Goal: Information Seeking & Learning: Check status

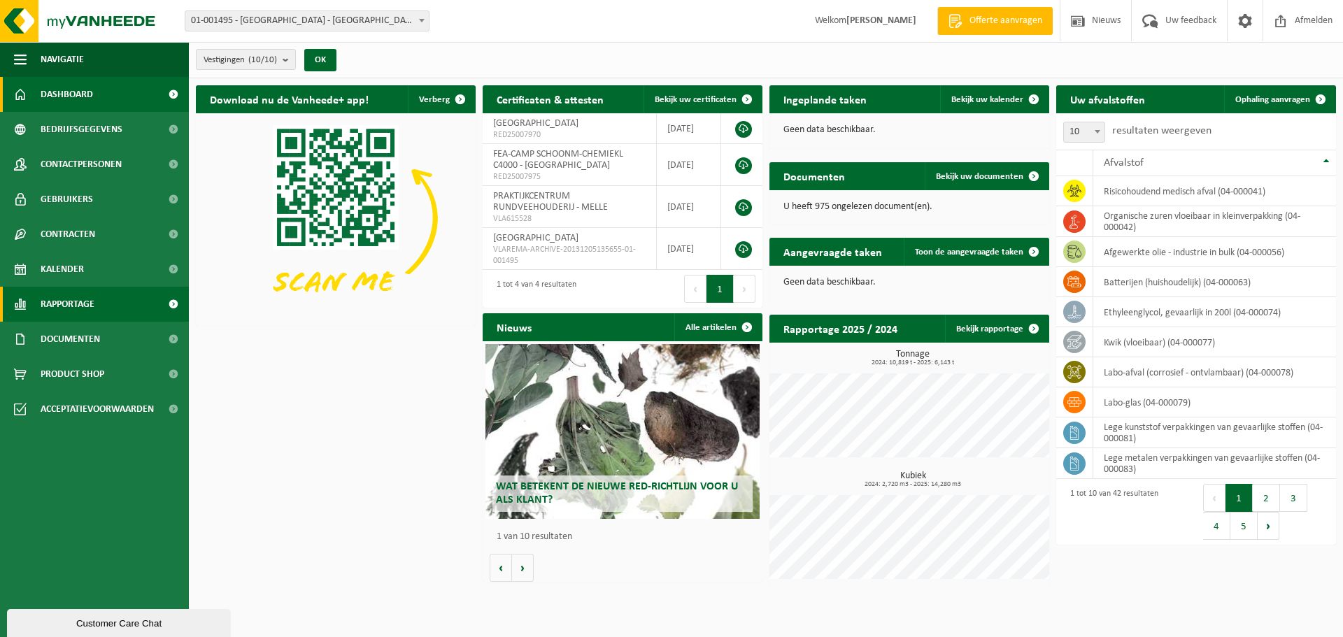
click at [55, 300] on span "Rapportage" at bounding box center [68, 304] width 54 height 35
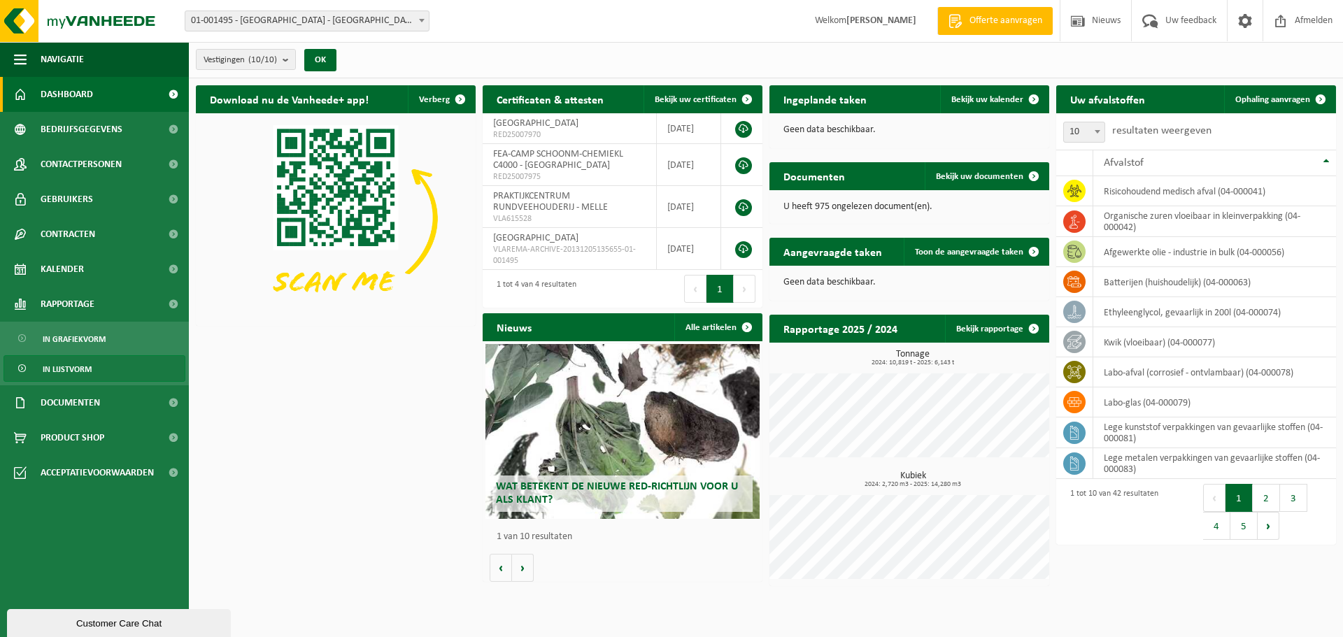
click at [77, 367] on span "In lijstvorm" at bounding box center [67, 369] width 49 height 27
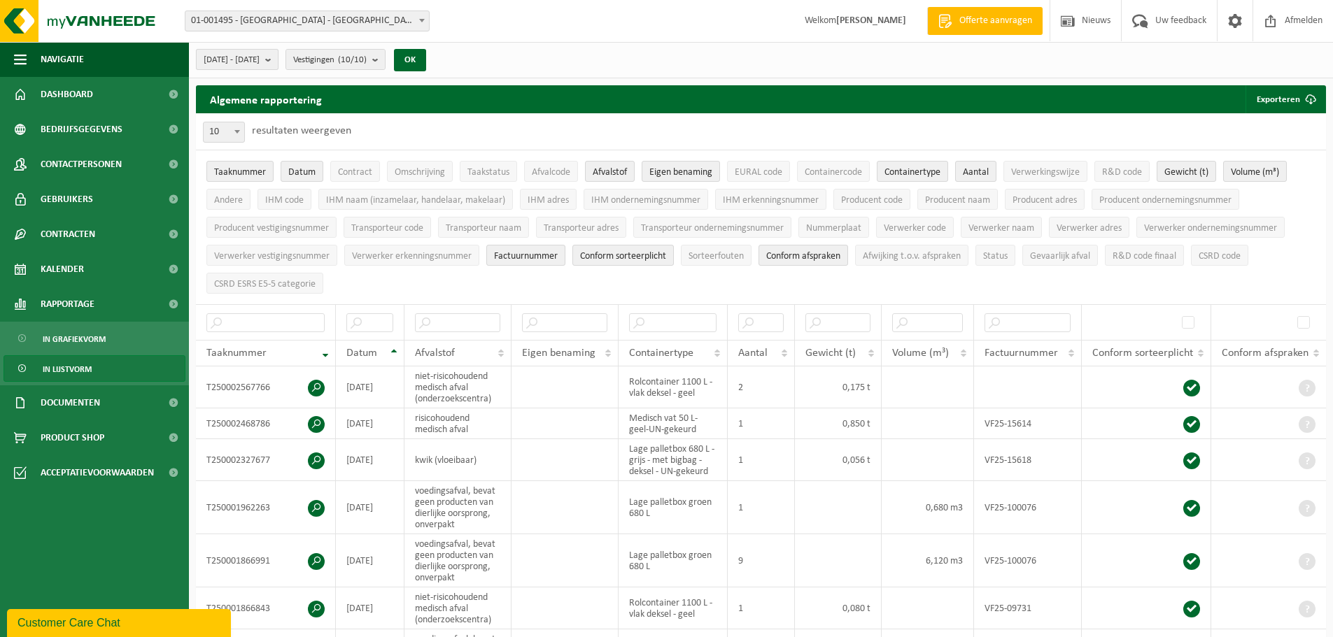
click at [278, 61] on b "submit" at bounding box center [271, 60] width 13 height 20
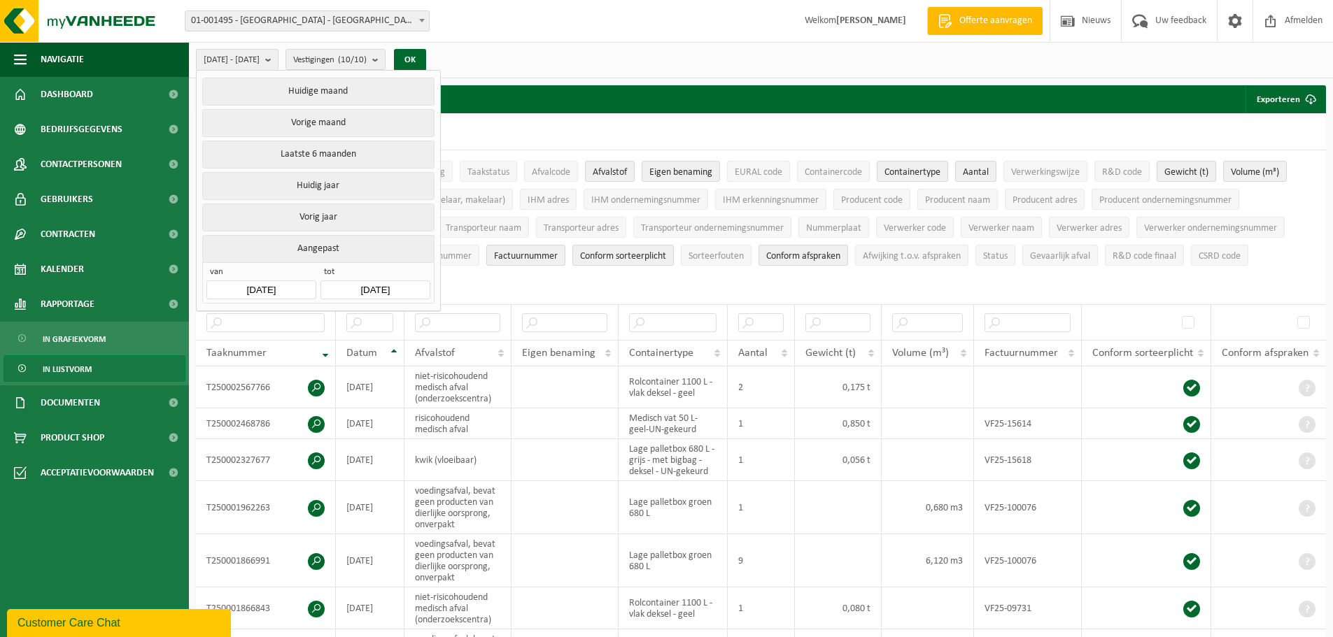
click at [269, 284] on input "2025-04-01" at bounding box center [260, 290] width 109 height 19
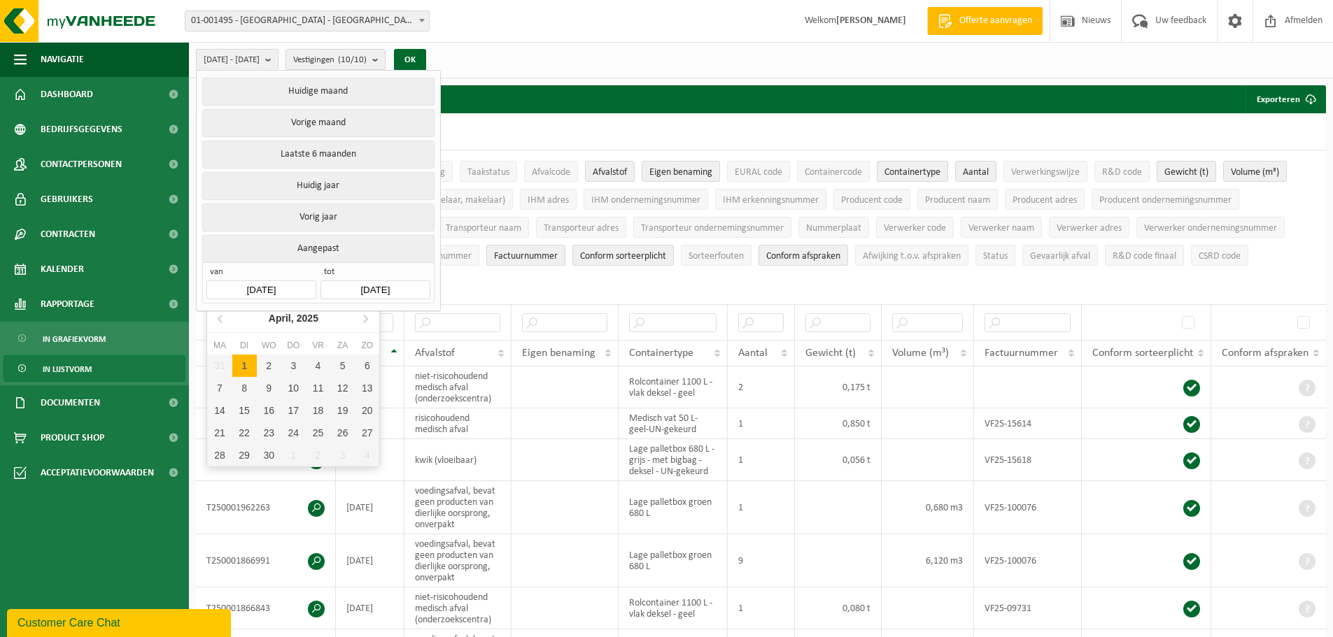
click at [278, 287] on input "2025-04-01" at bounding box center [260, 290] width 109 height 19
click at [215, 319] on icon at bounding box center [221, 318] width 22 height 22
click at [216, 319] on icon at bounding box center [221, 318] width 22 height 22
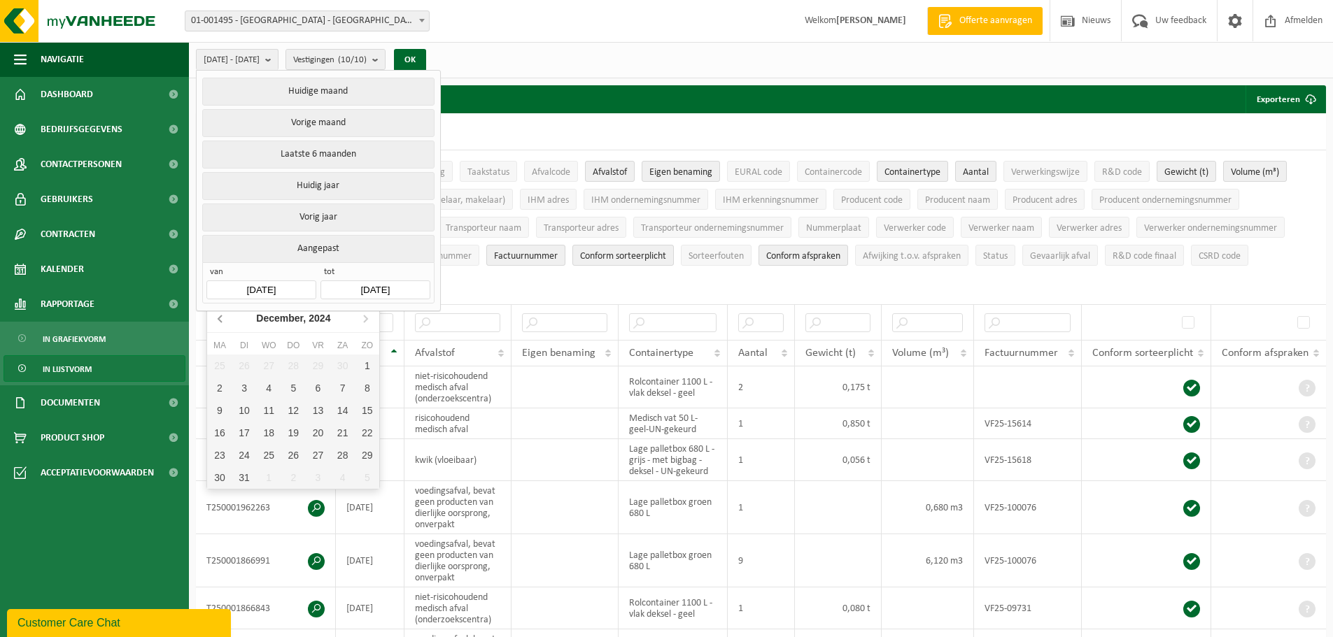
click at [216, 319] on icon at bounding box center [221, 318] width 22 height 22
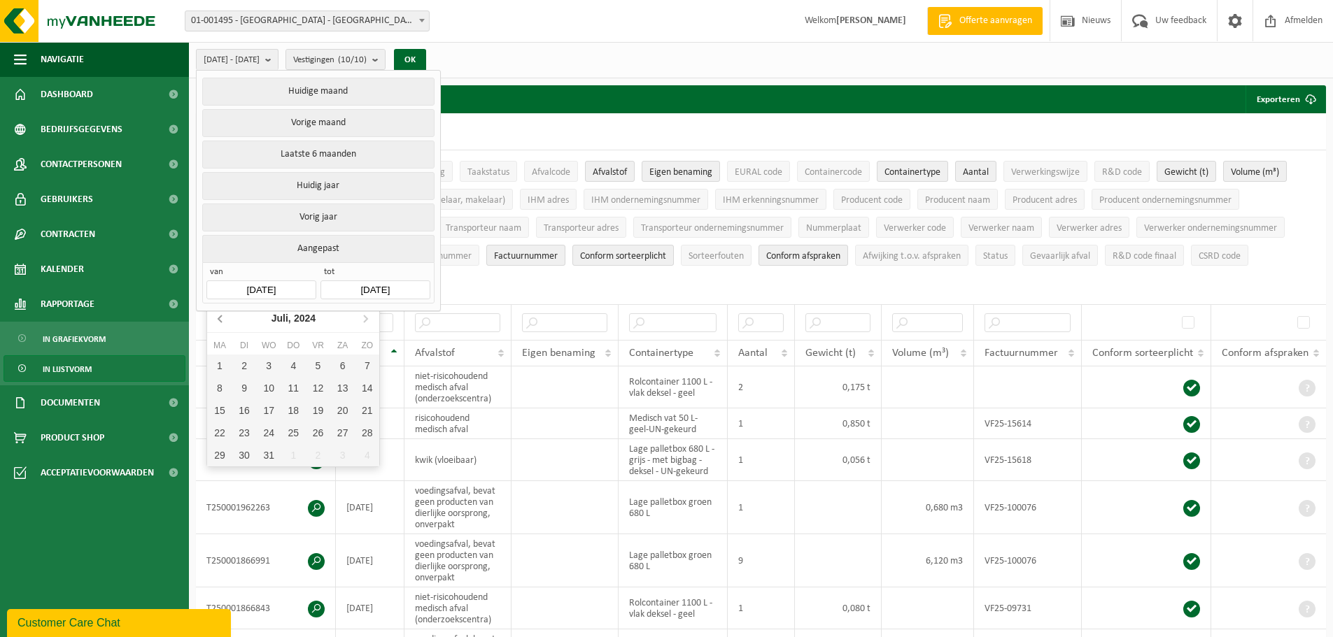
click at [216, 319] on icon at bounding box center [221, 318] width 22 height 22
click at [217, 319] on icon at bounding box center [221, 318] width 22 height 22
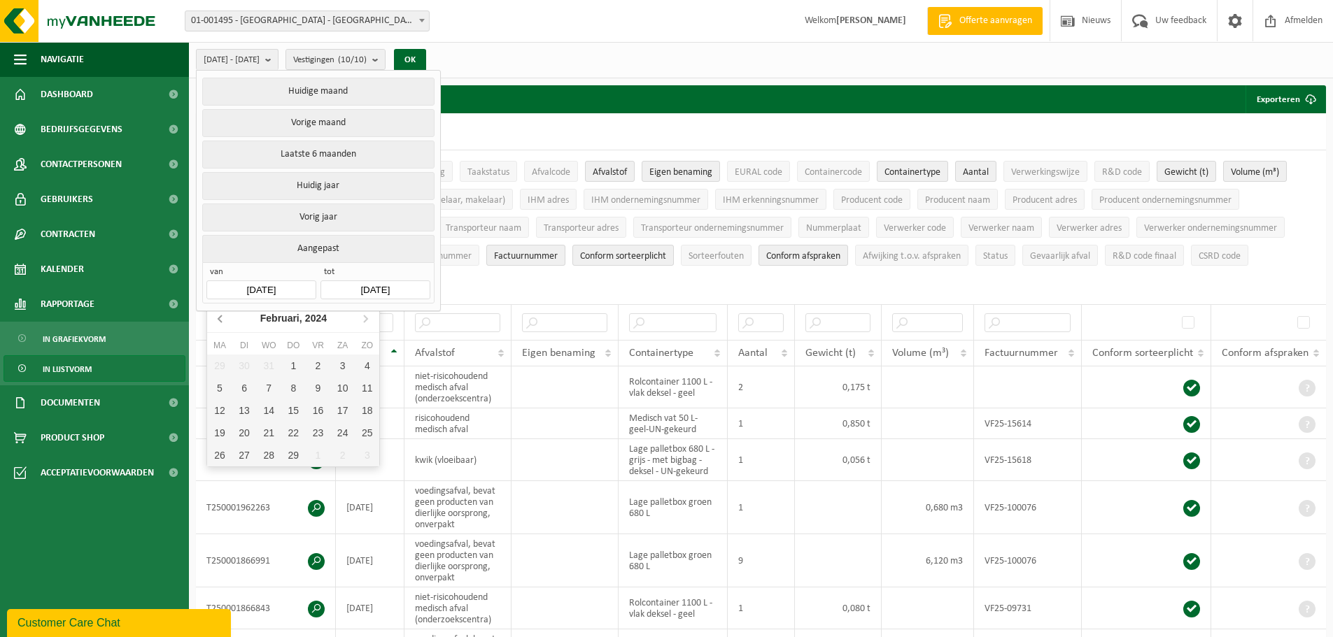
click at [217, 318] on icon at bounding box center [221, 318] width 22 height 22
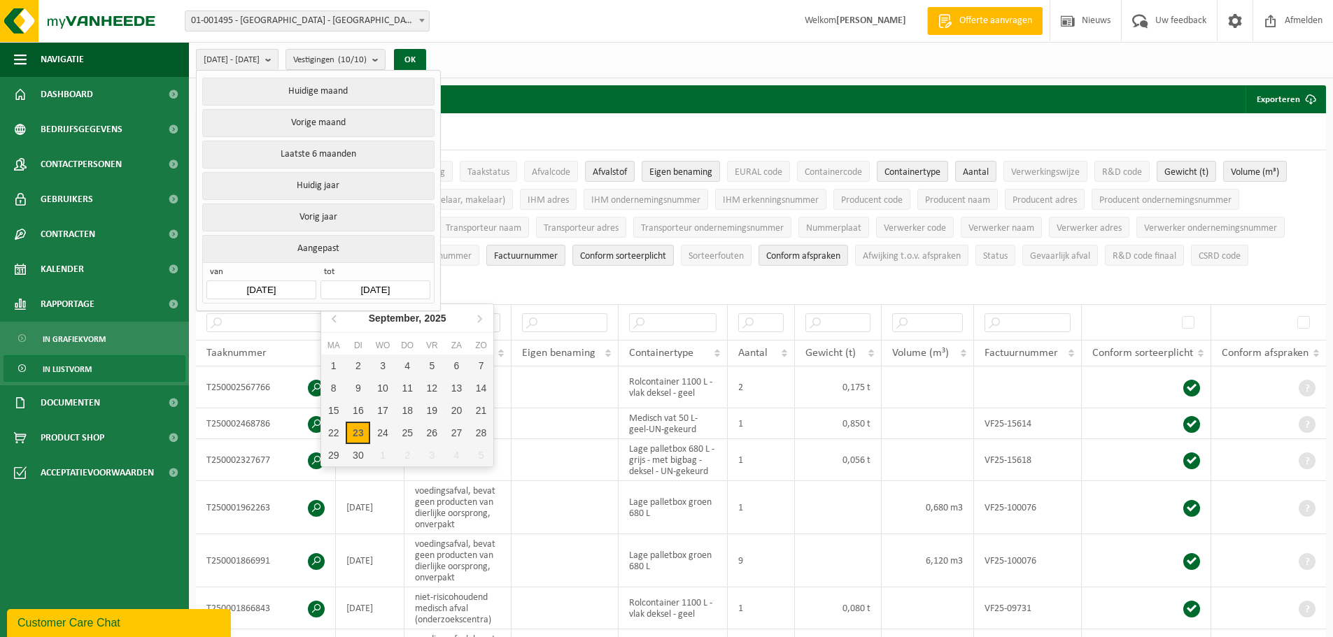
click at [397, 290] on input "[DATE]" at bounding box center [374, 290] width 109 height 19
click at [334, 320] on icon at bounding box center [333, 318] width 3 height 7
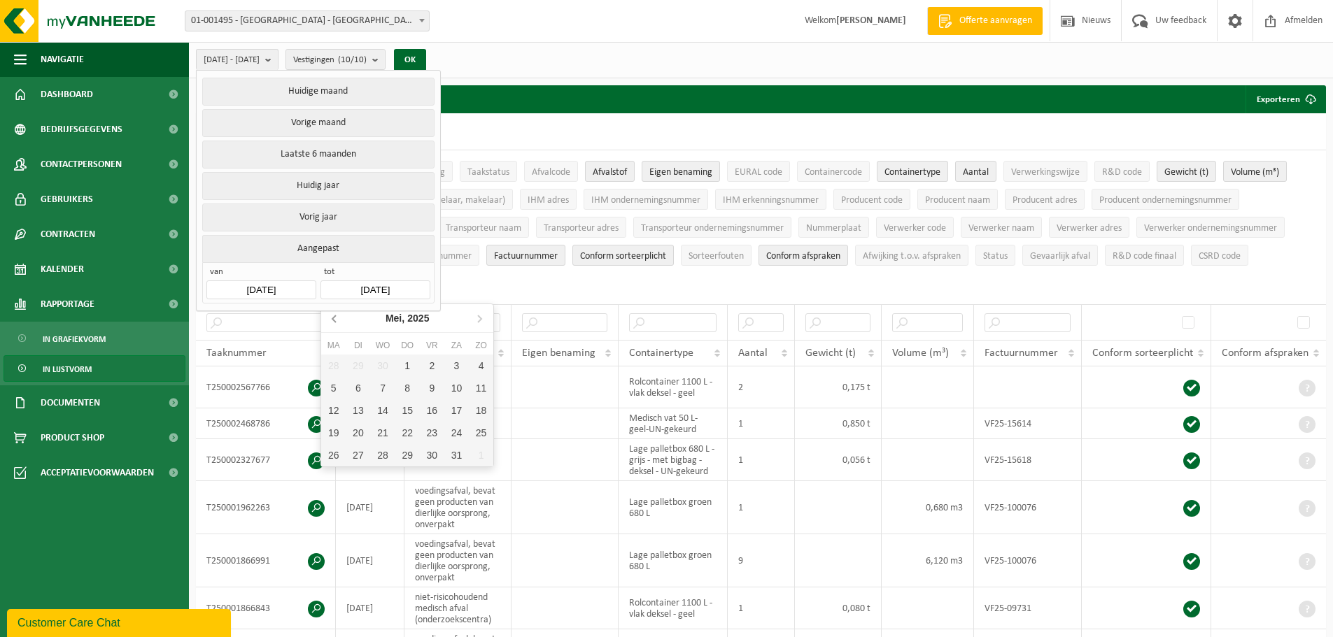
click at [334, 320] on icon at bounding box center [333, 318] width 3 height 7
click at [334, 320] on nav "April, 2025" at bounding box center [407, 318] width 172 height 29
click at [277, 285] on input "[DATE]" at bounding box center [260, 290] width 109 height 19
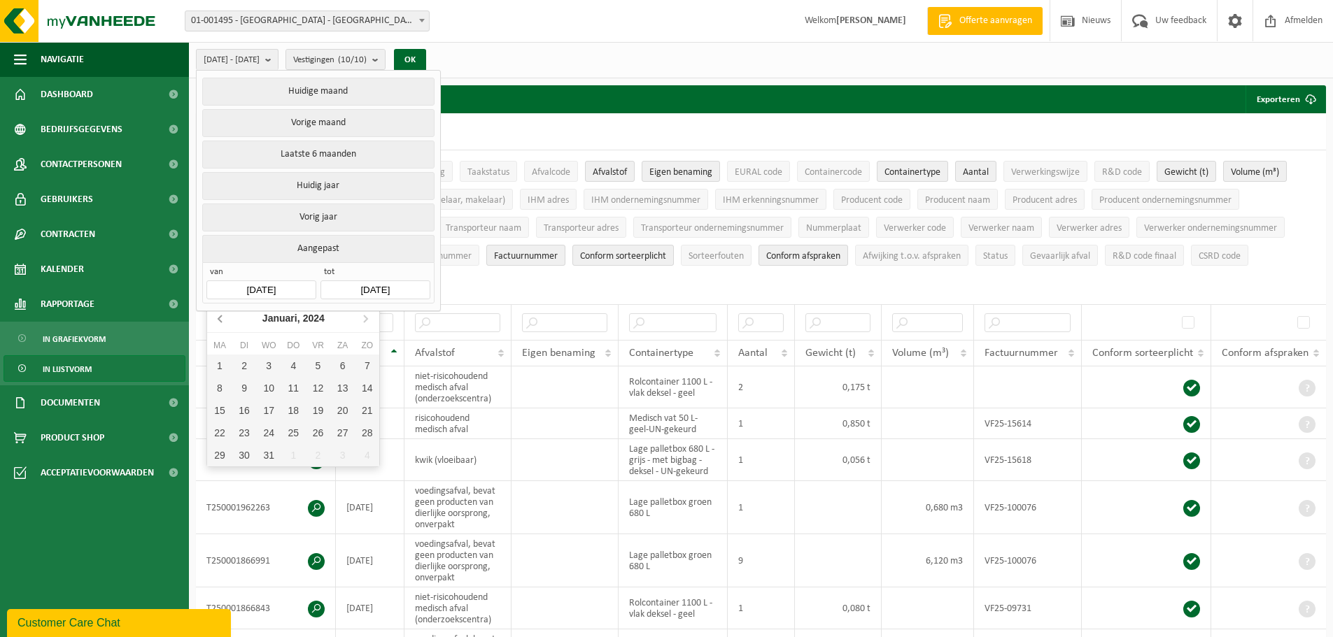
click at [218, 318] on icon at bounding box center [221, 318] width 22 height 22
click at [223, 287] on input "[DATE]" at bounding box center [260, 290] width 109 height 19
click at [365, 319] on icon at bounding box center [365, 318] width 22 height 22
click at [218, 364] on div "1" at bounding box center [219, 366] width 24 height 22
type input "2024-01-01"
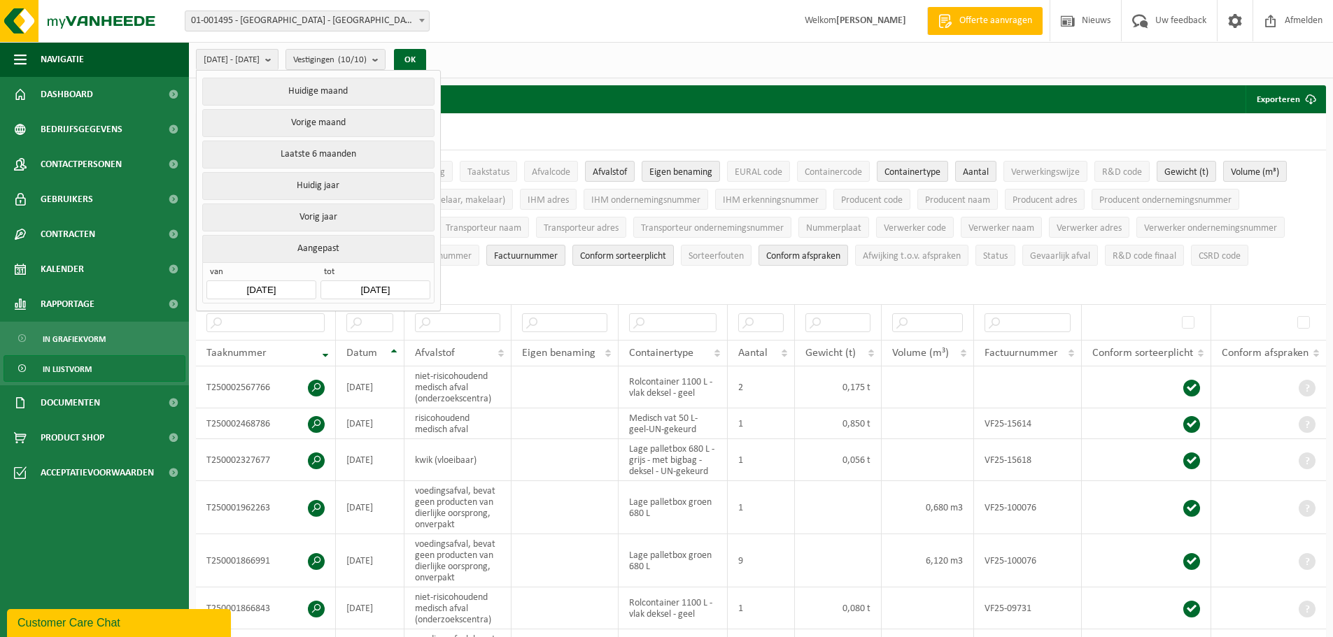
click at [367, 287] on input "[DATE]" at bounding box center [374, 290] width 109 height 19
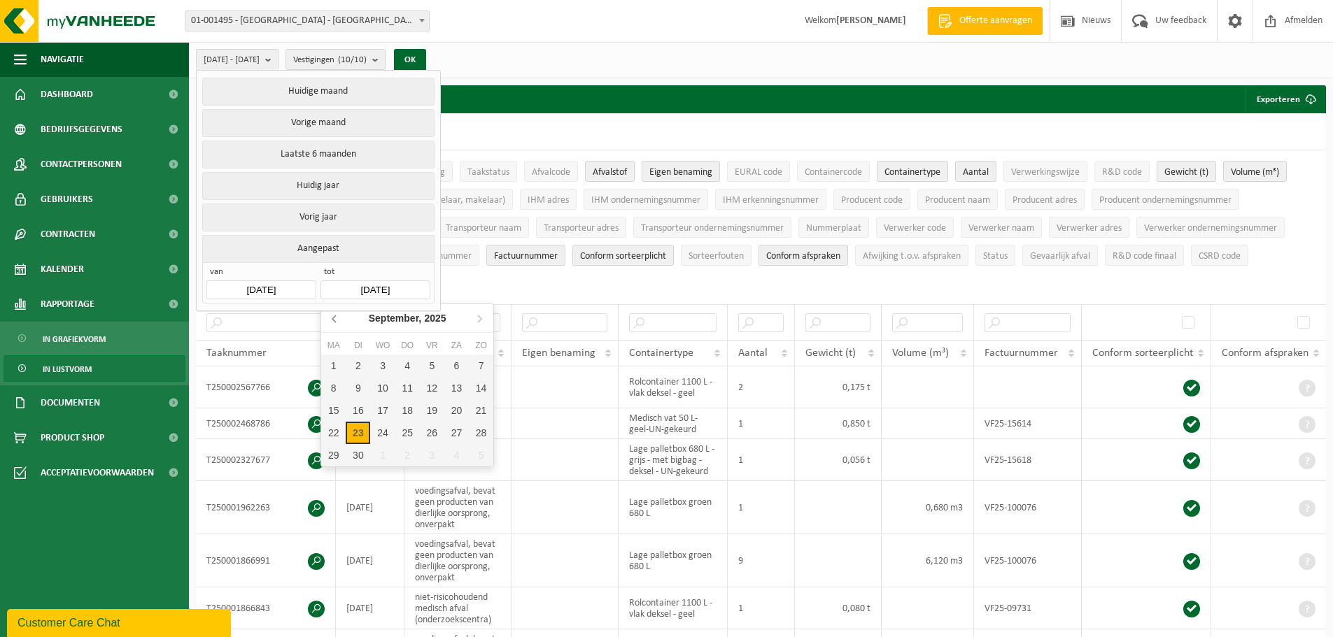
click at [333, 320] on icon at bounding box center [333, 318] width 3 height 7
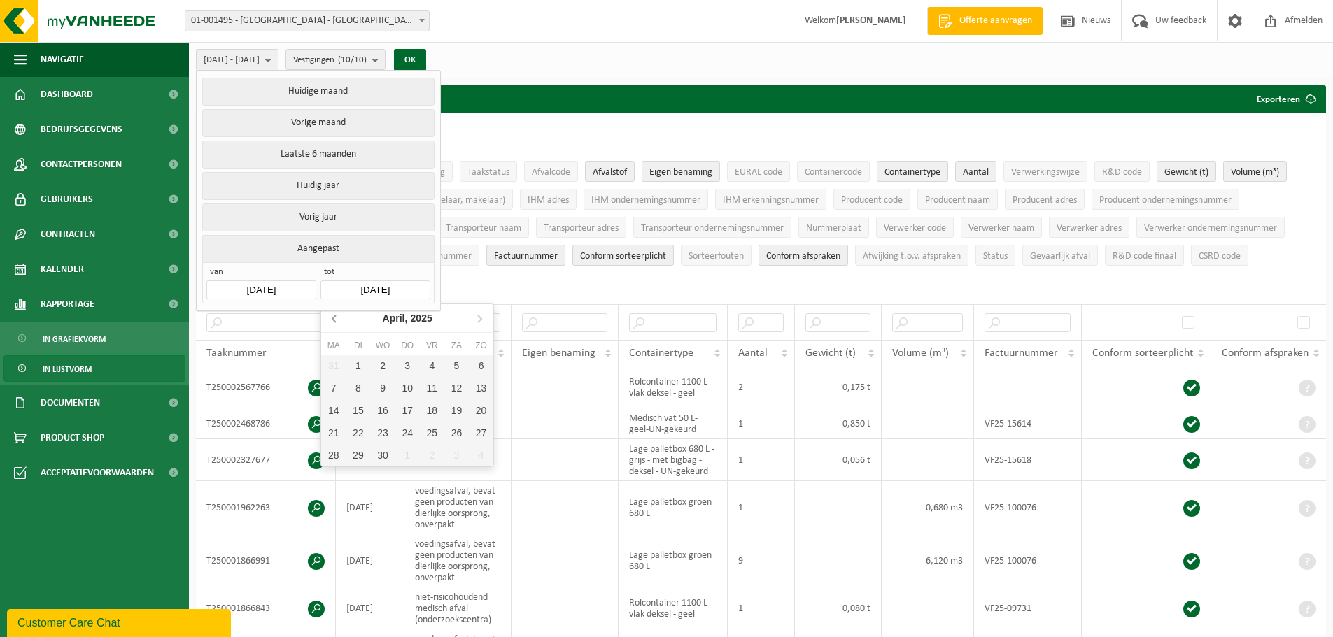
click at [333, 320] on icon at bounding box center [333, 318] width 3 height 7
click at [360, 477] on div "31" at bounding box center [358, 478] width 24 height 22
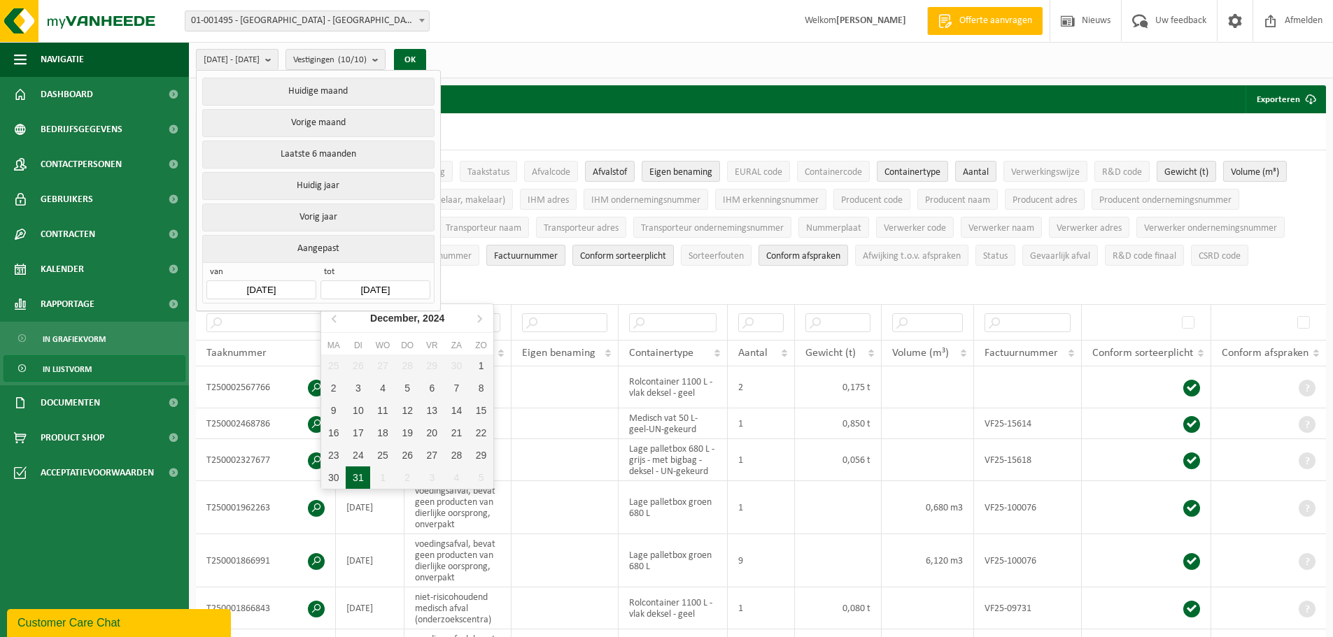
type input "2024-12-31"
type input "2024-01-01"
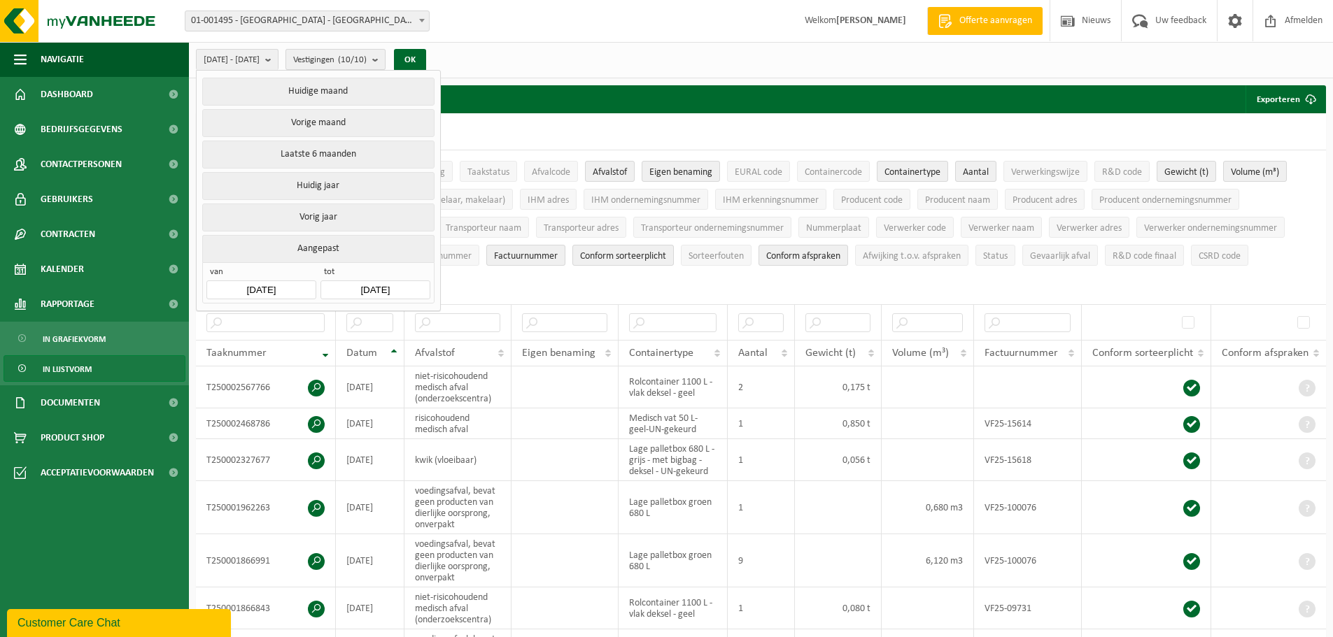
click at [367, 58] on span "Vestigingen (10/10)" at bounding box center [329, 60] width 73 height 21
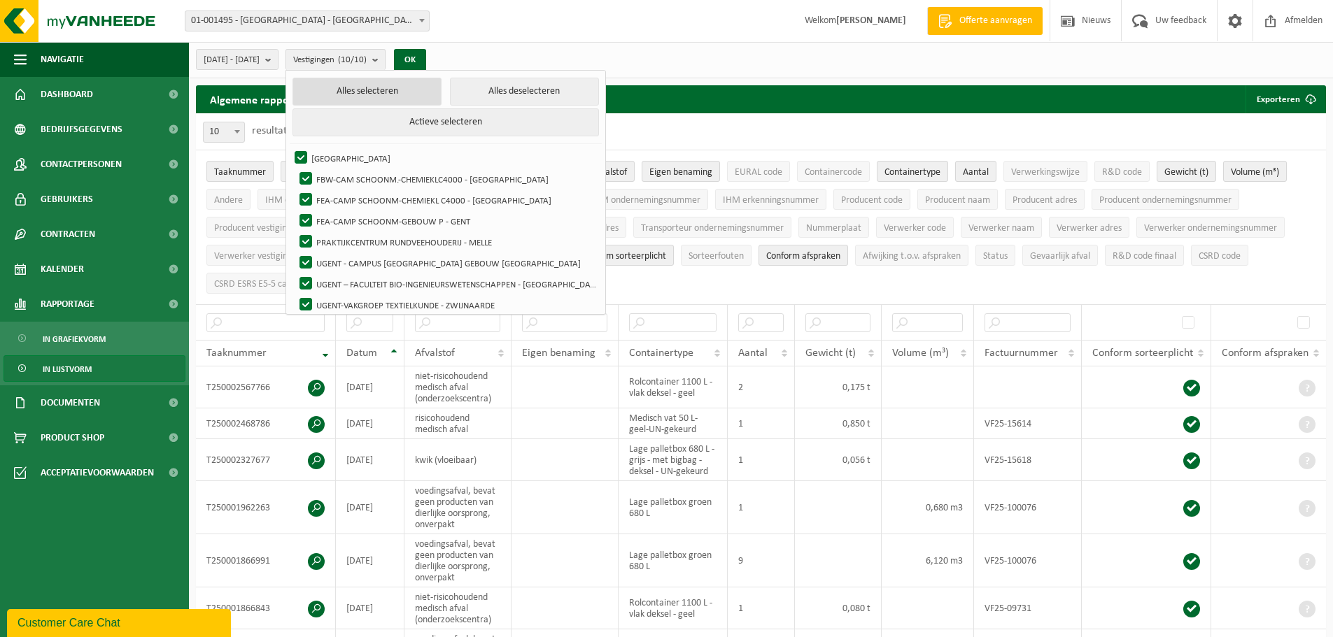
click at [406, 92] on button "Alles selecteren" at bounding box center [366, 92] width 149 height 28
click at [484, 89] on button "Alles deselecteren" at bounding box center [524, 92] width 149 height 28
checkbox input "false"
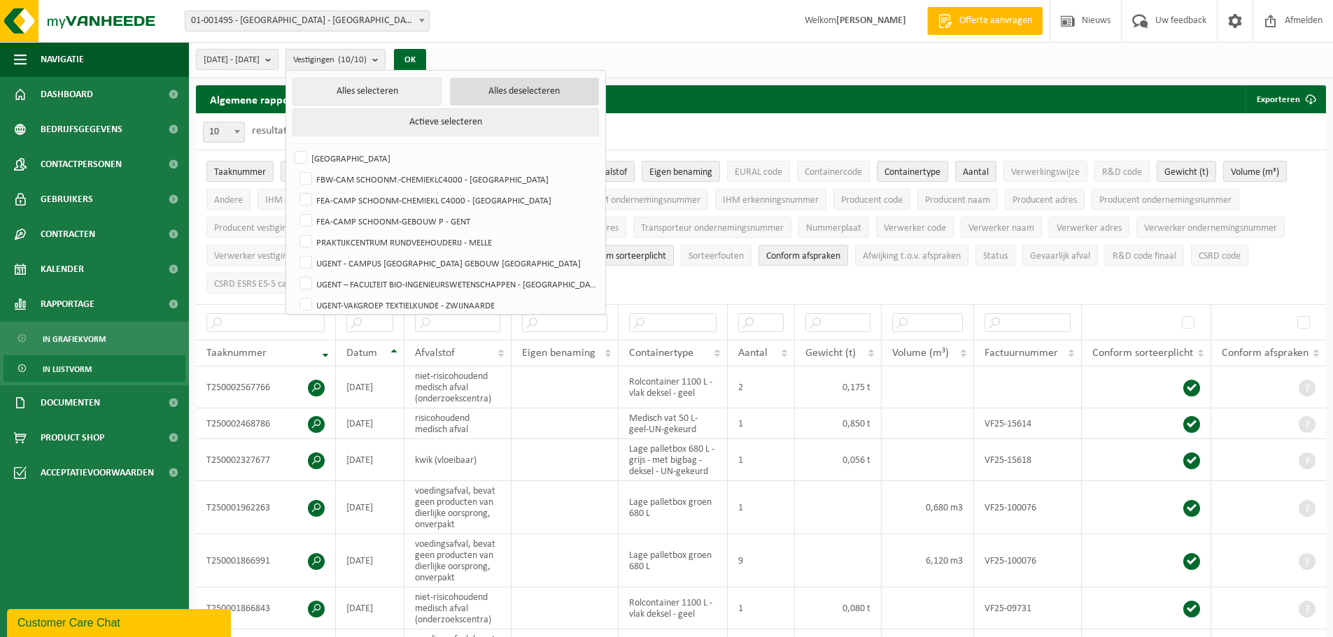
checkbox input "false"
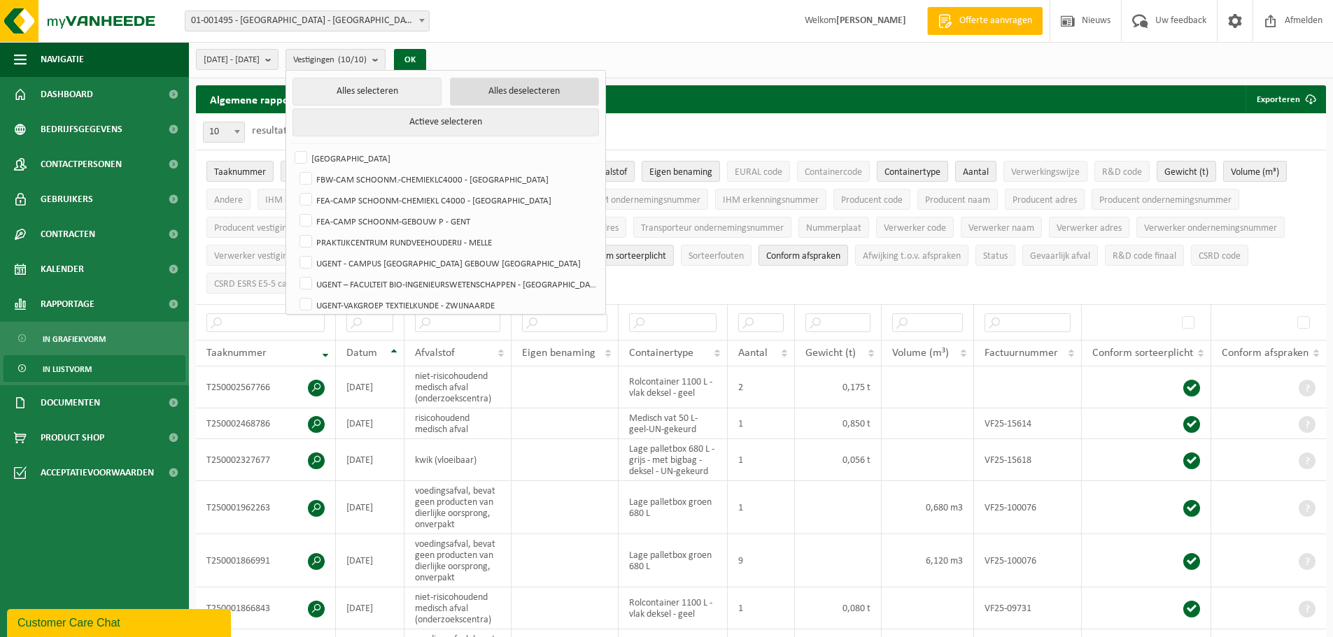
checkbox input "false"
click at [469, 122] on button "Actieve selecteren" at bounding box center [445, 122] width 306 height 28
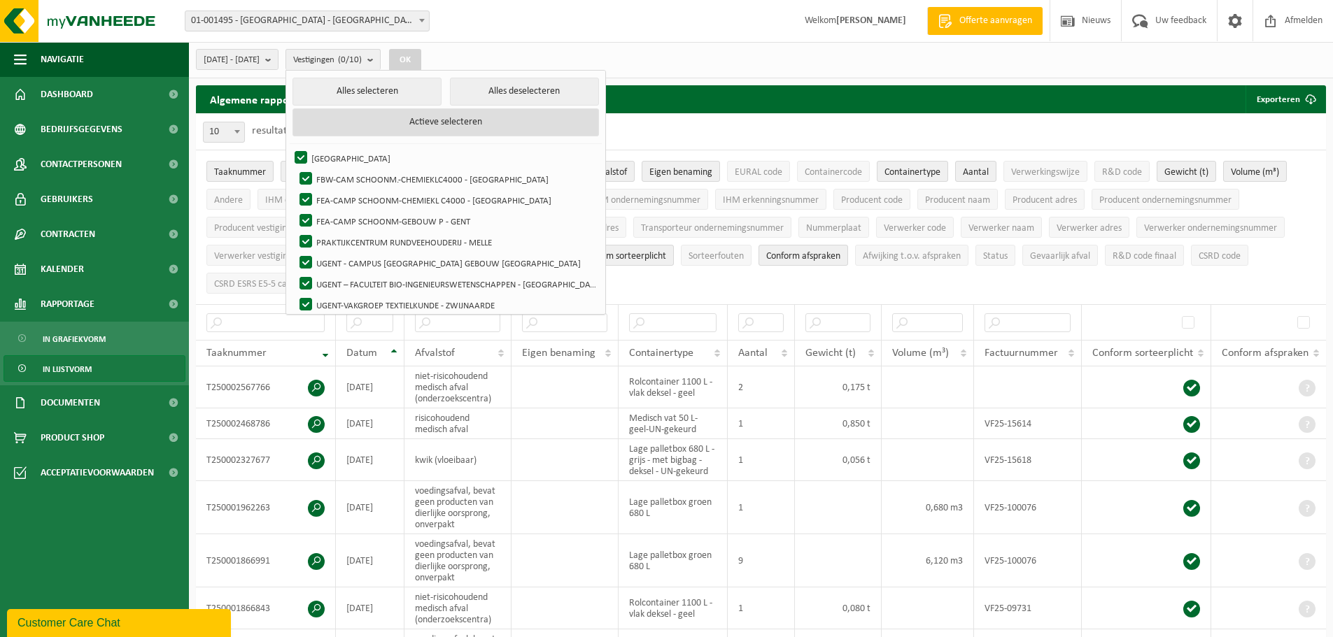
checkbox input "true"
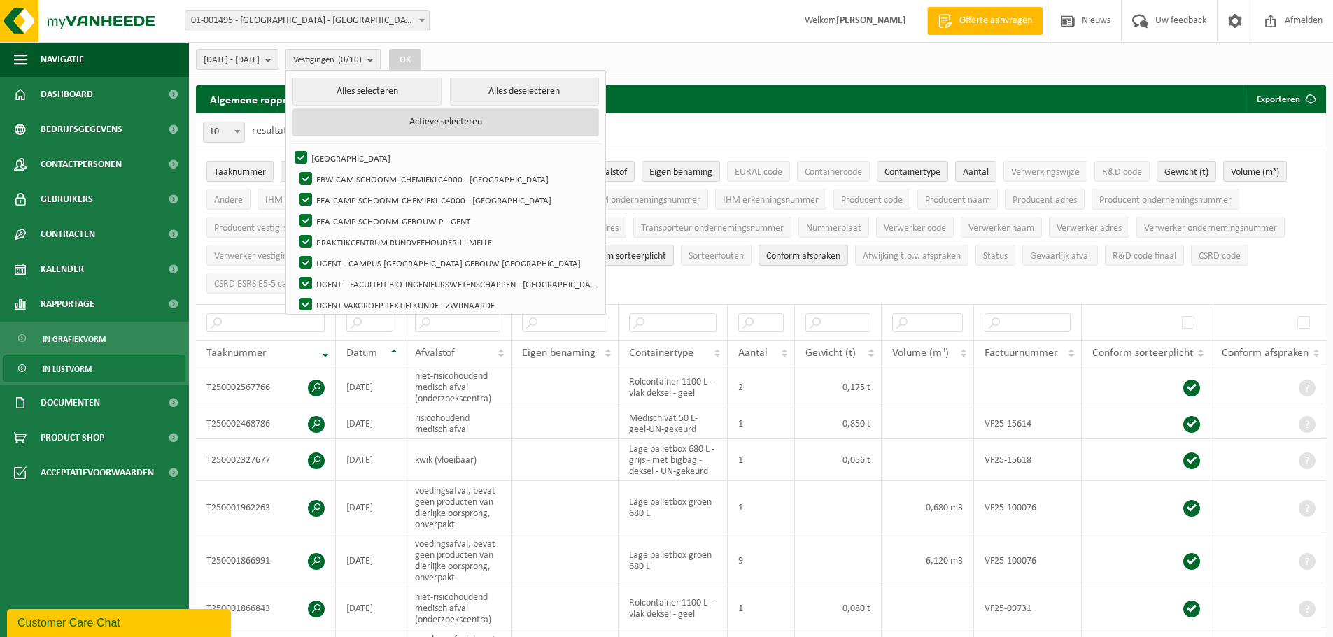
checkbox input "true"
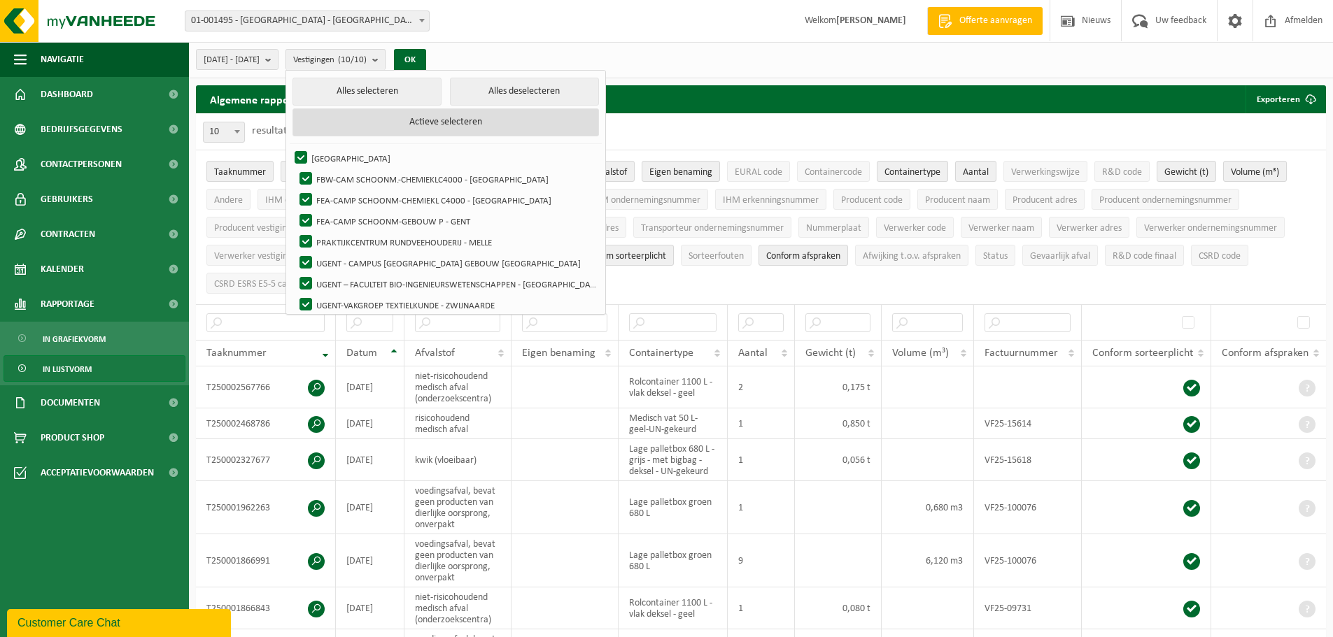
click at [476, 124] on button "Actieve selecteren" at bounding box center [445, 122] width 306 height 28
click at [467, 118] on button "Actieve selecteren" at bounding box center [445, 122] width 306 height 28
click at [423, 17] on span at bounding box center [422, 20] width 14 height 18
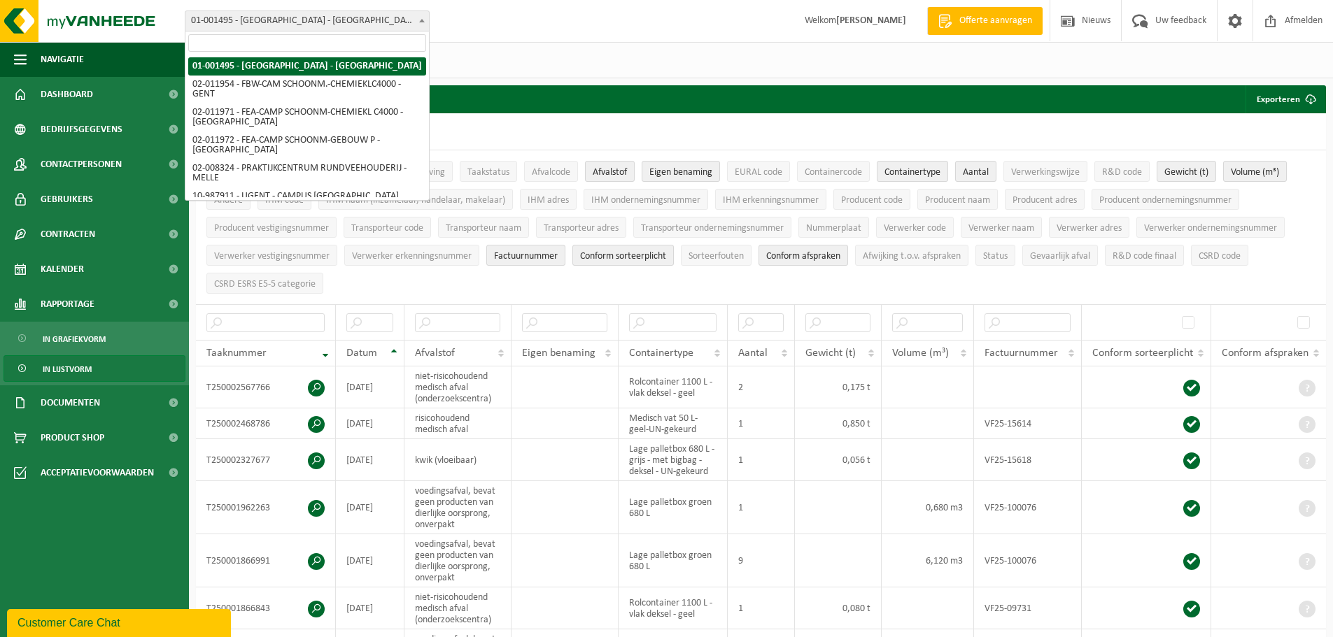
click at [315, 41] on input "search" at bounding box center [307, 42] width 238 height 17
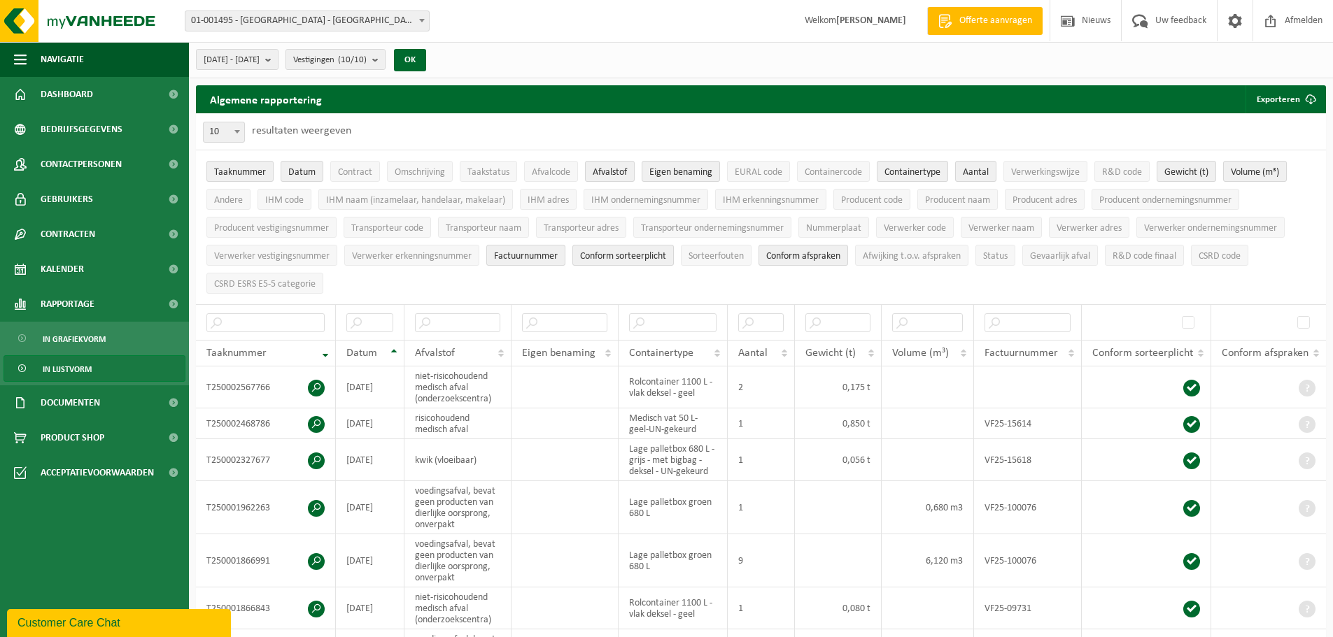
click at [332, 20] on span "01-001495 - [GEOGRAPHIC_DATA] - [GEOGRAPHIC_DATA]" at bounding box center [306, 21] width 243 height 20
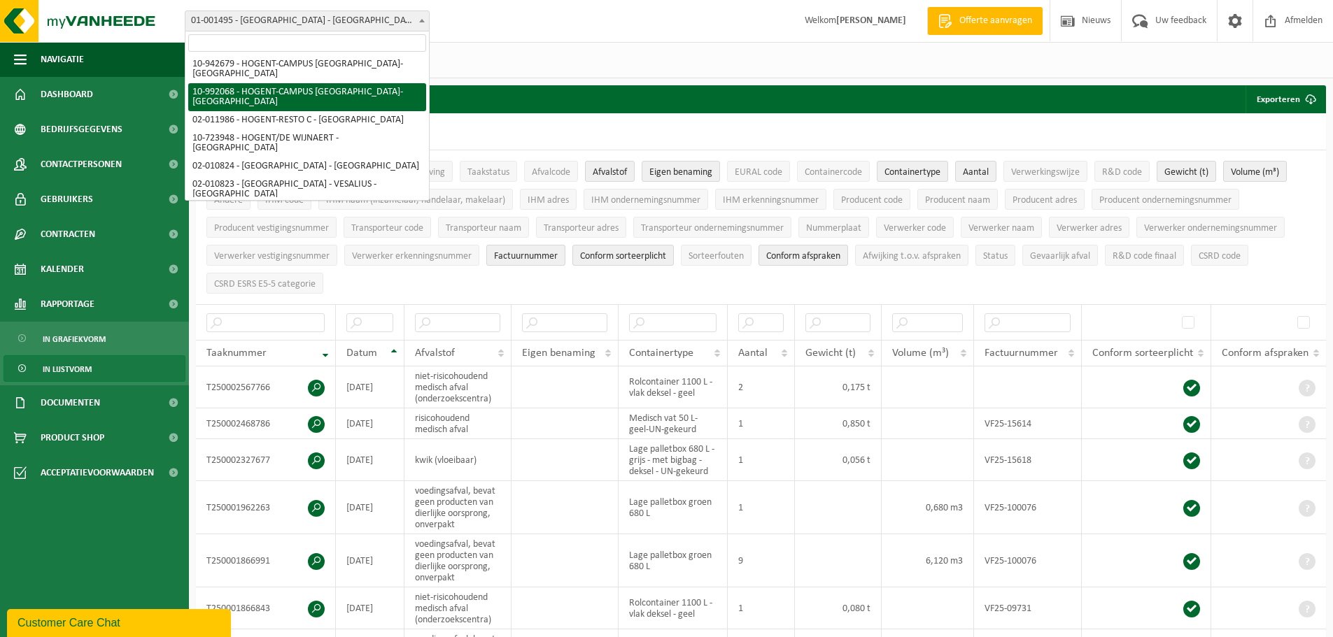
scroll to position [1558, 0]
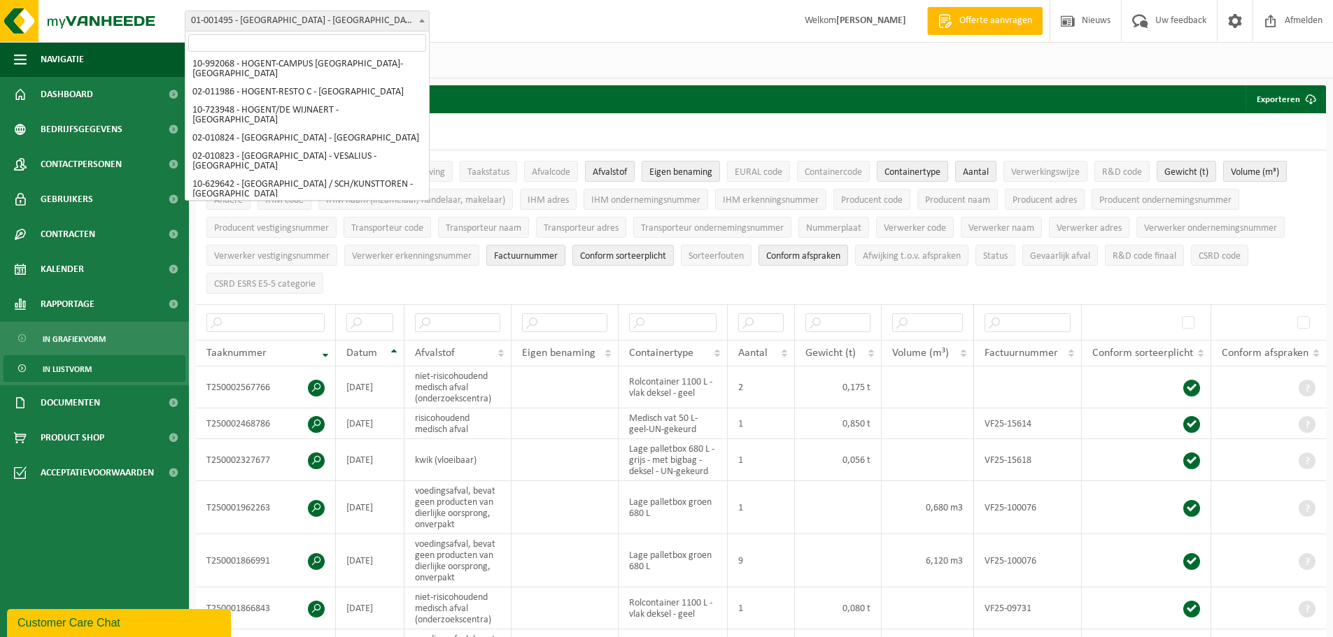
select select "2338"
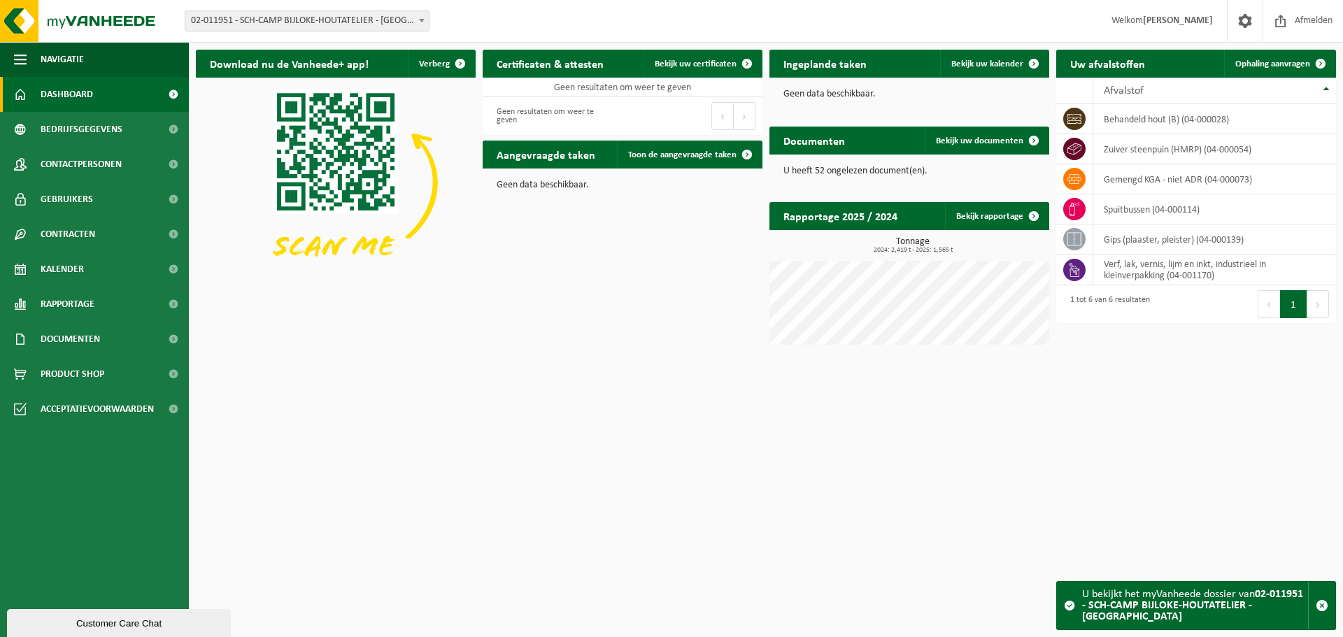
click at [420, 25] on span at bounding box center [422, 20] width 14 height 18
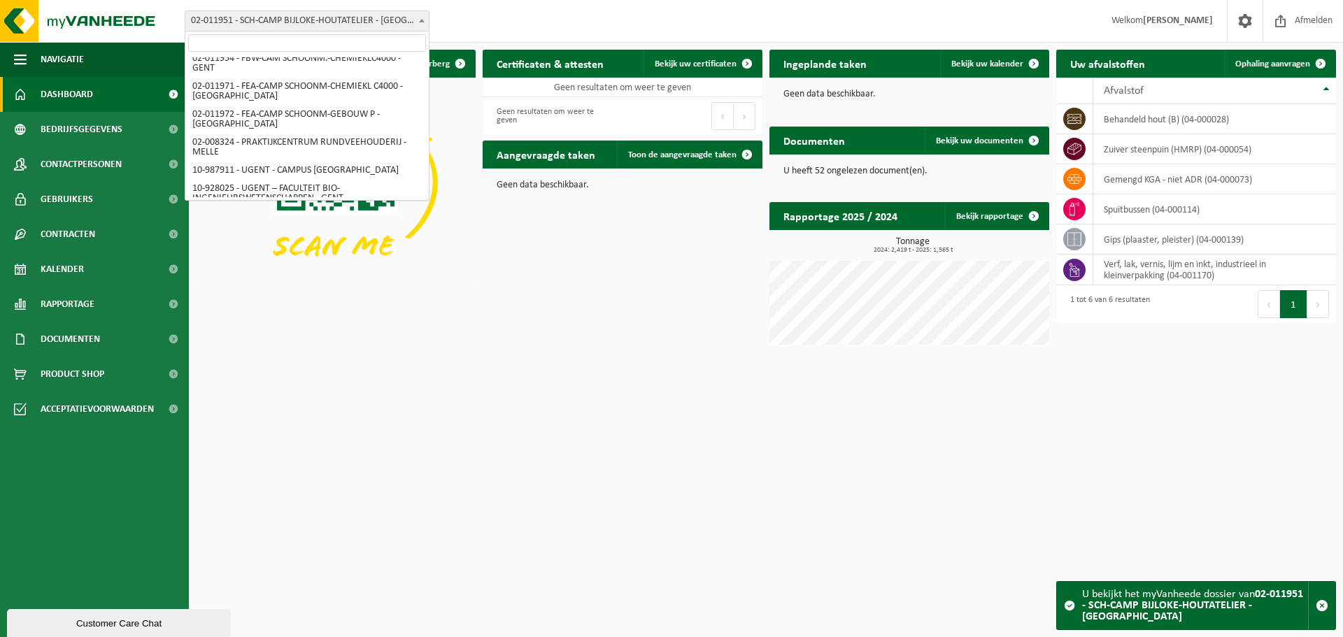
scroll to position [13, 0]
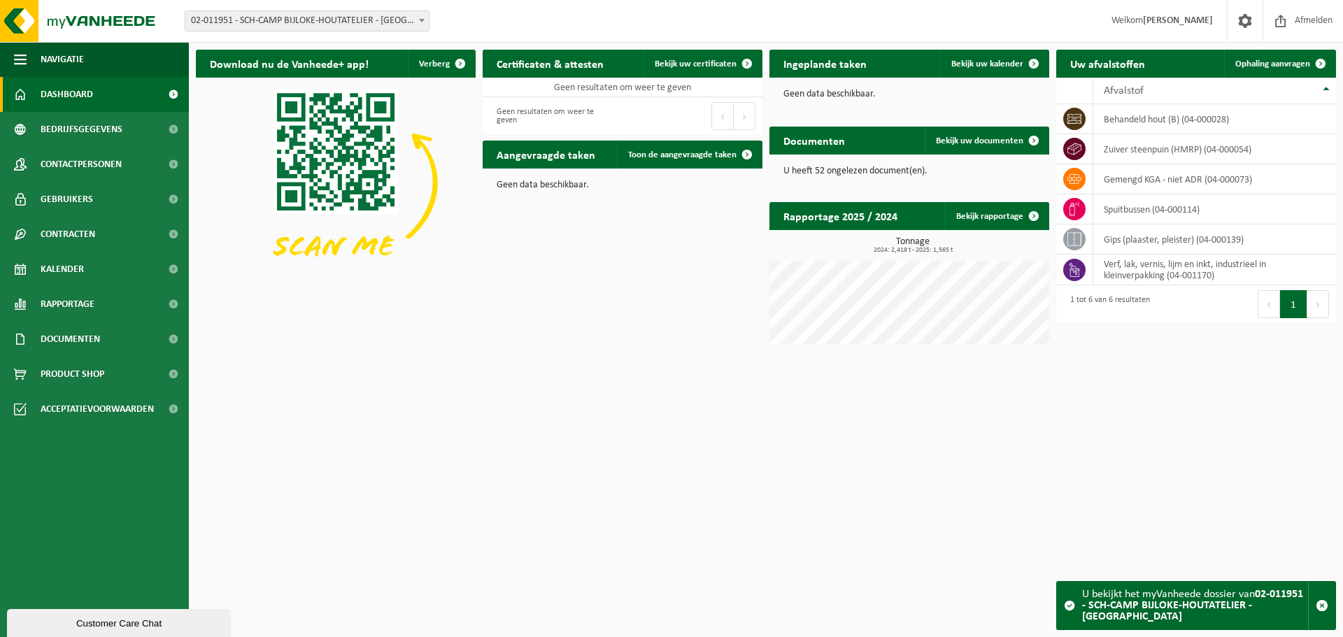
click at [918, 247] on span "2024: 2,419 t - 2025: 1,565 t" at bounding box center [912, 250] width 273 height 7
click at [986, 217] on link "Bekijk rapportage" at bounding box center [996, 216] width 103 height 28
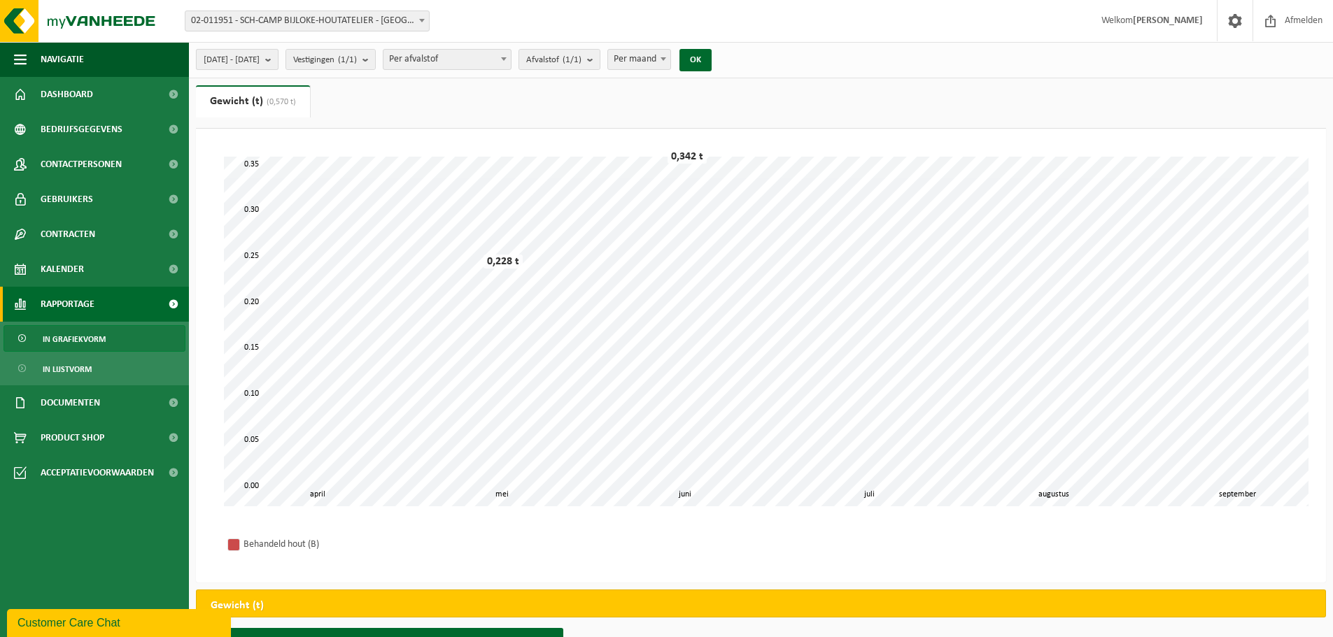
click at [278, 62] on b "submit" at bounding box center [271, 60] width 13 height 20
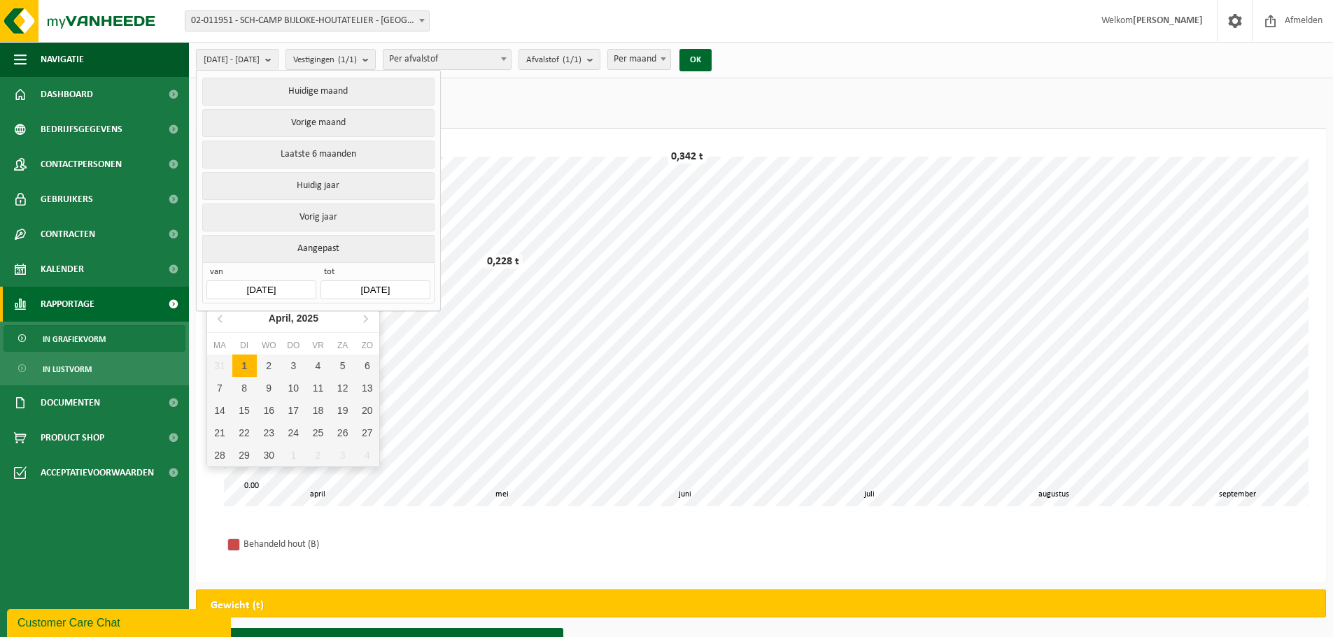
click at [253, 287] on input "2025-04-01" at bounding box center [260, 290] width 109 height 19
click at [220, 319] on icon at bounding box center [221, 318] width 22 height 22
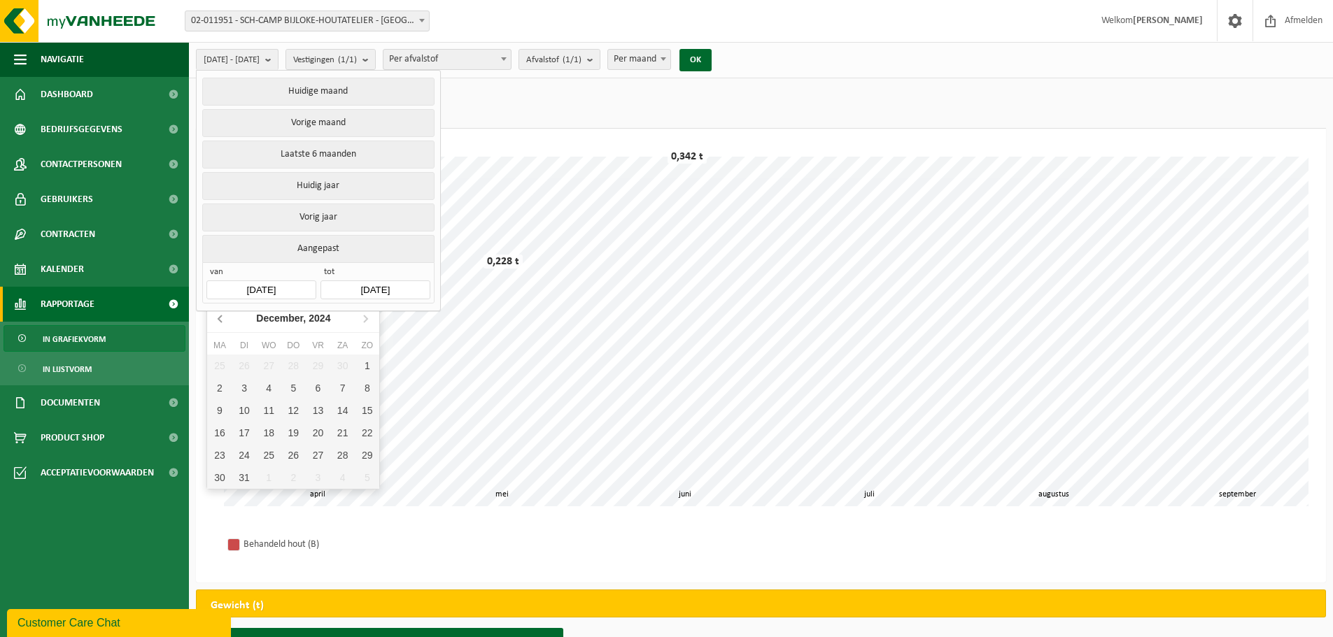
click at [220, 319] on icon at bounding box center [221, 318] width 22 height 22
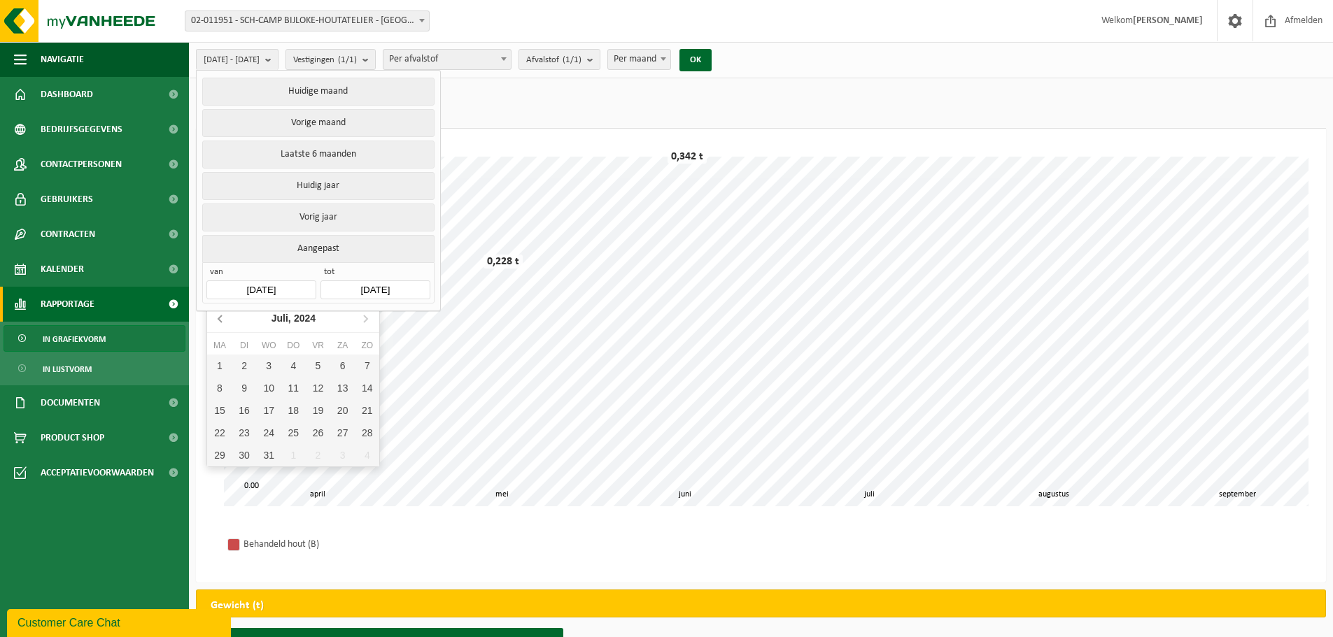
click at [220, 318] on icon at bounding box center [221, 318] width 22 height 22
click at [220, 318] on icon at bounding box center [219, 318] width 3 height 7
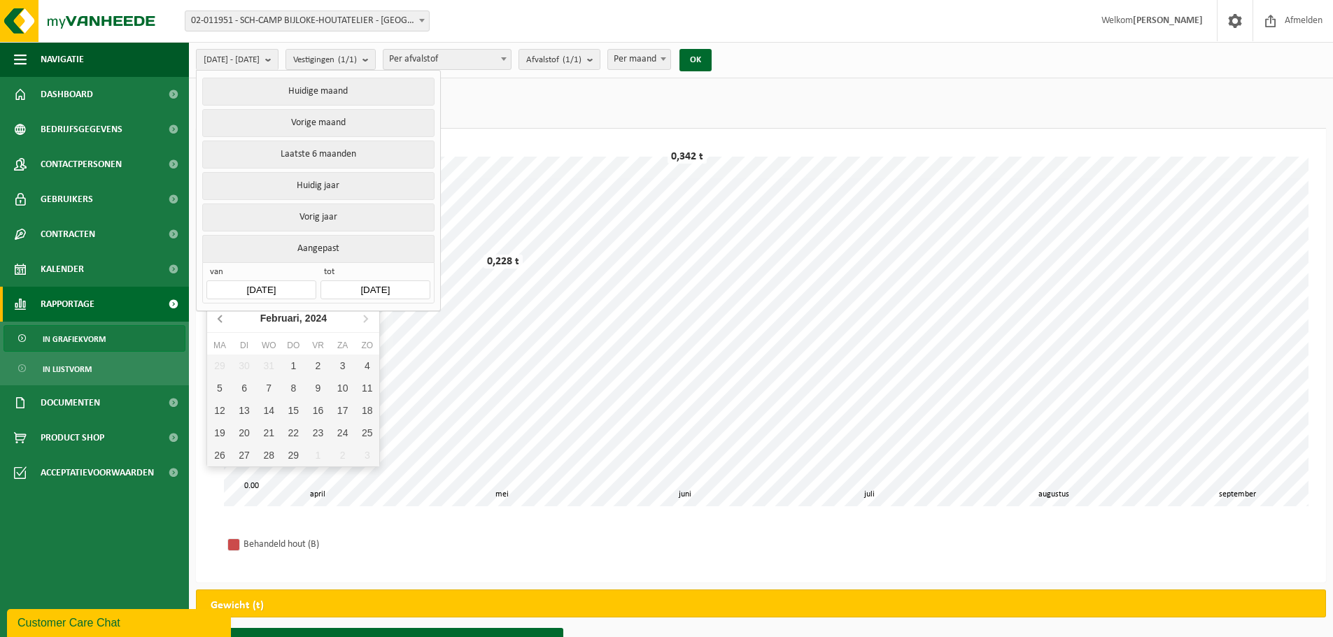
click at [220, 318] on icon at bounding box center [219, 318] width 3 height 7
click at [218, 362] on div "1" at bounding box center [219, 366] width 24 height 22
type input "2024-01-01"
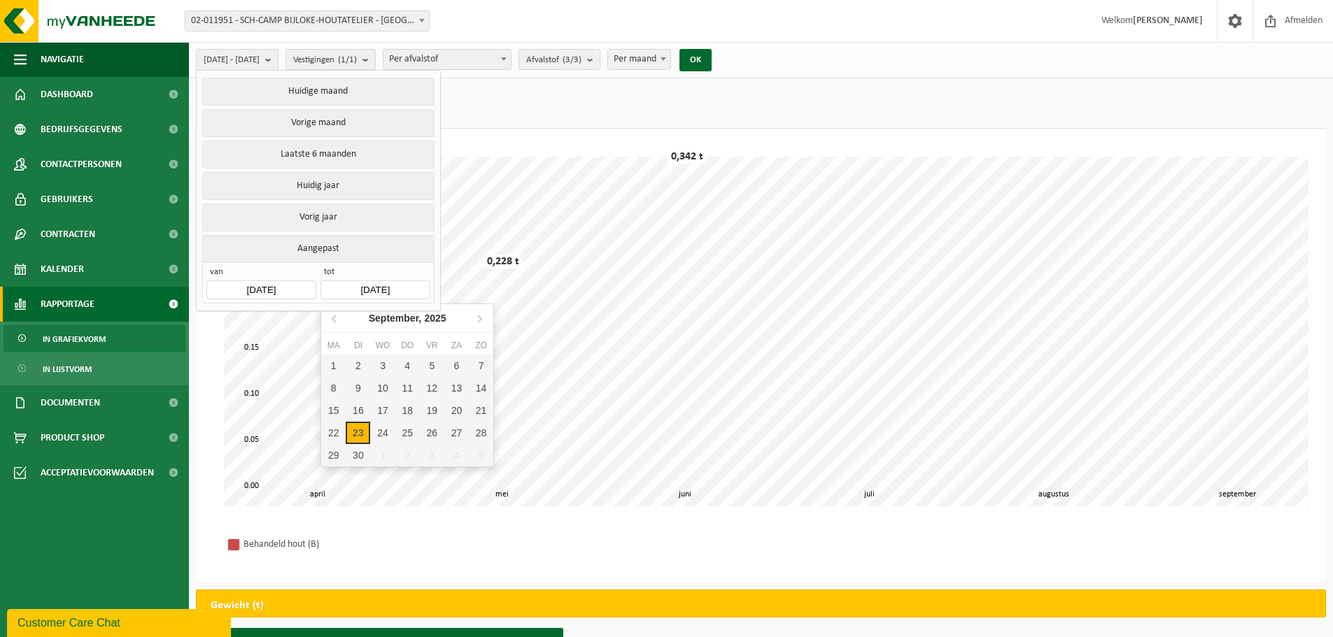
click at [367, 283] on input "2025-09-23" at bounding box center [374, 290] width 109 height 19
click at [333, 316] on icon at bounding box center [335, 318] width 22 height 22
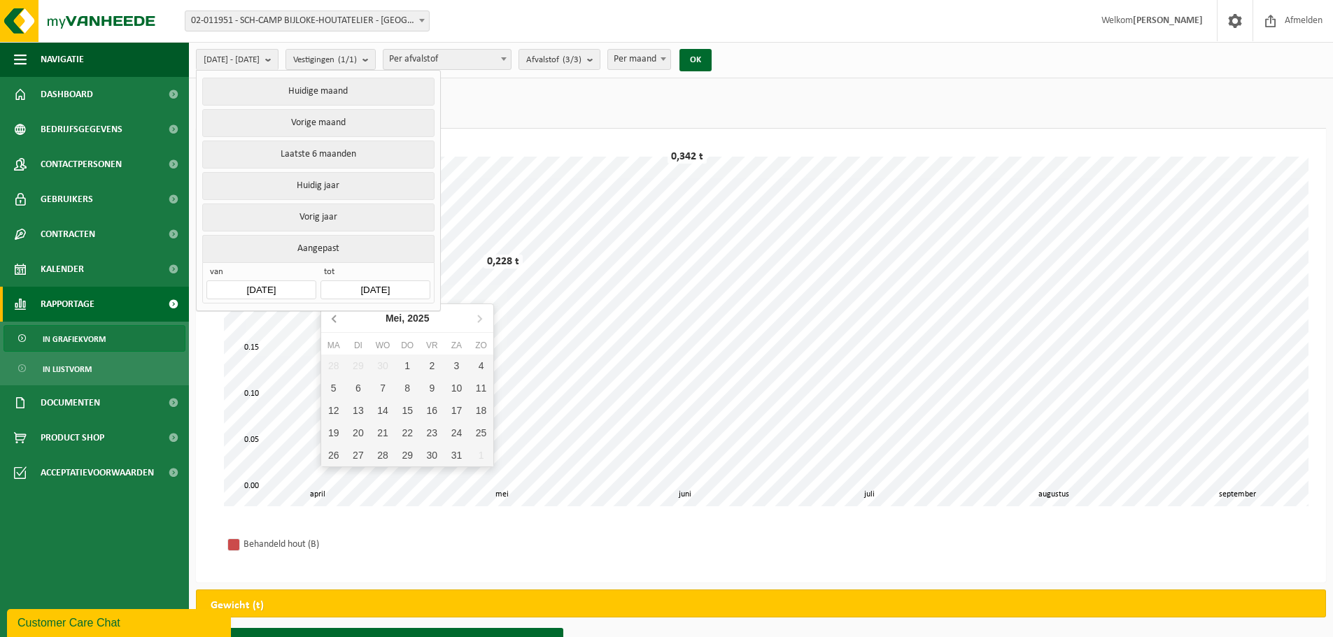
click at [333, 316] on icon at bounding box center [335, 318] width 22 height 22
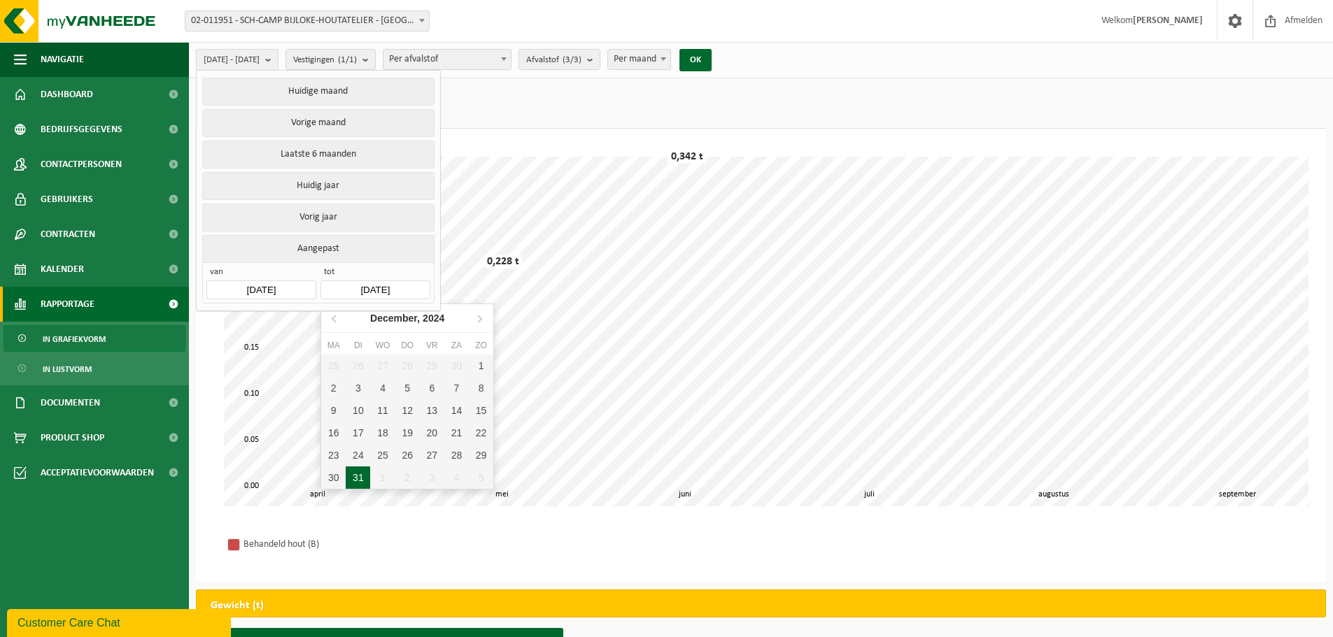
click at [360, 476] on div "31" at bounding box center [358, 478] width 24 height 22
type input "2024-12-31"
type input "2024-01-01"
click at [397, 290] on input "2024-12-31" at bounding box center [374, 290] width 109 height 19
click at [409, 285] on input "2024-12-31" at bounding box center [374, 290] width 109 height 19
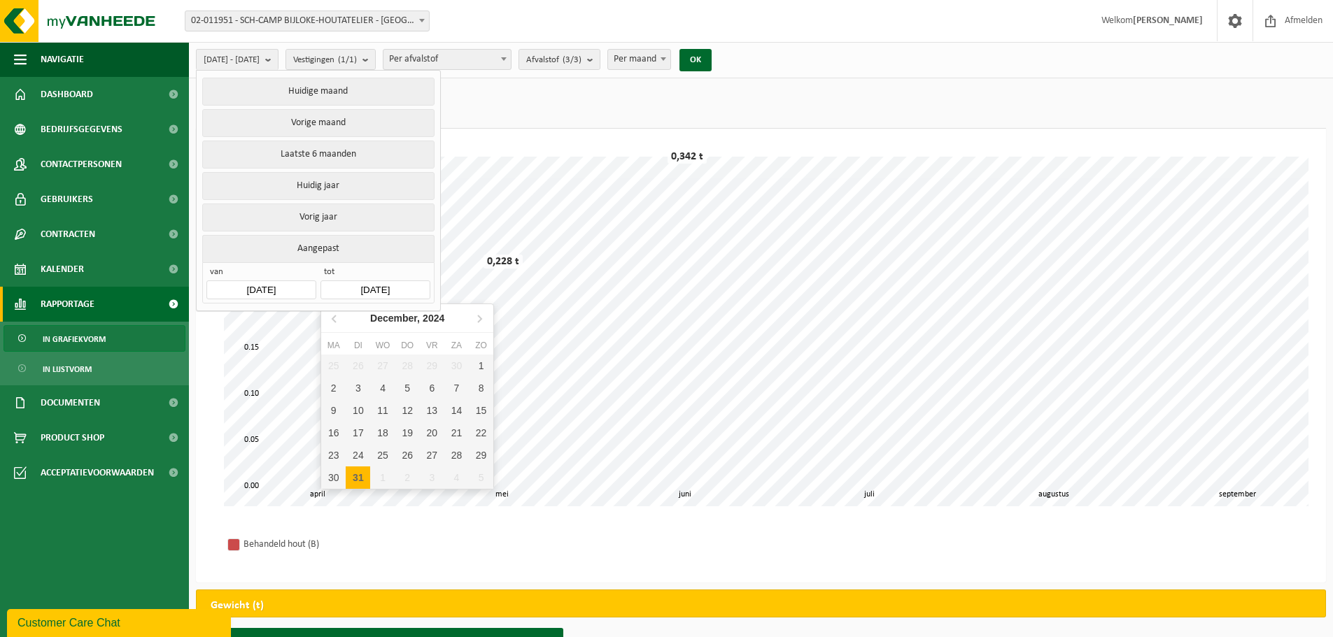
click at [362, 480] on div "31" at bounding box center [358, 478] width 24 height 22
type input "2024-01-01"
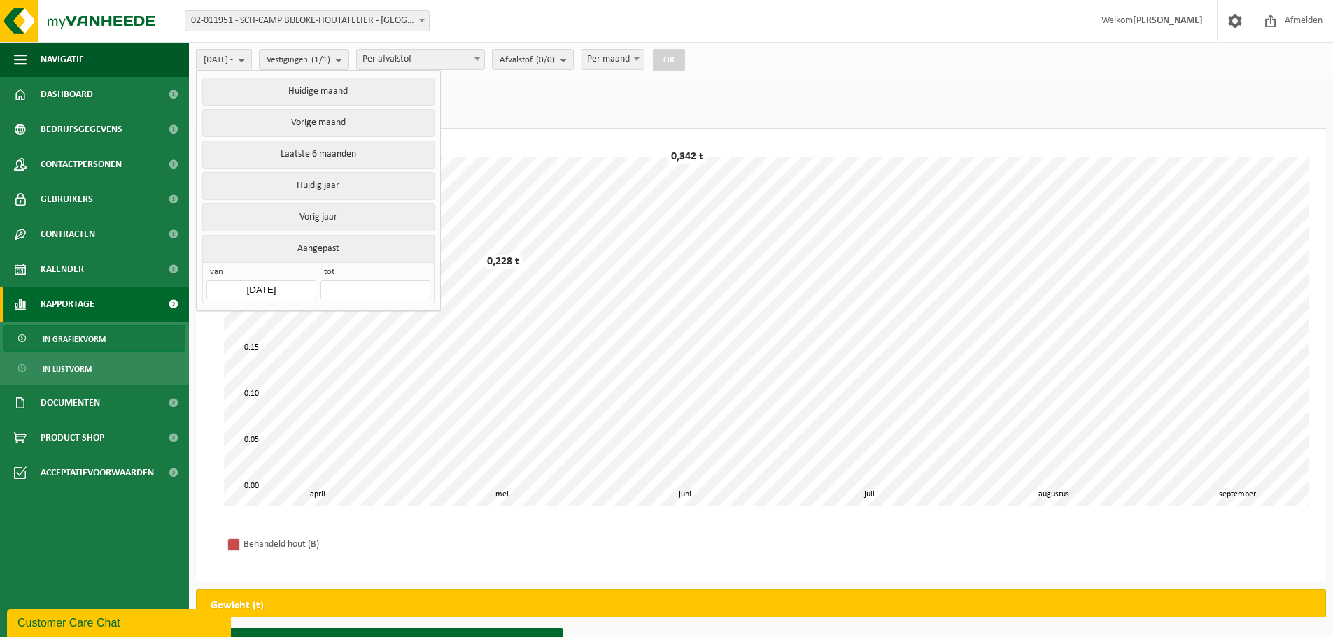
click at [427, 524] on div "Behandeld hout (B)" at bounding box center [761, 544] width 1102 height 48
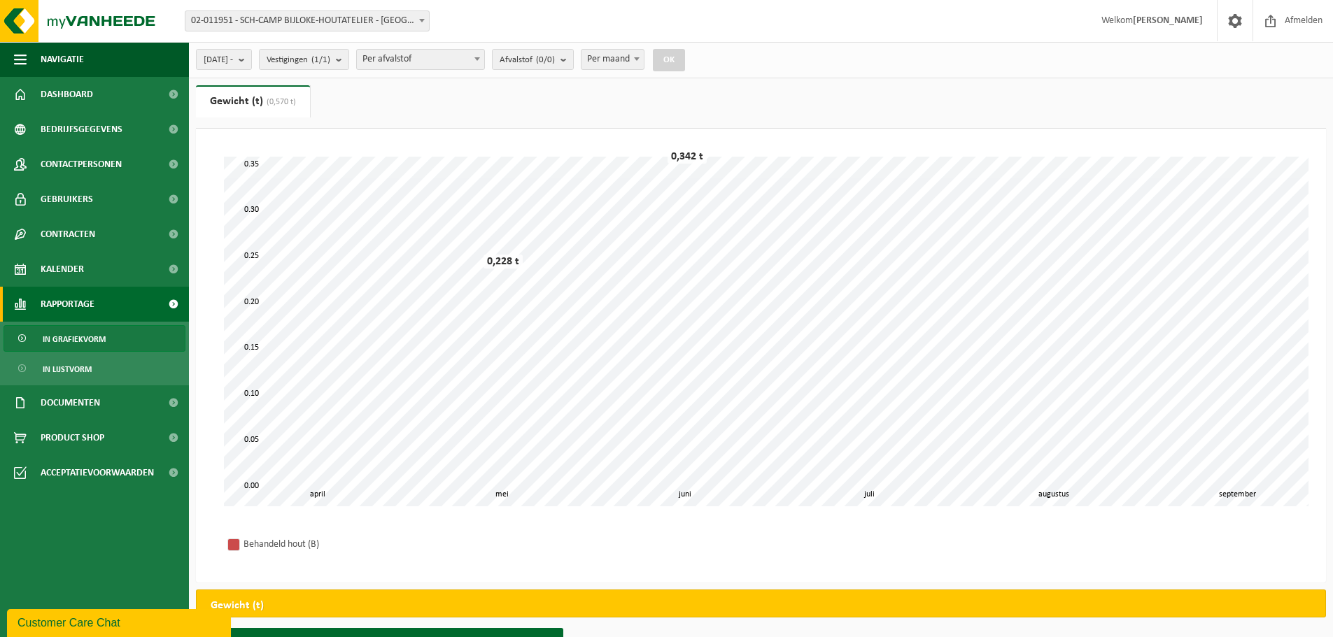
click at [685, 64] on button "OK" at bounding box center [669, 60] width 32 height 22
click at [329, 59] on span "Vestigingen (1/1)" at bounding box center [299, 60] width 64 height 21
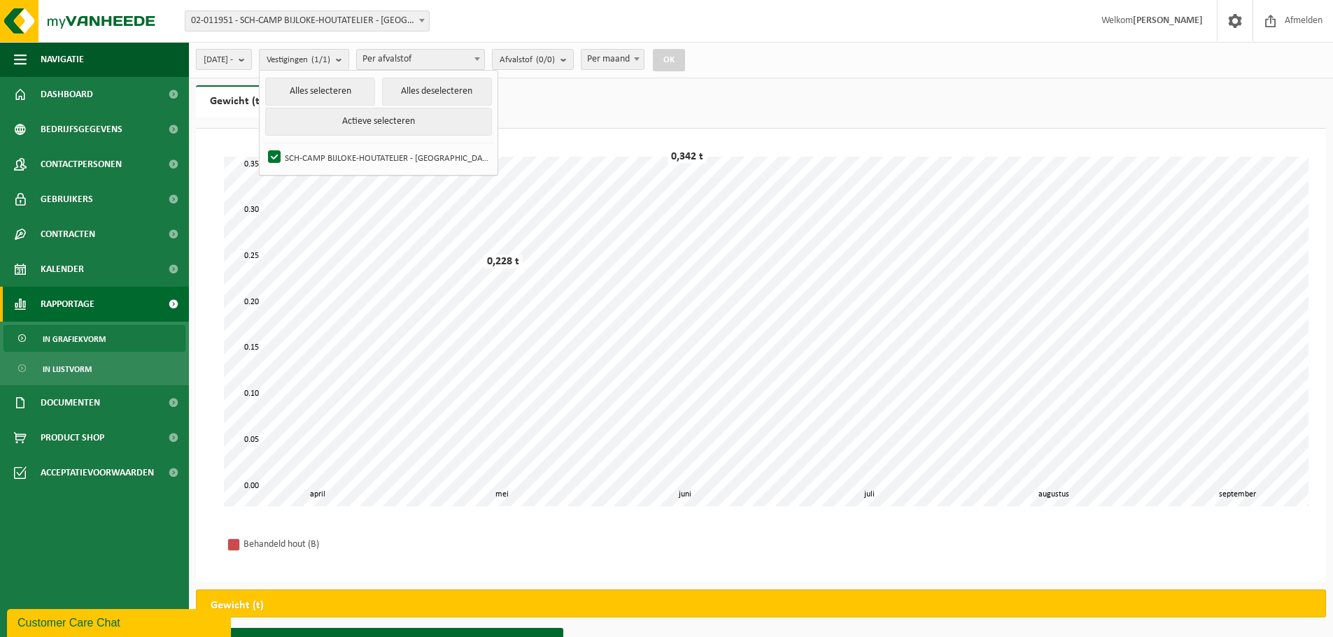
click at [251, 61] on b "submit" at bounding box center [245, 60] width 13 height 20
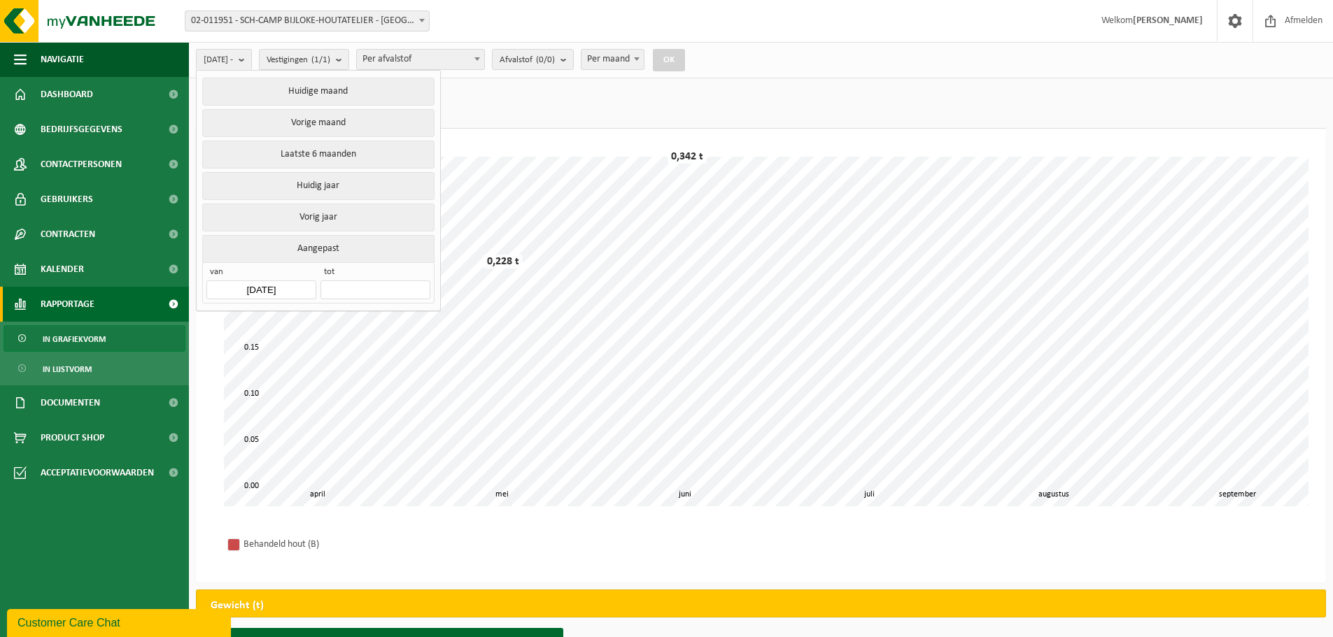
click at [340, 281] on input "text" at bounding box center [374, 290] width 109 height 19
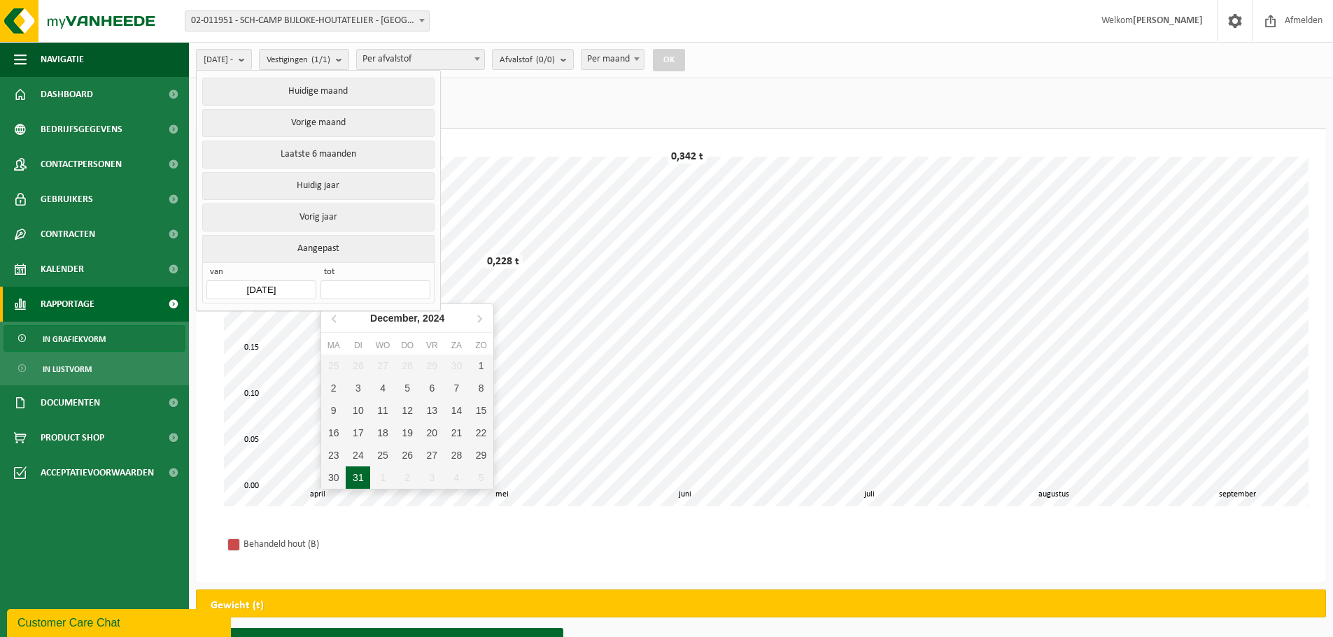
click at [356, 477] on div "31" at bounding box center [358, 478] width 24 height 22
type input "2024-12-31"
type input "2024-01-01"
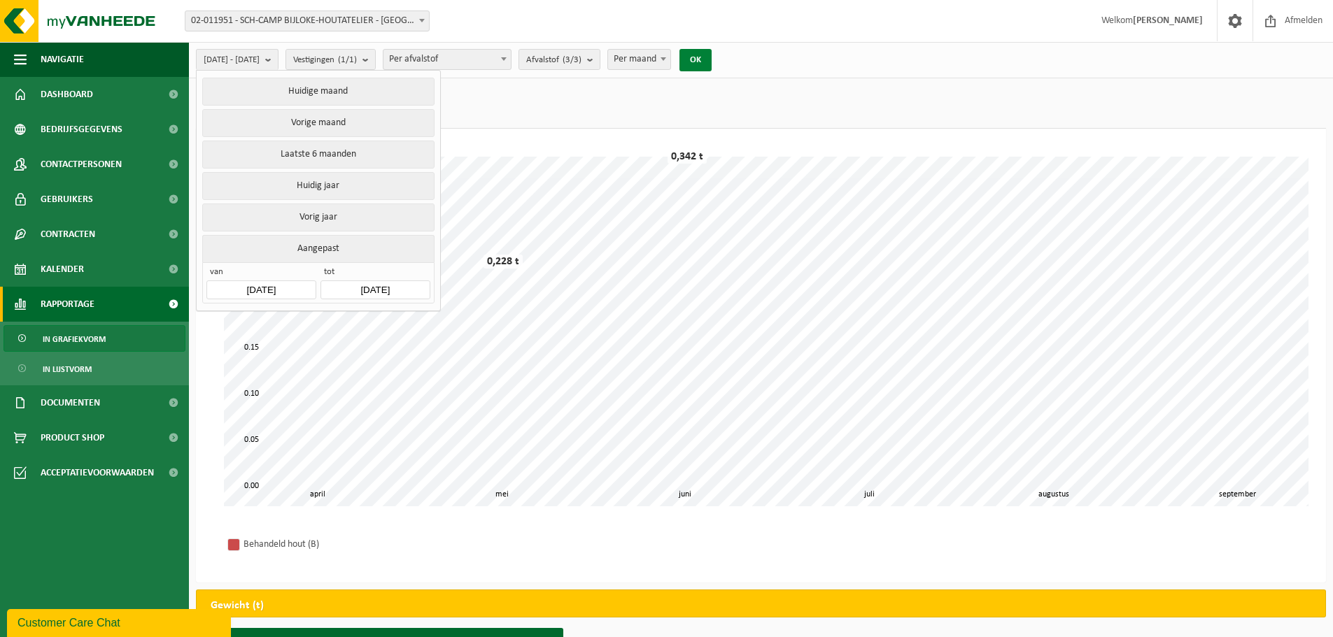
click at [711, 55] on button "OK" at bounding box center [695, 60] width 32 height 22
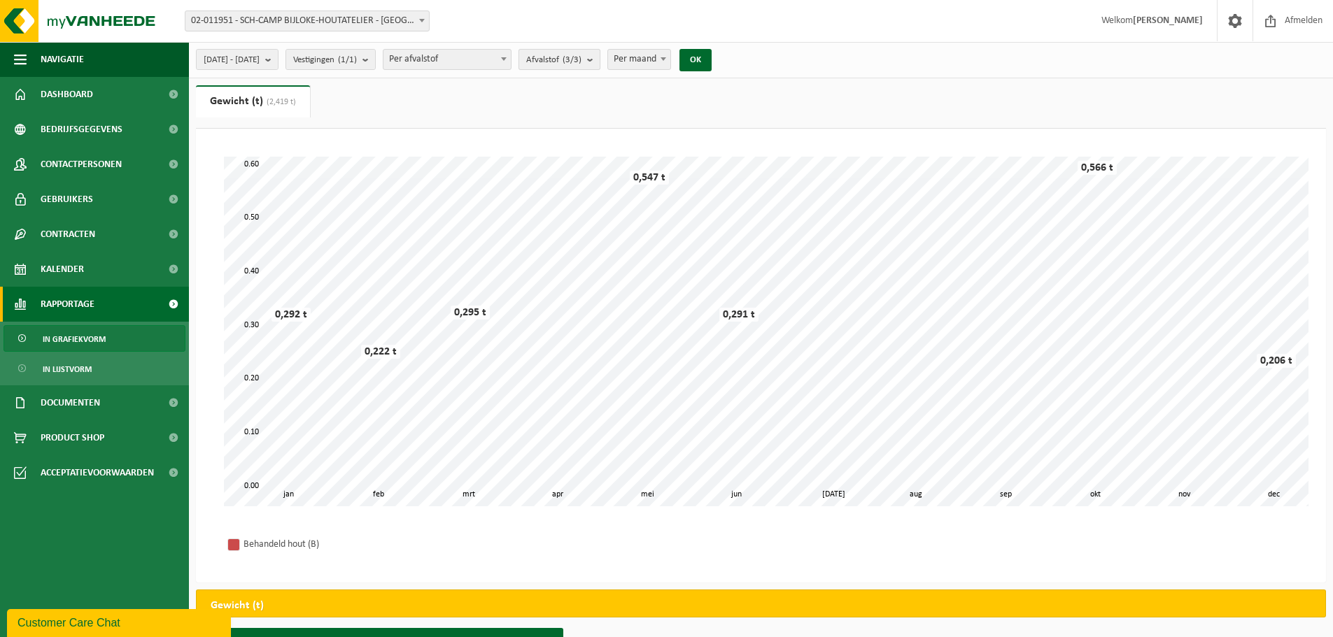
click at [599, 62] on b "submit" at bounding box center [593, 60] width 13 height 20
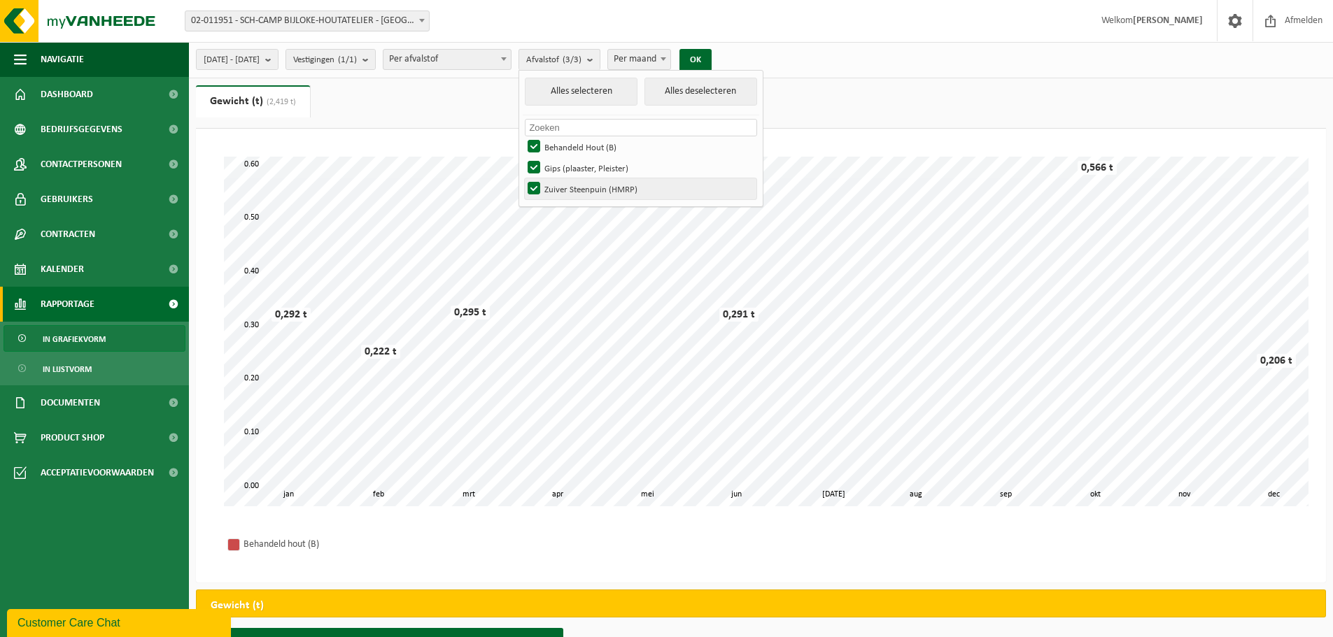
click at [629, 187] on label "Zuiver Steenpuin (HMRP)" at bounding box center [641, 188] width 232 height 21
click at [523, 178] on input "Zuiver Steenpuin (HMRP)" at bounding box center [522, 178] width 1 height 1
click at [631, 187] on label "Zuiver Steenpuin (HMRP)" at bounding box center [641, 188] width 232 height 21
click at [523, 178] on input "Zuiver Steenpuin (HMRP)" at bounding box center [522, 178] width 1 height 1
checkbox input "true"
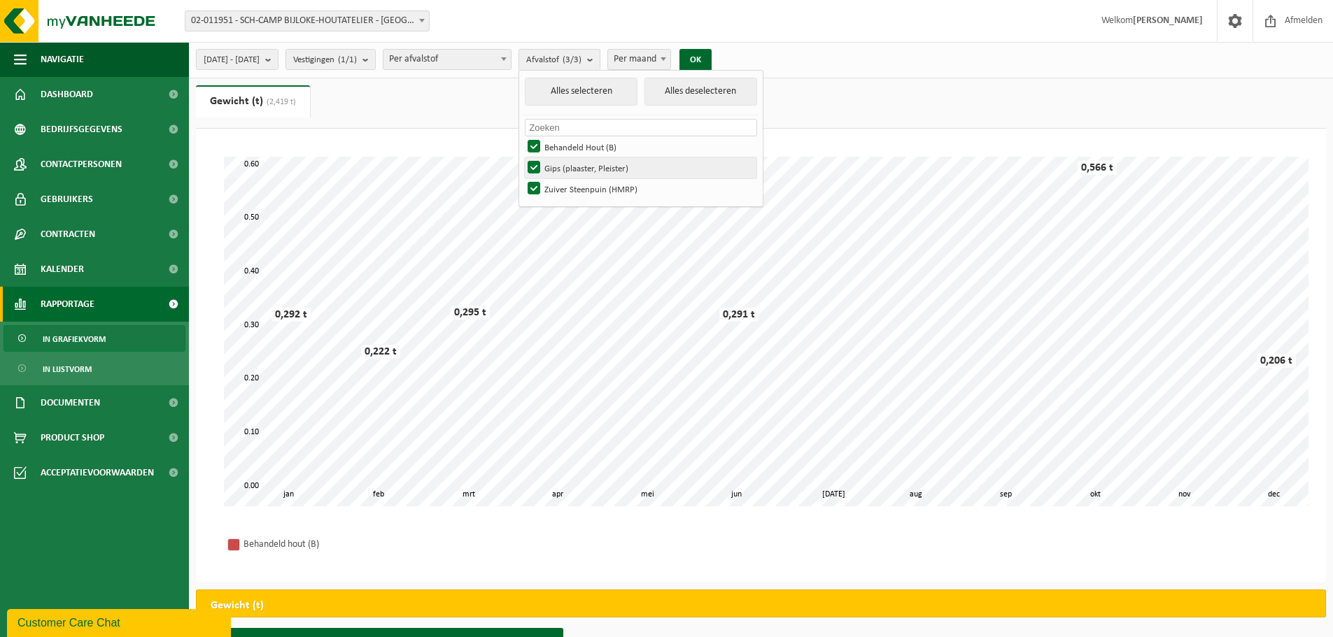
click at [574, 164] on label "Gips (plaaster, Pleister)" at bounding box center [641, 167] width 232 height 21
click at [523, 157] on input "Gips (plaaster, Pleister)" at bounding box center [522, 157] width 1 height 1
checkbox input "false"
click at [569, 185] on label "Zuiver Steenpuin (HMRP)" at bounding box center [641, 188] width 232 height 21
click at [523, 178] on input "Zuiver Steenpuin (HMRP)" at bounding box center [522, 178] width 1 height 1
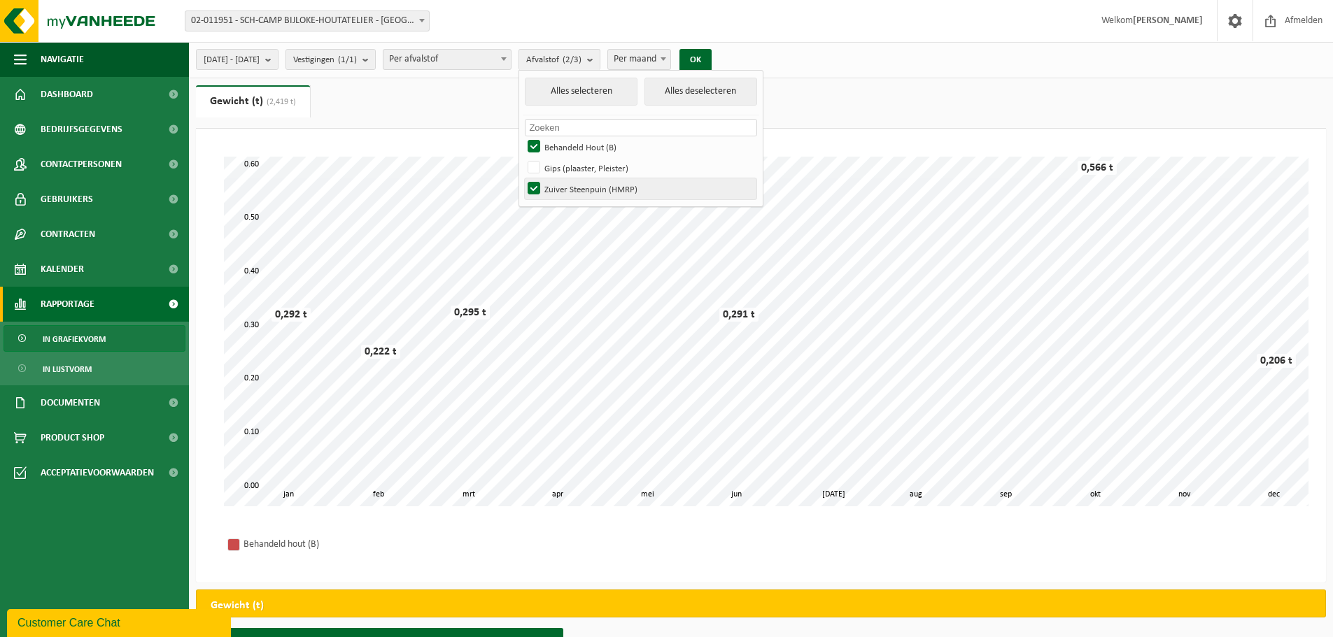
checkbox input "false"
click at [711, 59] on button "OK" at bounding box center [695, 60] width 32 height 22
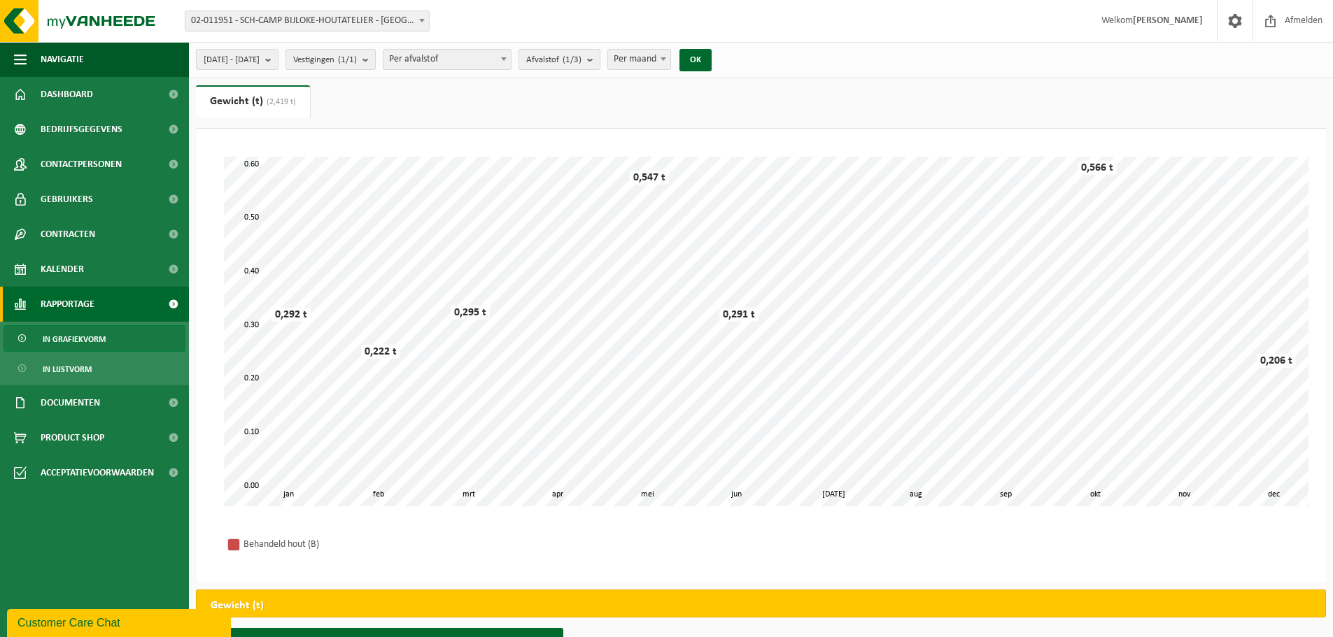
click at [599, 60] on b "submit" at bounding box center [593, 60] width 13 height 20
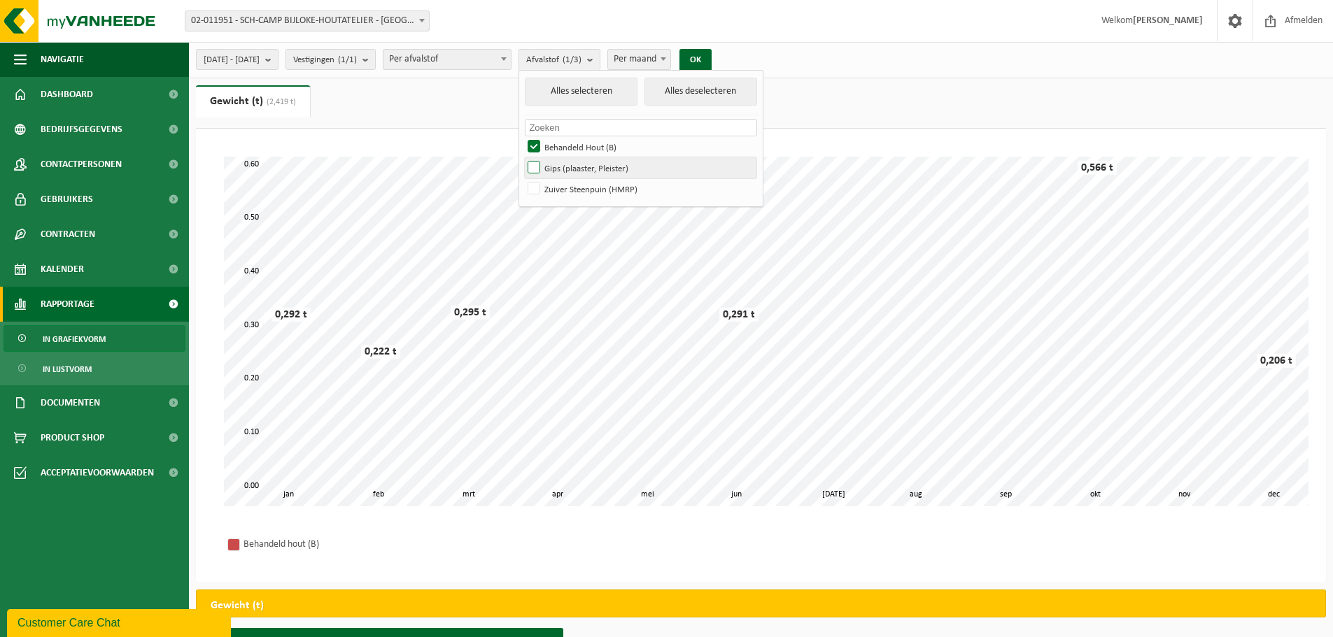
click at [571, 164] on label "Gips (plaaster, Pleister)" at bounding box center [641, 167] width 232 height 21
click at [523, 157] on input "Gips (plaaster, Pleister)" at bounding box center [522, 157] width 1 height 1
checkbox input "true"
click at [572, 148] on label "Behandeld Hout (B)" at bounding box center [641, 146] width 232 height 21
click at [523, 136] on input "Behandeld Hout (B)" at bounding box center [522, 136] width 1 height 1
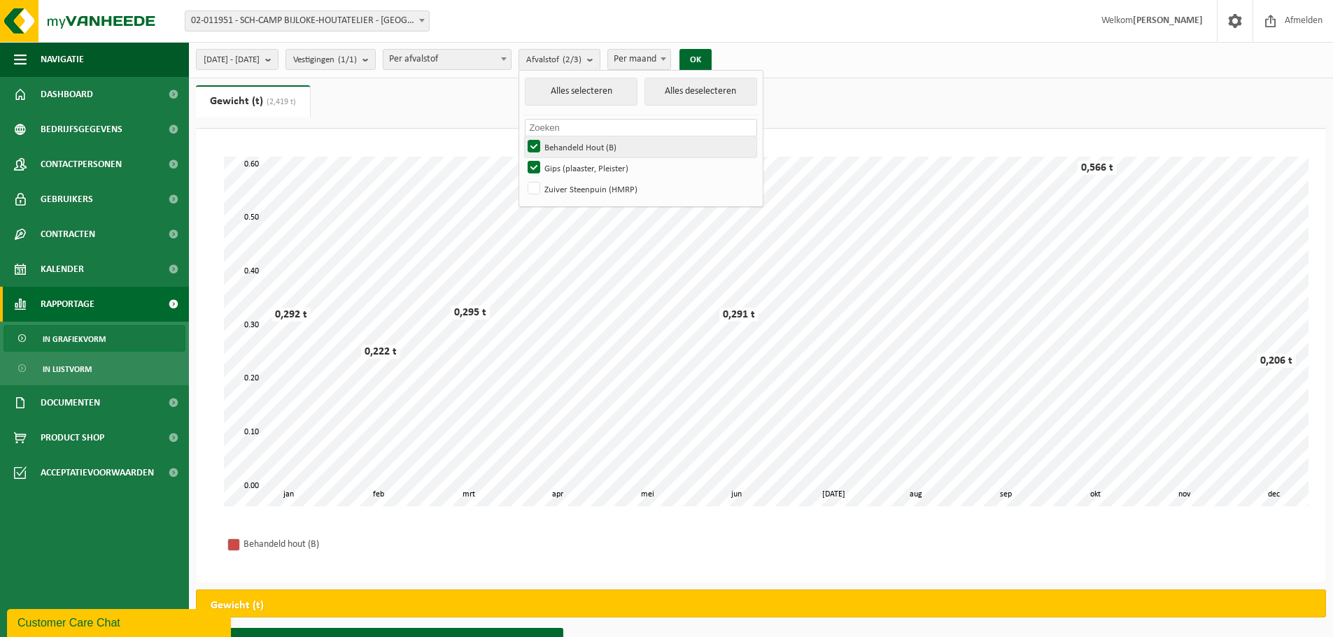
checkbox input "false"
click at [711, 60] on button "OK" at bounding box center [695, 60] width 32 height 22
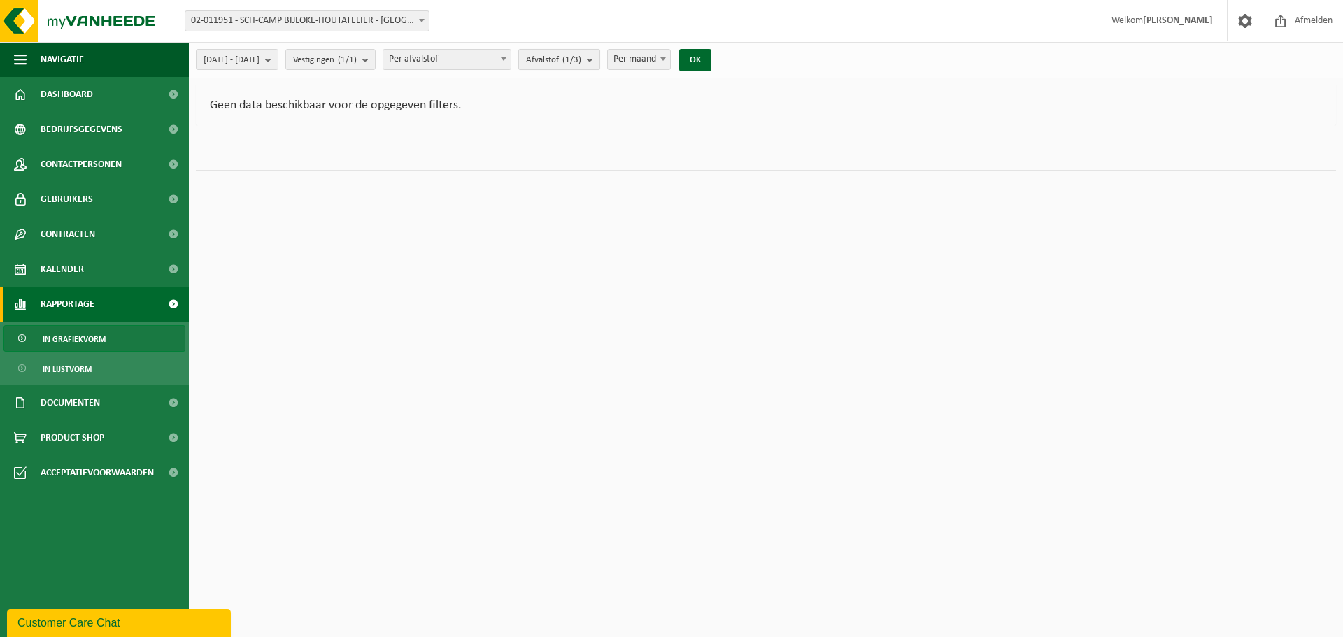
click at [599, 63] on b "submit" at bounding box center [593, 60] width 13 height 20
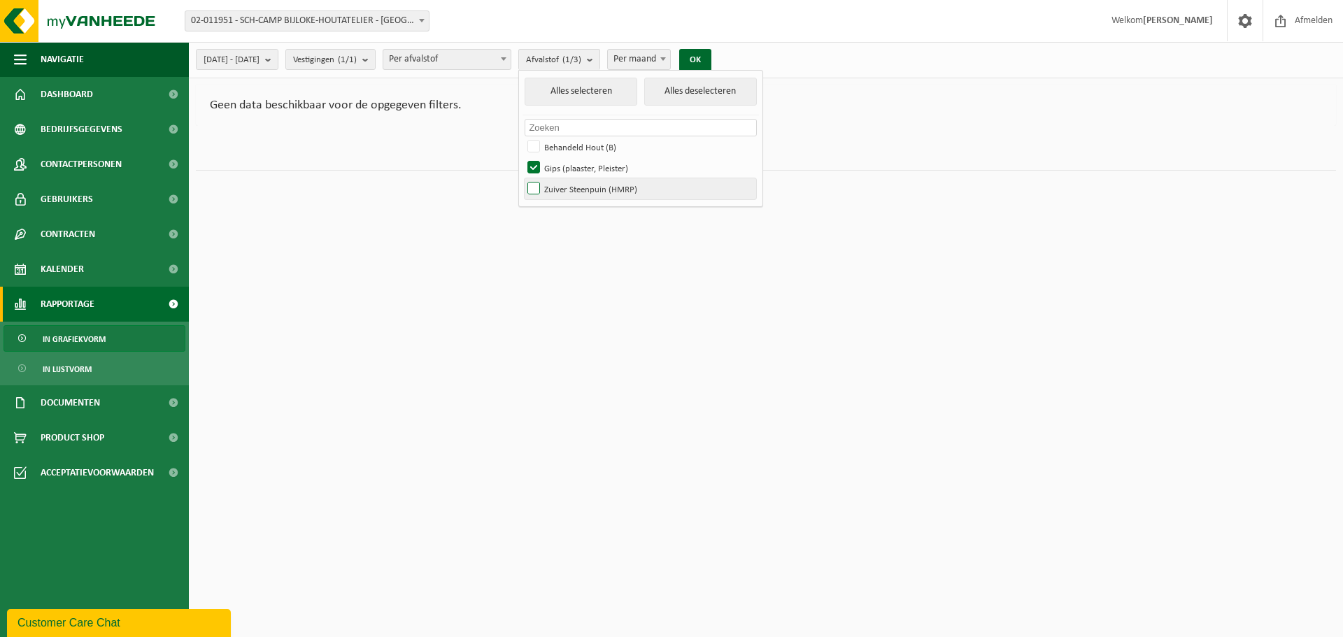
click at [572, 191] on label "Zuiver Steenpuin (HMRP)" at bounding box center [641, 188] width 232 height 21
click at [523, 178] on input "Zuiver Steenpuin (HMRP)" at bounding box center [522, 178] width 1 height 1
checkbox input "true"
click at [570, 167] on label "Gips (plaaster, Pleister)" at bounding box center [641, 167] width 232 height 21
click at [523, 157] on input "Gips (plaaster, Pleister)" at bounding box center [522, 157] width 1 height 1
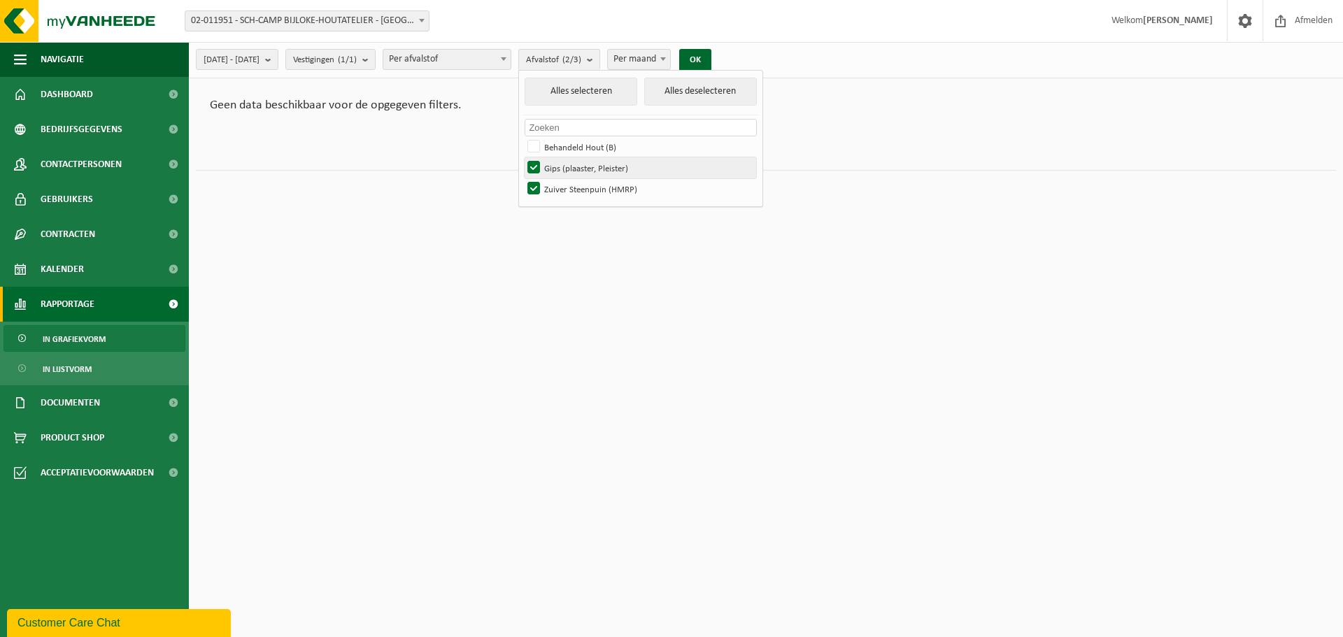
checkbox input "false"
click at [711, 59] on button "OK" at bounding box center [695, 60] width 32 height 22
click at [375, 61] on b "submit" at bounding box center [368, 60] width 13 height 20
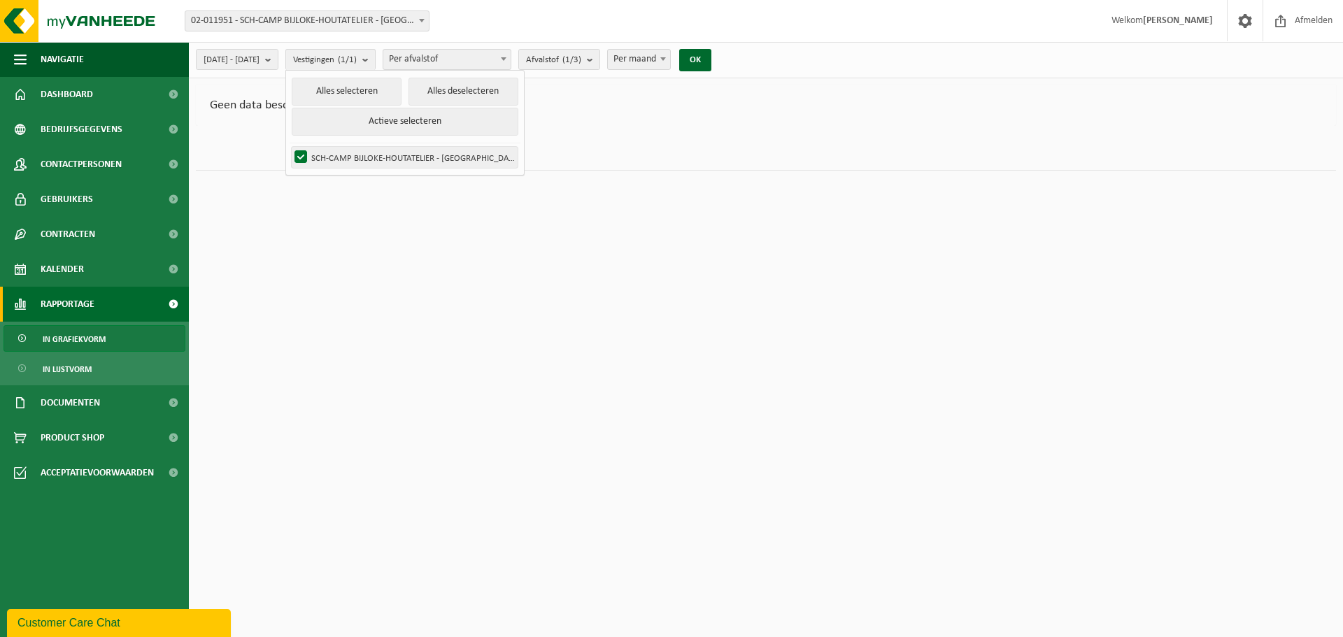
click at [396, 157] on label "SCH-CAMP BIJLOKE-HOUTATELIER - GENT" at bounding box center [405, 157] width 226 height 21
click at [290, 147] on input "SCH-CAMP BIJLOKE-HOUTATELIER - GENT" at bounding box center [289, 146] width 1 height 1
click at [393, 90] on button "Alles selecteren" at bounding box center [347, 92] width 110 height 28
click at [394, 89] on button "Alles selecteren" at bounding box center [347, 92] width 110 height 28
click at [339, 153] on label "SCH-CAMP BIJLOKE-HOUTATELIER - GENT" at bounding box center [405, 157] width 226 height 21
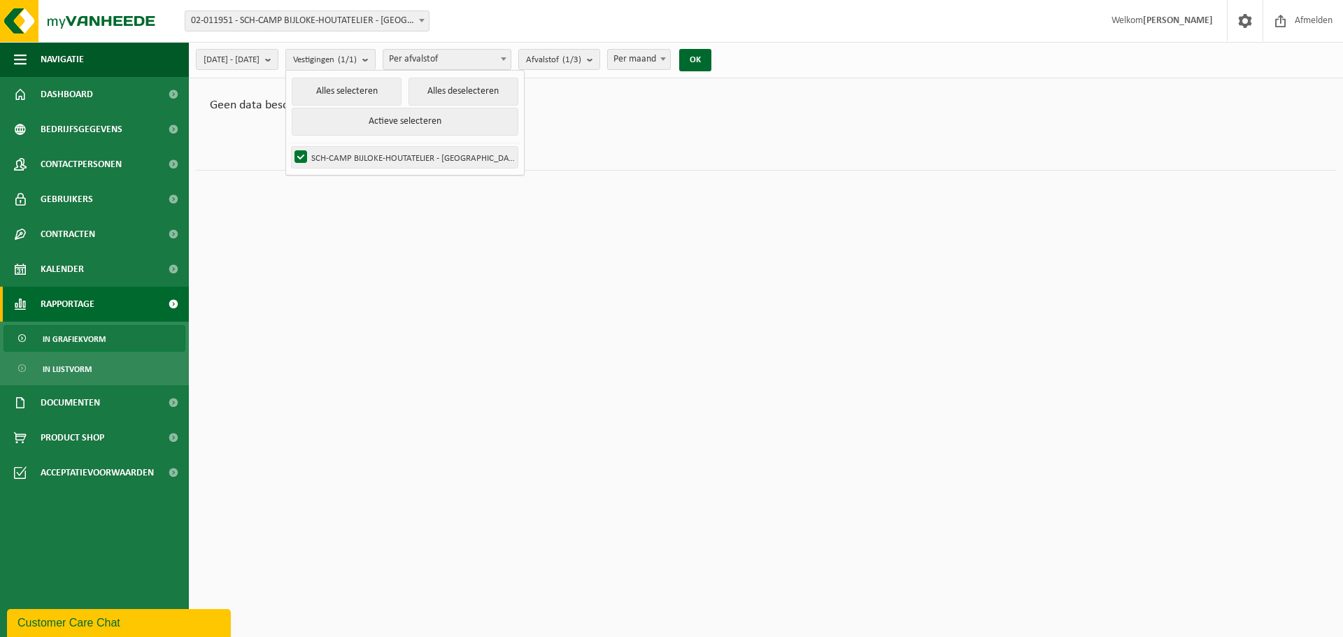
click at [290, 147] on input "SCH-CAMP BIJLOKE-HOUTATELIER - GENT" at bounding box center [289, 146] width 1 height 1
checkbox input "false"
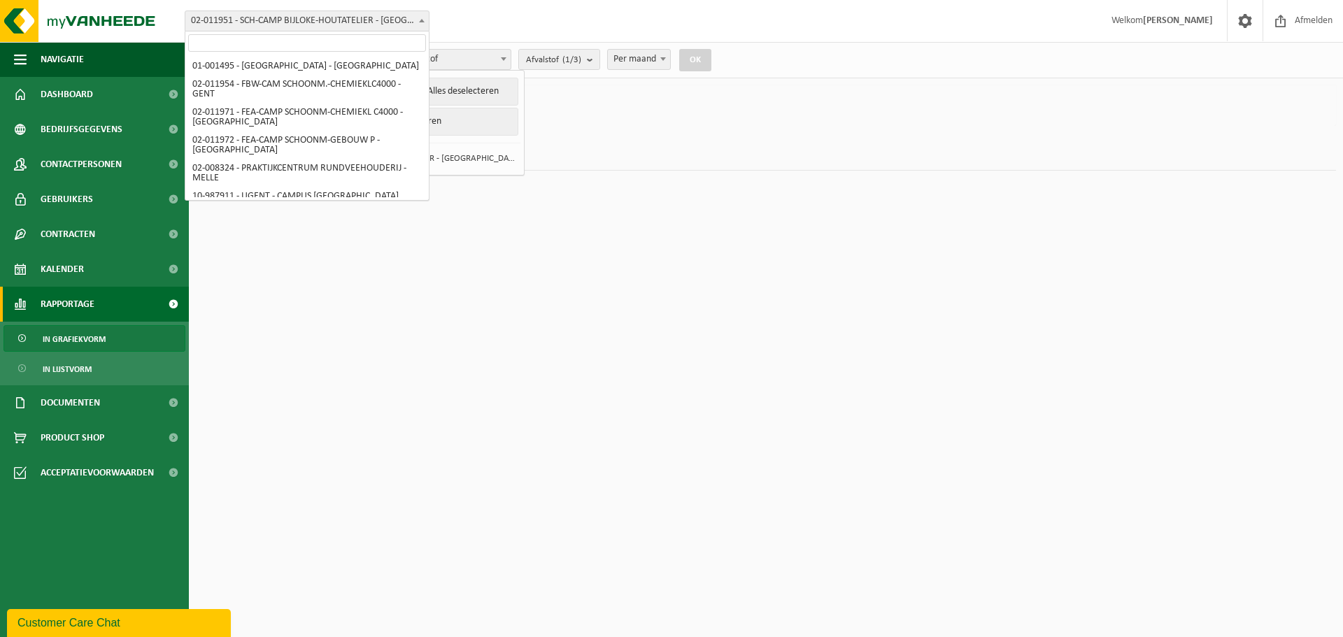
click at [420, 19] on b at bounding box center [422, 20] width 6 height 3
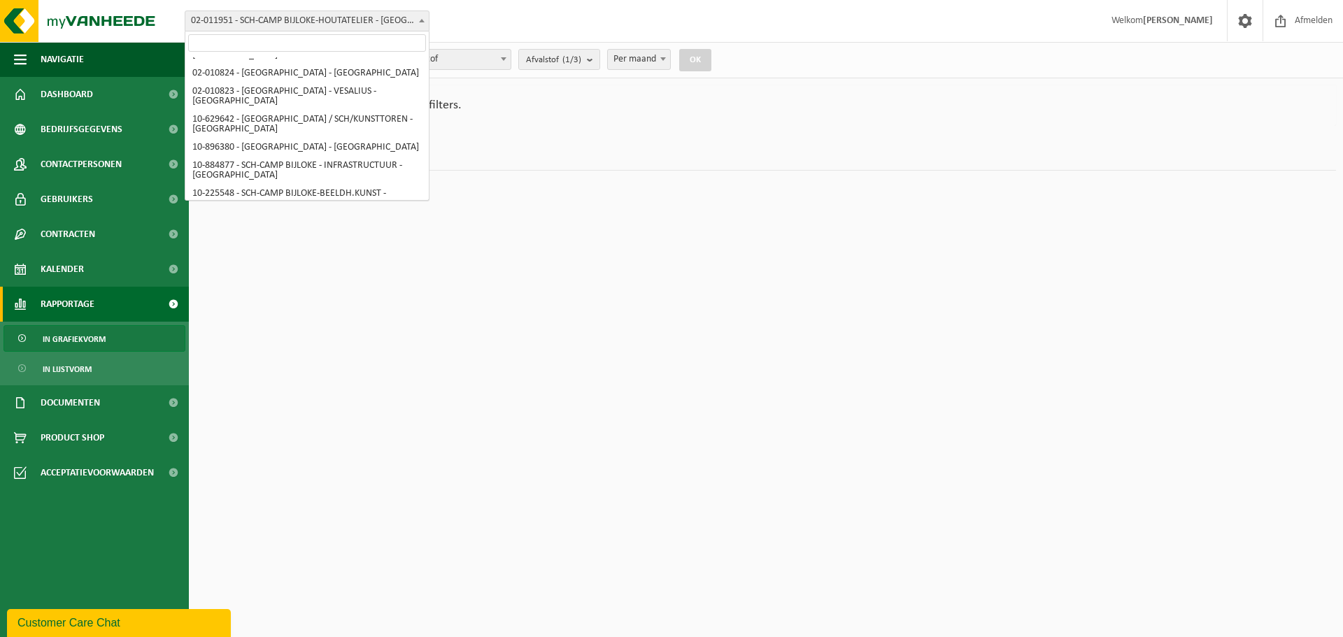
select select "2364"
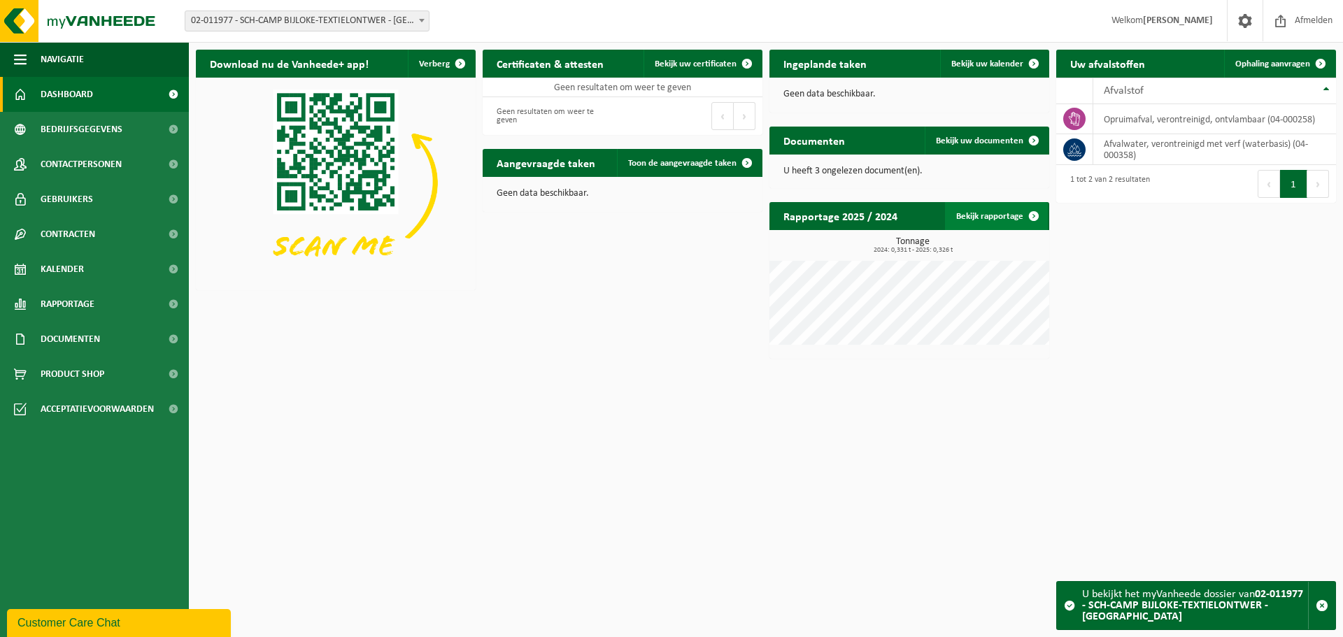
click at [1005, 215] on link "Bekijk rapportage" at bounding box center [996, 216] width 103 height 28
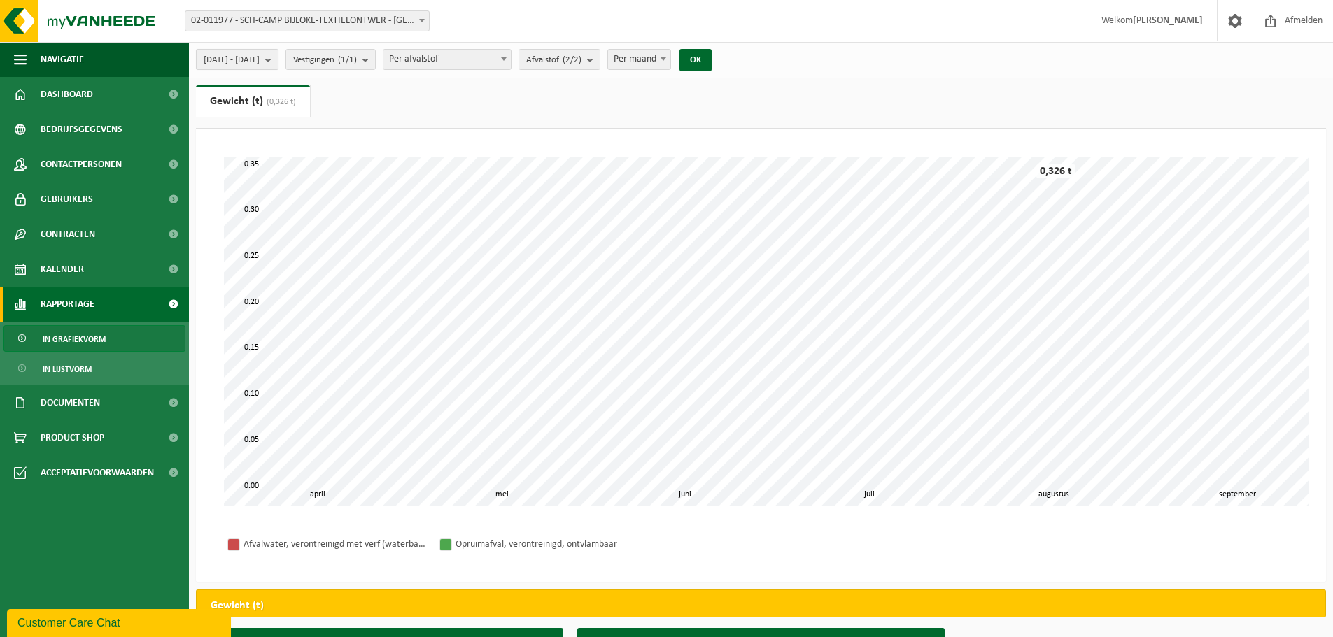
click at [278, 58] on b "submit" at bounding box center [271, 60] width 13 height 20
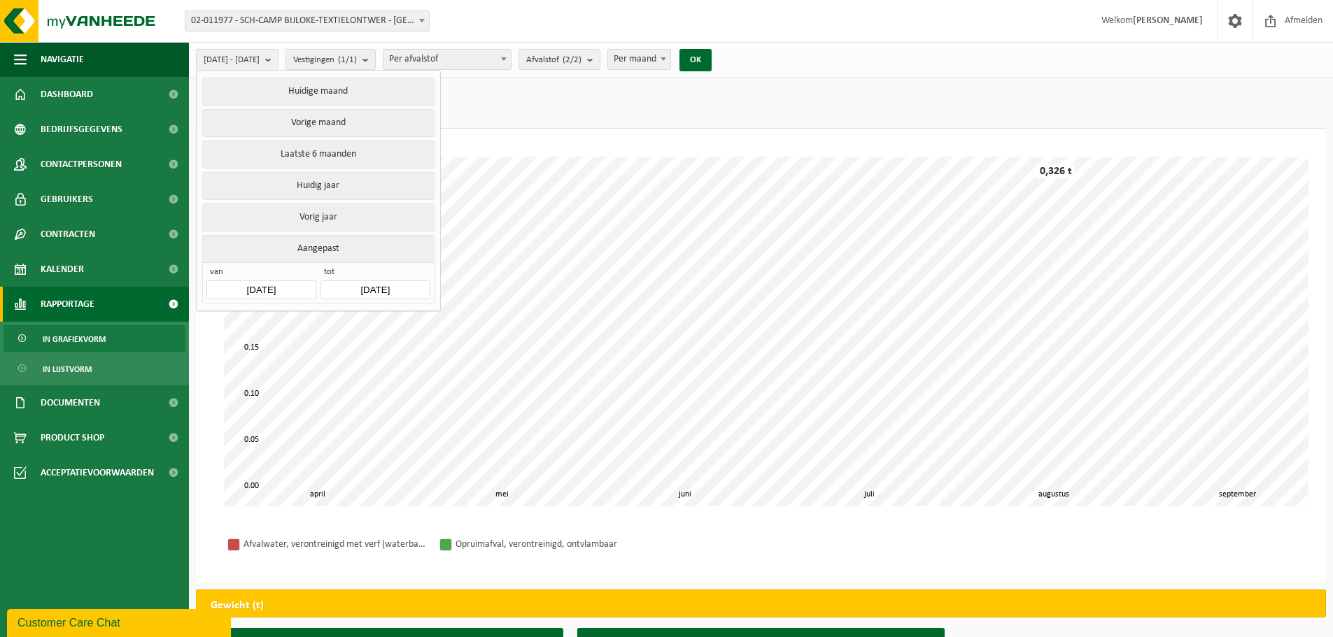
click at [287, 288] on input "[DATE]" at bounding box center [260, 290] width 109 height 19
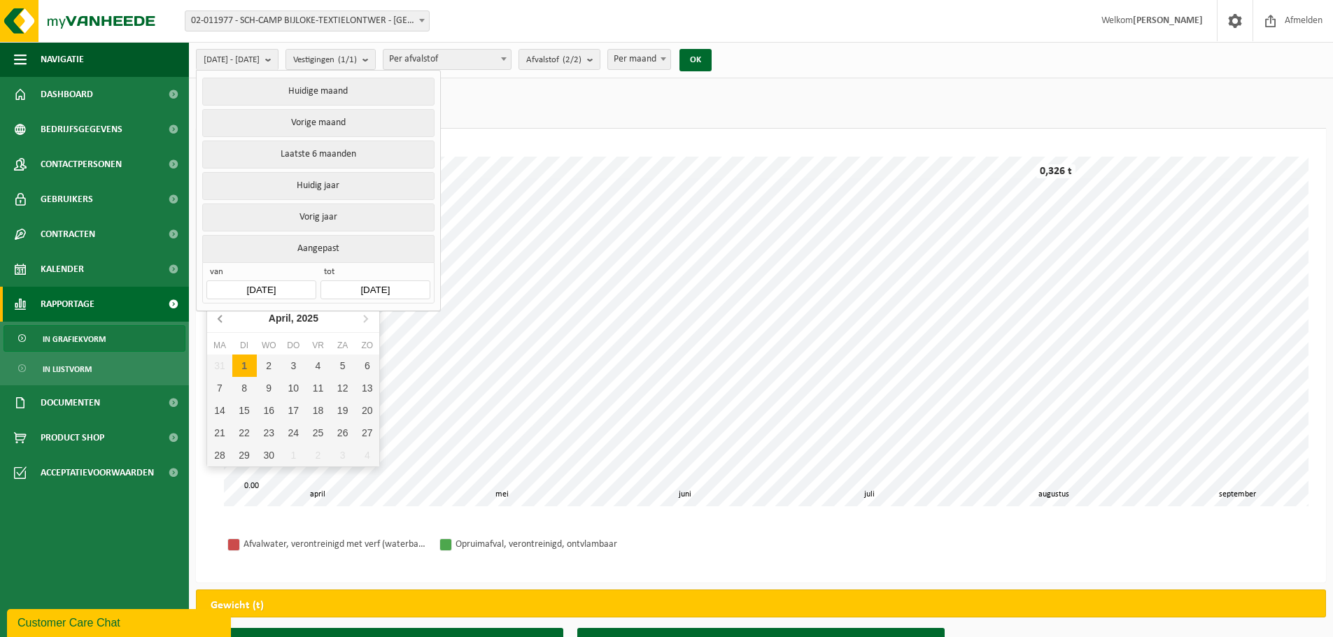
click at [220, 316] on icon at bounding box center [221, 318] width 22 height 22
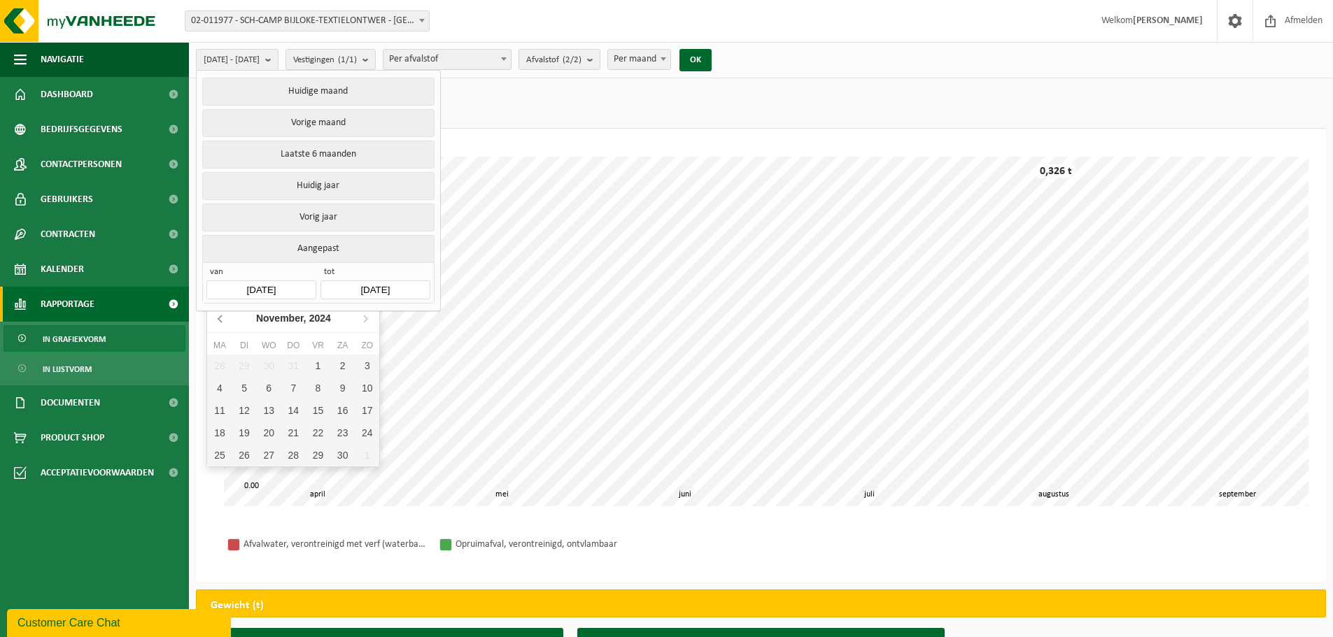
click at [220, 316] on icon at bounding box center [221, 318] width 22 height 22
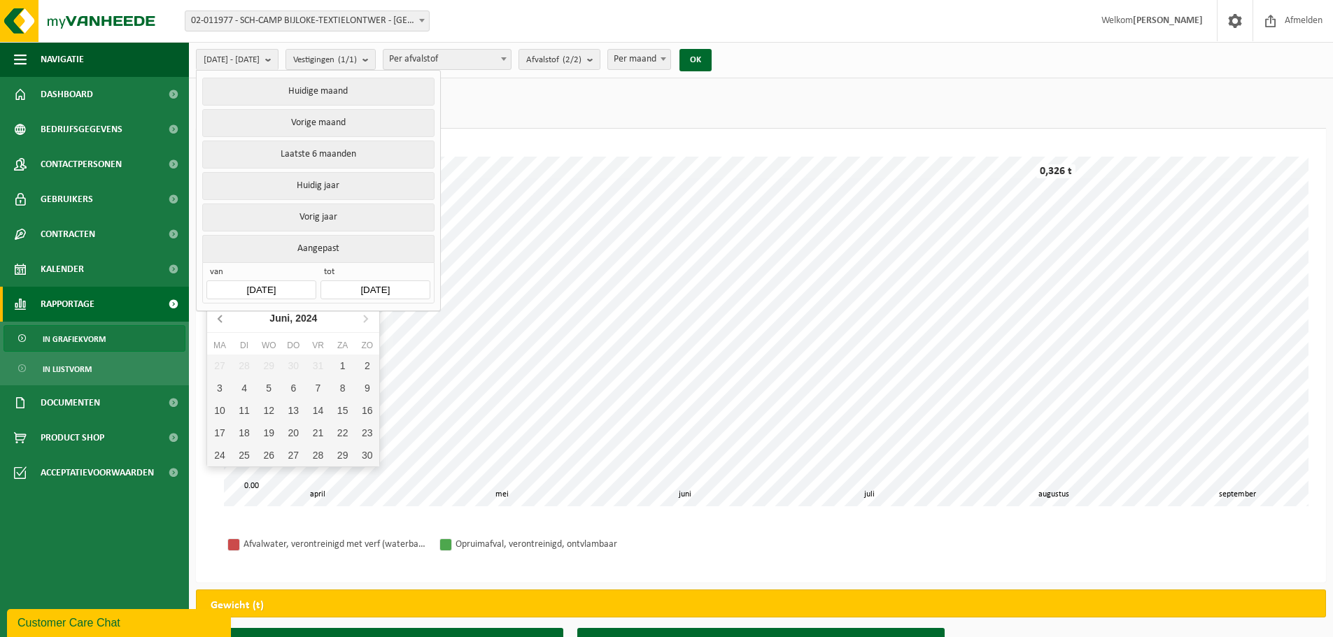
click at [220, 316] on icon at bounding box center [221, 318] width 22 height 22
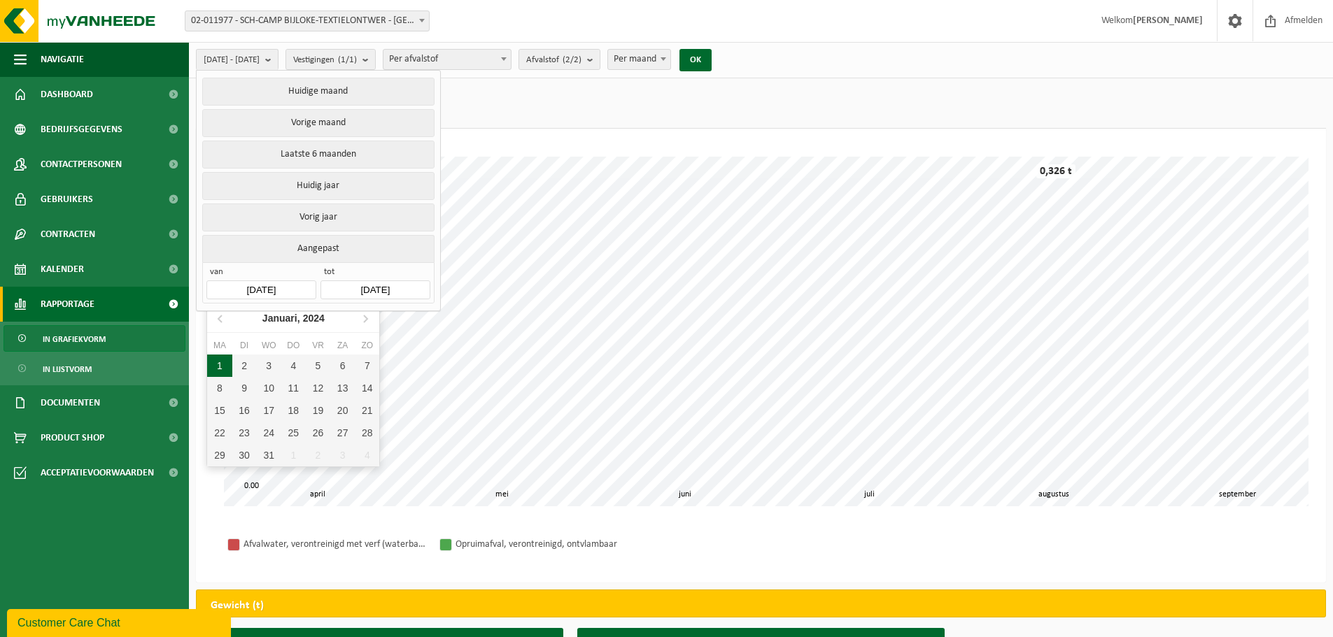
click at [222, 360] on div "1" at bounding box center [219, 366] width 24 height 22
type input "2024-01-01"
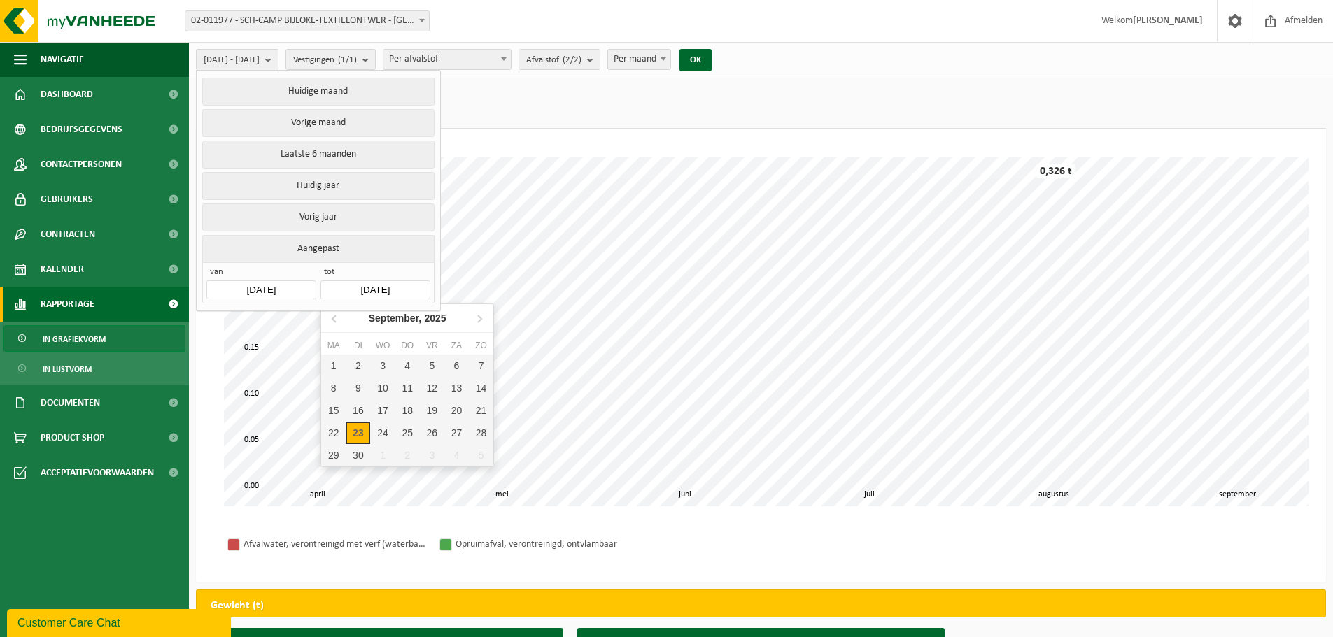
click at [386, 288] on input "[DATE]" at bounding box center [374, 290] width 109 height 19
click at [334, 318] on icon at bounding box center [333, 318] width 3 height 7
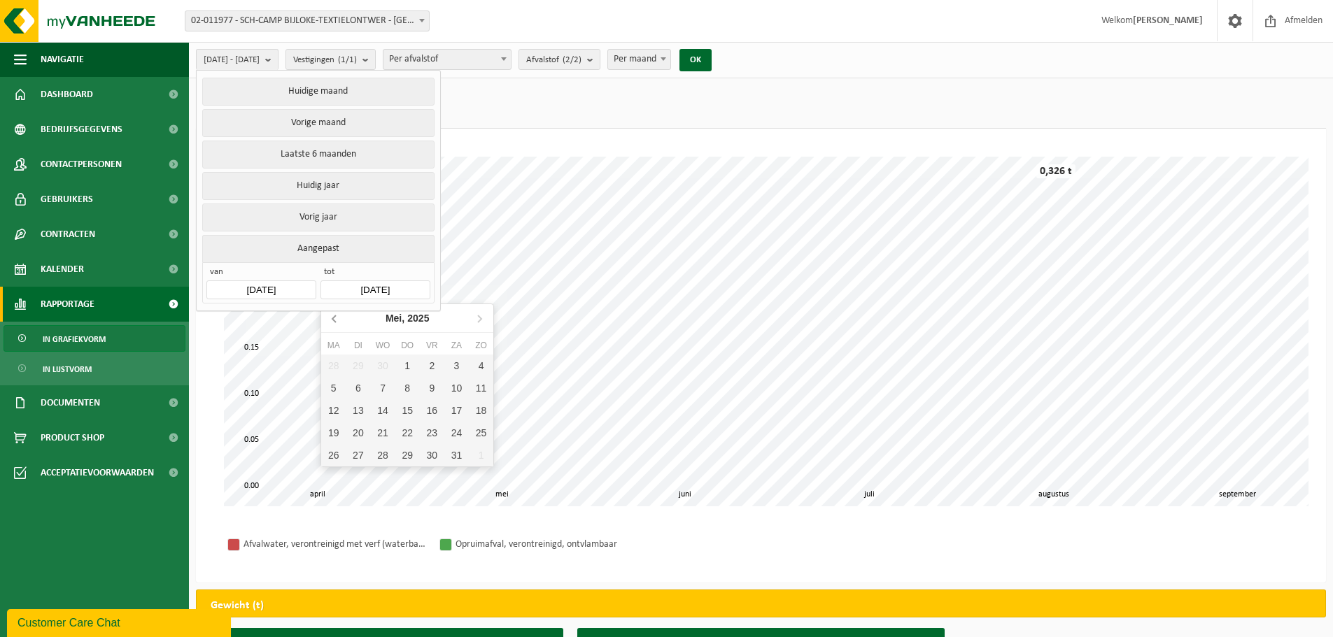
click at [334, 318] on icon at bounding box center [333, 318] width 3 height 7
click at [334, 317] on icon at bounding box center [333, 318] width 3 height 7
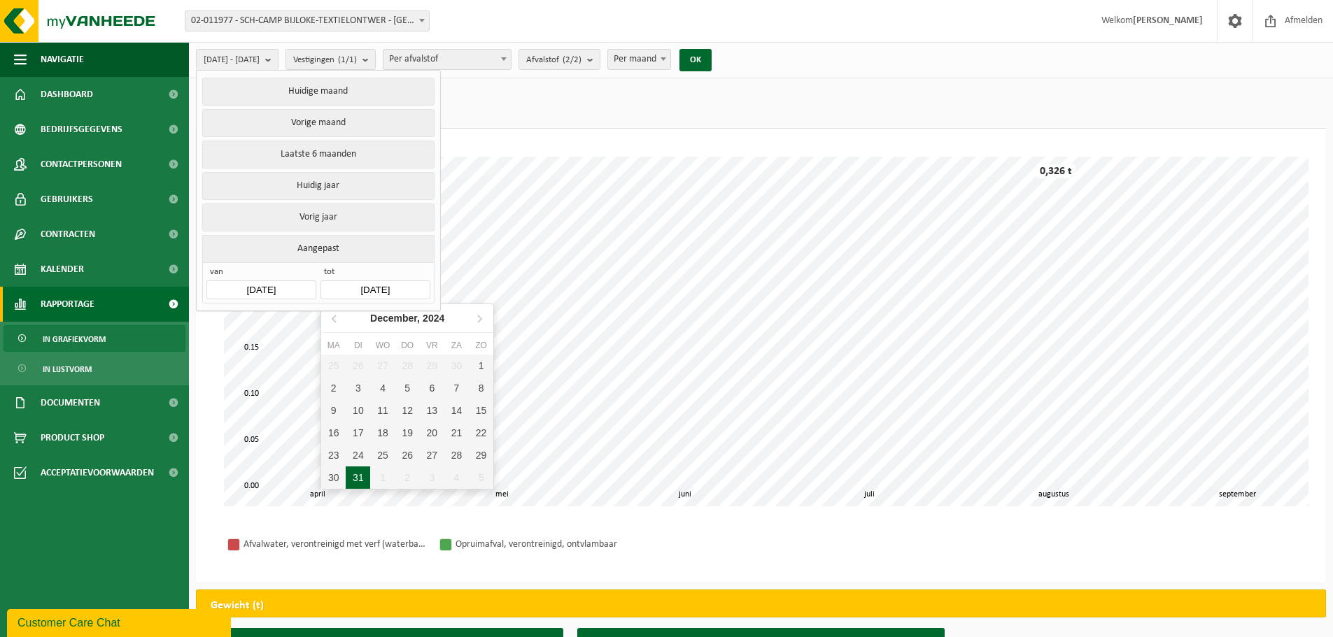
click at [361, 476] on div "31" at bounding box center [358, 478] width 24 height 22
type input "2024-12-31"
type input "2024-01-01"
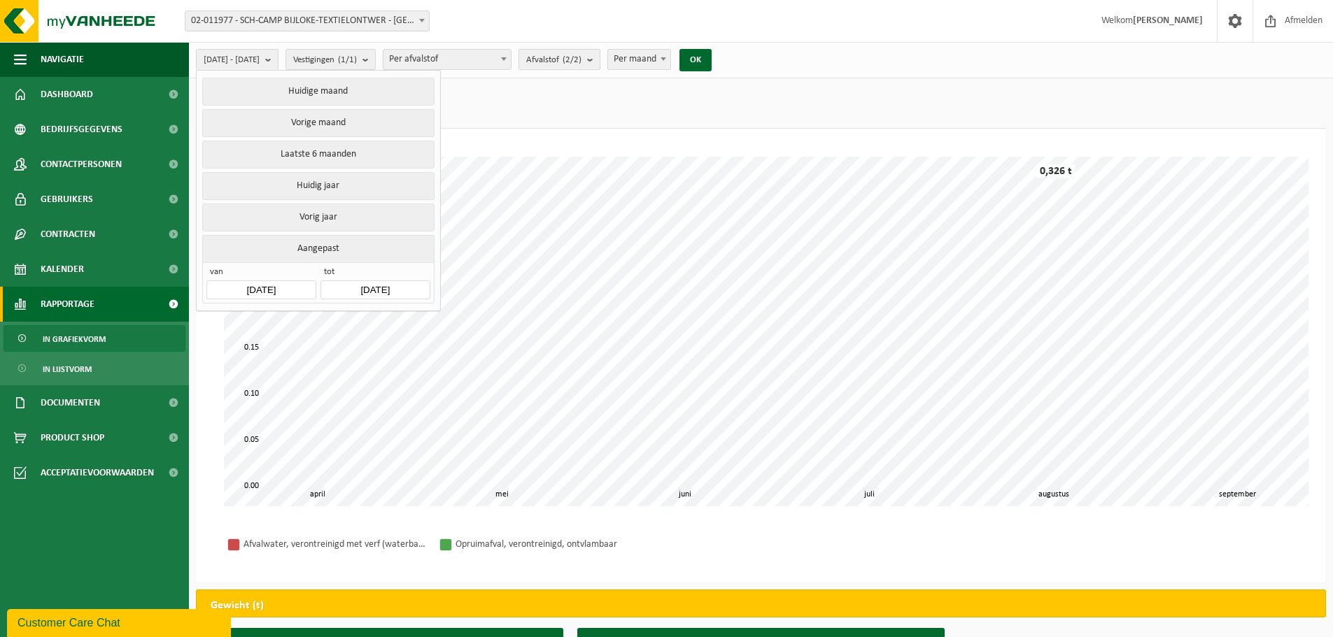
click at [581, 59] on span "Afvalstof (2/2)" at bounding box center [553, 60] width 55 height 21
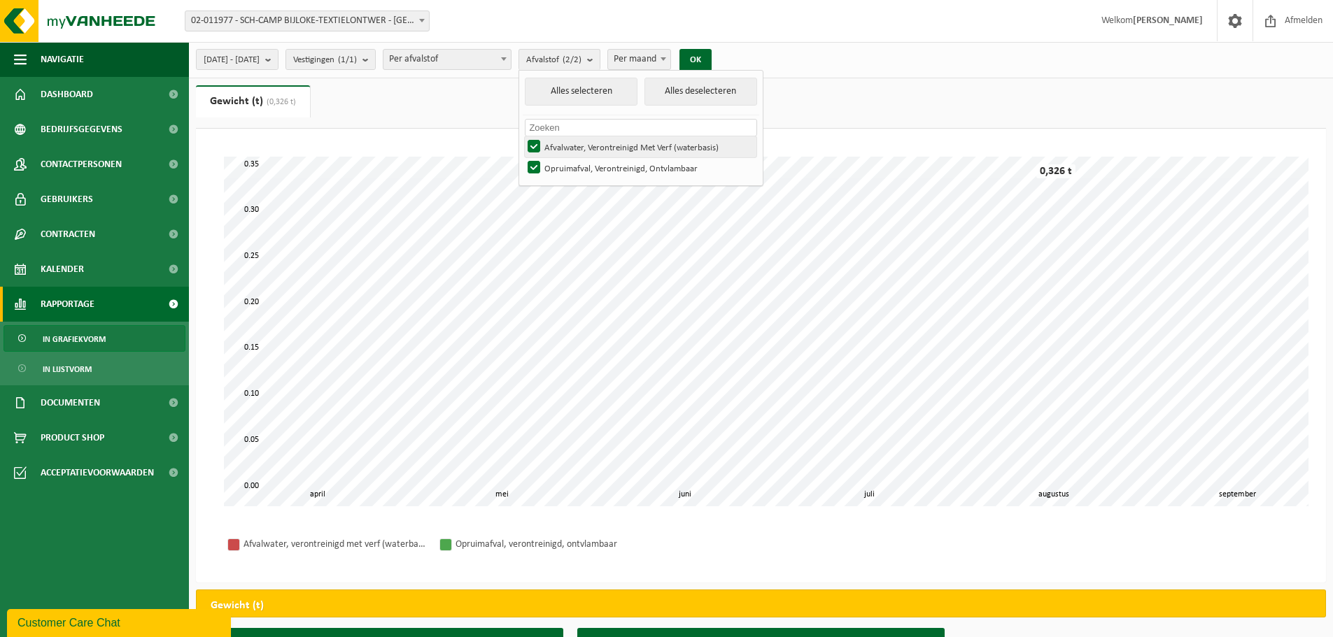
click at [571, 143] on label "Afvalwater, Verontreinigd Met Verf (waterbasis)" at bounding box center [641, 146] width 232 height 21
click at [523, 136] on input "Afvalwater, Verontreinigd Met Verf (waterbasis)" at bounding box center [522, 136] width 1 height 1
click at [711, 59] on button "OK" at bounding box center [695, 60] width 32 height 22
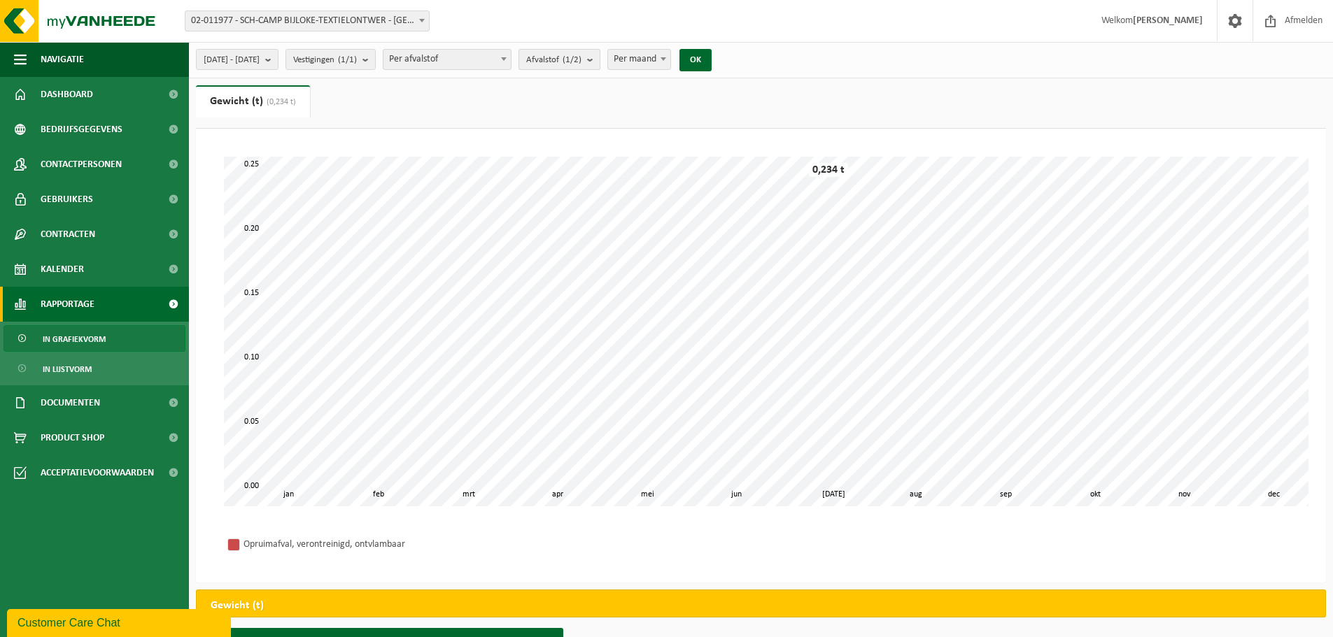
click at [581, 60] on span "Afvalstof (1/2)" at bounding box center [553, 60] width 55 height 21
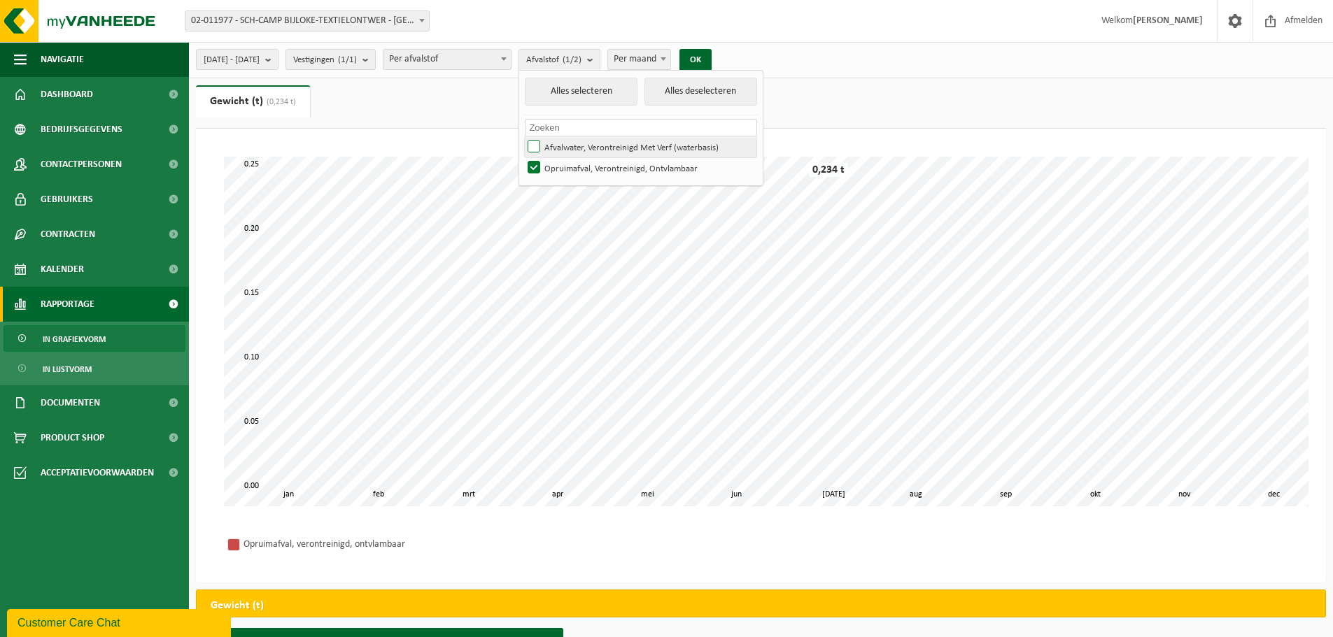
click at [571, 145] on label "Afvalwater, Verontreinigd Met Verf (waterbasis)" at bounding box center [641, 146] width 232 height 21
click at [523, 136] on input "Afvalwater, Verontreinigd Met Verf (waterbasis)" at bounding box center [522, 136] width 1 height 1
checkbox input "true"
click at [573, 164] on label "Opruimafval, Verontreinigd, Ontvlambaar" at bounding box center [641, 167] width 232 height 21
click at [523, 157] on input "Opruimafval, Verontreinigd, Ontvlambaar" at bounding box center [522, 157] width 1 height 1
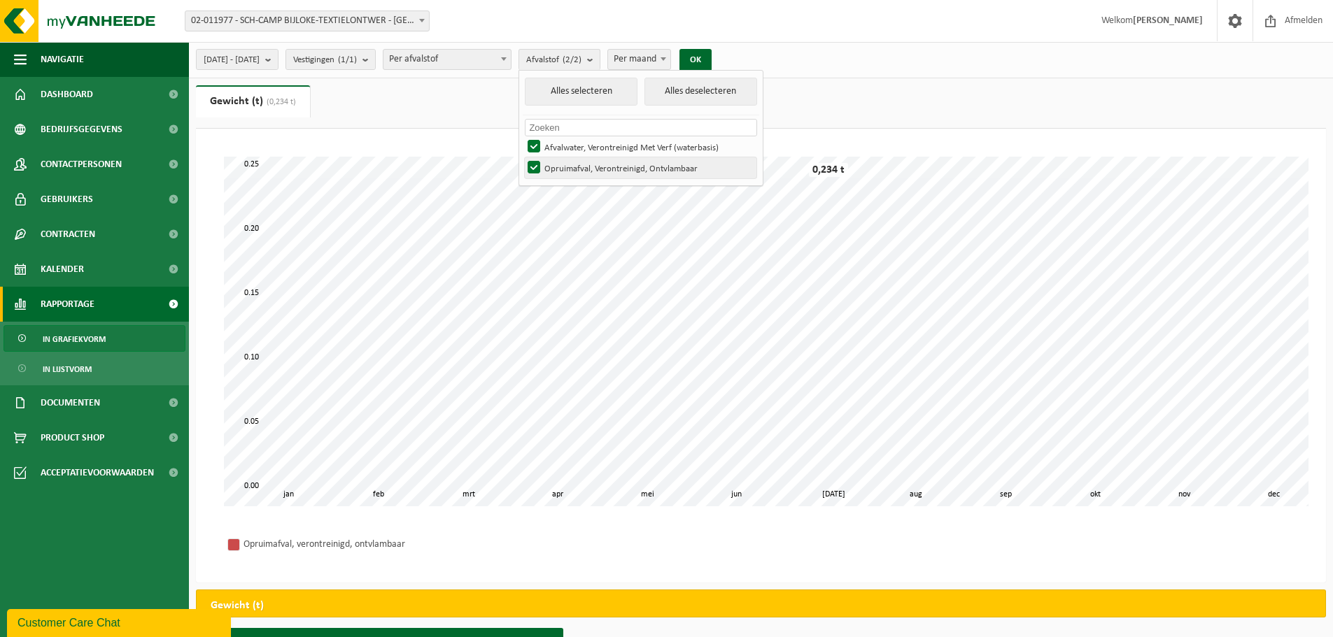
checkbox input "false"
click at [711, 60] on button "OK" at bounding box center [695, 60] width 32 height 22
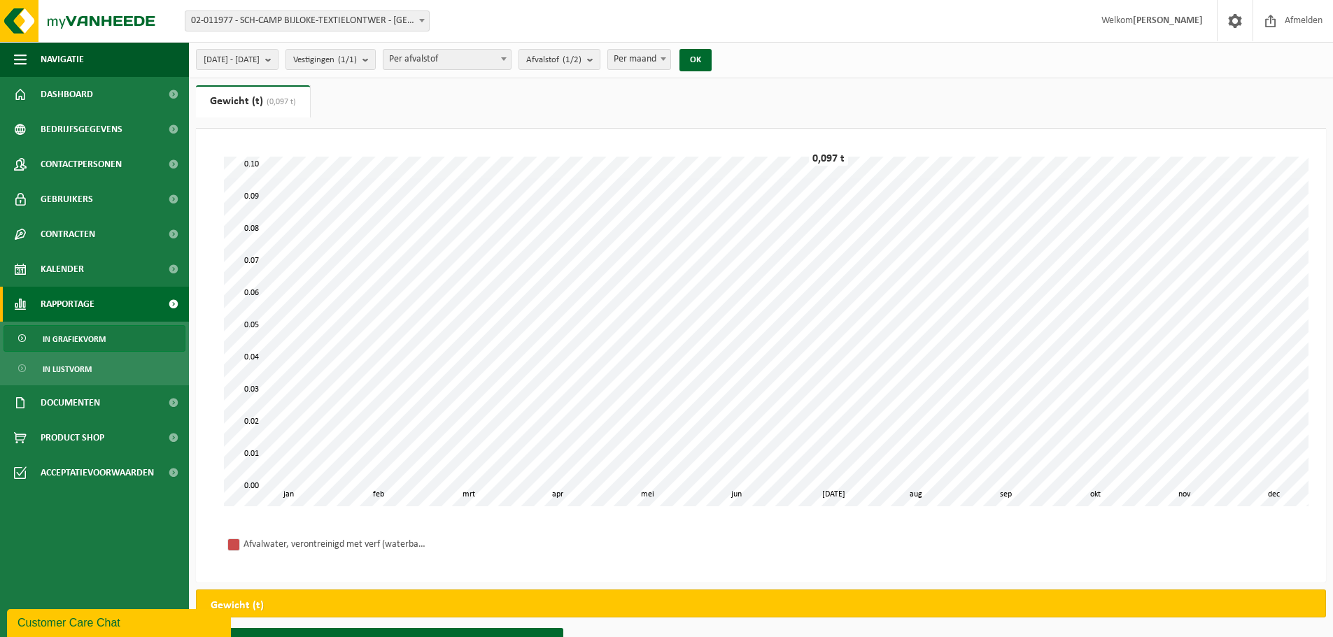
click at [421, 22] on b at bounding box center [422, 20] width 6 height 3
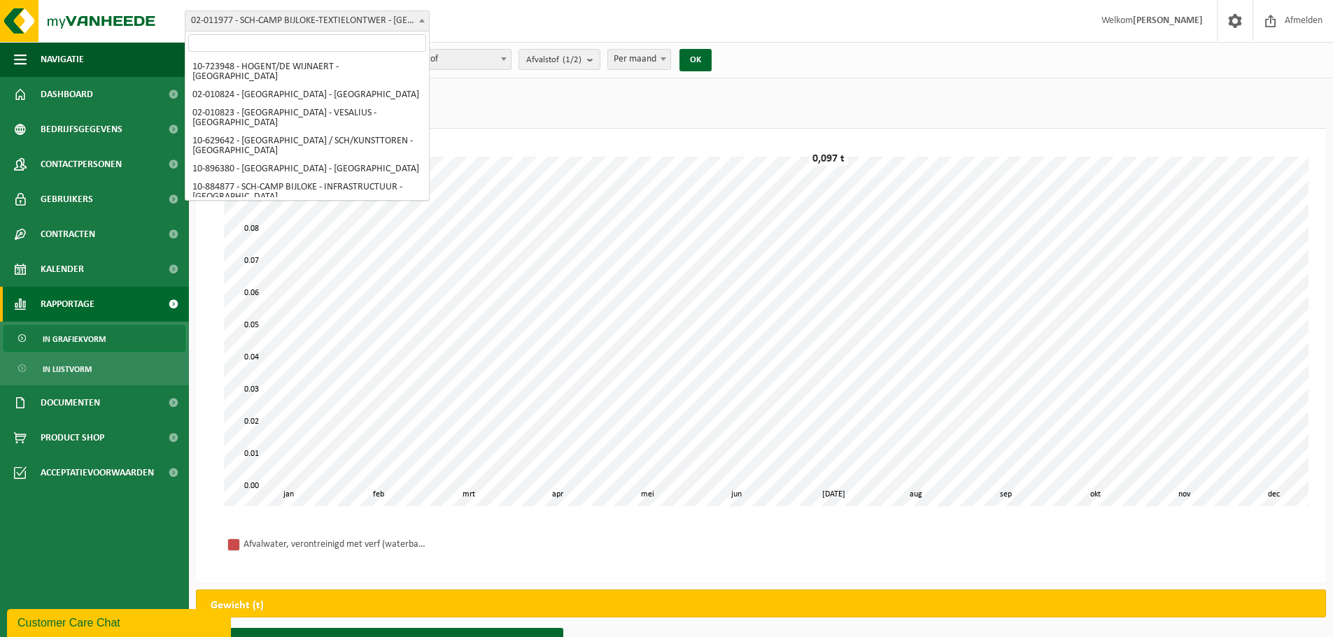
scroll to position [1589, 0]
select select "2338"
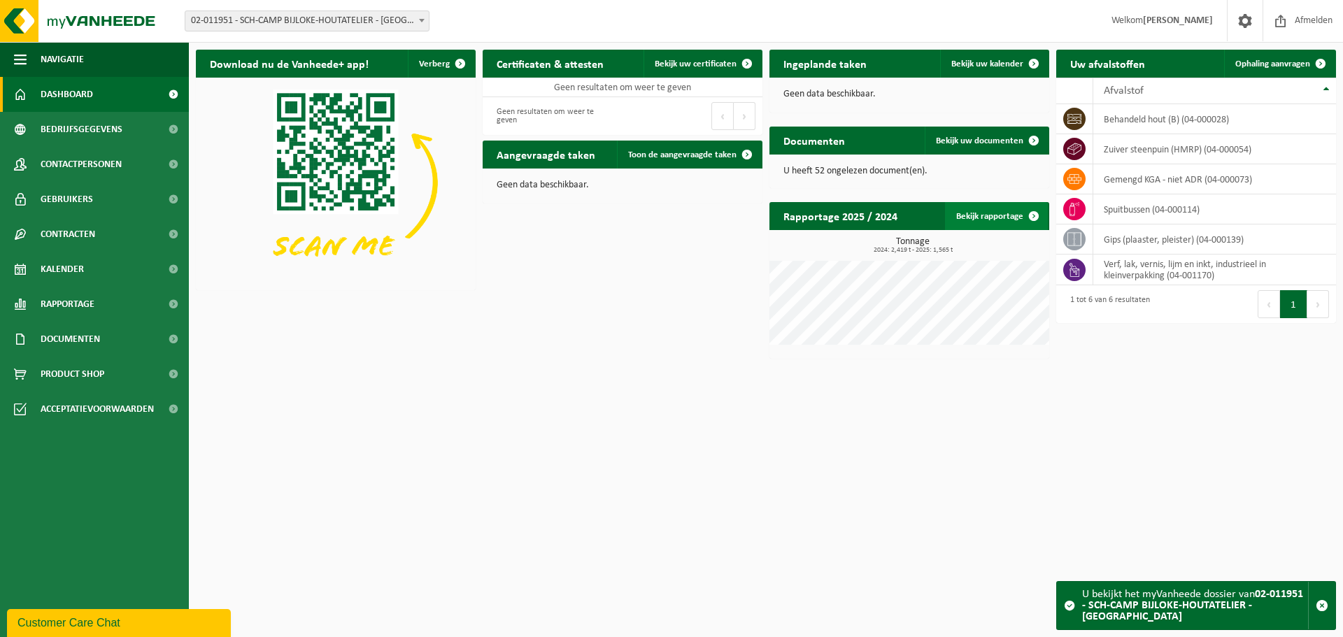
drag, startPoint x: 972, startPoint y: 213, endPoint x: 946, endPoint y: 213, distance: 25.9
click at [972, 213] on link "Bekijk rapportage" at bounding box center [996, 216] width 103 height 28
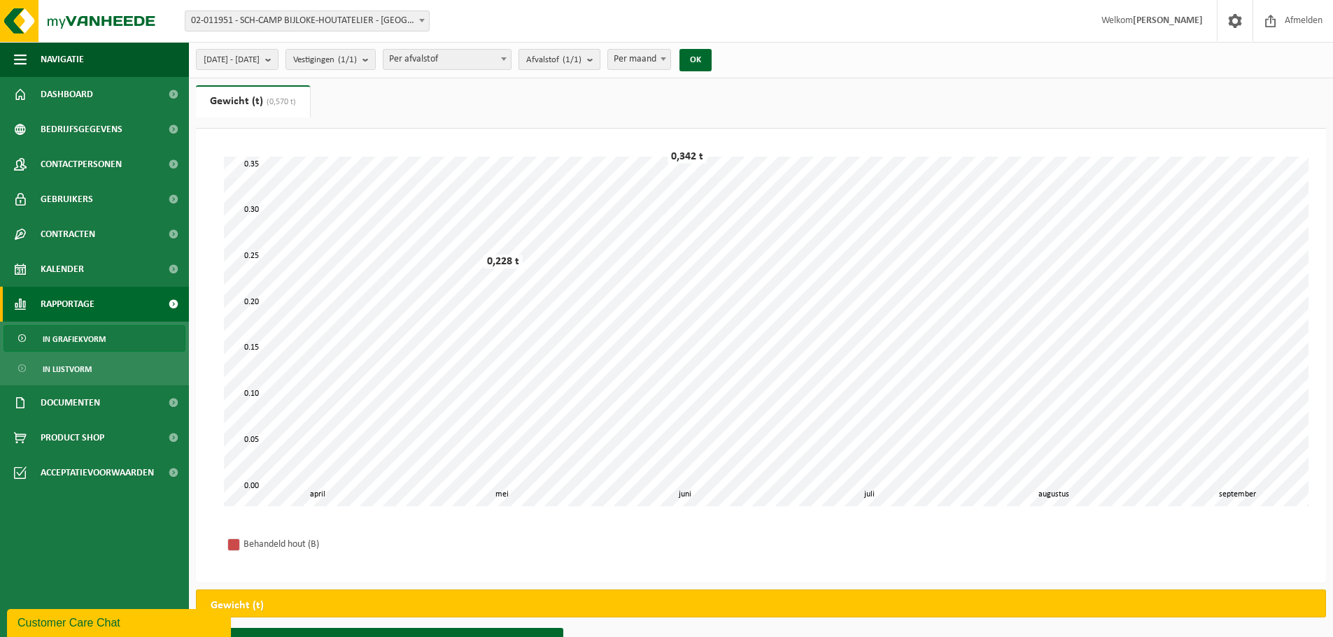
click at [581, 59] on count "(1/1)" at bounding box center [571, 59] width 19 height 9
click at [581, 62] on count "(1/1)" at bounding box center [571, 59] width 19 height 9
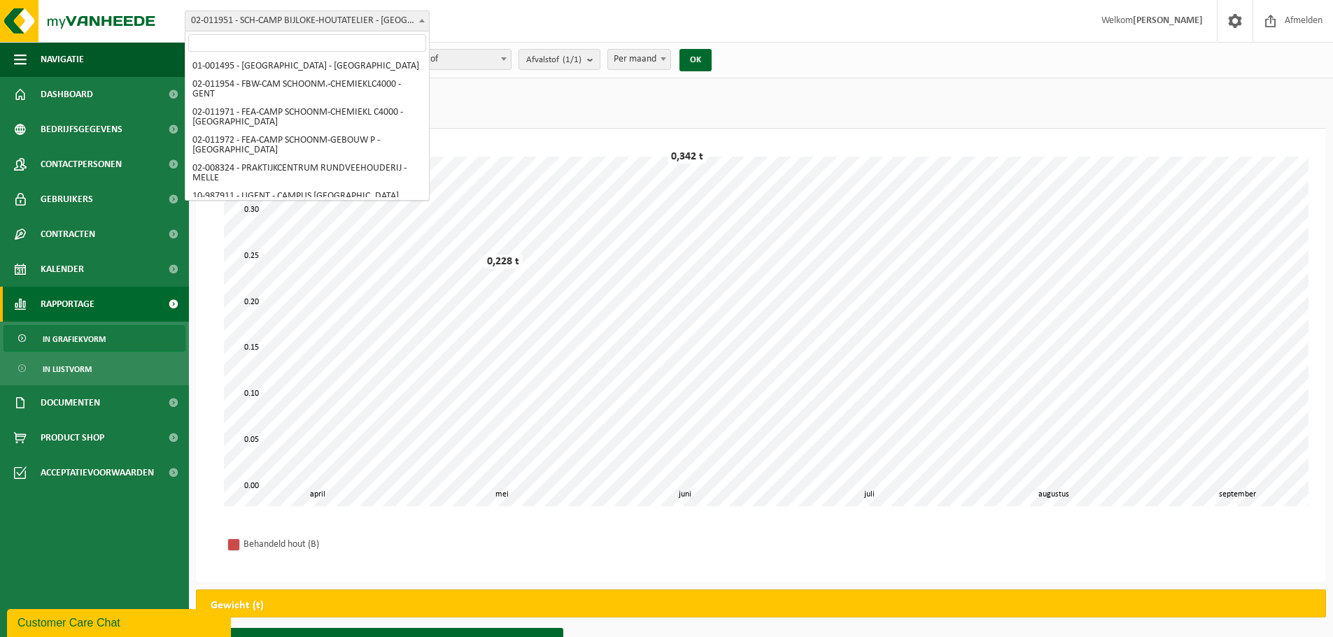
scroll to position [1623, 0]
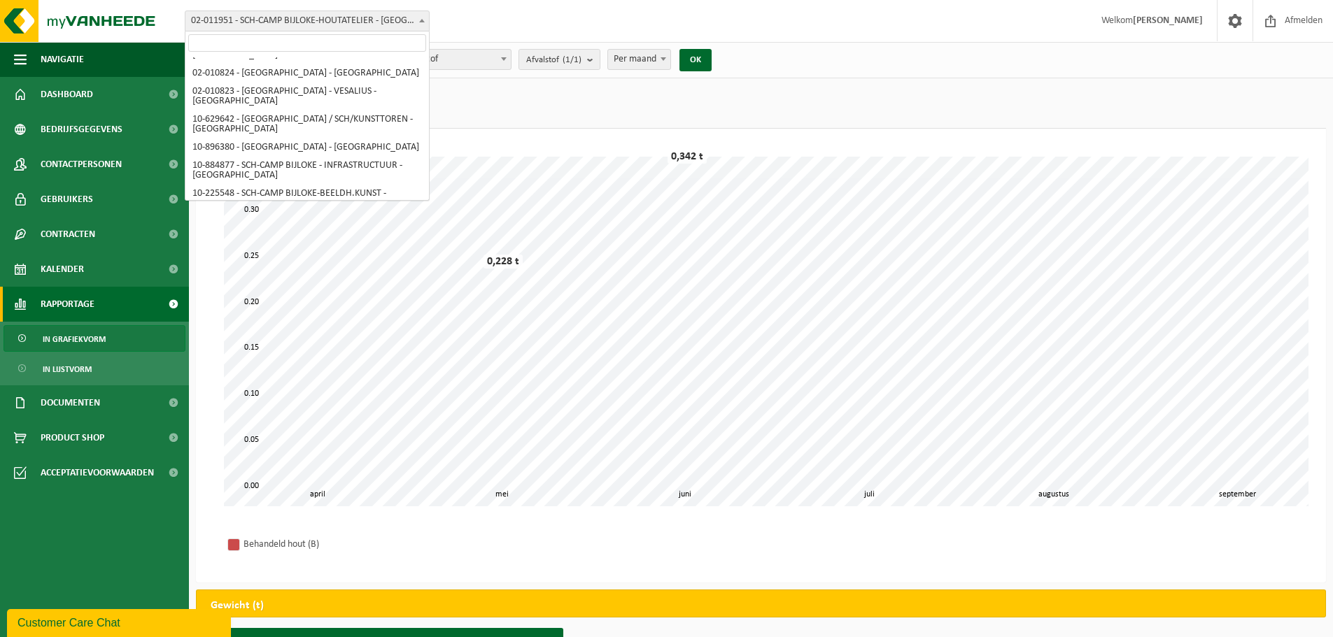
click at [423, 20] on b at bounding box center [422, 20] width 6 height 3
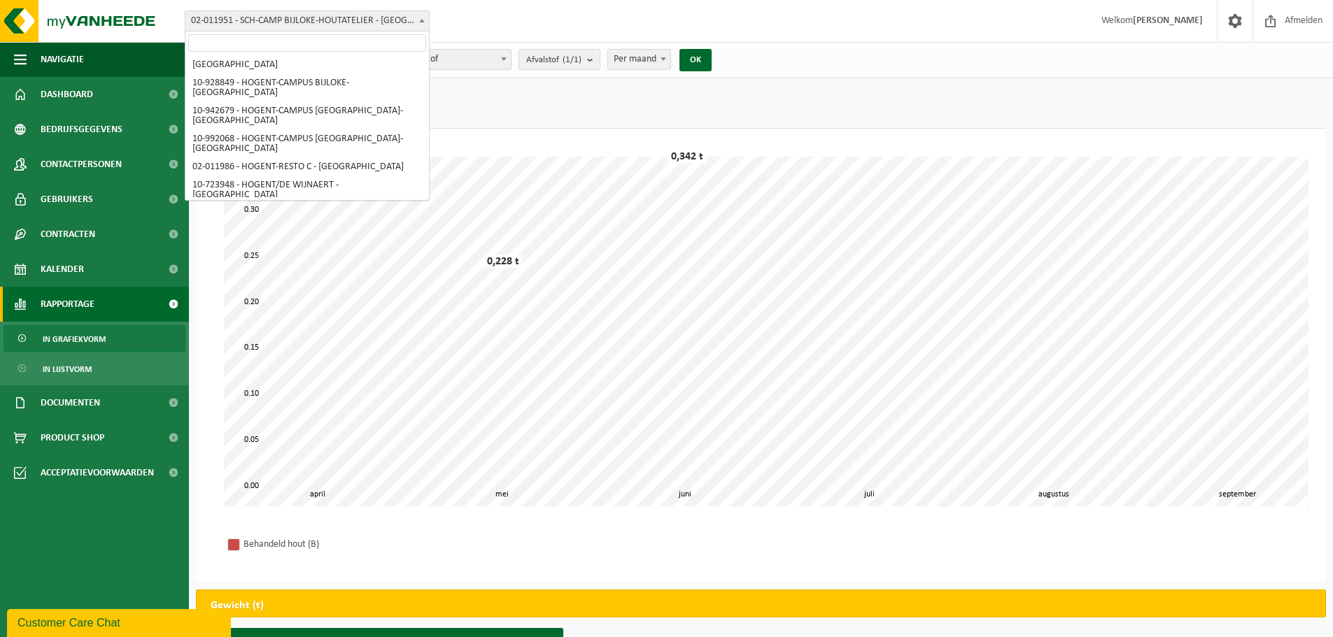
scroll to position [1413, 0]
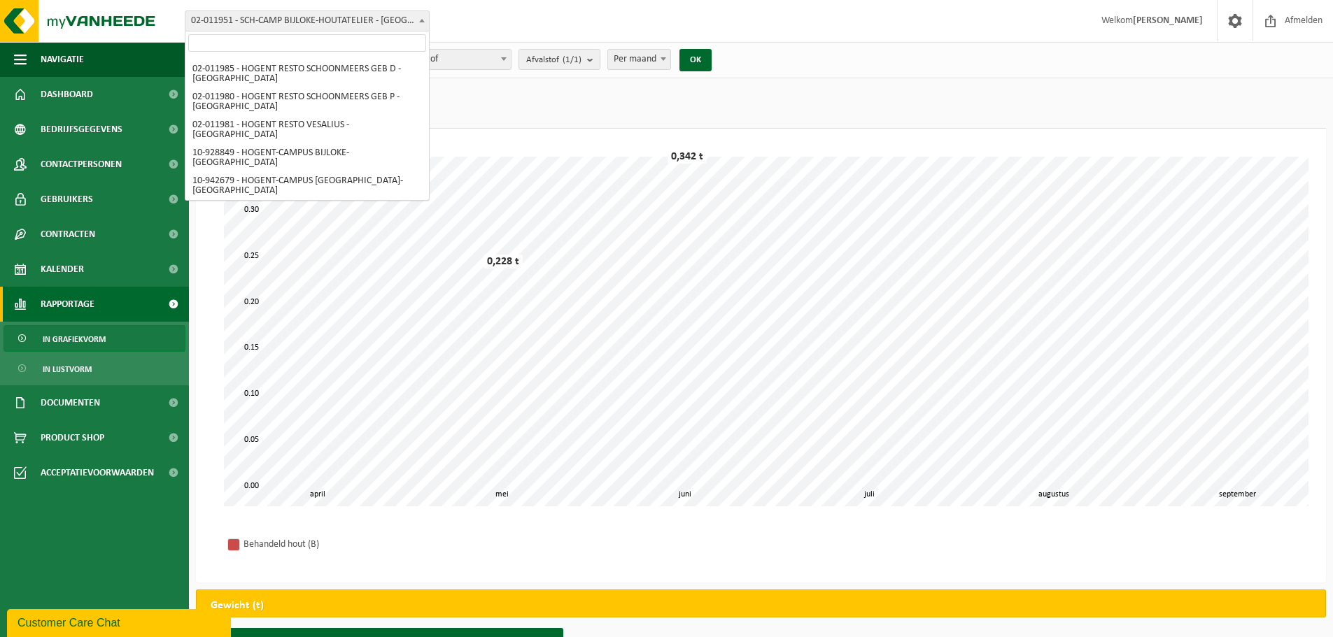
select select "3330"
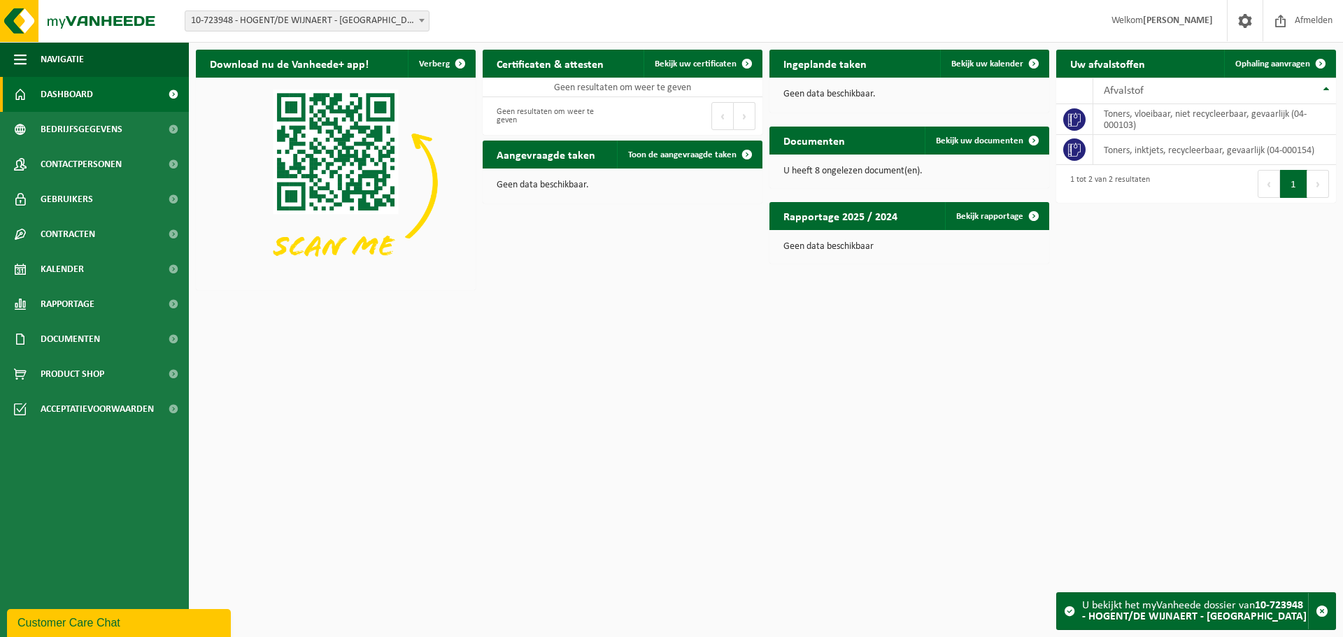
click at [869, 216] on h2 "Rapportage 2025 / 2024" at bounding box center [840, 215] width 142 height 27
click at [1005, 219] on link "Bekijk rapportage" at bounding box center [996, 216] width 103 height 28
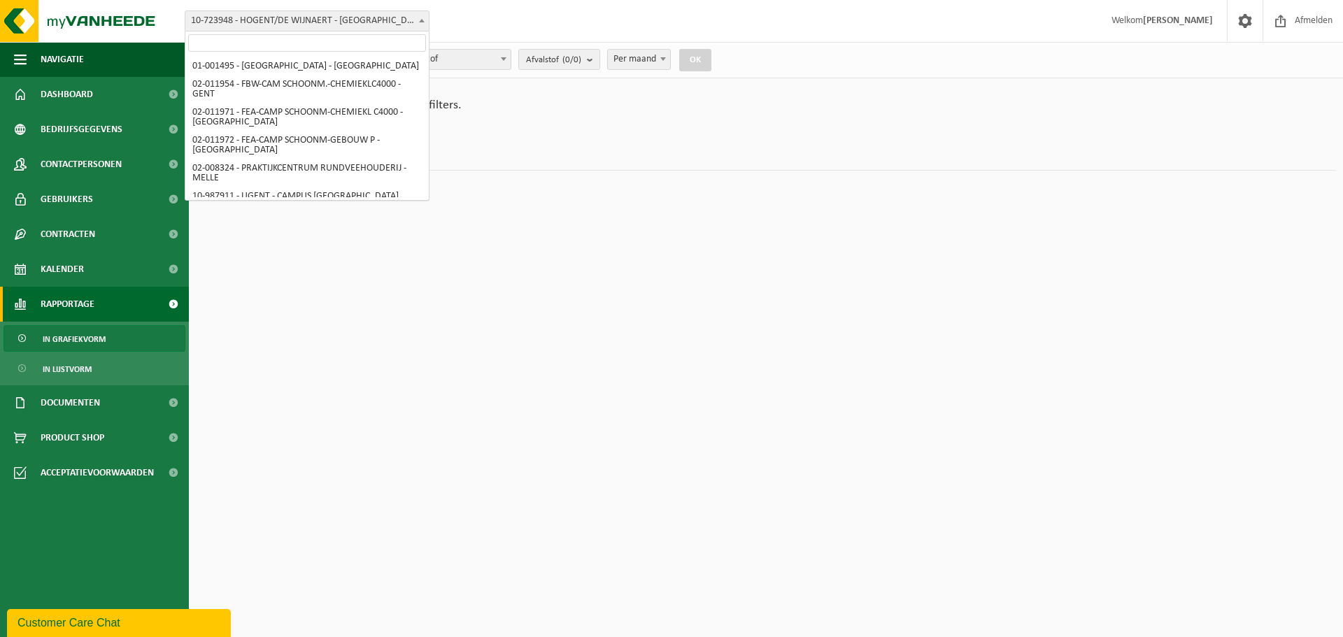
click at [421, 21] on b at bounding box center [422, 20] width 6 height 3
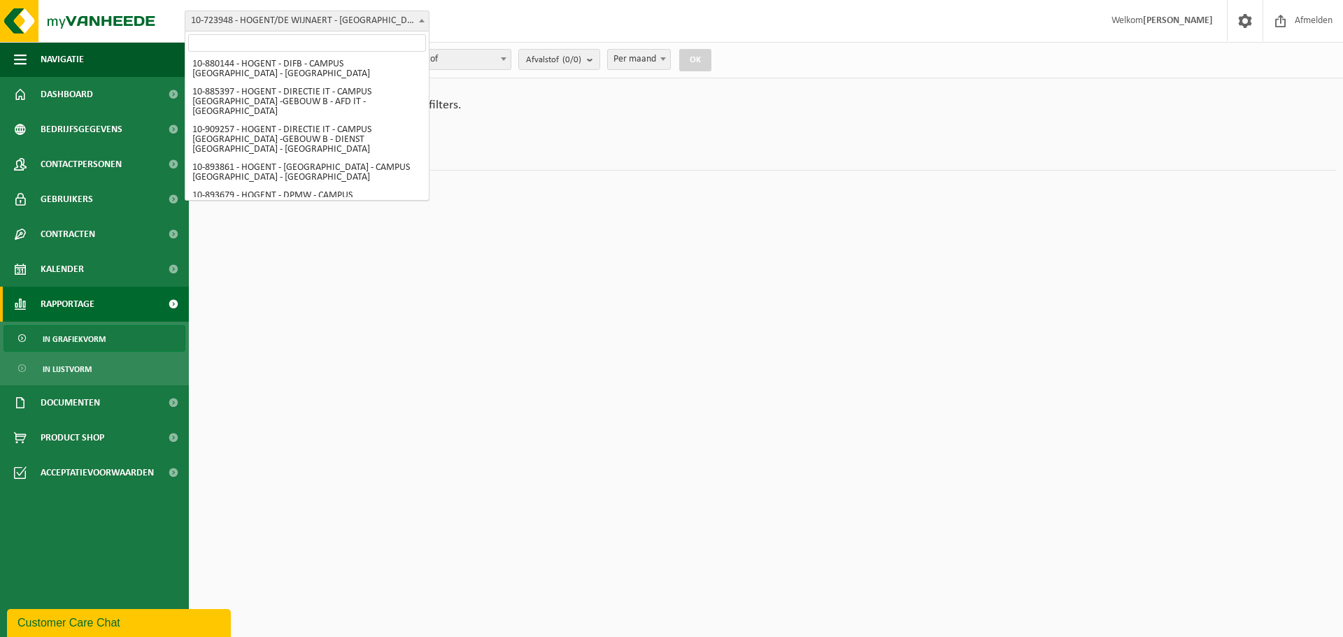
scroll to position [939, 0]
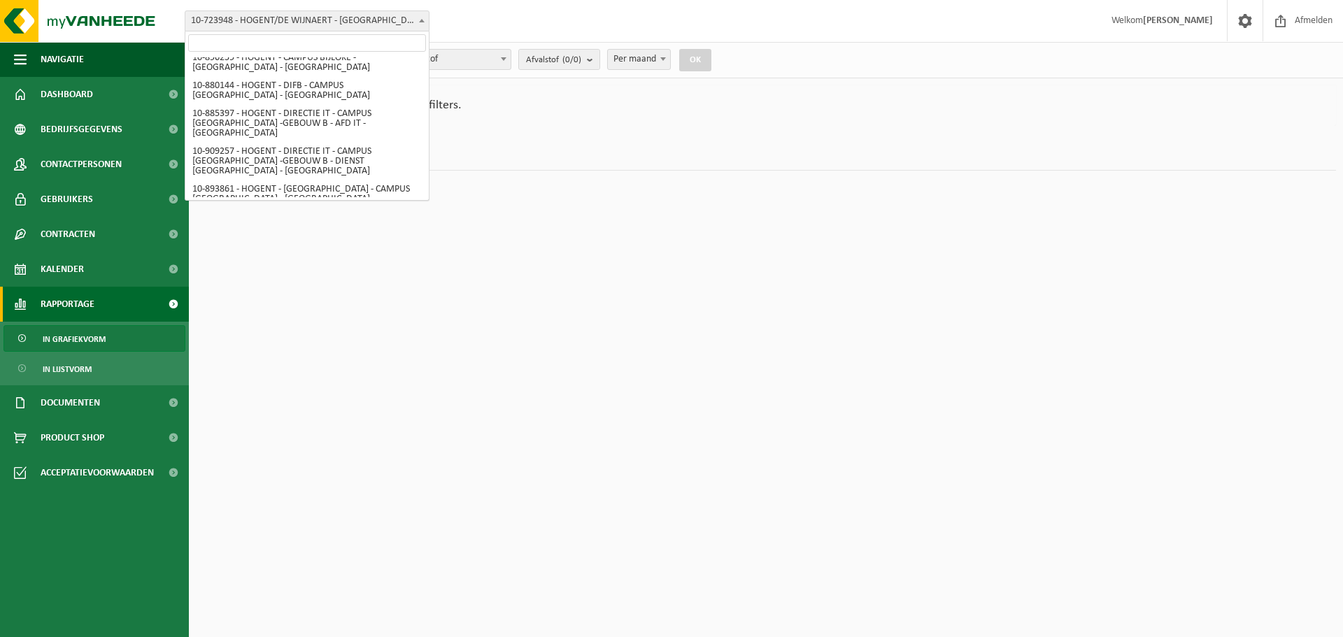
click at [613, 306] on html "Vestiging: 01-001495 - [GEOGRAPHIC_DATA] - [GEOGRAPHIC_DATA] 02-011954 - FBW-CA…" at bounding box center [671, 318] width 1343 height 637
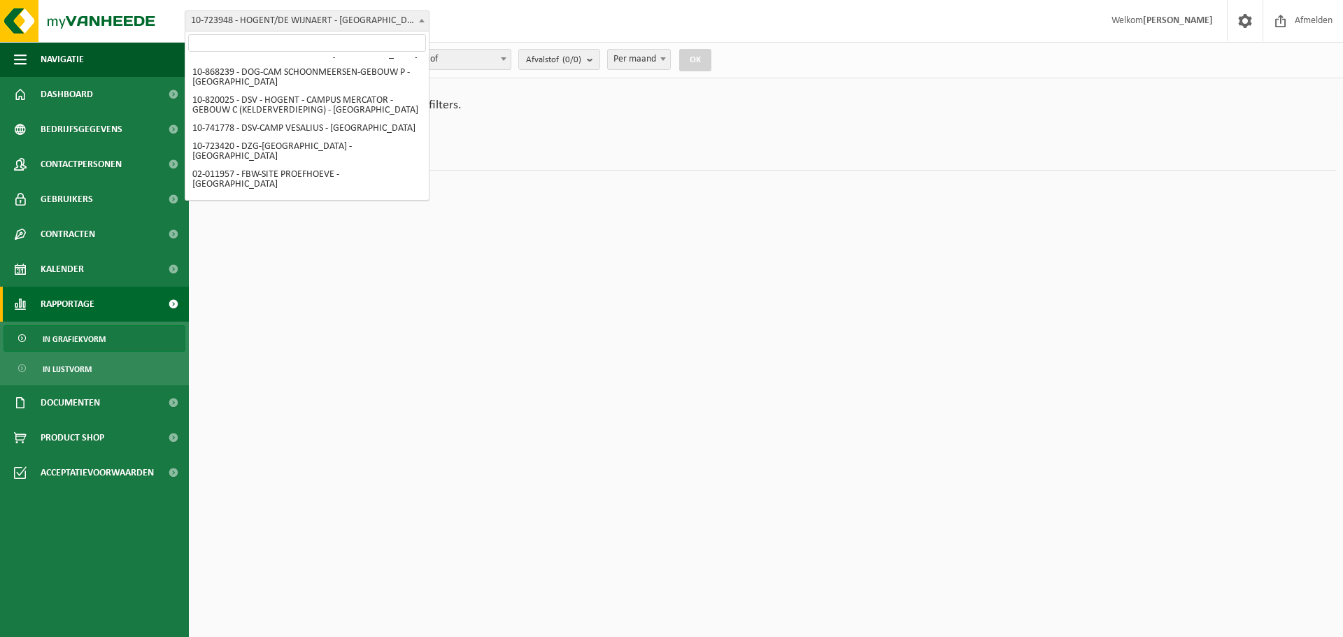
scroll to position [799, 0]
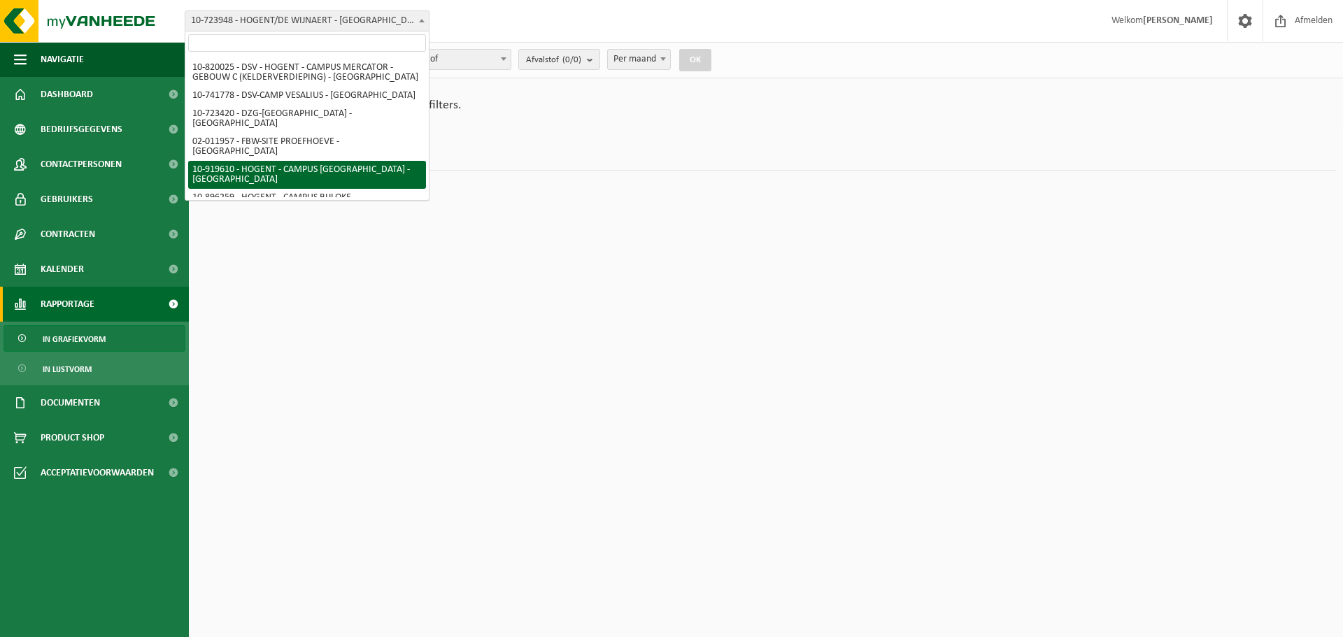
select select "129137"
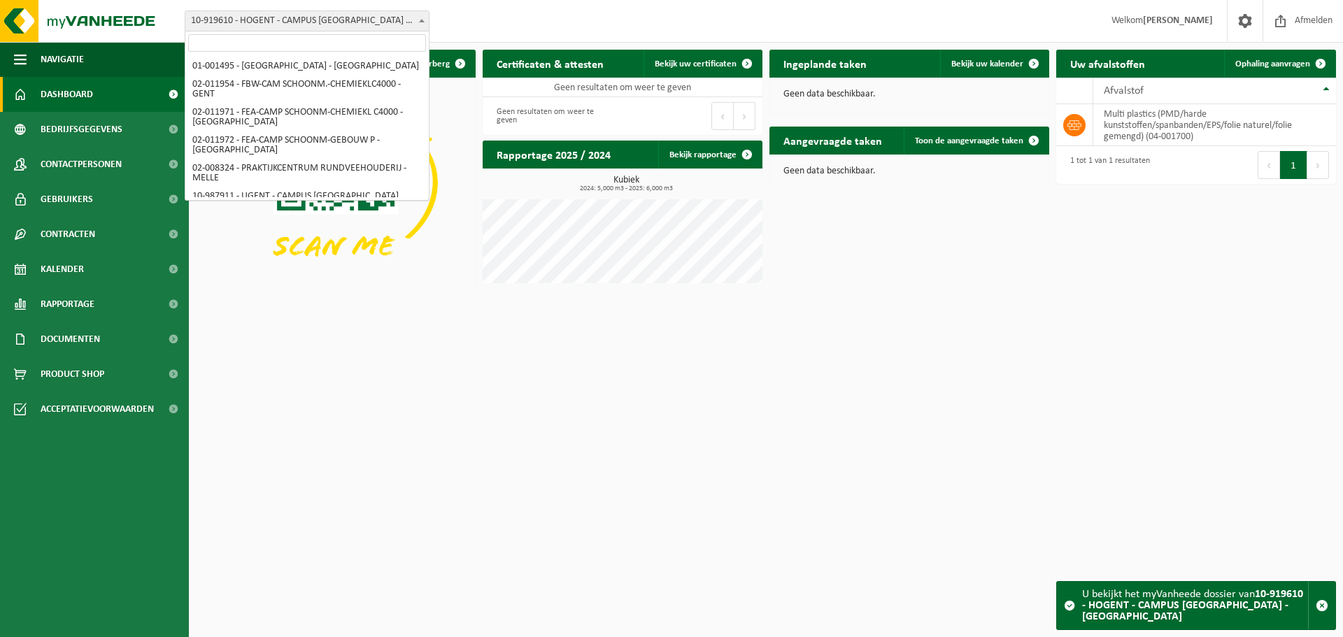
click at [421, 22] on b at bounding box center [422, 20] width 6 height 3
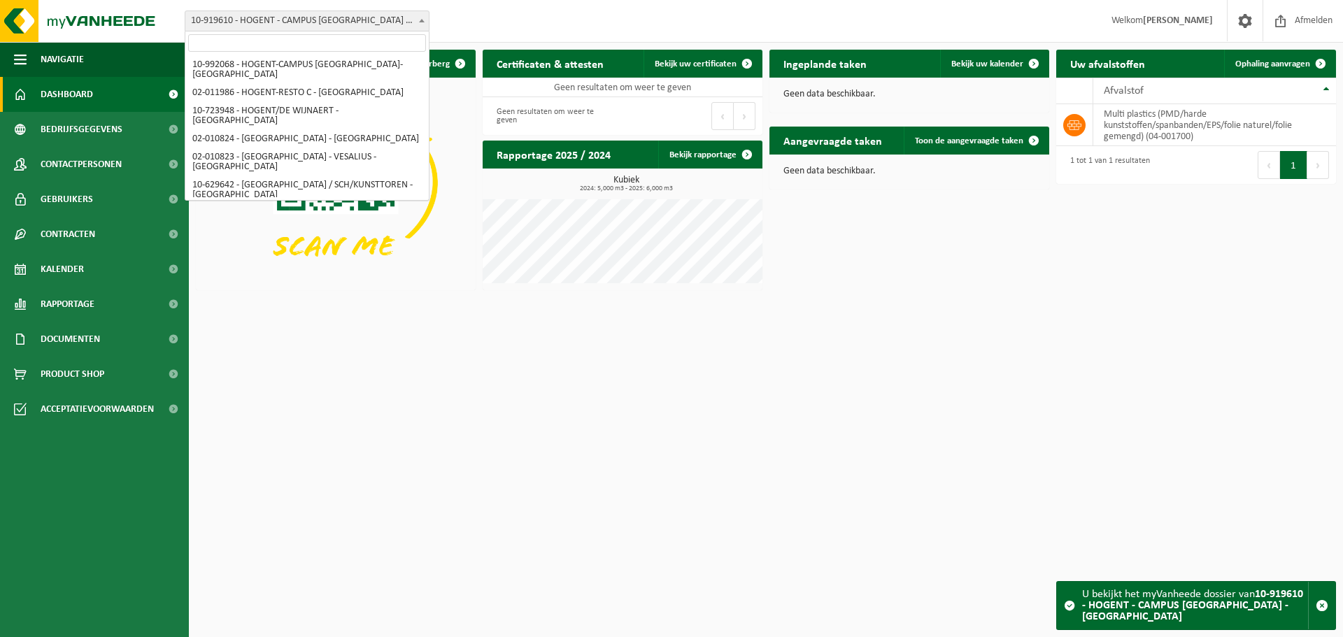
scroll to position [1627, 0]
select select "40718"
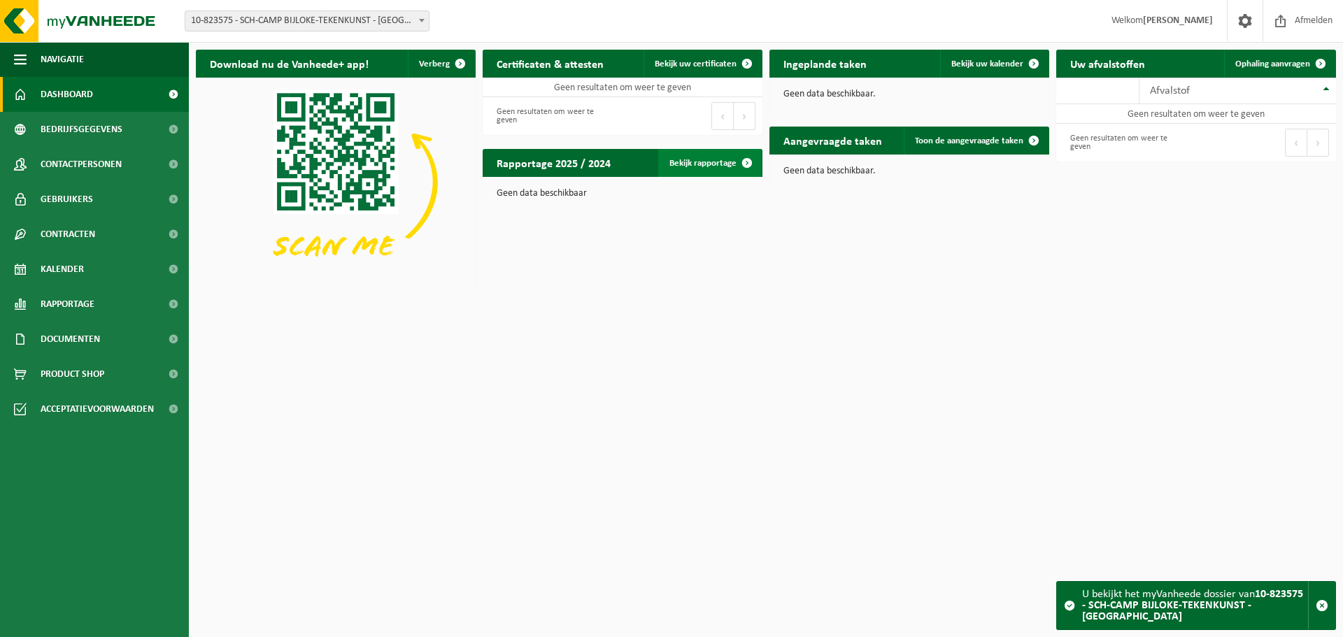
click at [699, 164] on link "Bekijk rapportage" at bounding box center [709, 163] width 103 height 28
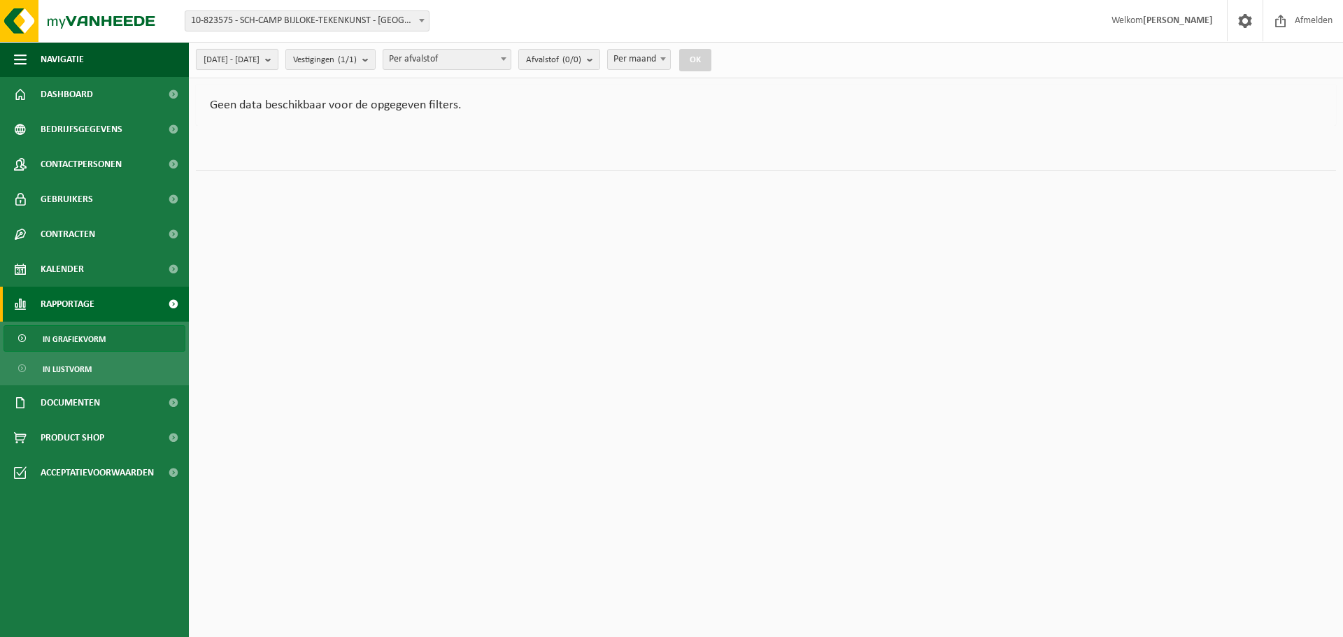
click at [278, 63] on b "submit" at bounding box center [271, 60] width 13 height 20
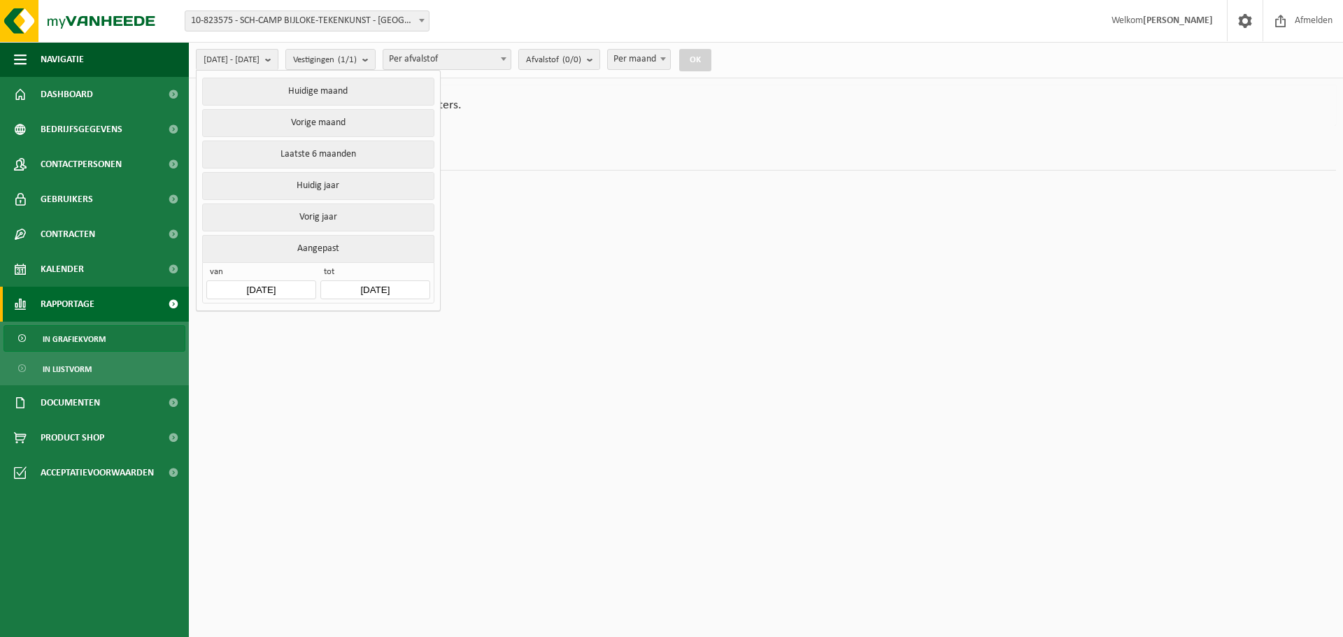
click at [260, 285] on input "[DATE]" at bounding box center [260, 290] width 109 height 19
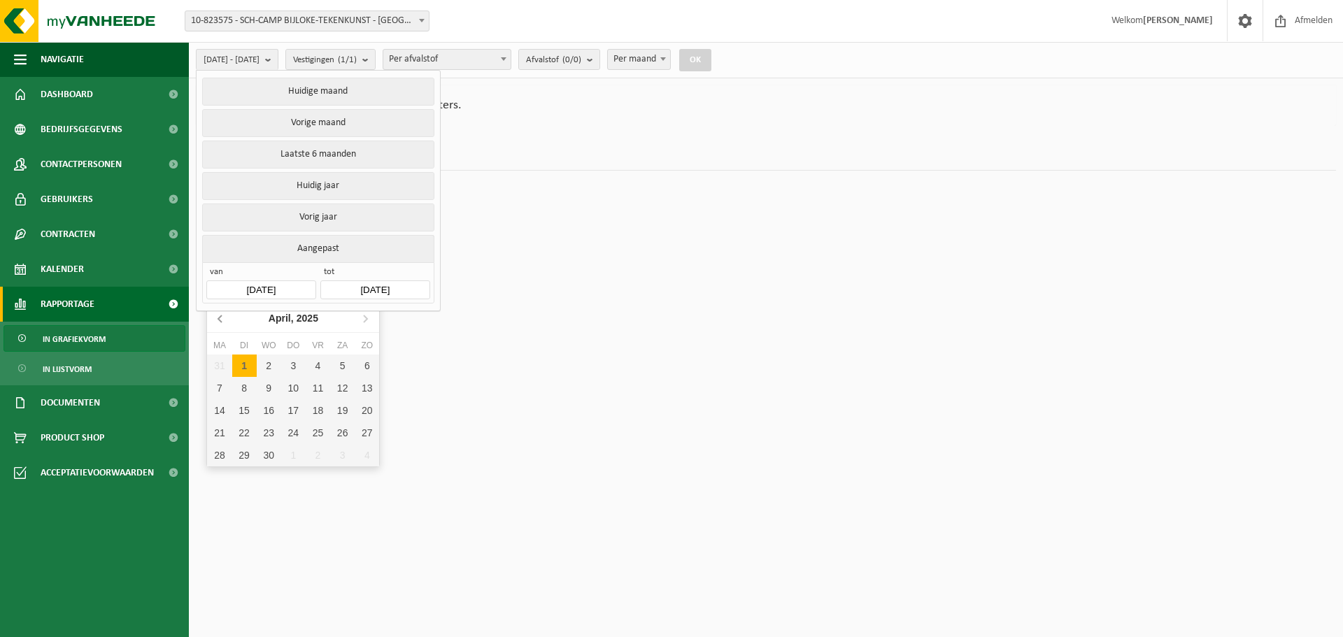
click at [218, 318] on icon at bounding box center [221, 318] width 22 height 22
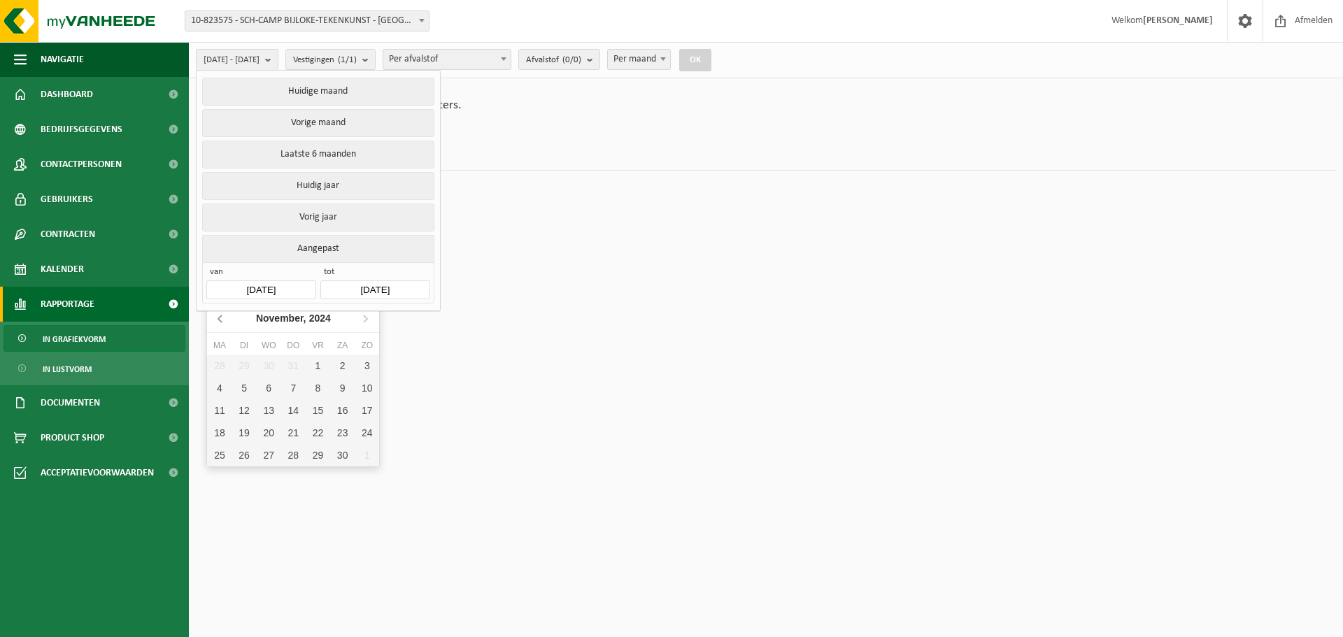
click at [218, 318] on icon at bounding box center [221, 318] width 22 height 22
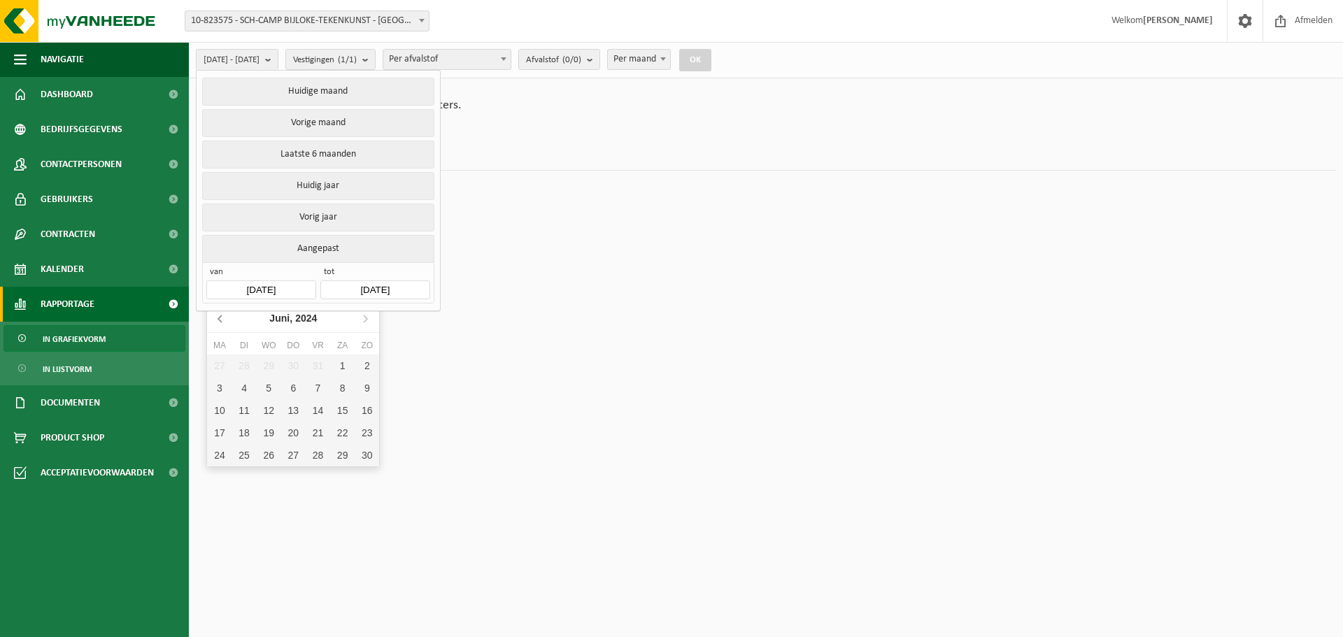
click at [218, 318] on icon at bounding box center [221, 318] width 22 height 22
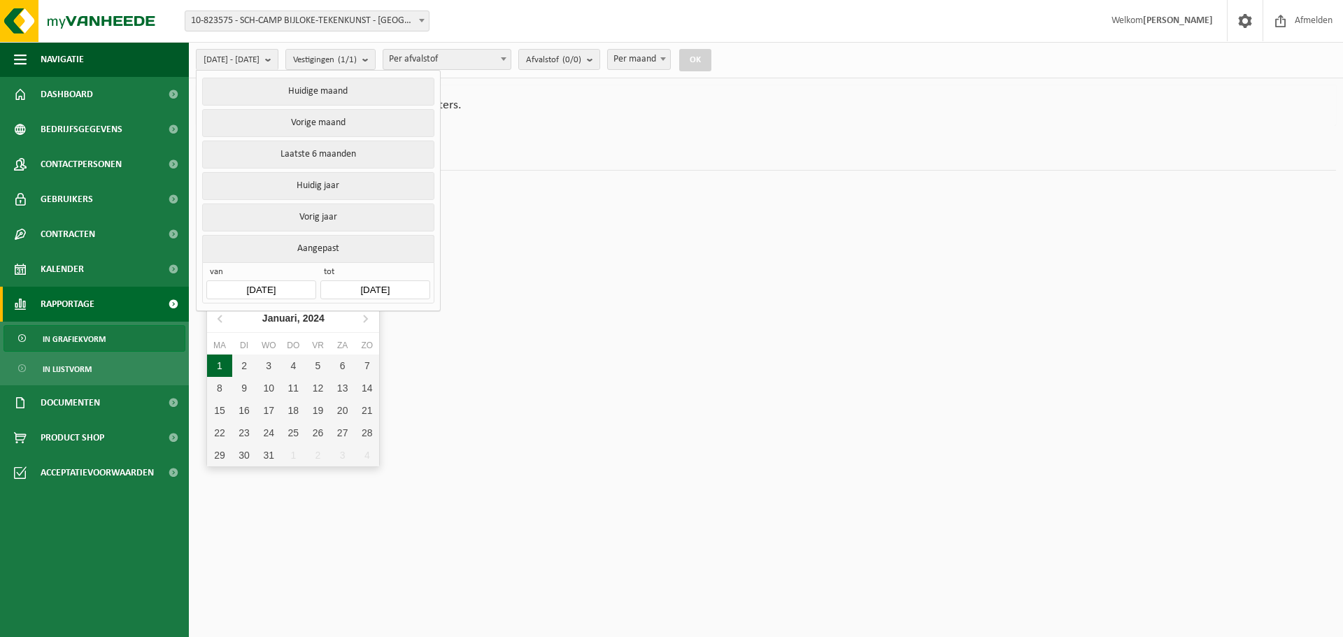
click at [219, 359] on div "1" at bounding box center [219, 366] width 24 height 22
type input "2024-01-01"
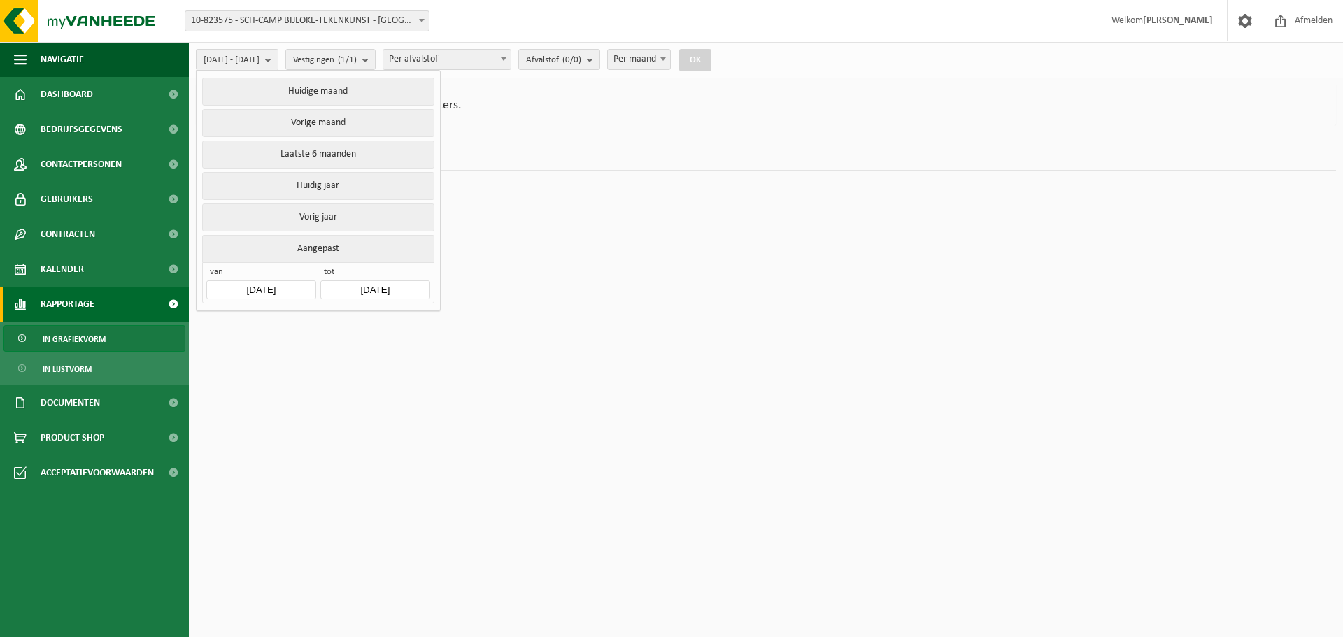
click at [374, 287] on input "[DATE]" at bounding box center [374, 290] width 109 height 19
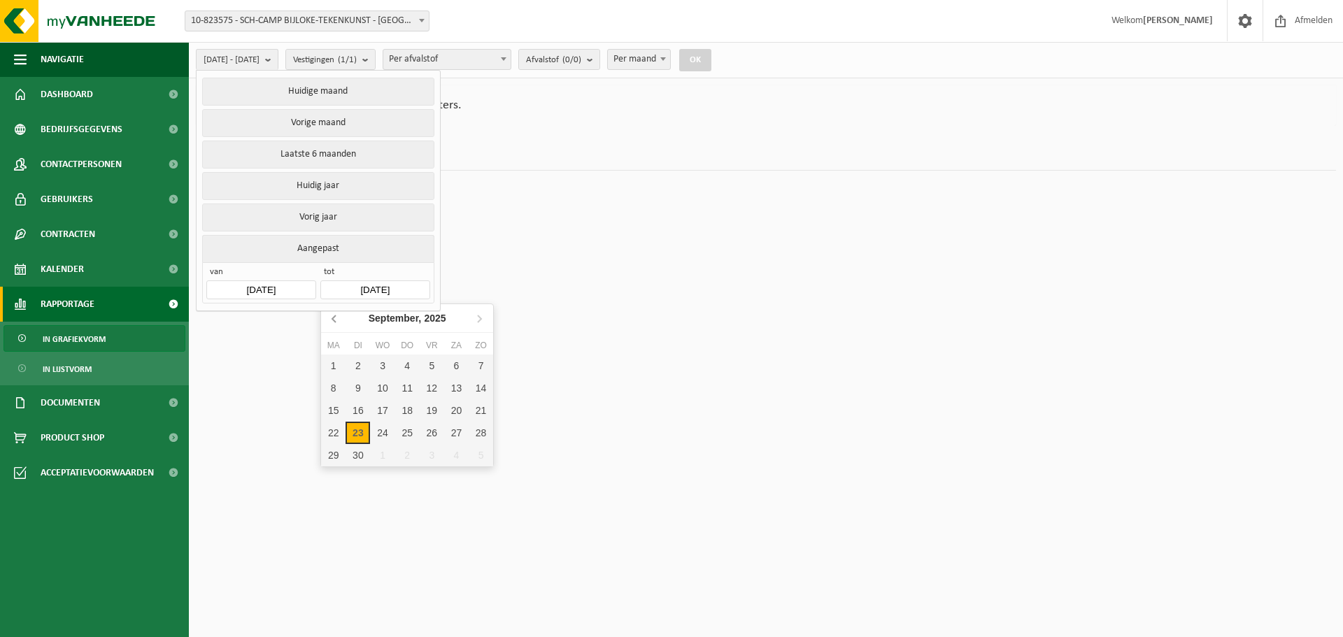
click at [334, 321] on icon at bounding box center [333, 318] width 3 height 7
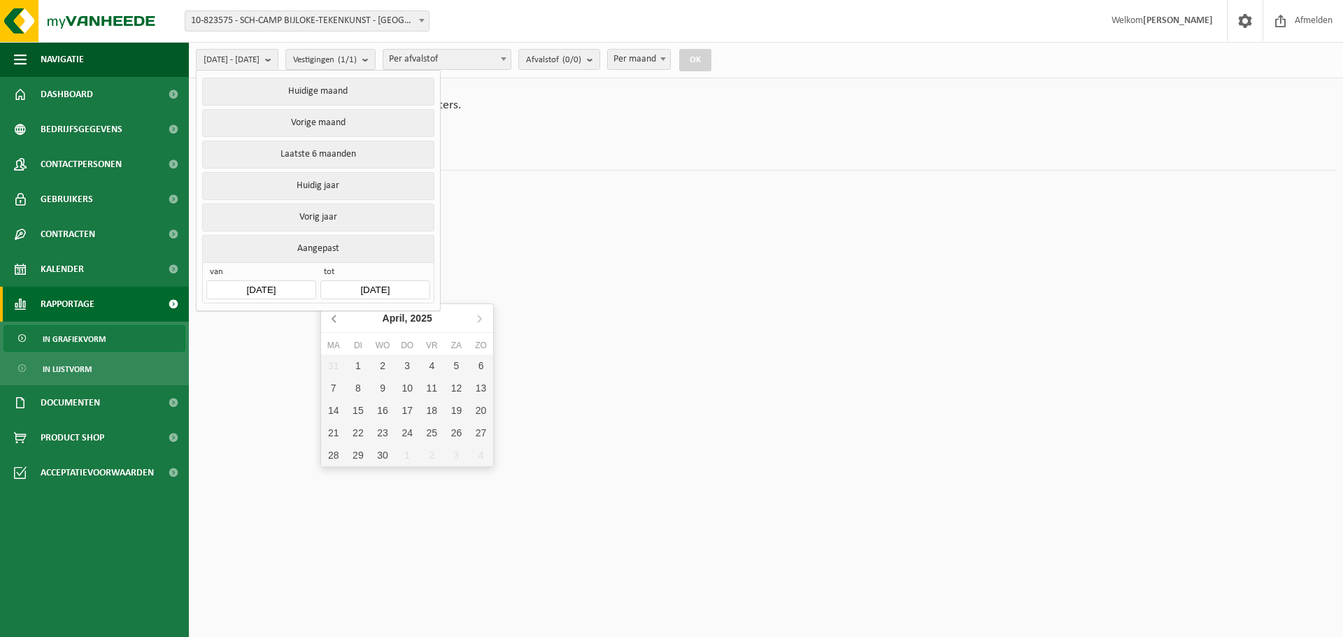
click at [334, 321] on icon at bounding box center [333, 318] width 3 height 7
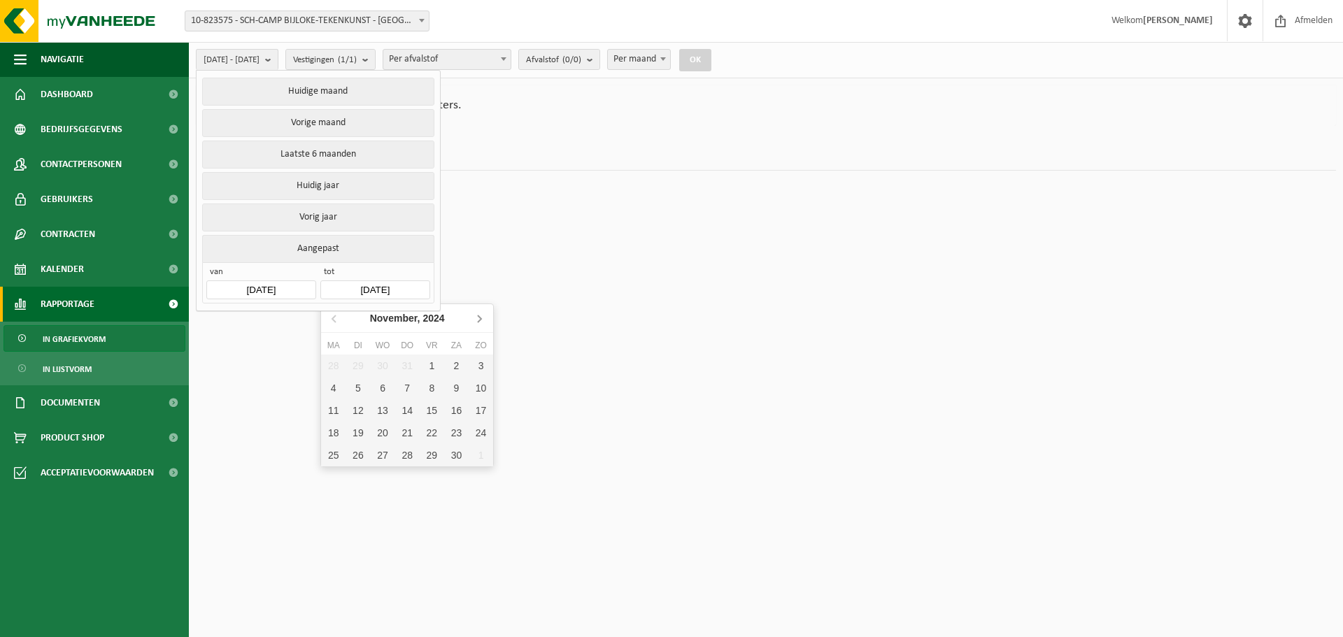
click at [476, 315] on icon at bounding box center [479, 318] width 22 height 22
click at [366, 476] on div "31" at bounding box center [358, 478] width 24 height 22
type input "2024-12-31"
type input "2024-01-01"
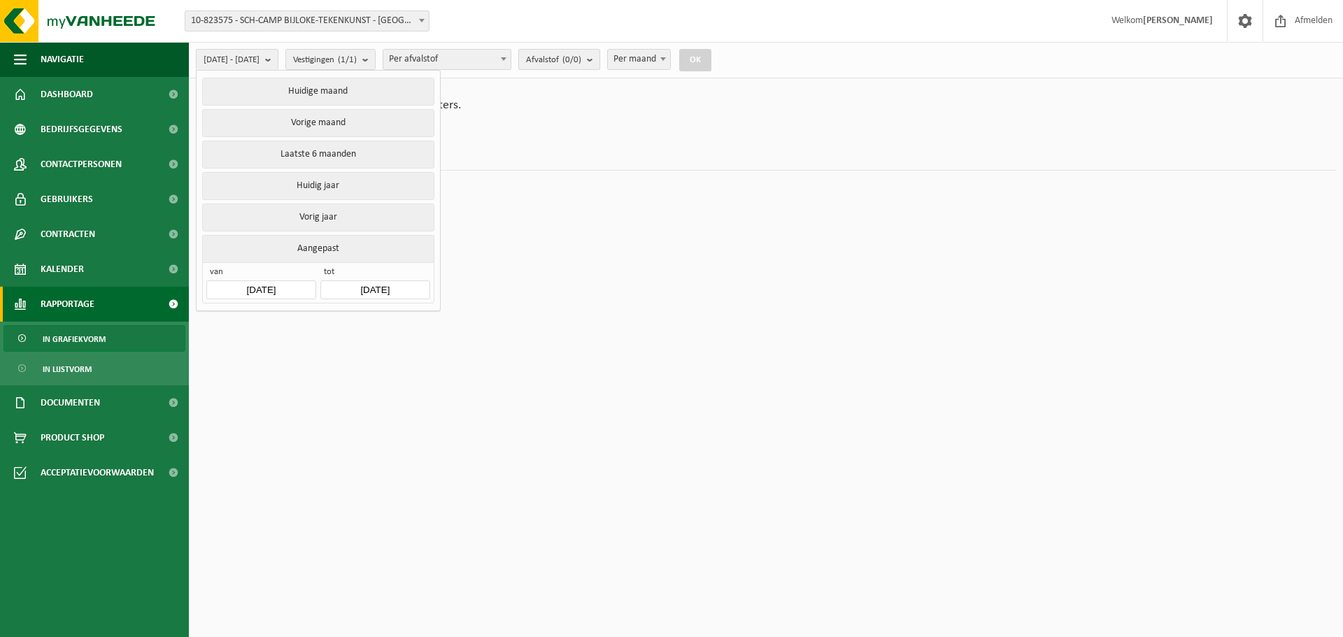
click at [581, 60] on span "Afvalstof (0/0)" at bounding box center [553, 60] width 55 height 21
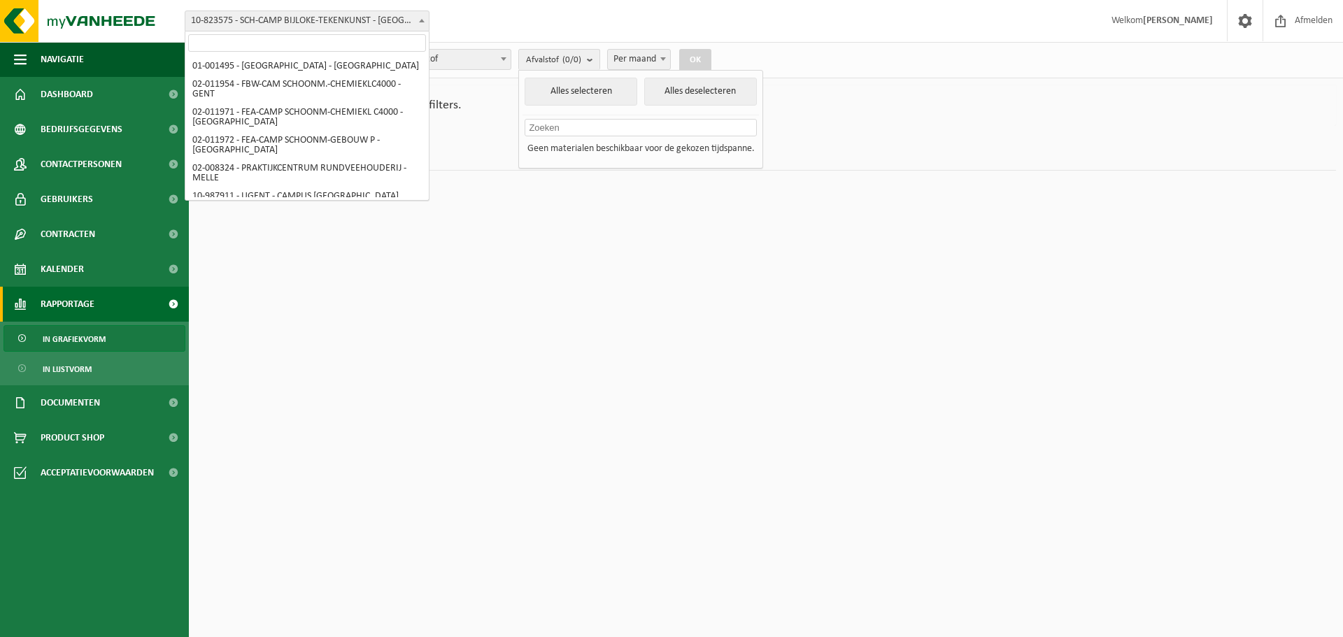
click at [425, 23] on span at bounding box center [422, 20] width 14 height 18
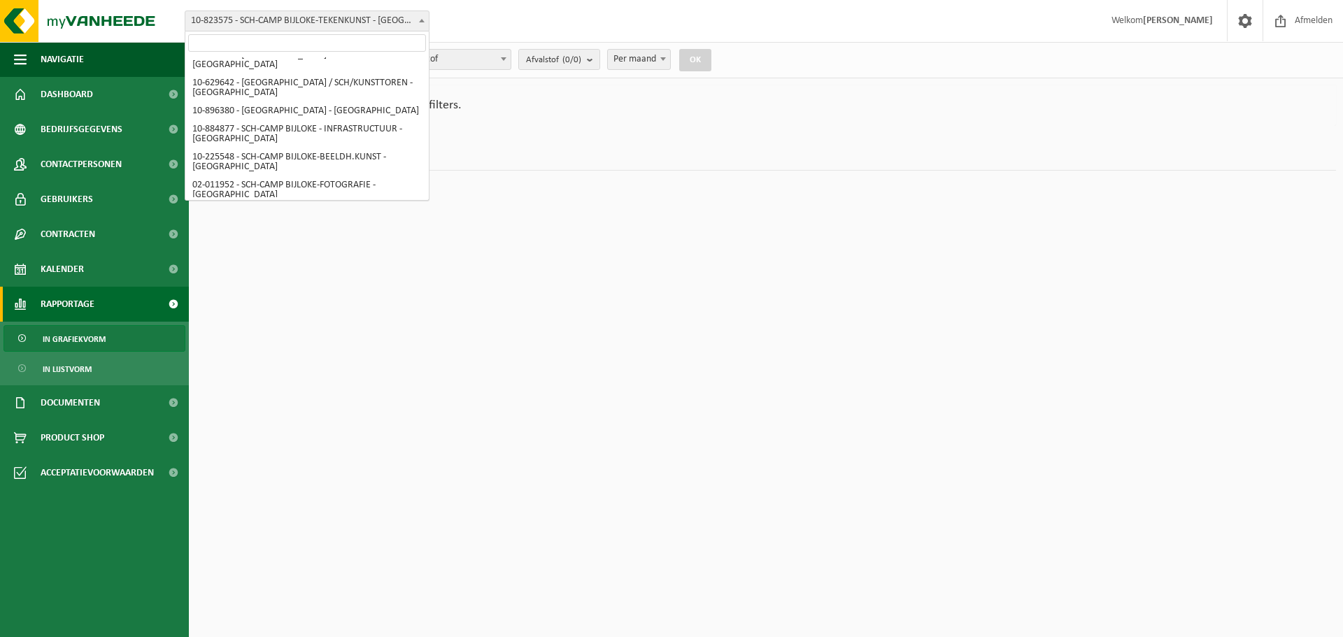
select select "113128"
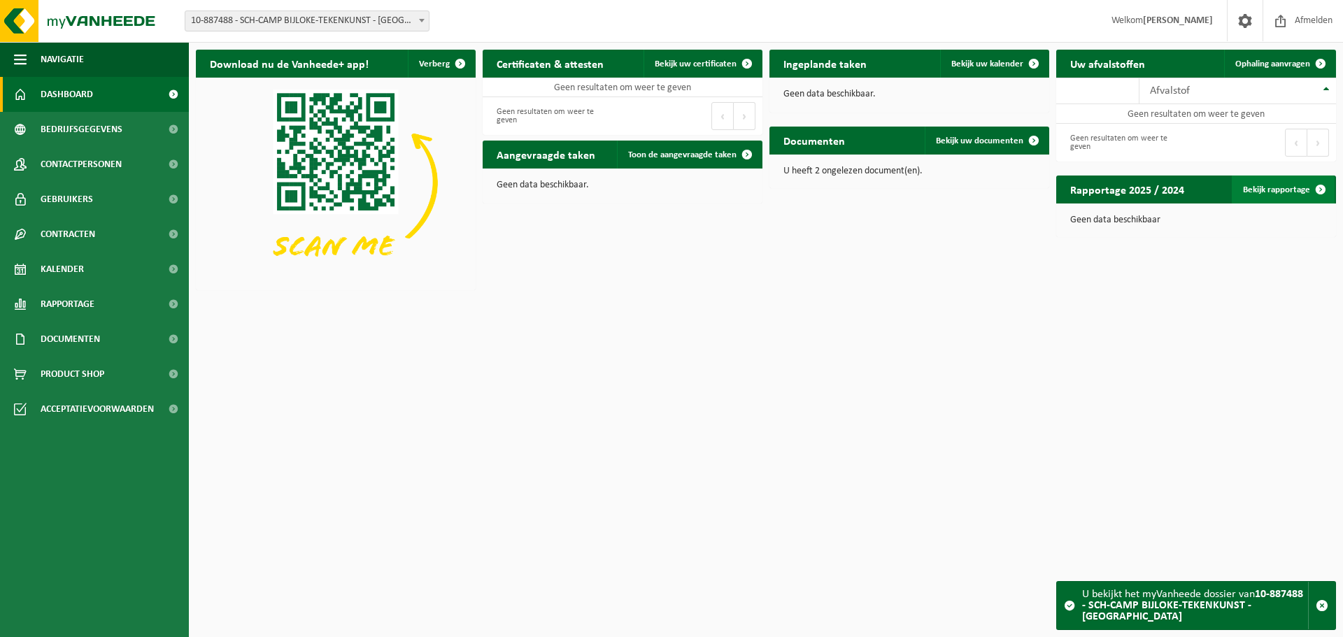
click at [1276, 190] on link "Bekijk rapportage" at bounding box center [1283, 190] width 103 height 28
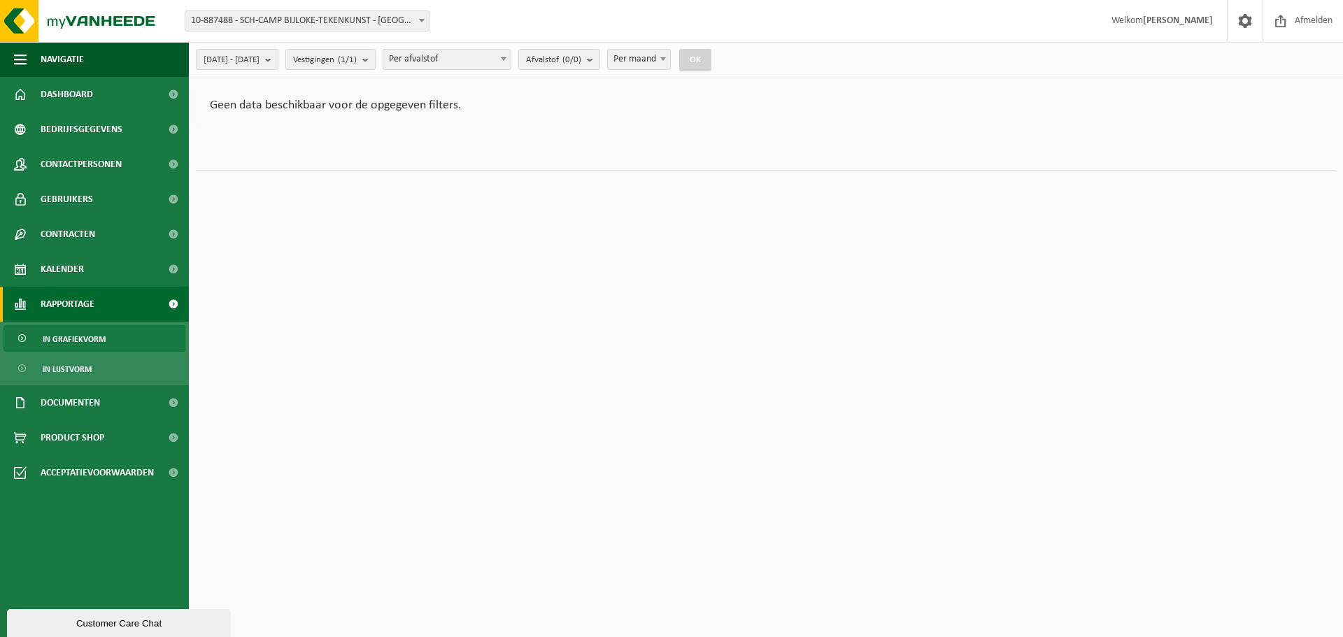
click at [423, 22] on b at bounding box center [422, 20] width 6 height 3
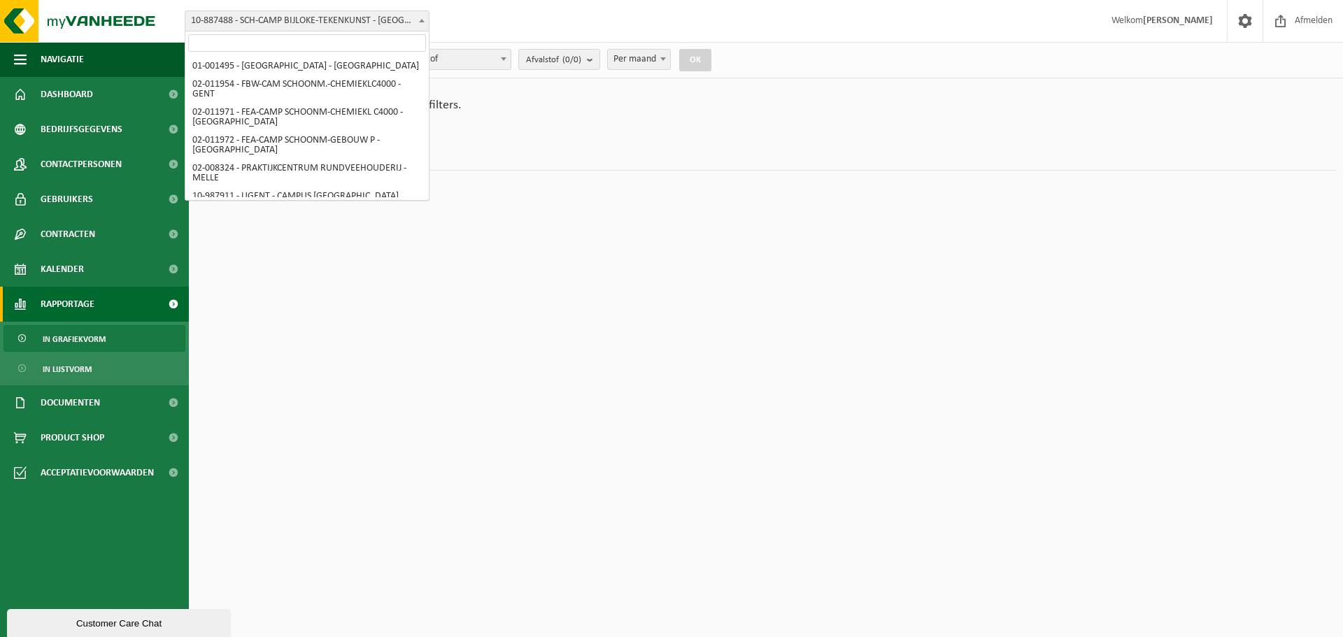
scroll to position [1677, 0]
select select "134962"
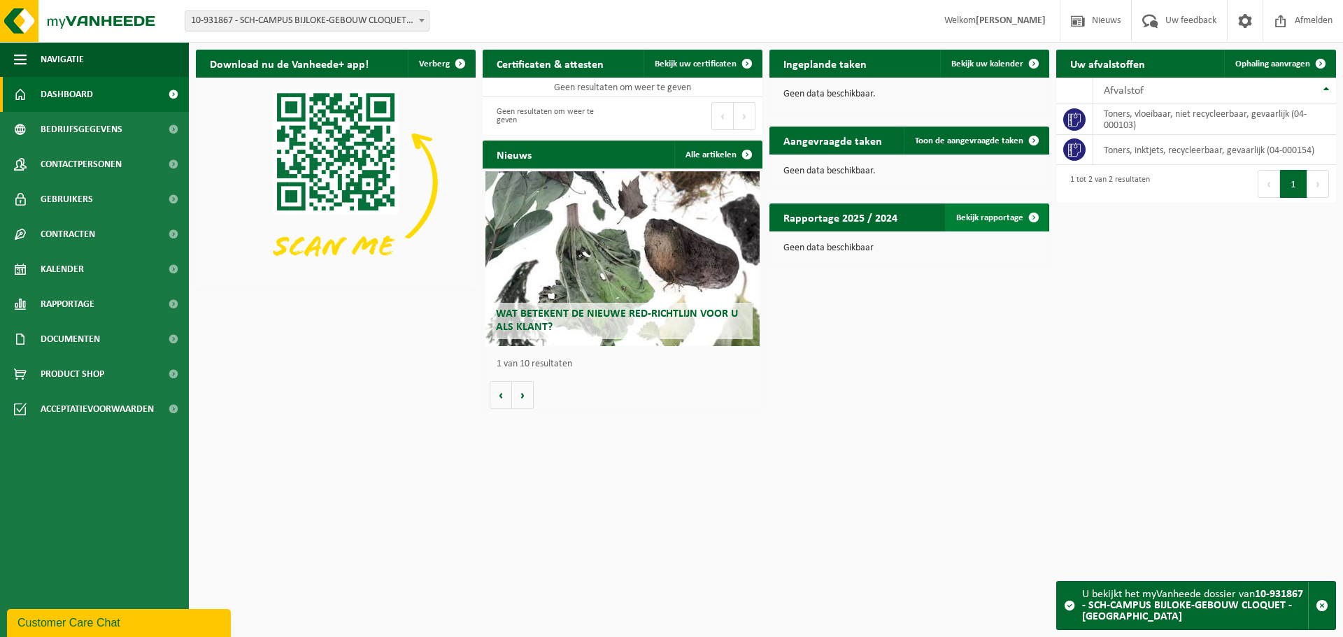
click at [992, 216] on link "Bekijk rapportage" at bounding box center [996, 218] width 103 height 28
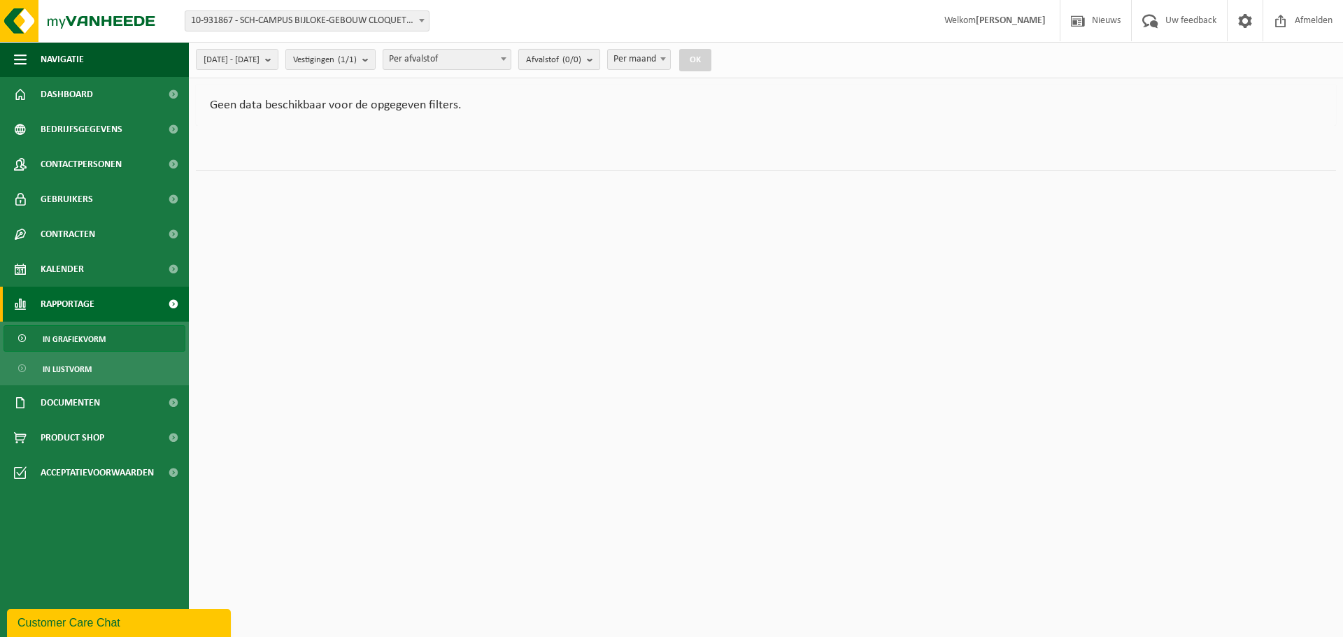
click at [581, 59] on span "Afvalstof (0/0)" at bounding box center [553, 60] width 55 height 21
click at [278, 61] on b "submit" at bounding box center [271, 60] width 13 height 20
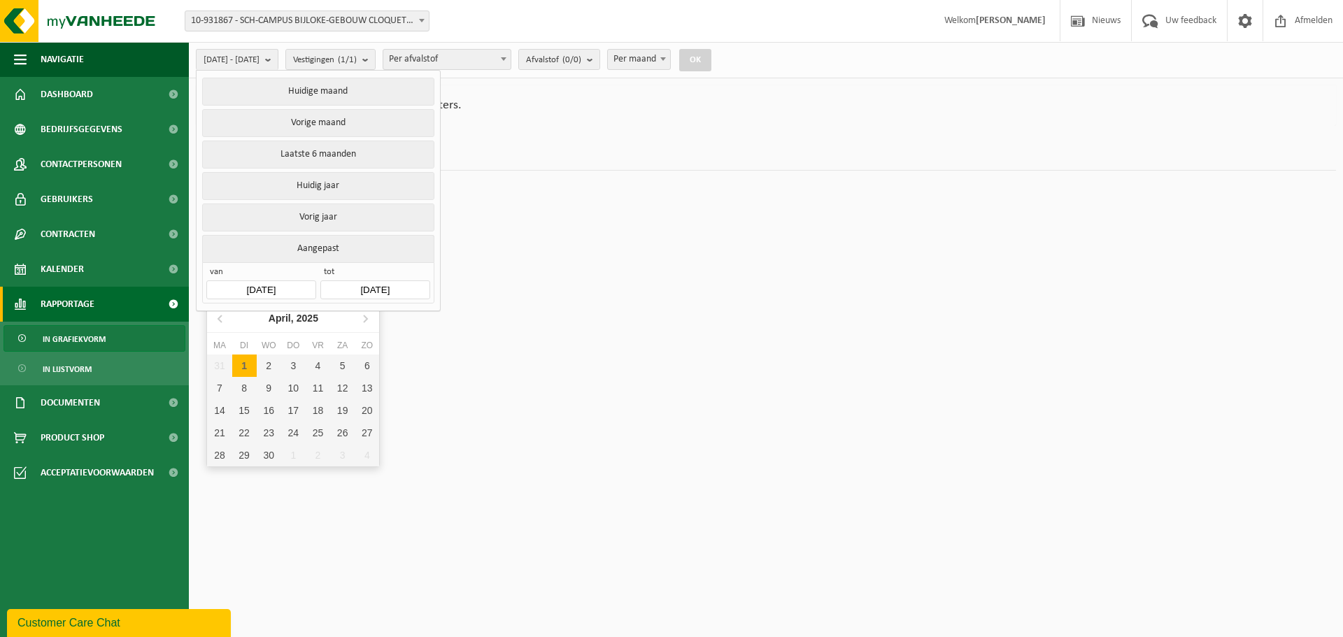
click at [266, 286] on input "2025-04-01" at bounding box center [260, 290] width 109 height 19
click at [220, 318] on icon at bounding box center [219, 318] width 3 height 7
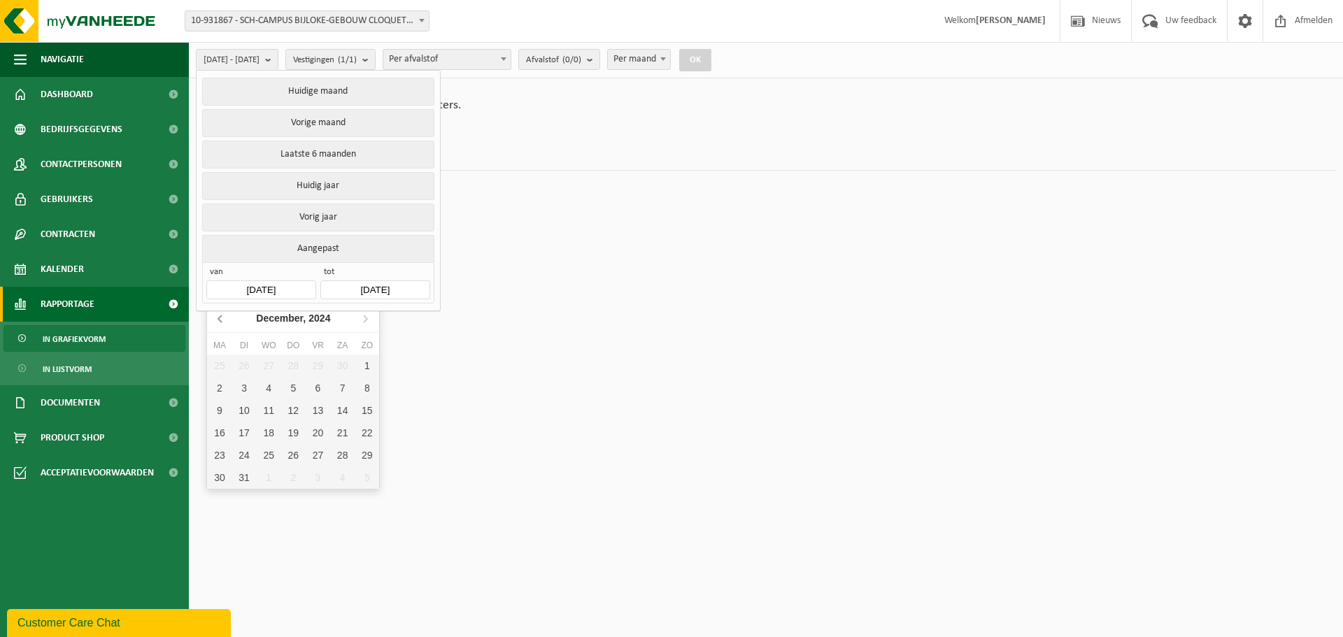
click at [220, 318] on icon at bounding box center [219, 318] width 3 height 7
click at [220, 317] on icon at bounding box center [219, 318] width 3 height 7
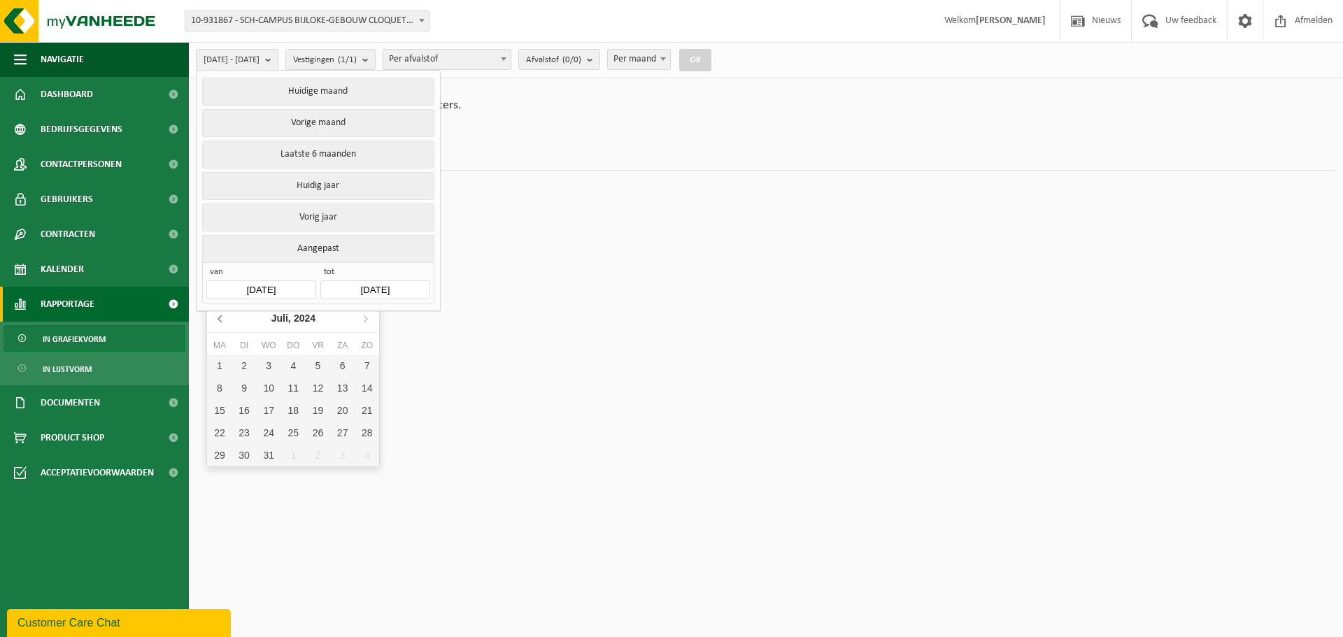
click at [220, 317] on icon at bounding box center [219, 318] width 3 height 7
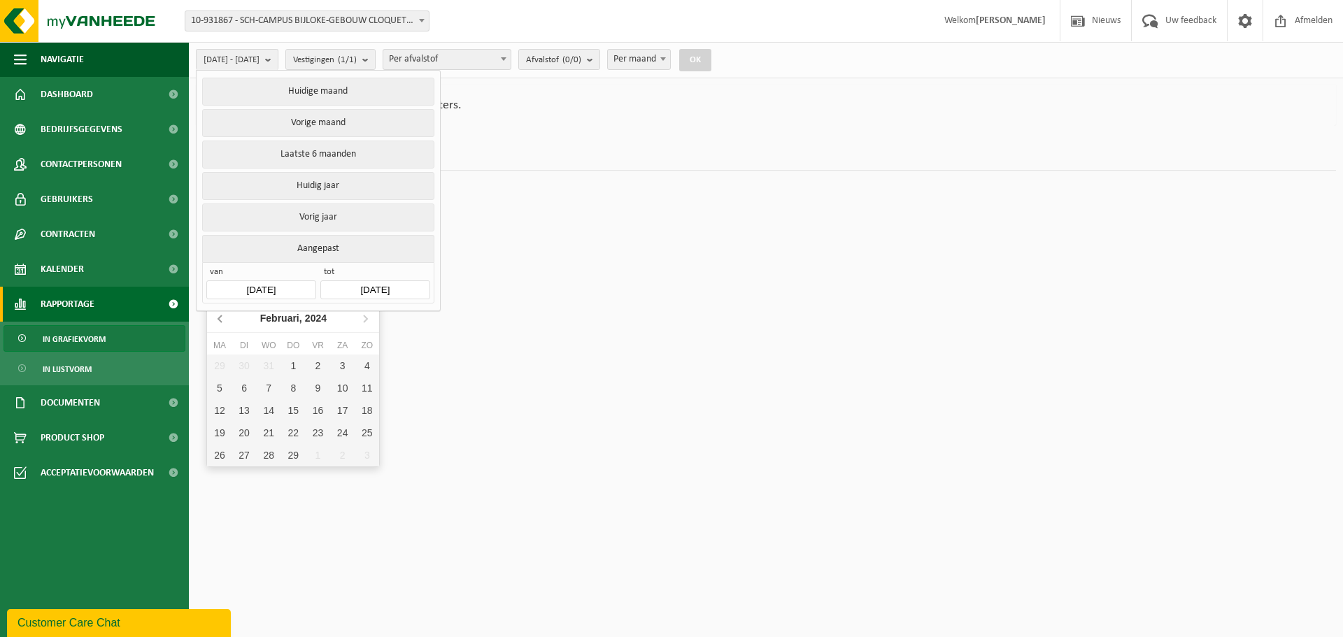
click at [220, 317] on icon at bounding box center [219, 318] width 3 height 7
click at [222, 363] on div "1" at bounding box center [219, 366] width 24 height 22
type input "[DATE]"
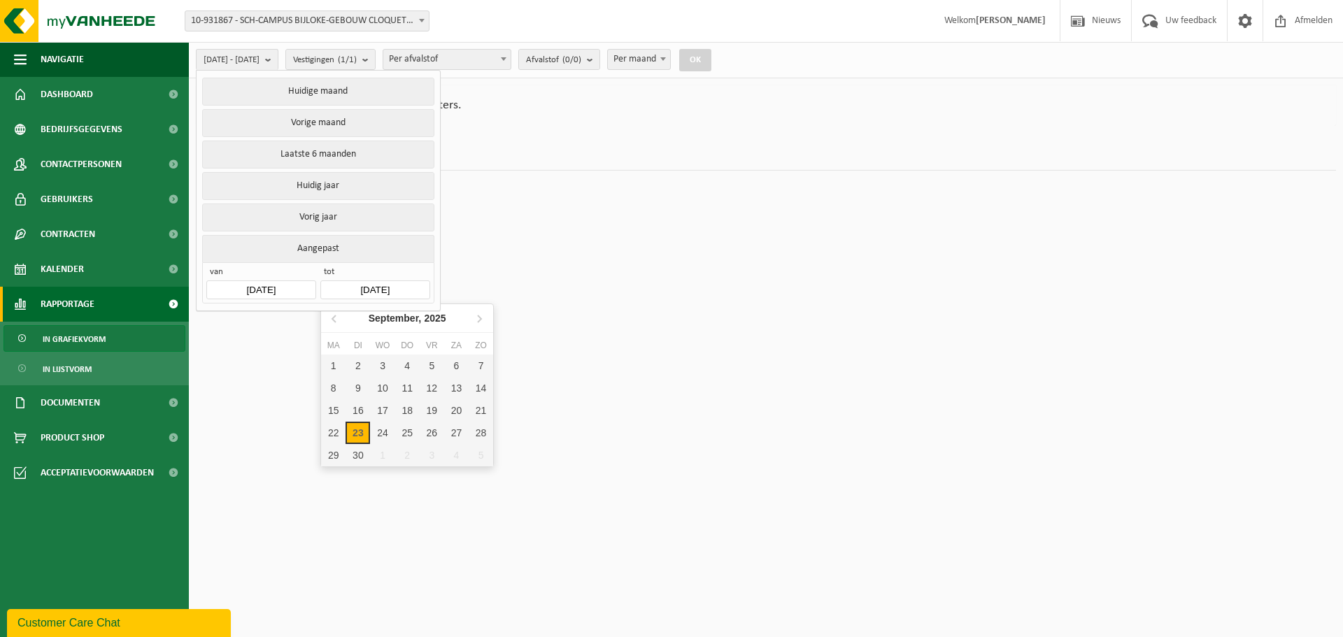
click at [367, 284] on input "[DATE]" at bounding box center [374, 290] width 109 height 19
click at [332, 320] on icon at bounding box center [333, 318] width 3 height 7
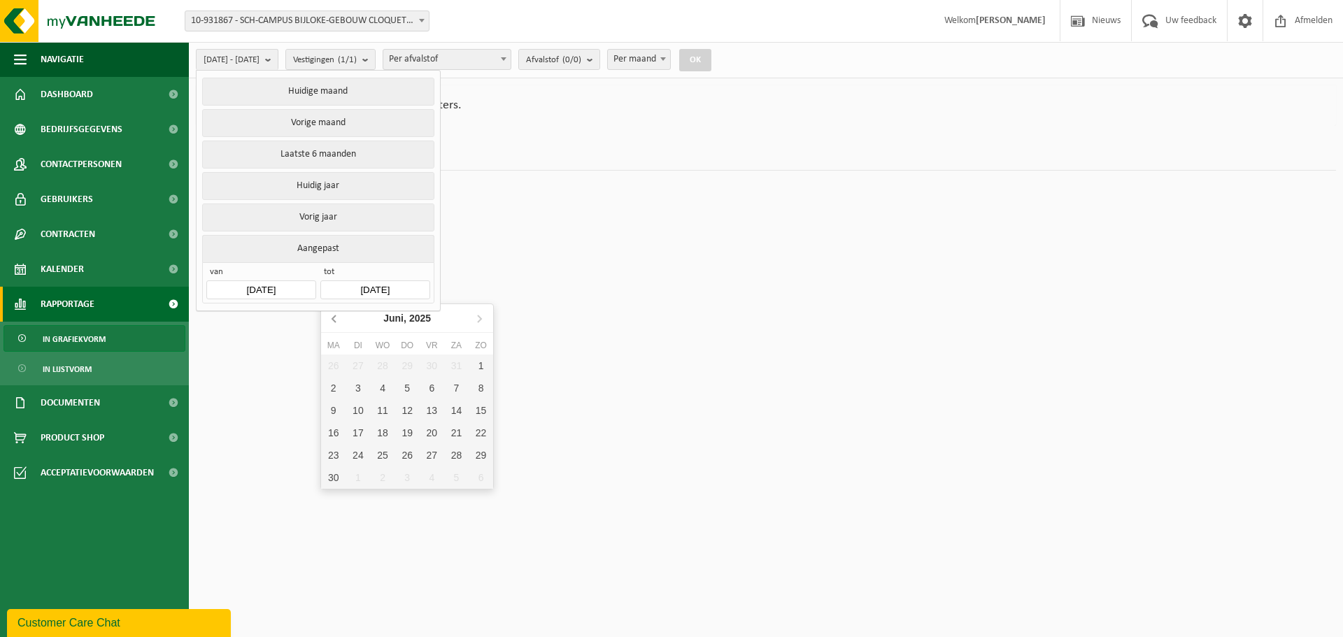
click at [332, 320] on icon at bounding box center [333, 318] width 3 height 7
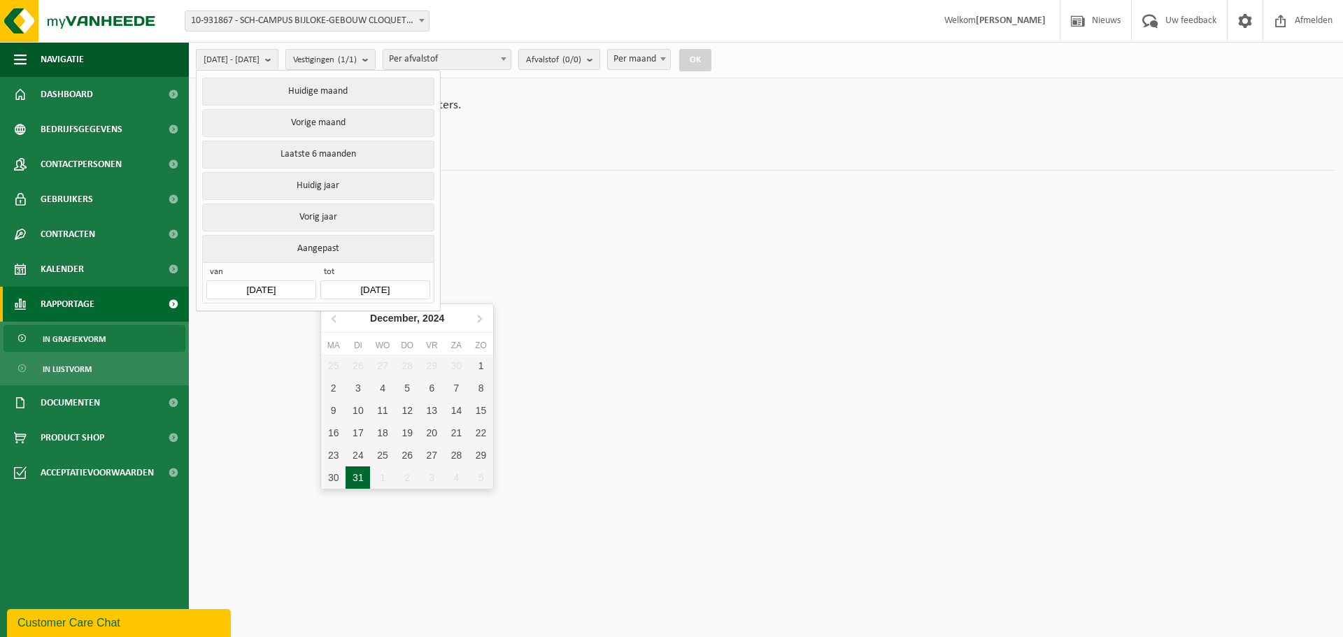
click at [356, 477] on div "31" at bounding box center [358, 478] width 24 height 22
type input "2024-12-31"
type input "2024-01-01"
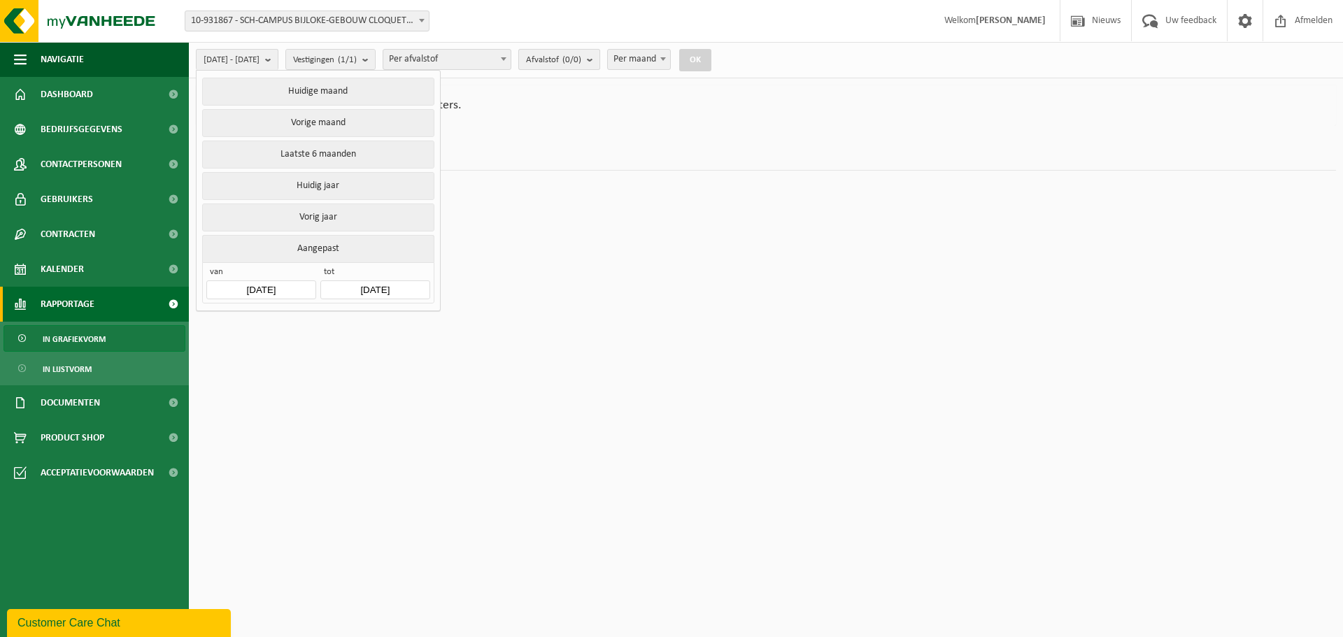
click at [576, 61] on span "Afvalstof (0/0)" at bounding box center [553, 60] width 55 height 21
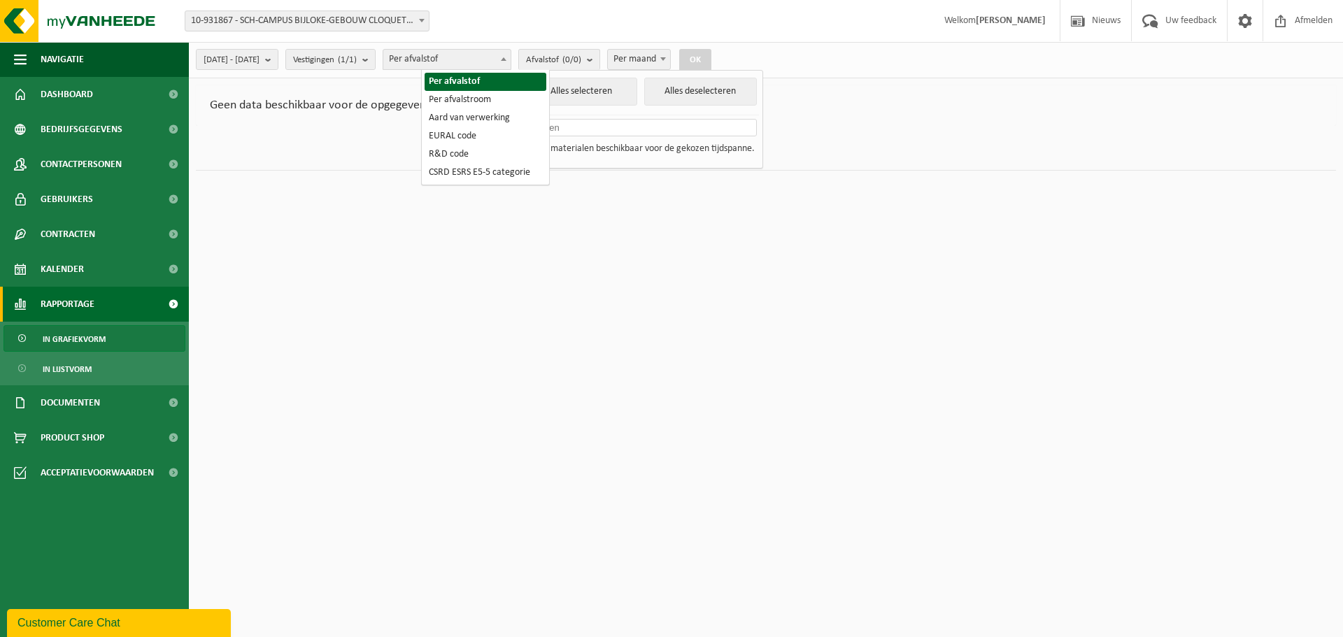
click at [511, 57] on span "Per afvalstof" at bounding box center [446, 60] width 127 height 20
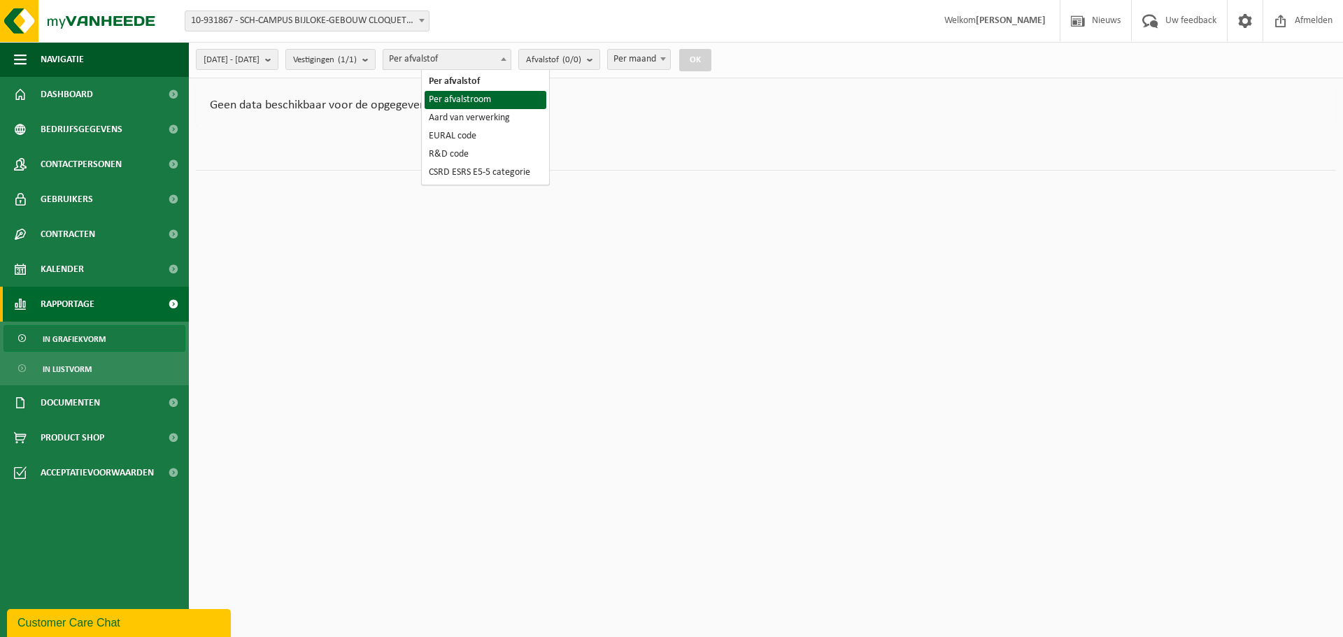
select select "2"
click at [592, 60] on span "Afvalstroom (0/0)" at bounding box center [560, 60] width 68 height 21
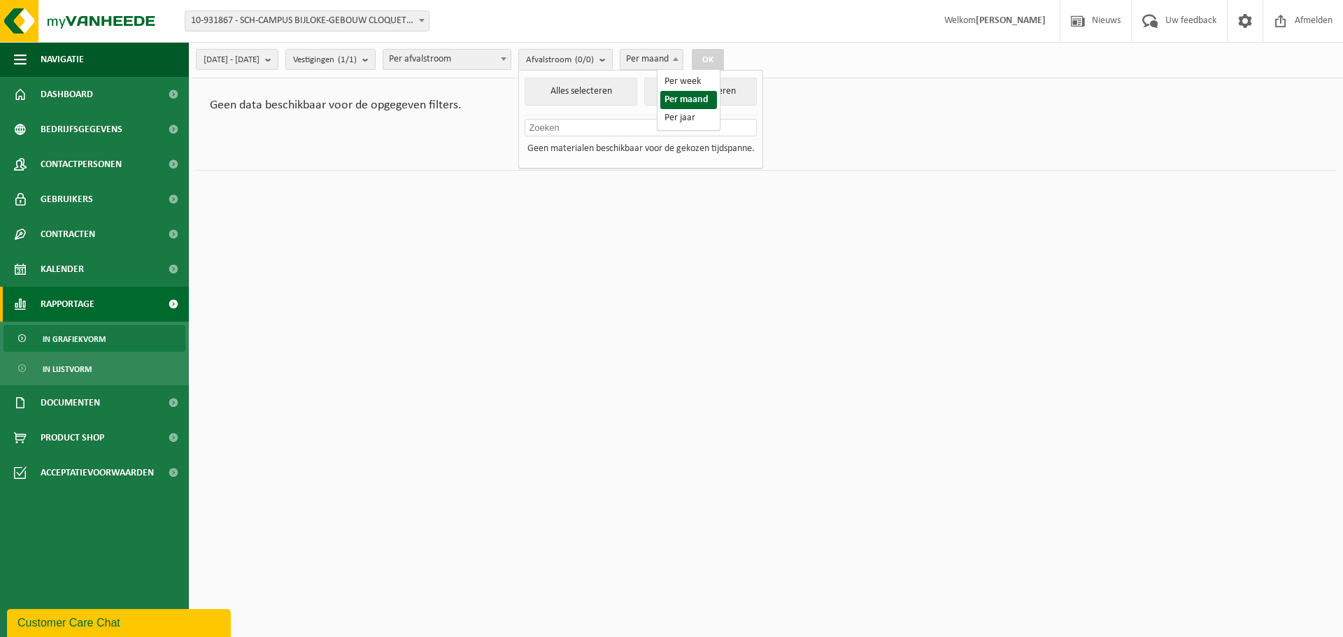
click at [679, 64] on span "Per maand" at bounding box center [651, 60] width 62 height 20
select select "3"
click at [352, 58] on span "Vestigingen (1/1)" at bounding box center [325, 60] width 64 height 21
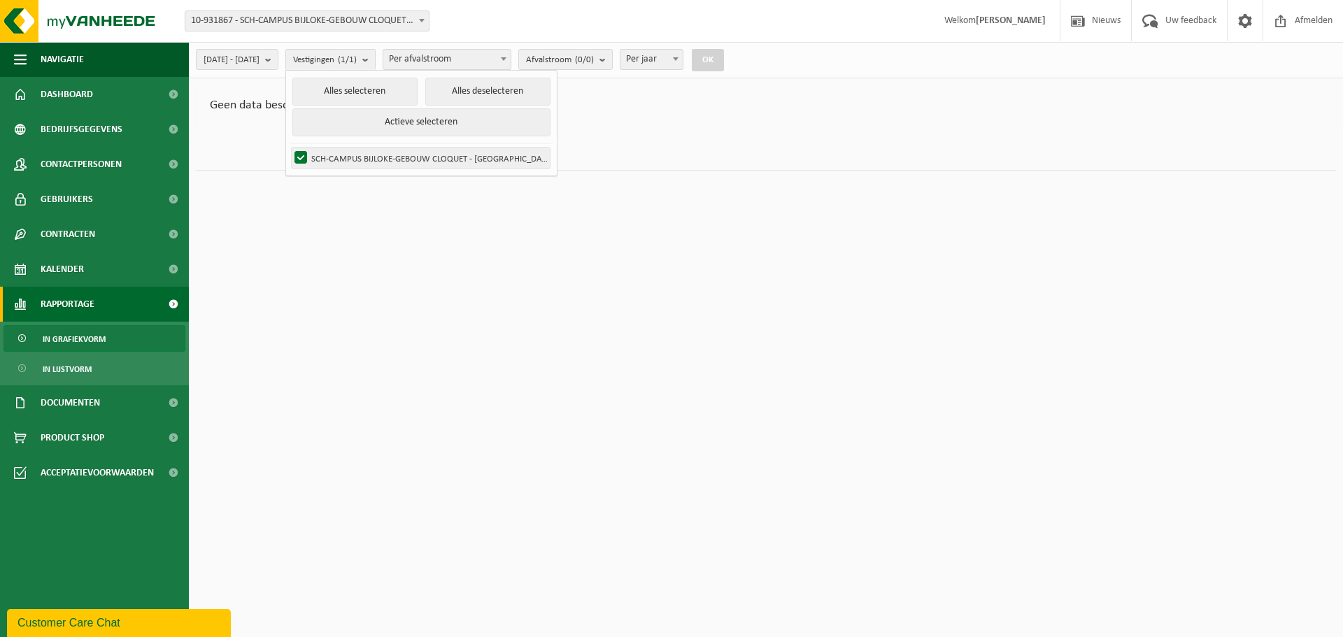
click at [414, 155] on label "SCH-CAMPUS BIJLOKE-GEBOUW CLOQUET - GENT" at bounding box center [421, 158] width 258 height 21
click at [290, 148] on input "SCH-CAMPUS BIJLOKE-GEBOUW CLOQUET - GENT" at bounding box center [289, 147] width 1 height 1
click at [407, 155] on label "SCH-CAMPUS BIJLOKE-GEBOUW CLOQUET - GENT" at bounding box center [421, 158] width 258 height 21
click at [290, 148] on input "SCH-CAMPUS BIJLOKE-GEBOUW CLOQUET - GENT" at bounding box center [289, 147] width 1 height 1
checkbox input "true"
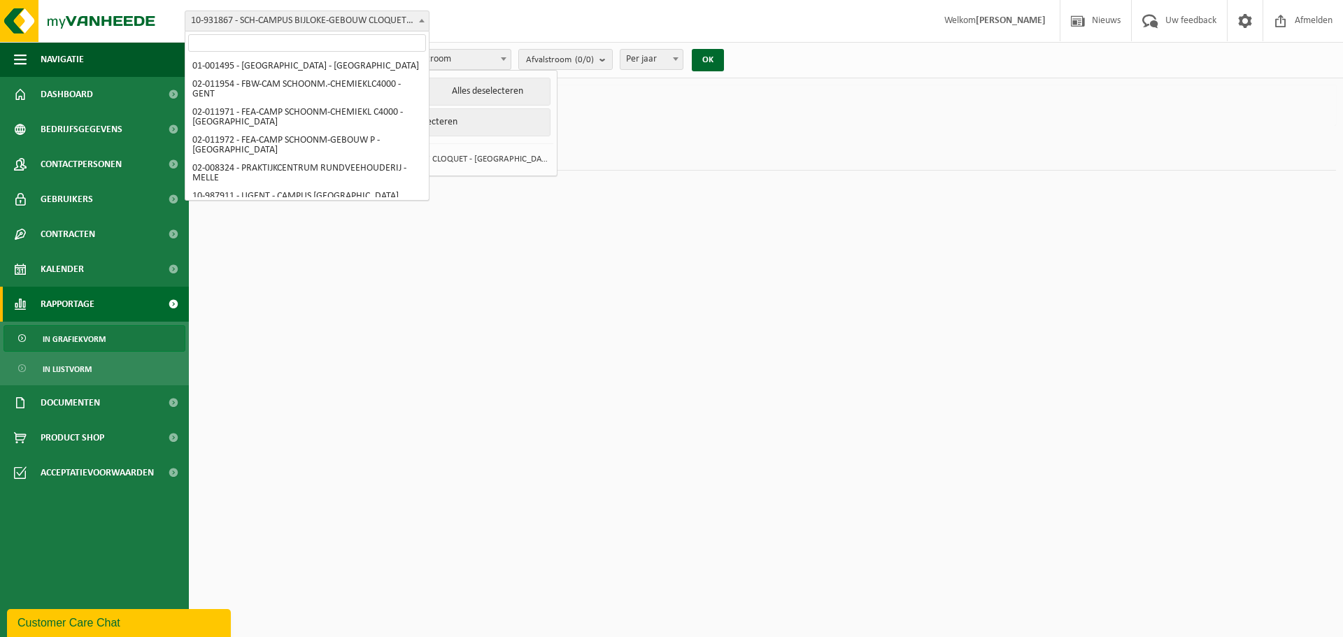
click at [327, 16] on span "10-931867 - SCH-CAMPUS BIJLOKE-GEBOUW CLOQUET - [GEOGRAPHIC_DATA]" at bounding box center [306, 21] width 243 height 20
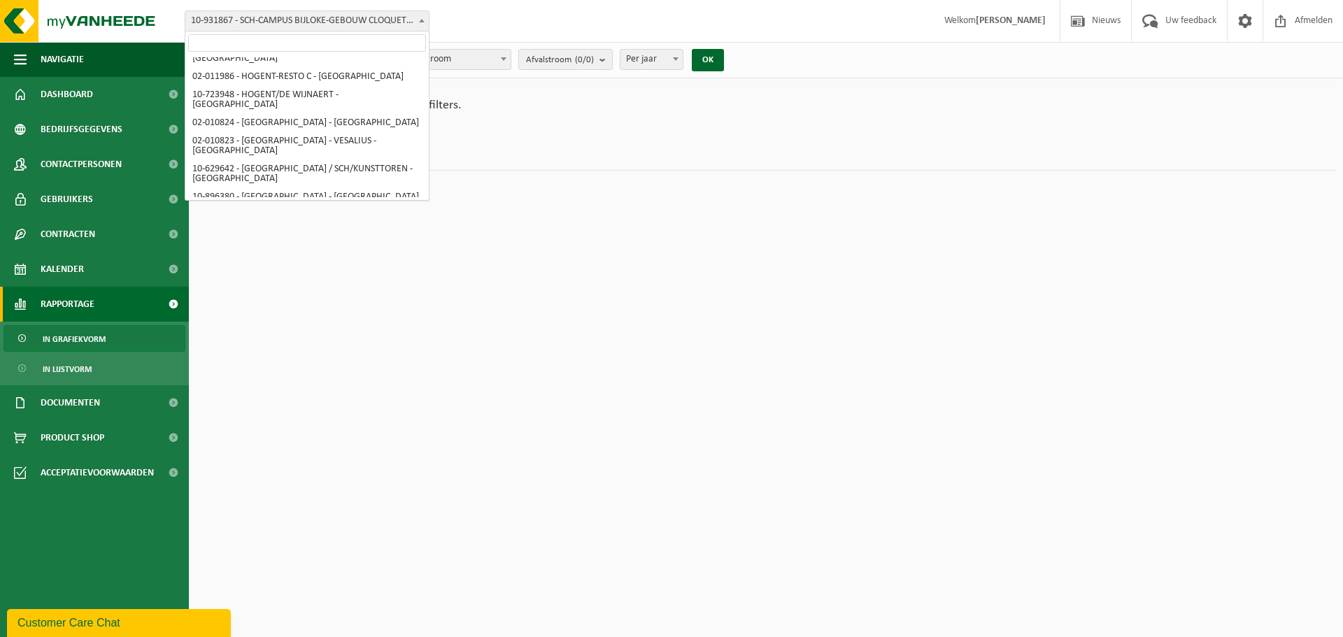
scroll to position [1554, 0]
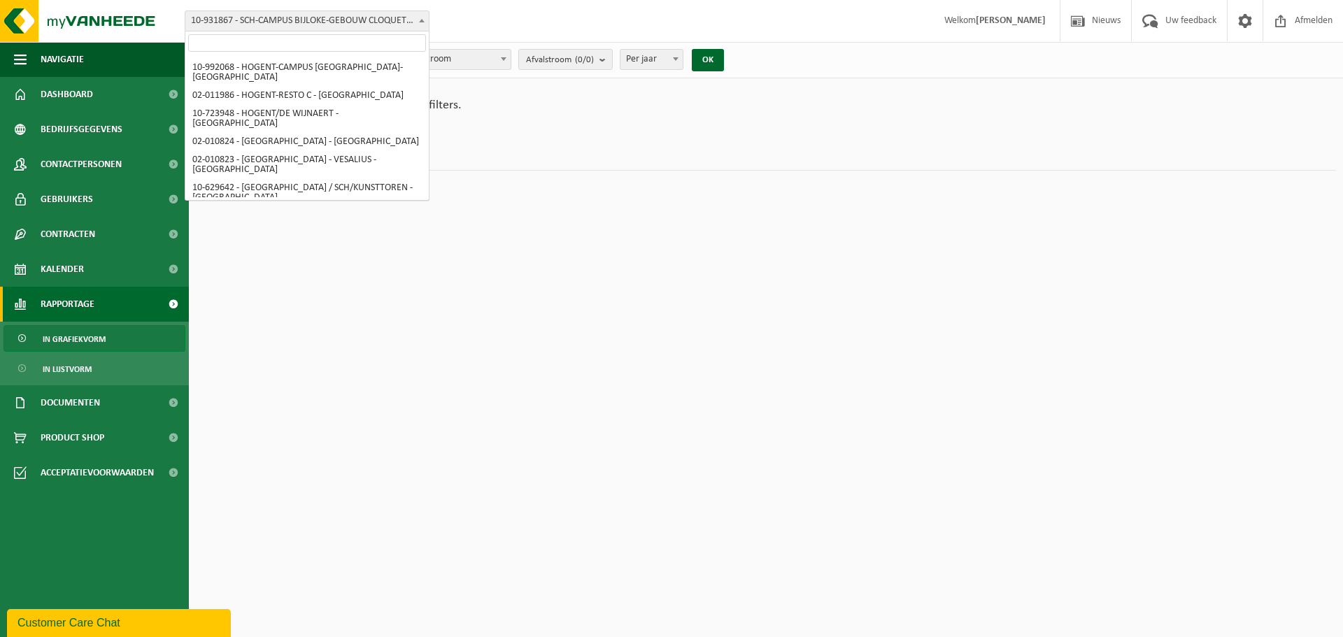
select select "2339"
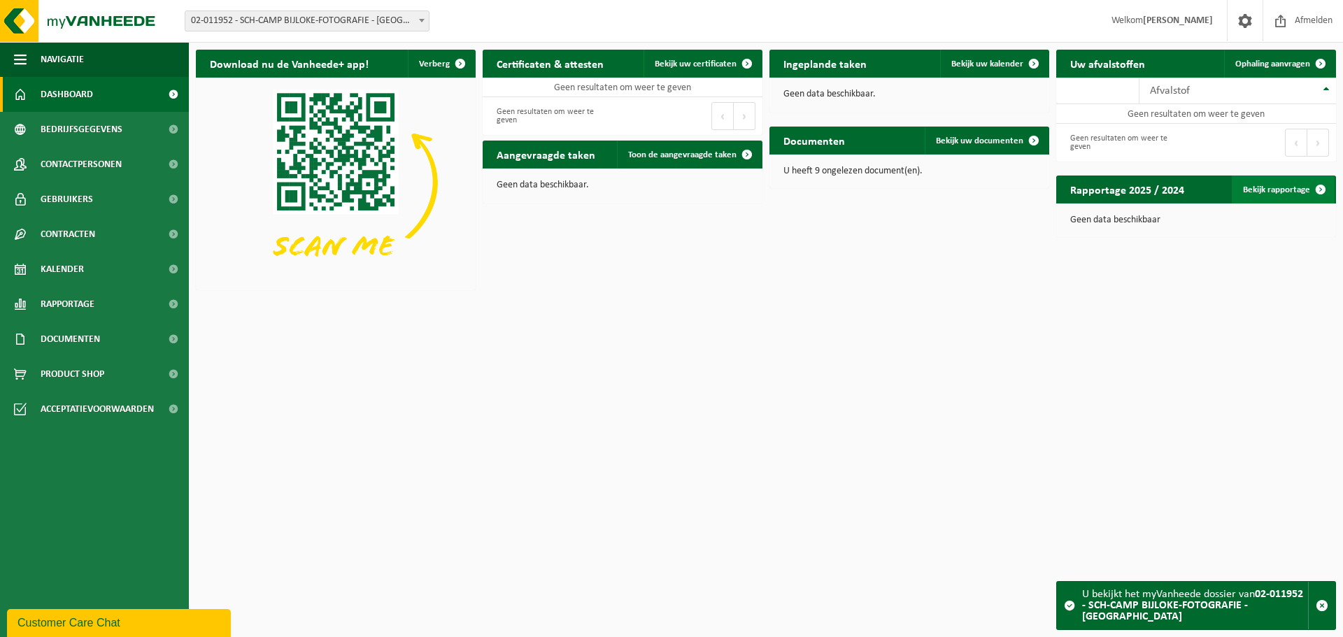
click at [1271, 190] on link "Bekijk rapportage" at bounding box center [1283, 190] width 103 height 28
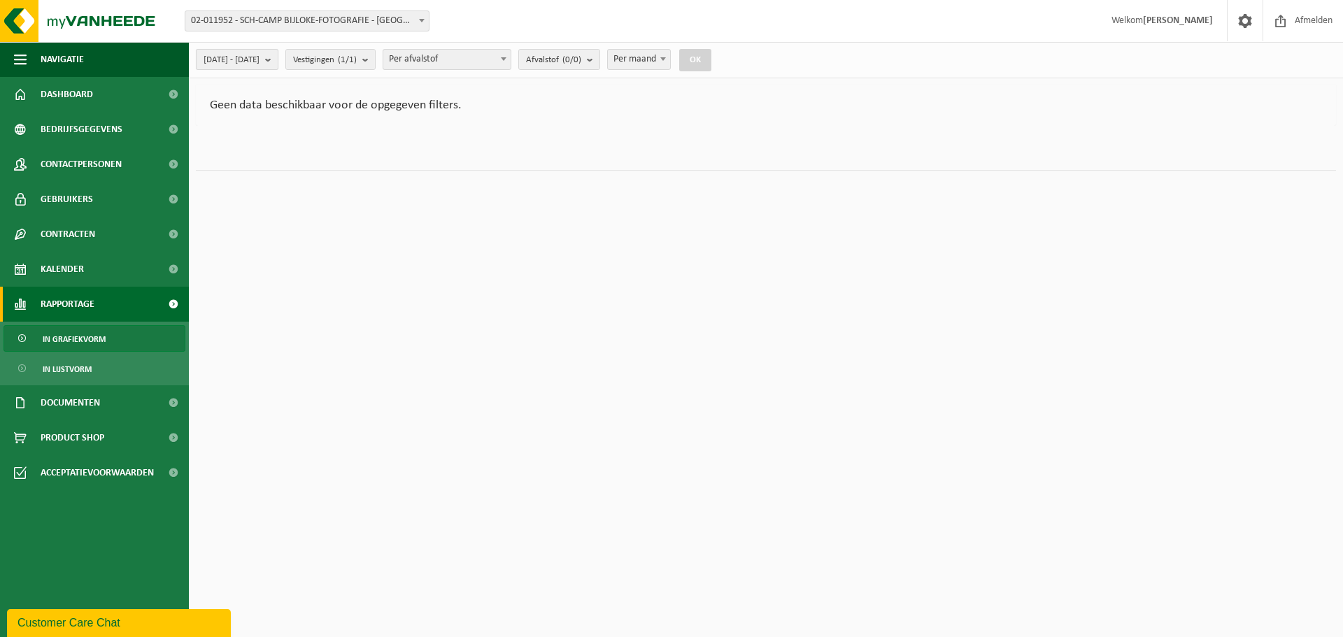
click at [278, 59] on button "[DATE] - [DATE]" at bounding box center [237, 59] width 83 height 21
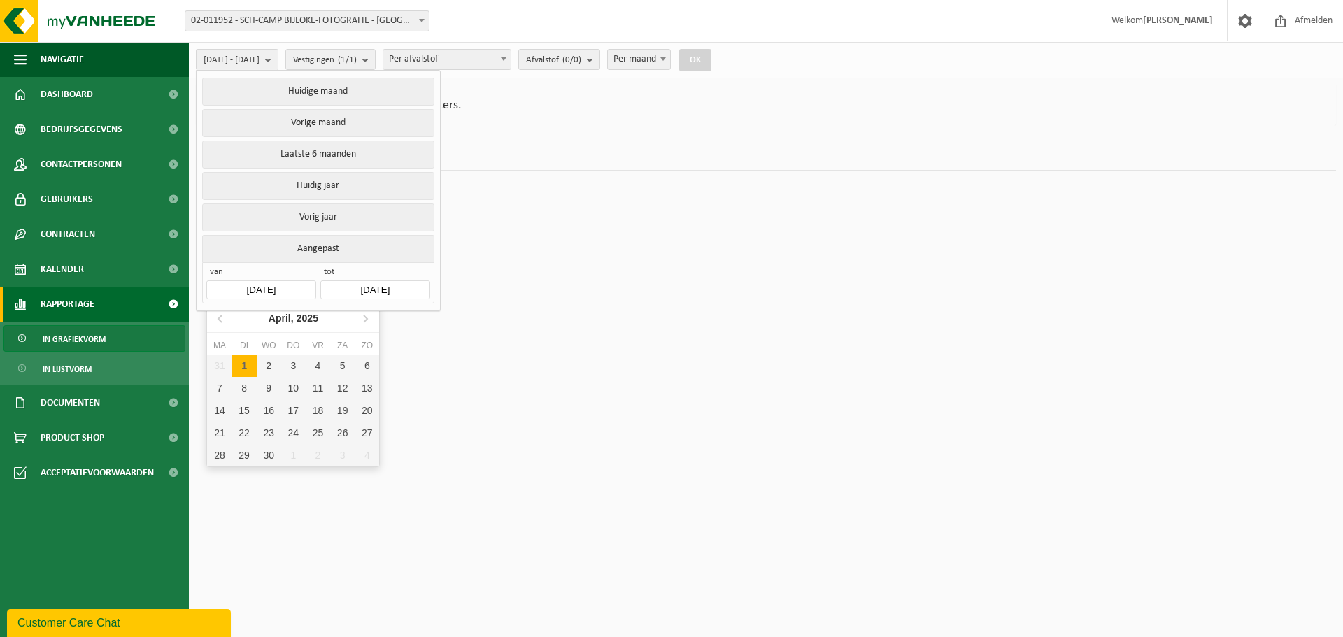
click at [263, 283] on input "[DATE]" at bounding box center [260, 290] width 109 height 19
click at [218, 321] on icon at bounding box center [221, 318] width 22 height 22
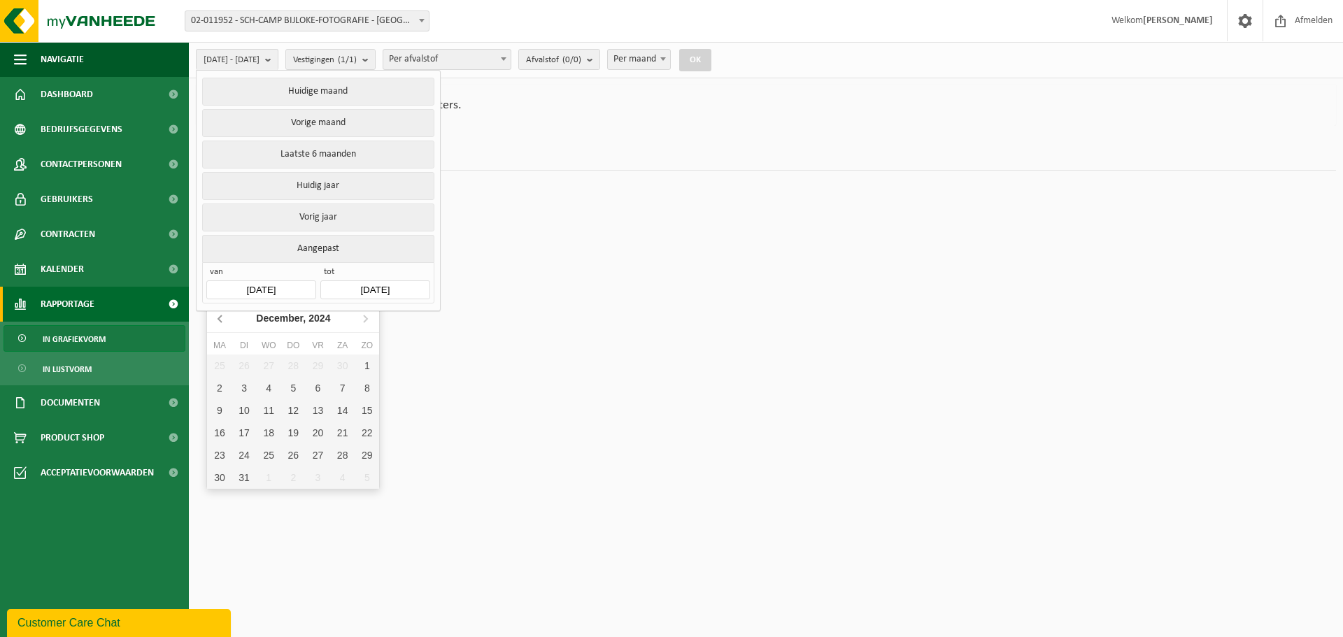
click at [218, 321] on icon at bounding box center [221, 318] width 22 height 22
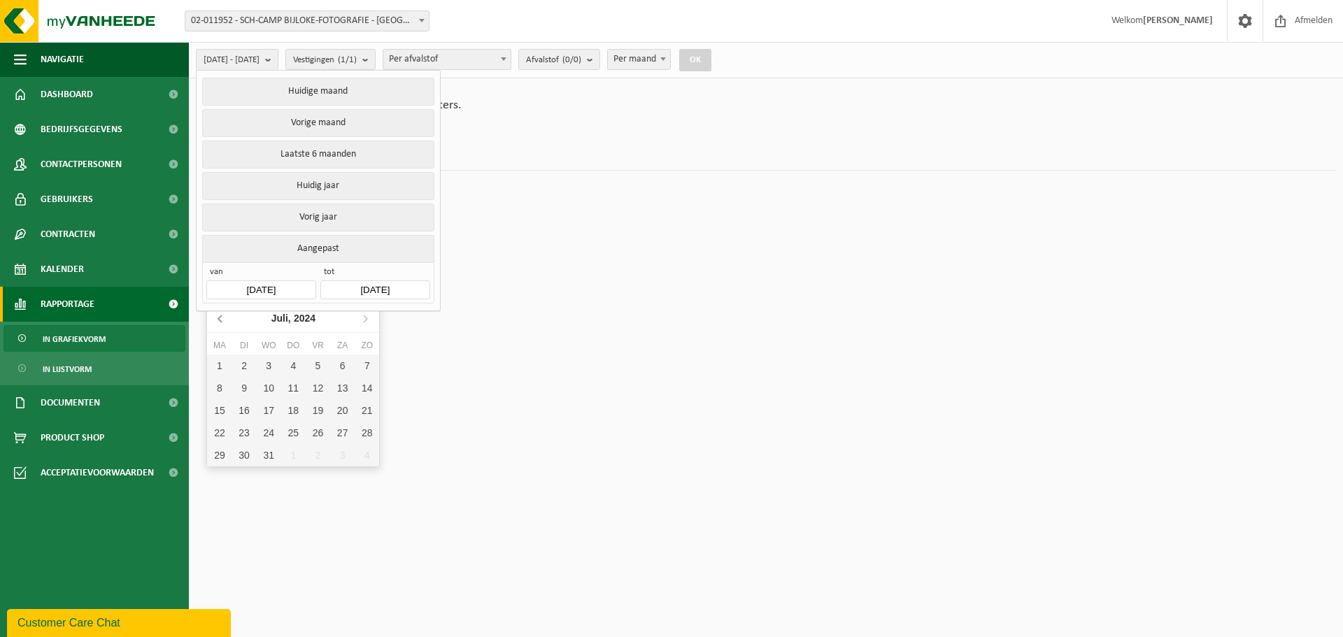
click at [218, 321] on icon at bounding box center [221, 318] width 22 height 22
click at [218, 320] on icon at bounding box center [221, 318] width 22 height 22
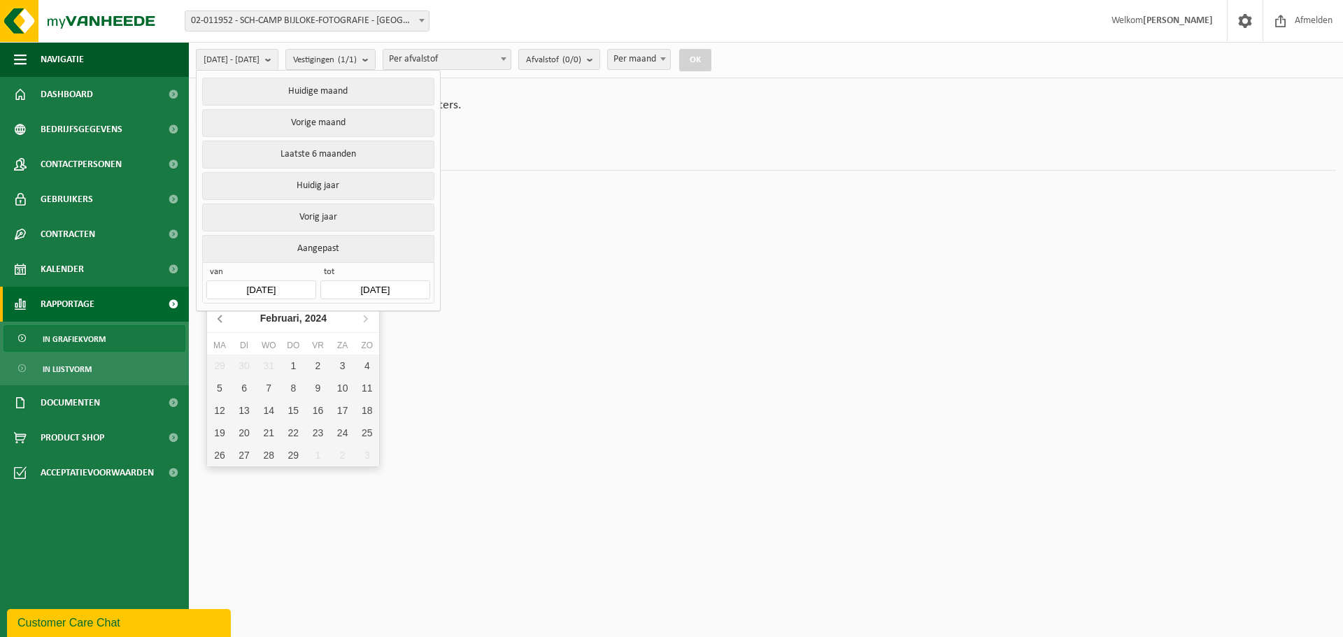
click at [218, 320] on icon at bounding box center [221, 318] width 22 height 22
click at [370, 318] on icon at bounding box center [365, 318] width 22 height 22
click at [221, 361] on div "1" at bounding box center [219, 366] width 24 height 22
type input "2024-01-01"
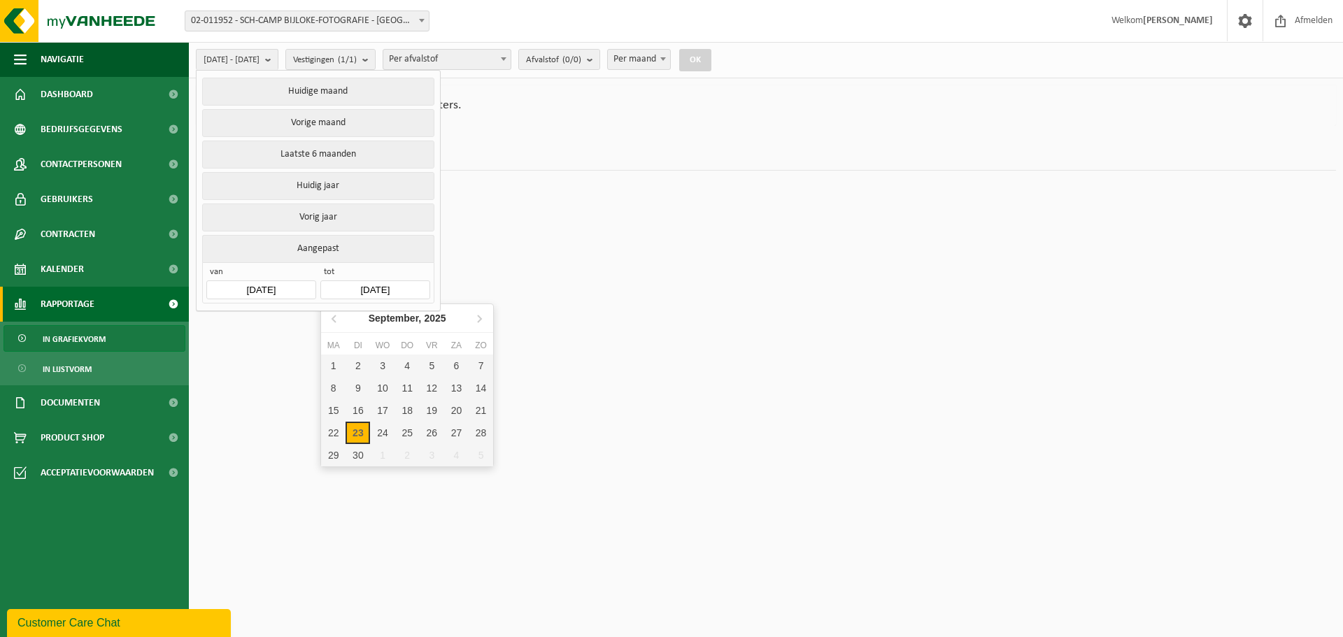
click at [395, 284] on input "2025-09-23" at bounding box center [374, 290] width 109 height 19
click at [334, 319] on icon at bounding box center [335, 318] width 22 height 22
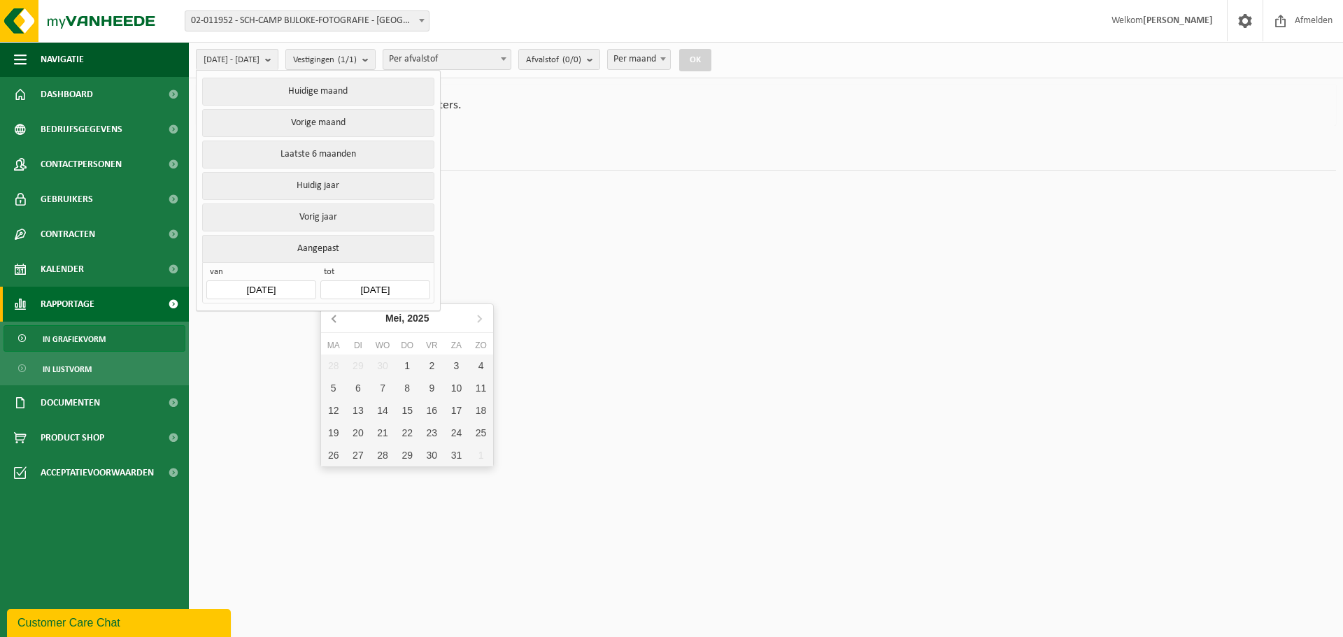
click at [334, 319] on icon at bounding box center [335, 318] width 22 height 22
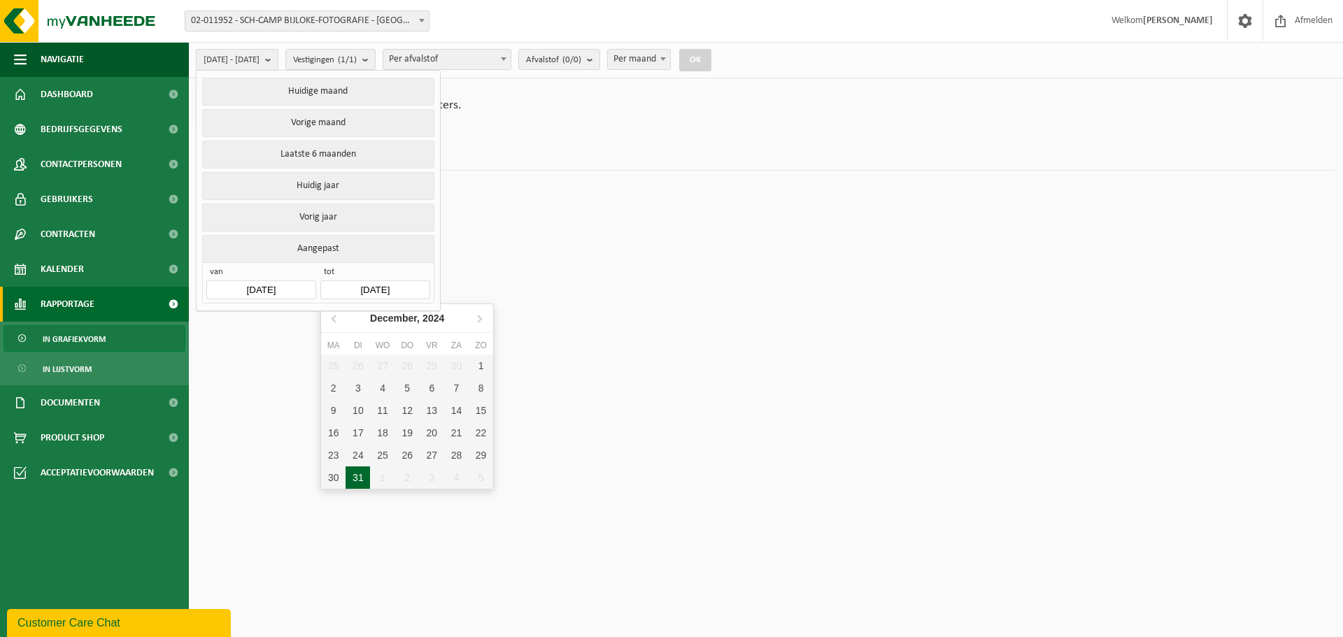
click at [362, 473] on div "31" at bounding box center [358, 478] width 24 height 22
type input "2024-12-31"
type input "2024-01-01"
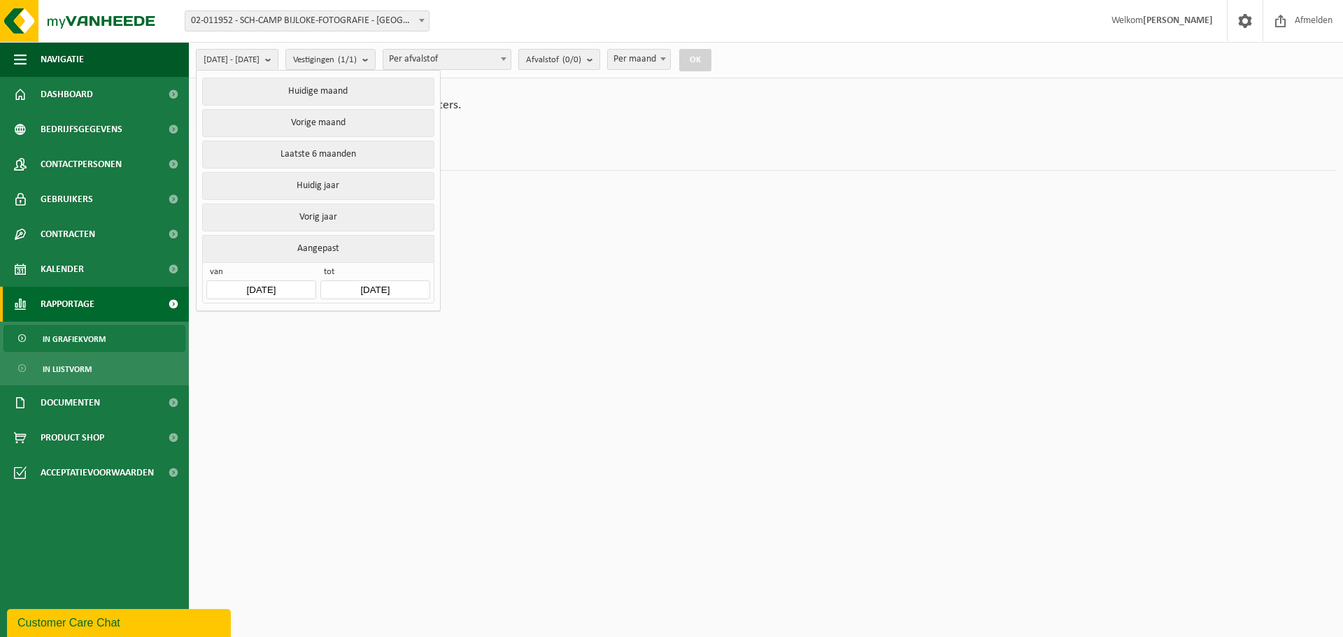
click at [599, 61] on b "submit" at bounding box center [593, 60] width 13 height 20
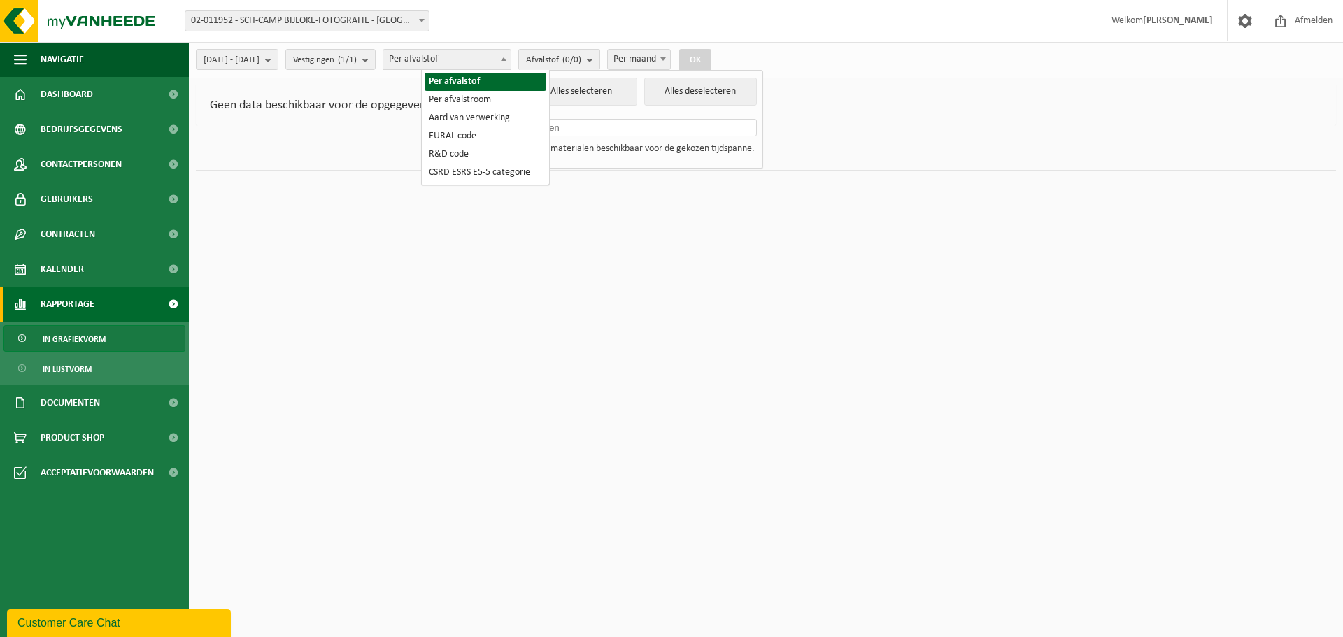
click at [467, 57] on span "Per afvalstof" at bounding box center [446, 60] width 127 height 20
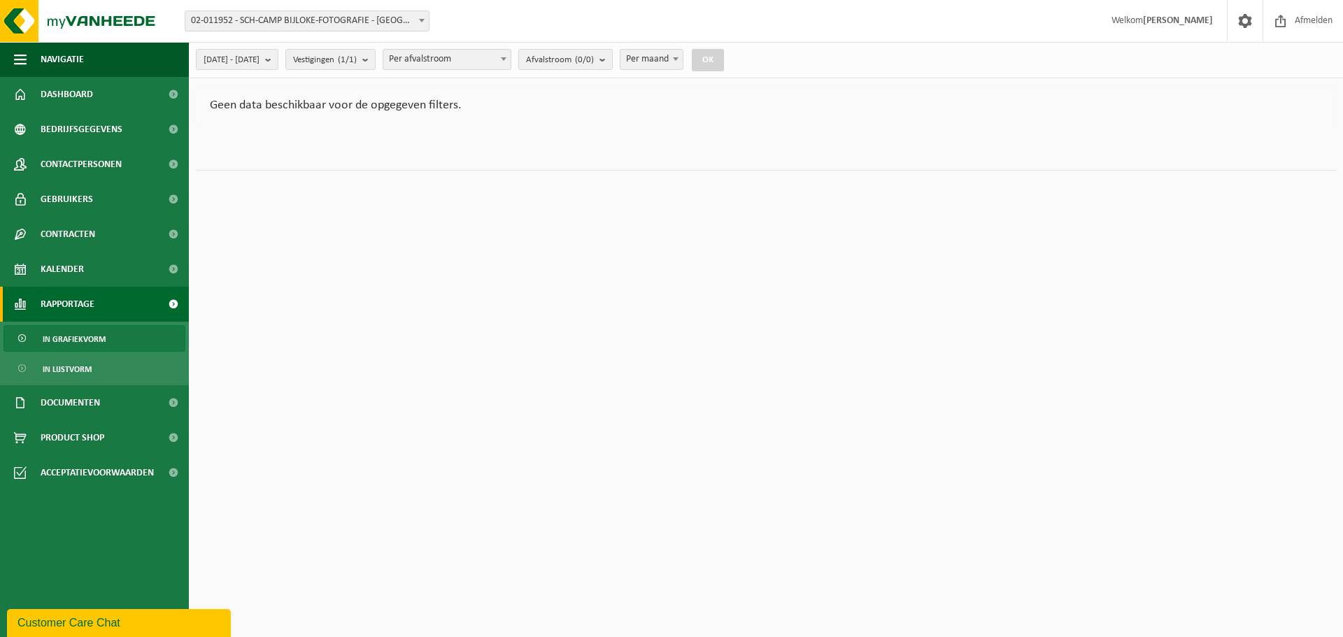
click at [511, 62] on span at bounding box center [504, 59] width 14 height 18
select select "1"
click at [375, 62] on b "submit" at bounding box center [368, 60] width 13 height 20
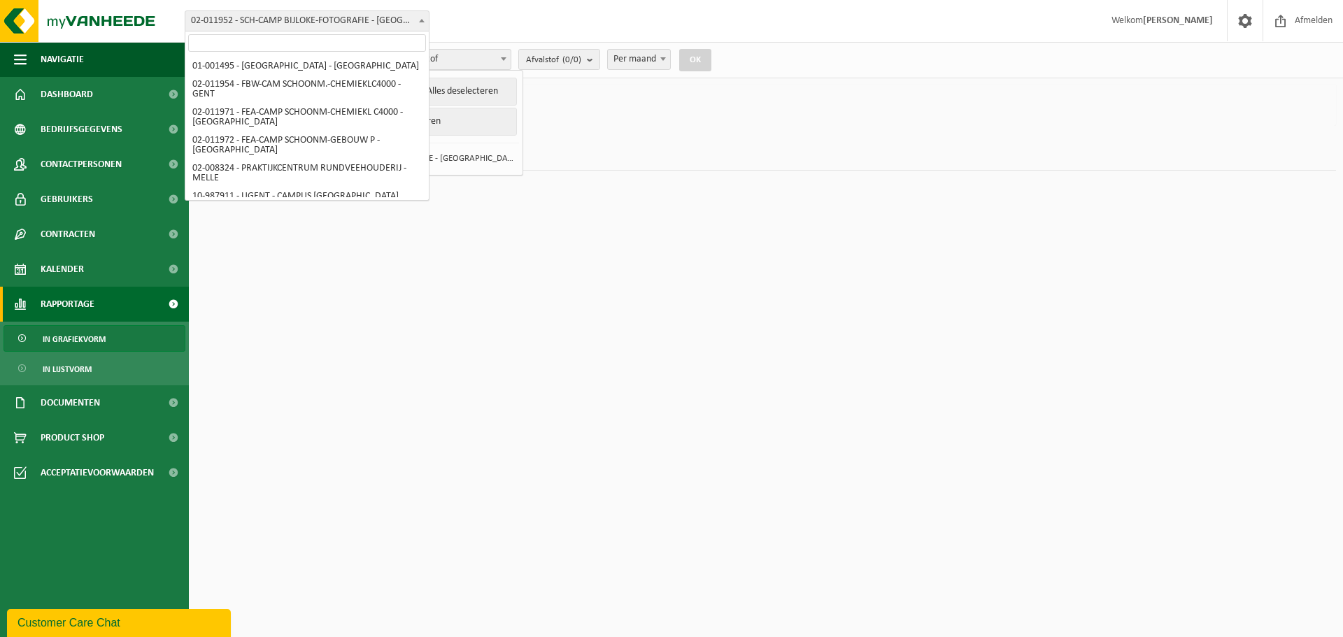
click at [287, 25] on span "02-011952 - SCH-CAMP BIJLOKE-FOTOGRAFIE - [GEOGRAPHIC_DATA]" at bounding box center [306, 21] width 243 height 20
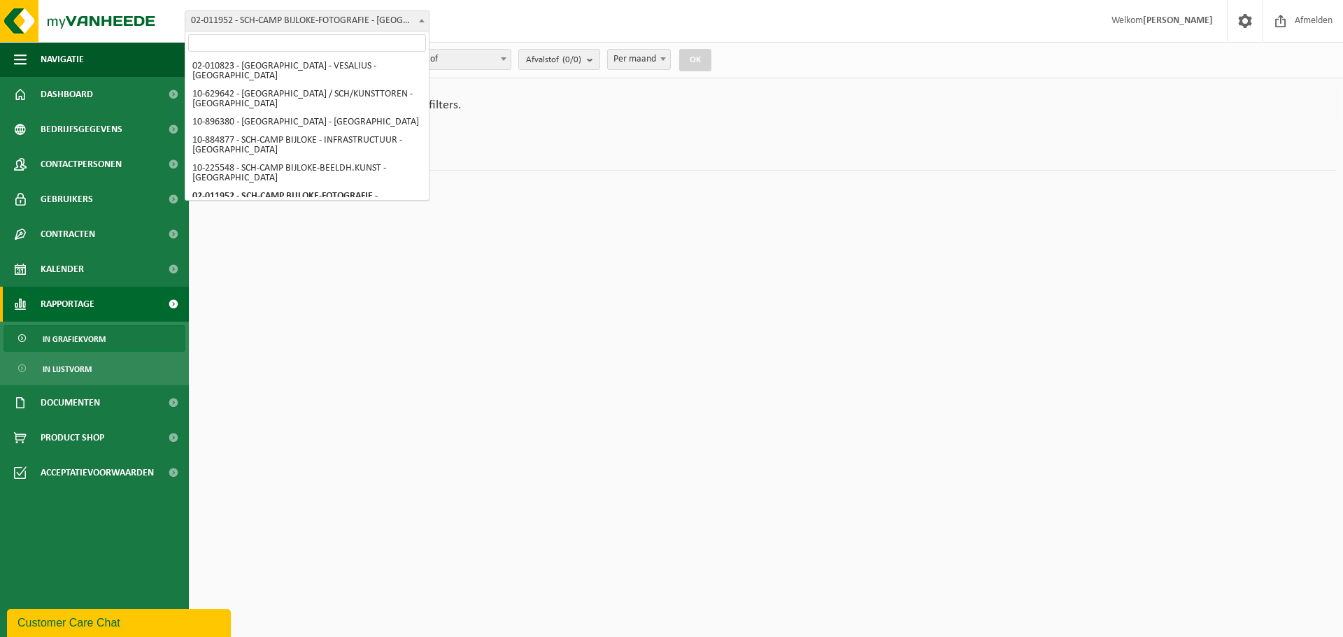
scroll to position [1661, 0]
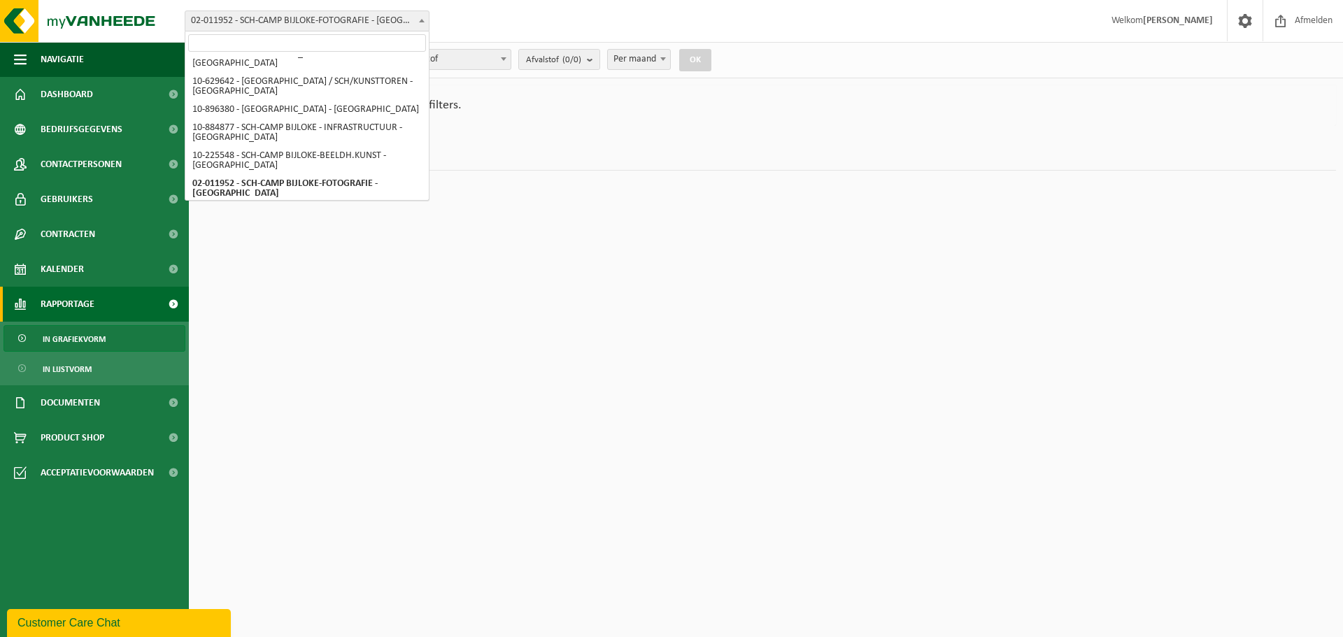
select select "2364"
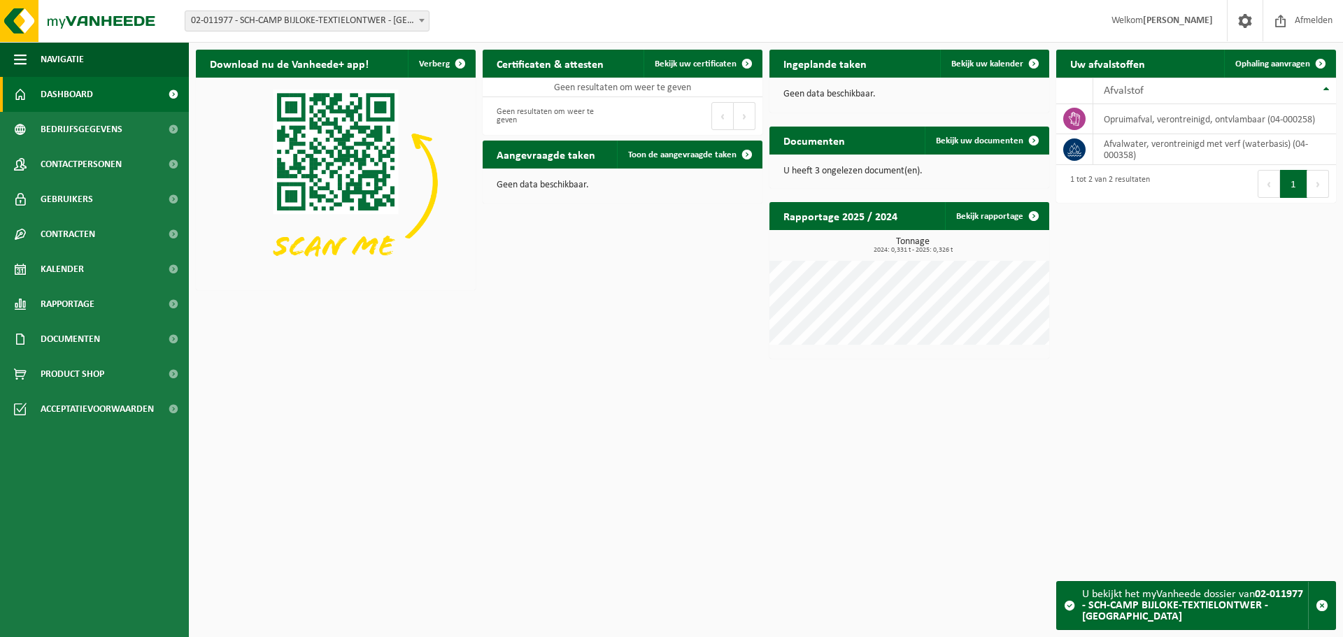
click at [420, 19] on b at bounding box center [422, 20] width 6 height 3
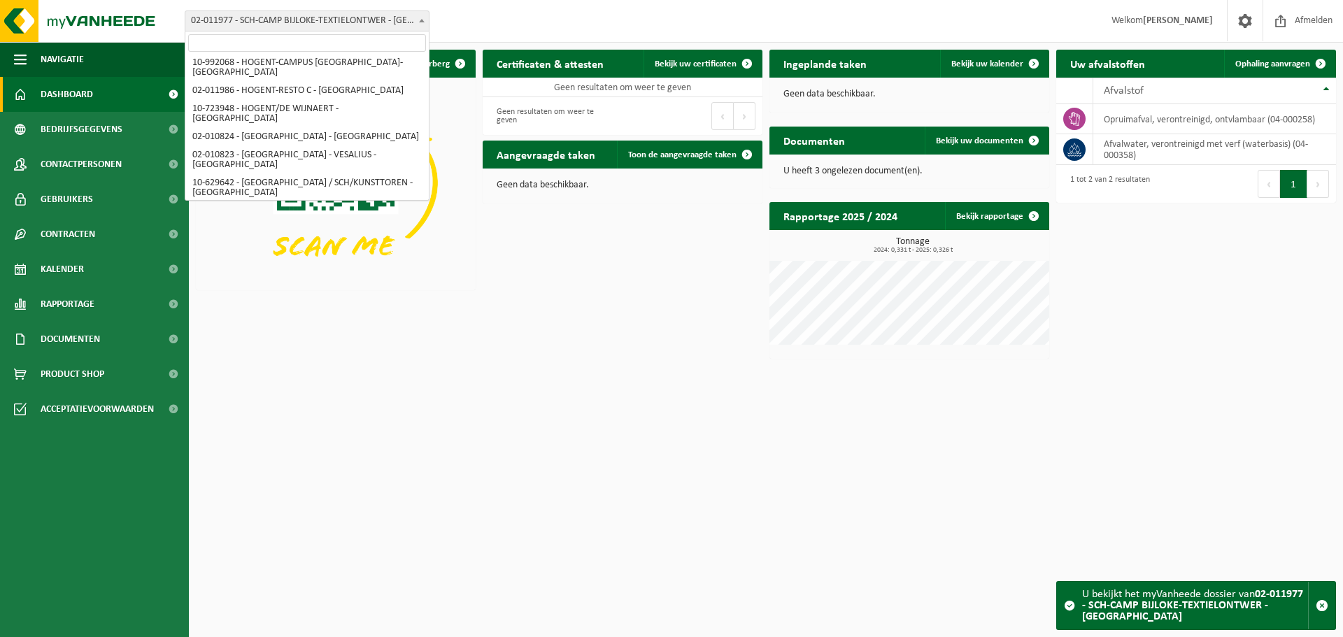
scroll to position [1536, 0]
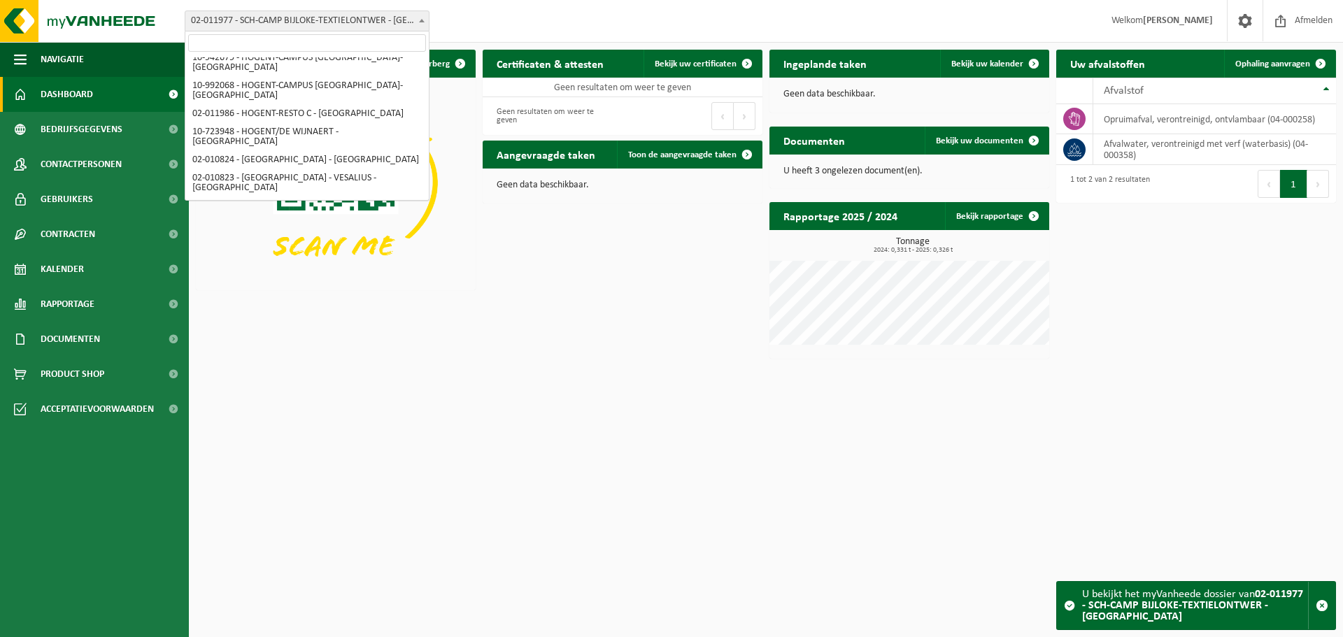
select select "112077"
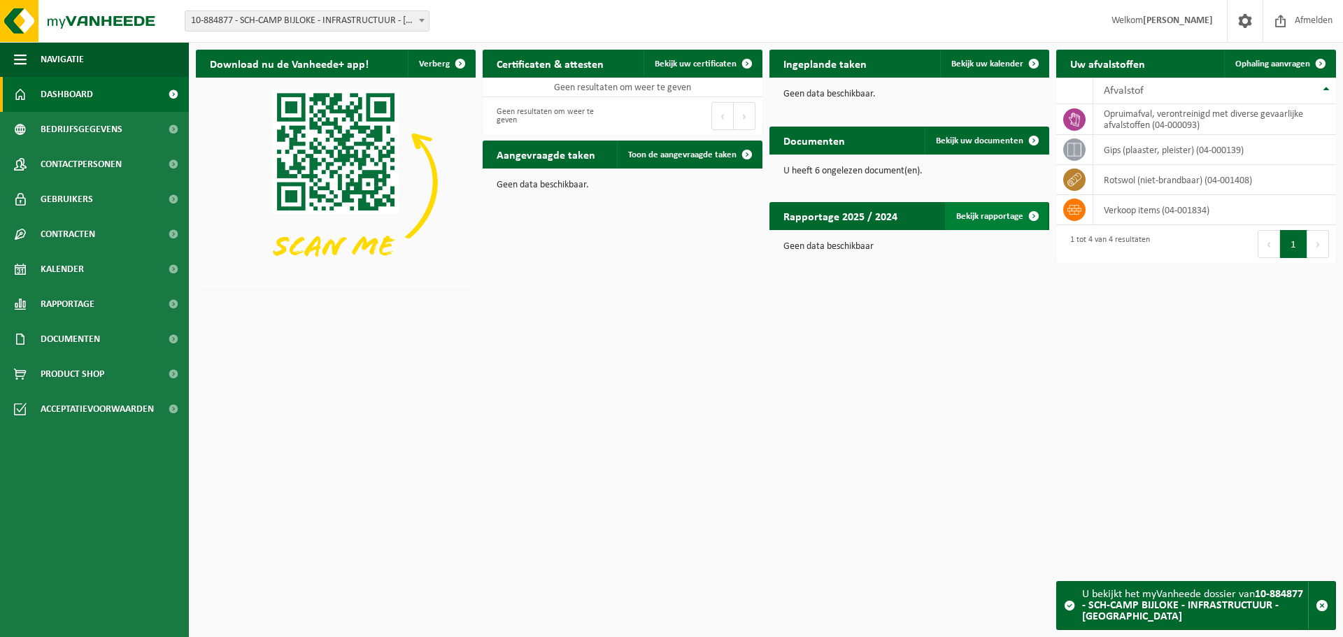
click at [997, 215] on link "Bekijk rapportage" at bounding box center [996, 216] width 103 height 28
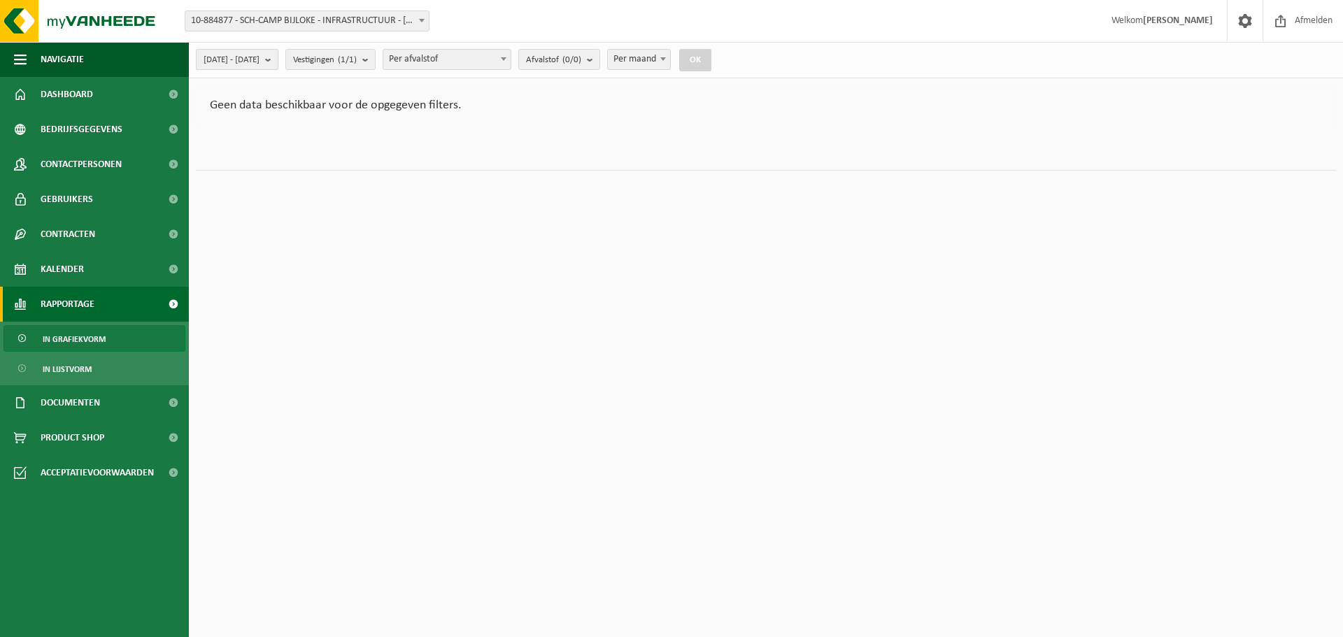
click at [260, 64] on span "[DATE] - [DATE]" at bounding box center [232, 60] width 56 height 21
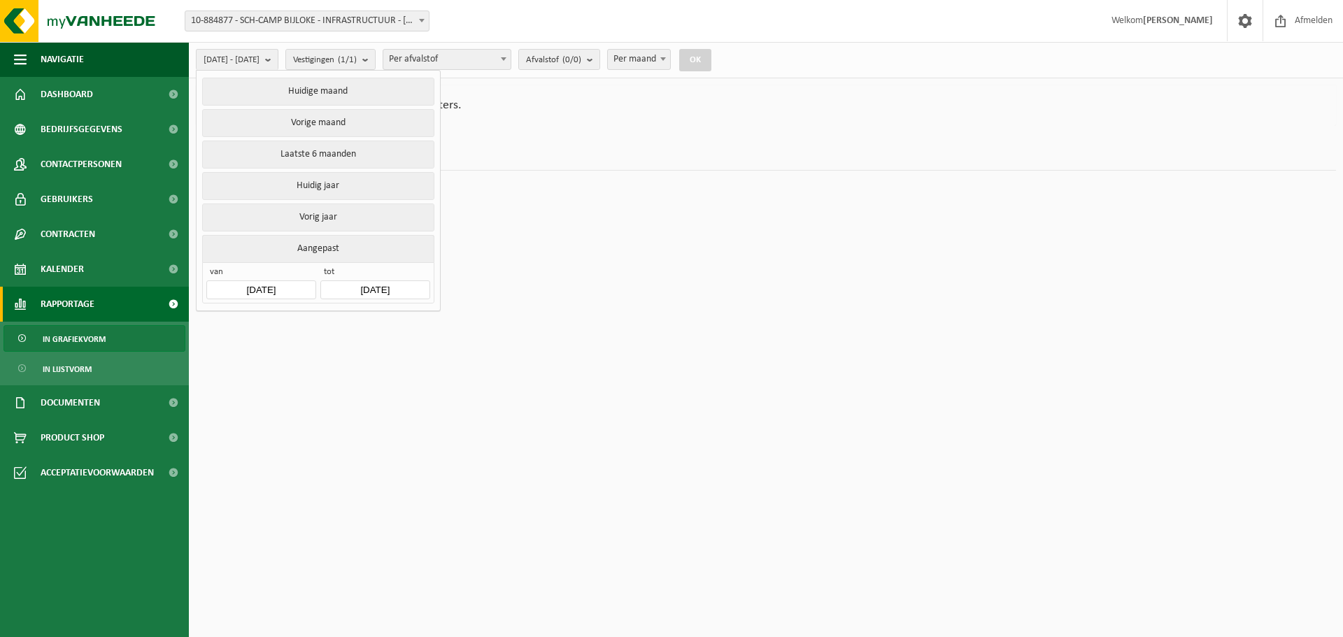
click at [239, 285] on input "[DATE]" at bounding box center [260, 290] width 109 height 19
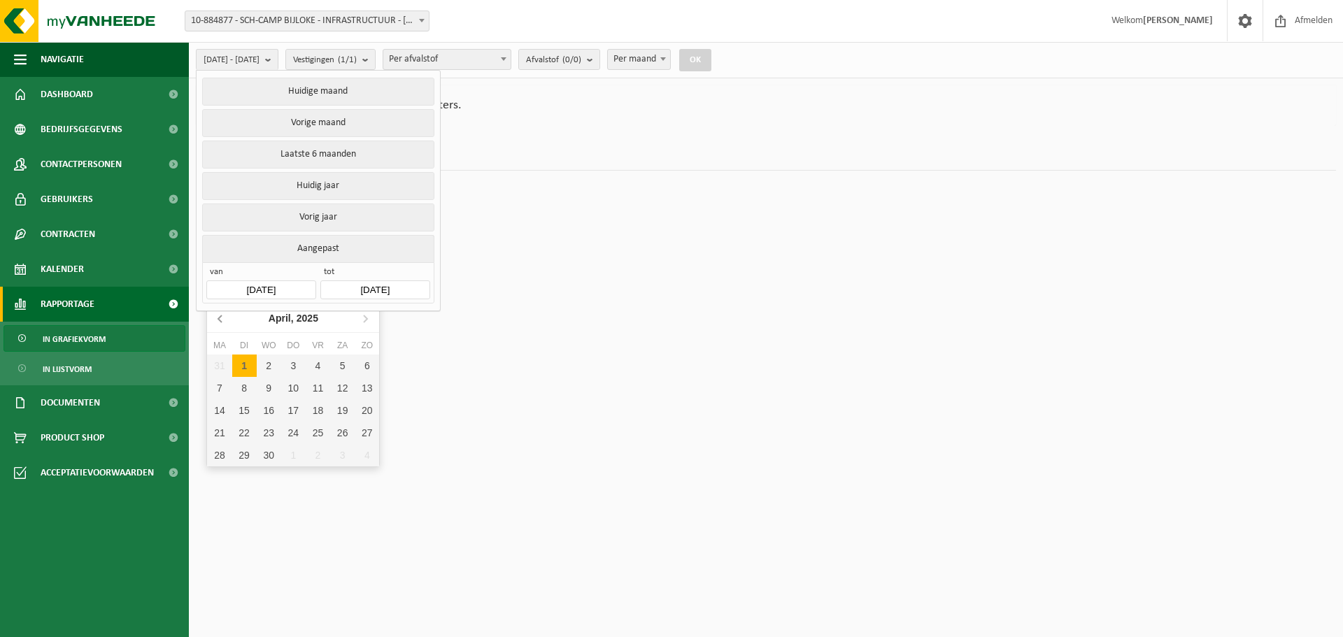
click at [219, 317] on icon at bounding box center [221, 318] width 22 height 22
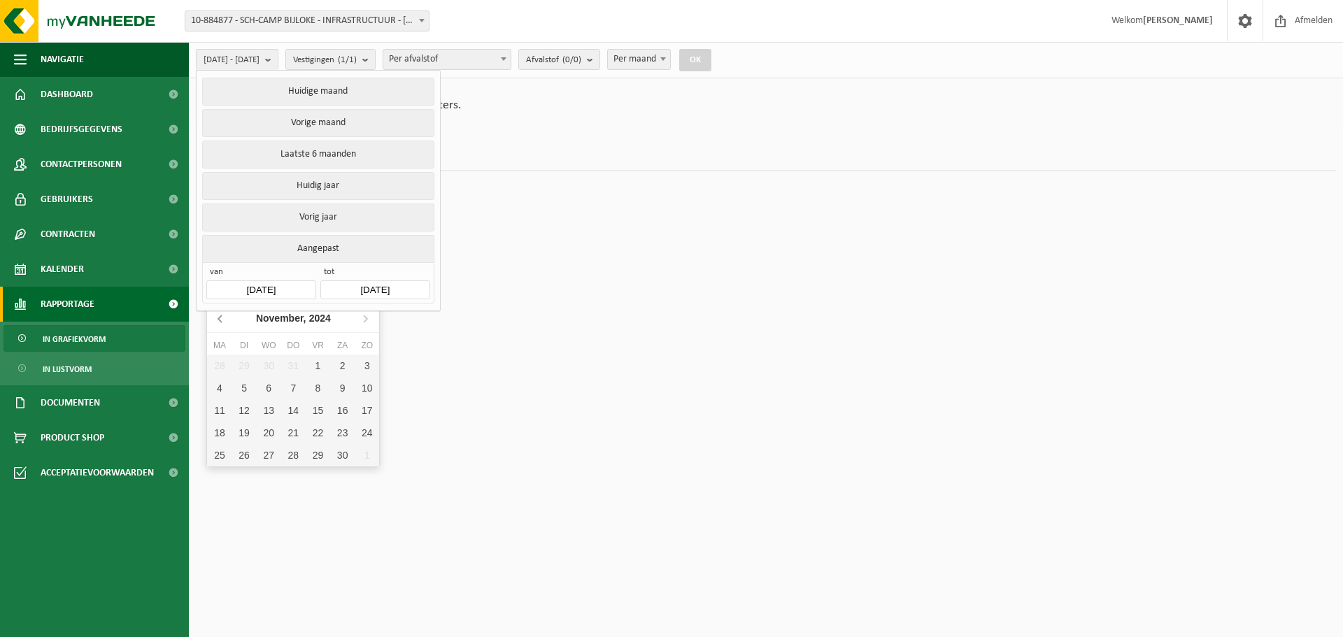
click at [219, 317] on icon at bounding box center [221, 318] width 22 height 22
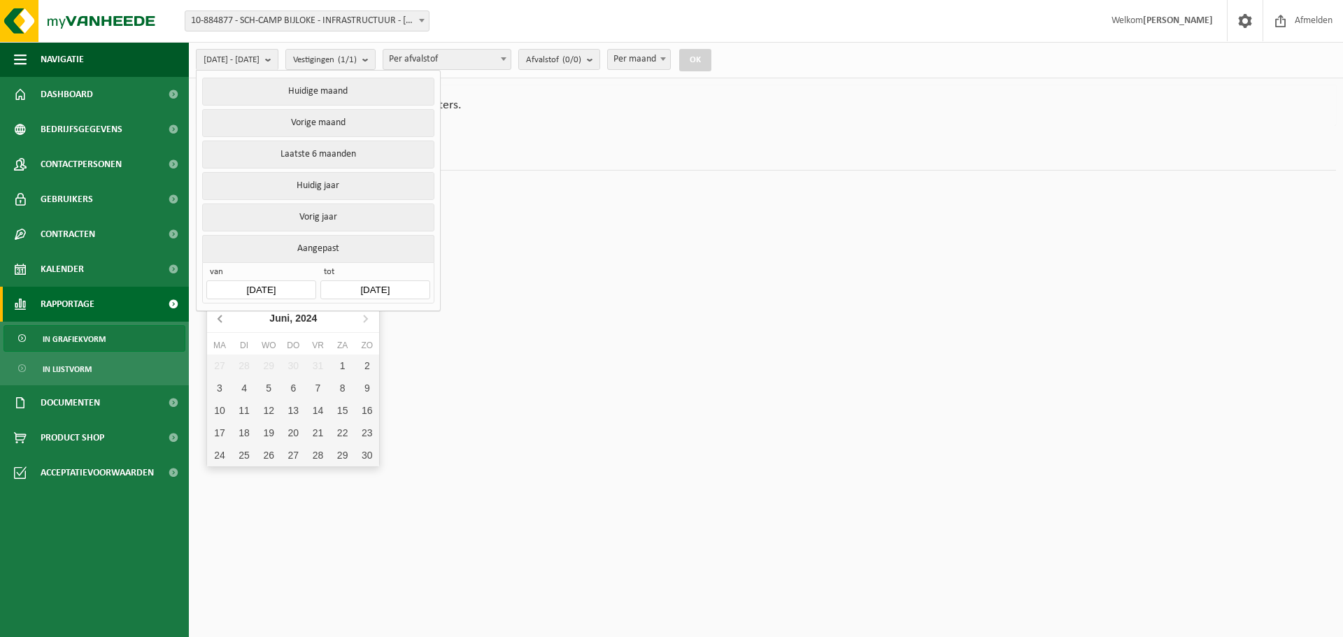
click at [219, 317] on icon at bounding box center [221, 318] width 22 height 22
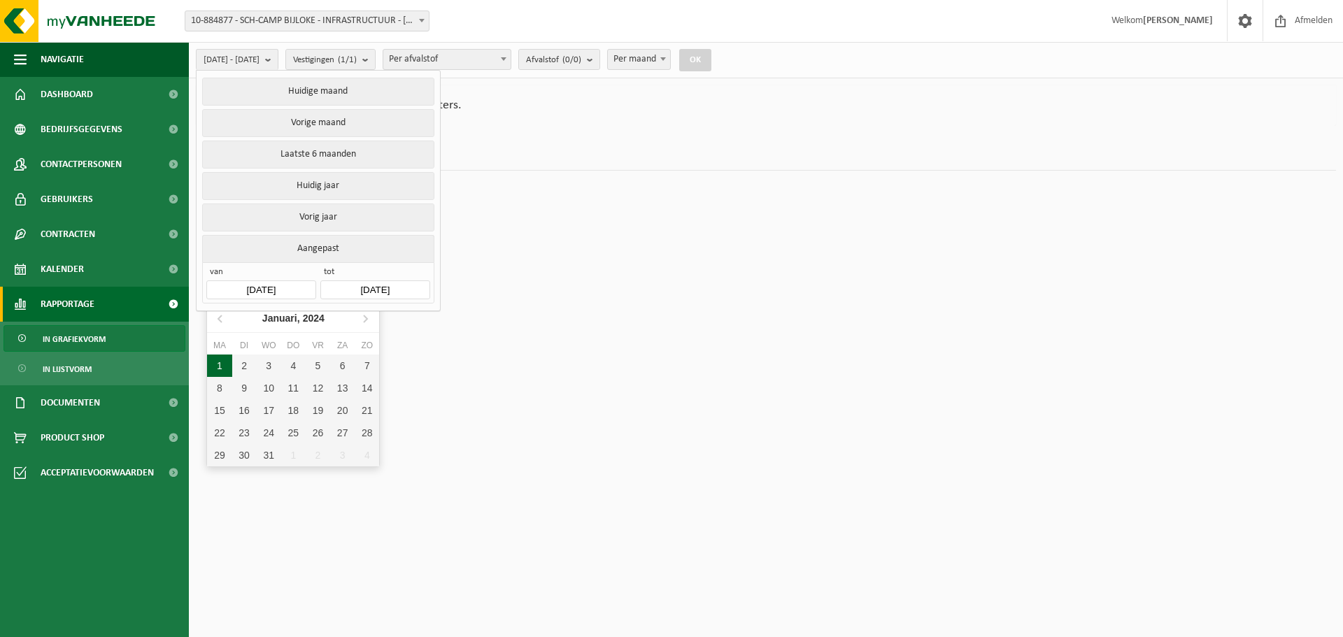
click at [218, 362] on div "1" at bounding box center [219, 366] width 24 height 22
type input "[DATE]"
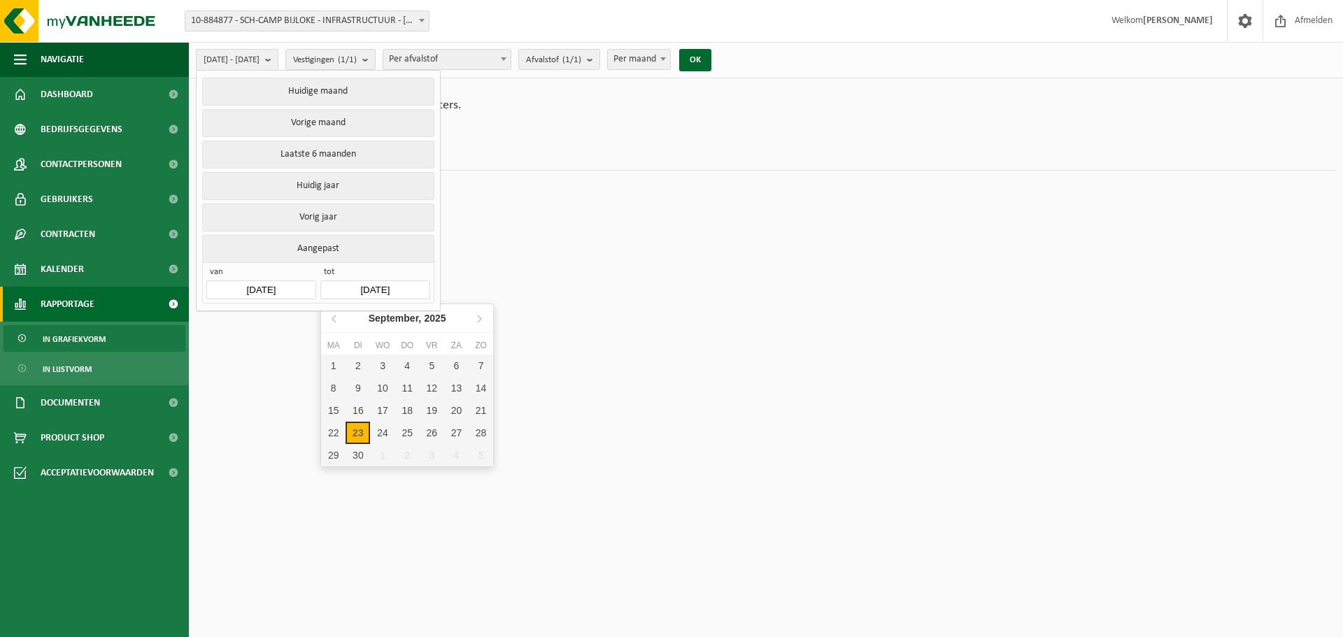
click at [371, 285] on input "[DATE]" at bounding box center [374, 290] width 109 height 19
click at [338, 319] on icon at bounding box center [335, 318] width 22 height 22
click at [336, 318] on icon at bounding box center [335, 318] width 22 height 22
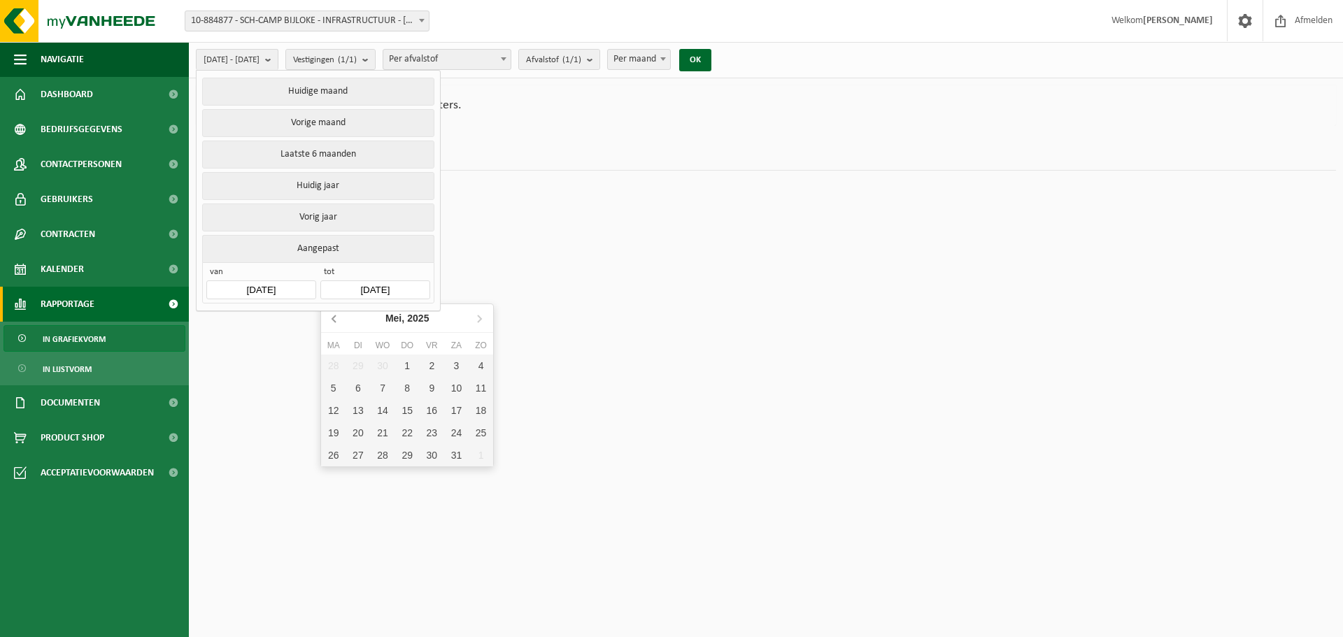
click at [336, 318] on icon at bounding box center [335, 318] width 22 height 22
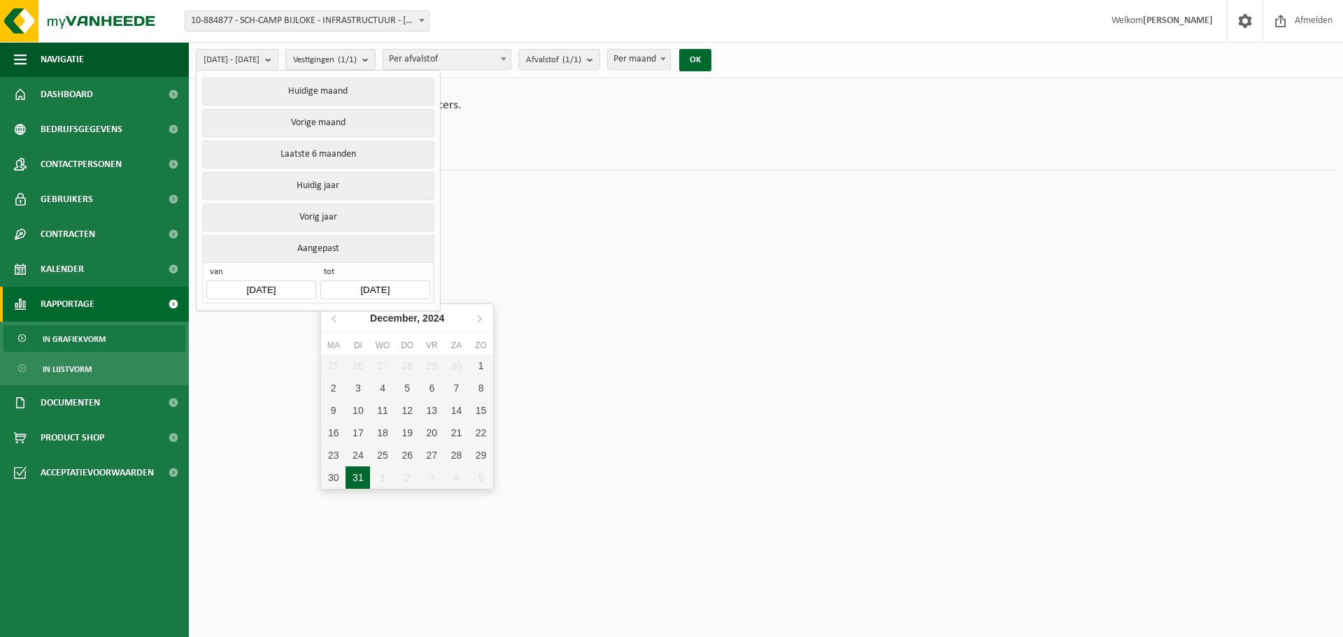
click at [355, 474] on div "31" at bounding box center [358, 478] width 24 height 22
type input "[DATE]"
type input "2024-01-01"
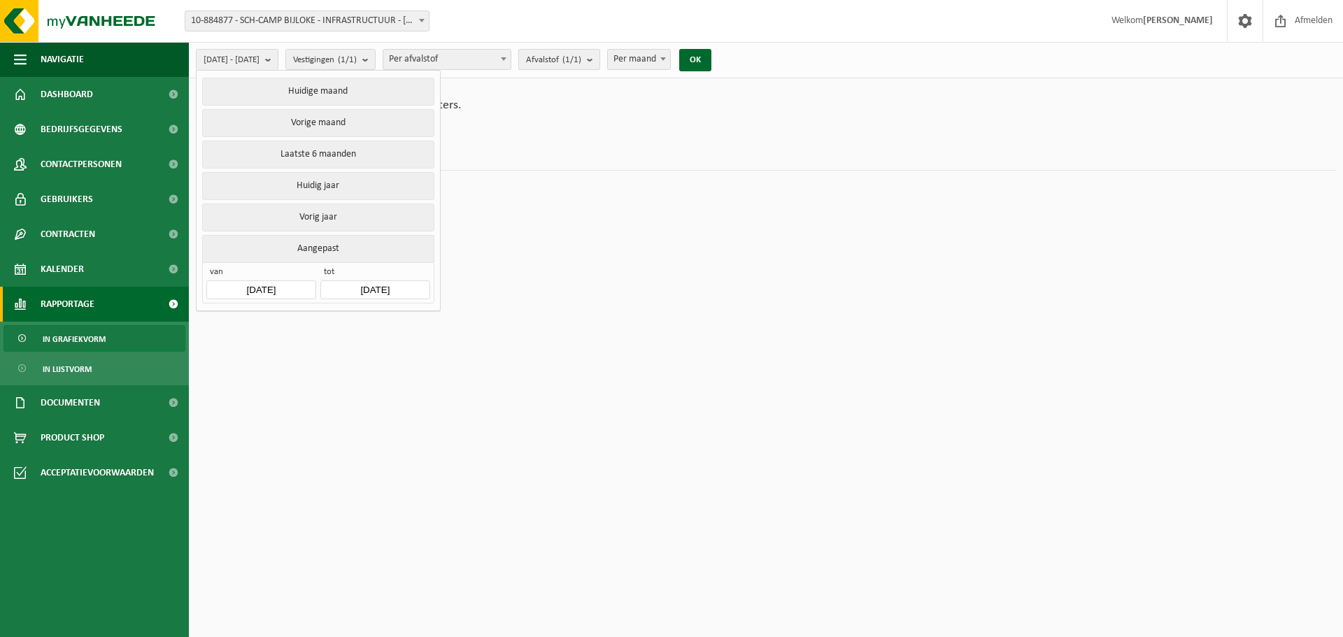
click at [581, 62] on span "Afvalstof (1/1)" at bounding box center [553, 60] width 55 height 21
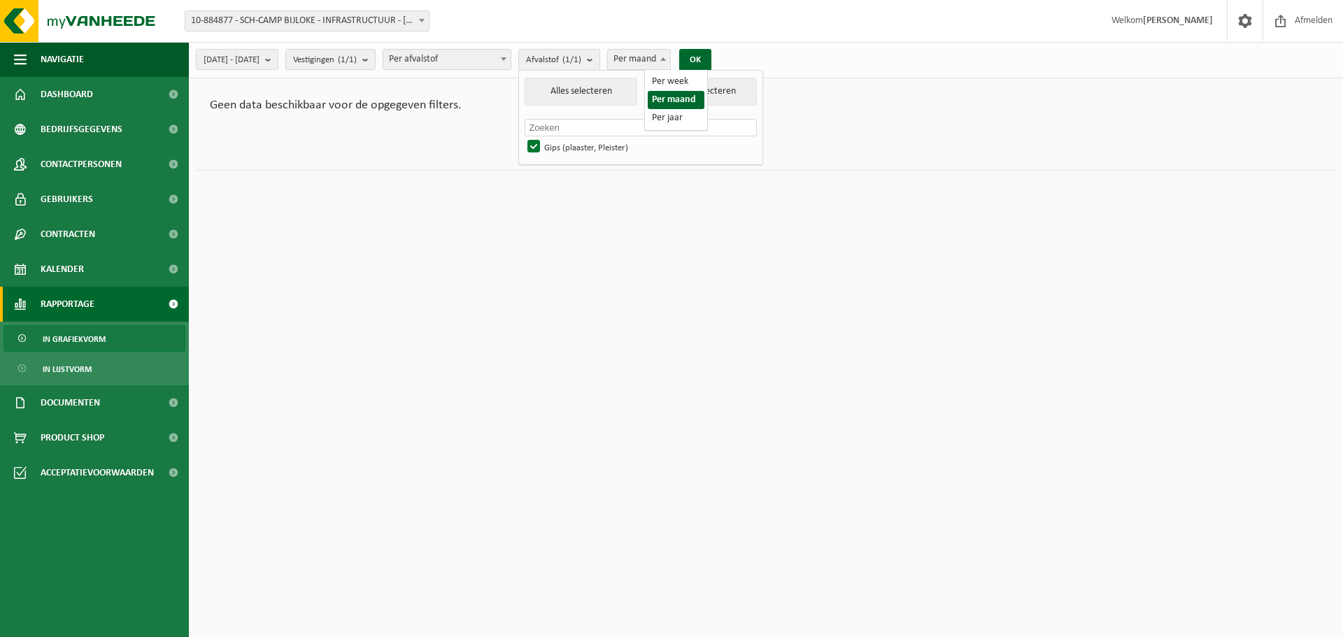
click at [670, 59] on span "Per maand" at bounding box center [639, 60] width 62 height 20
select select "3"
click at [711, 60] on button "OK" at bounding box center [695, 60] width 32 height 22
click at [581, 63] on span "Afvalstof (1/1)" at bounding box center [553, 60] width 55 height 21
click at [490, 59] on span "Per afvalstof" at bounding box center [446, 60] width 127 height 20
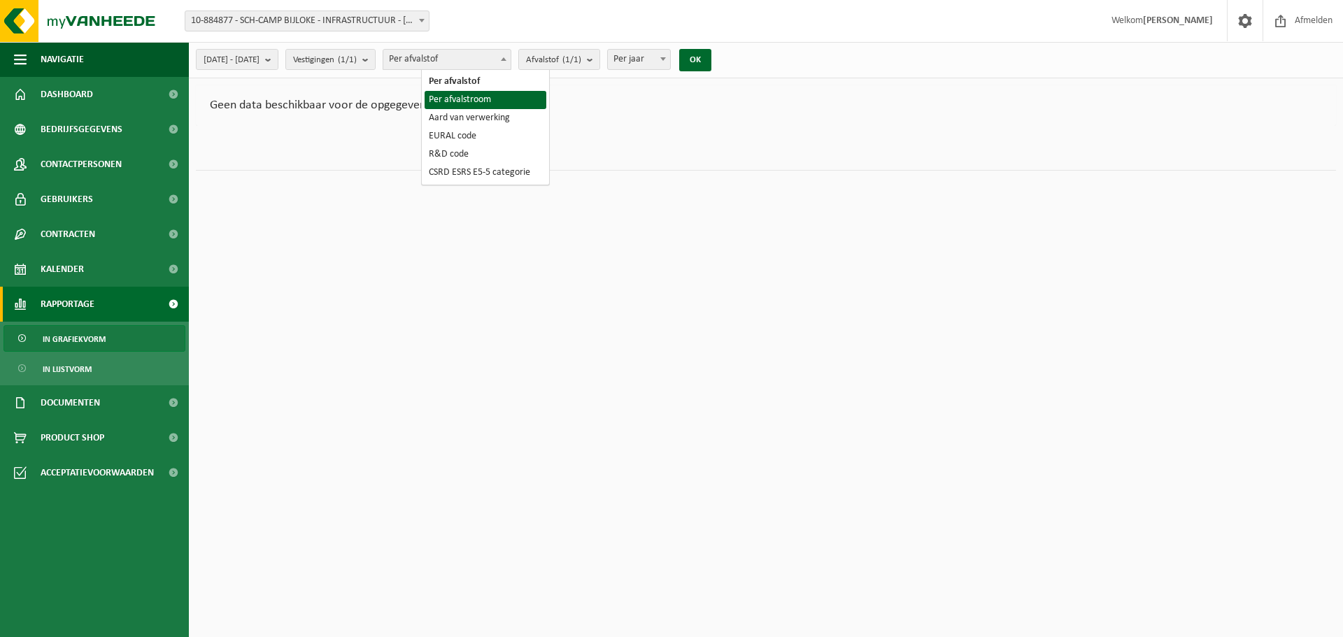
select select "2"
click at [594, 59] on span "Afvalstroom (1/1)" at bounding box center [560, 60] width 68 height 21
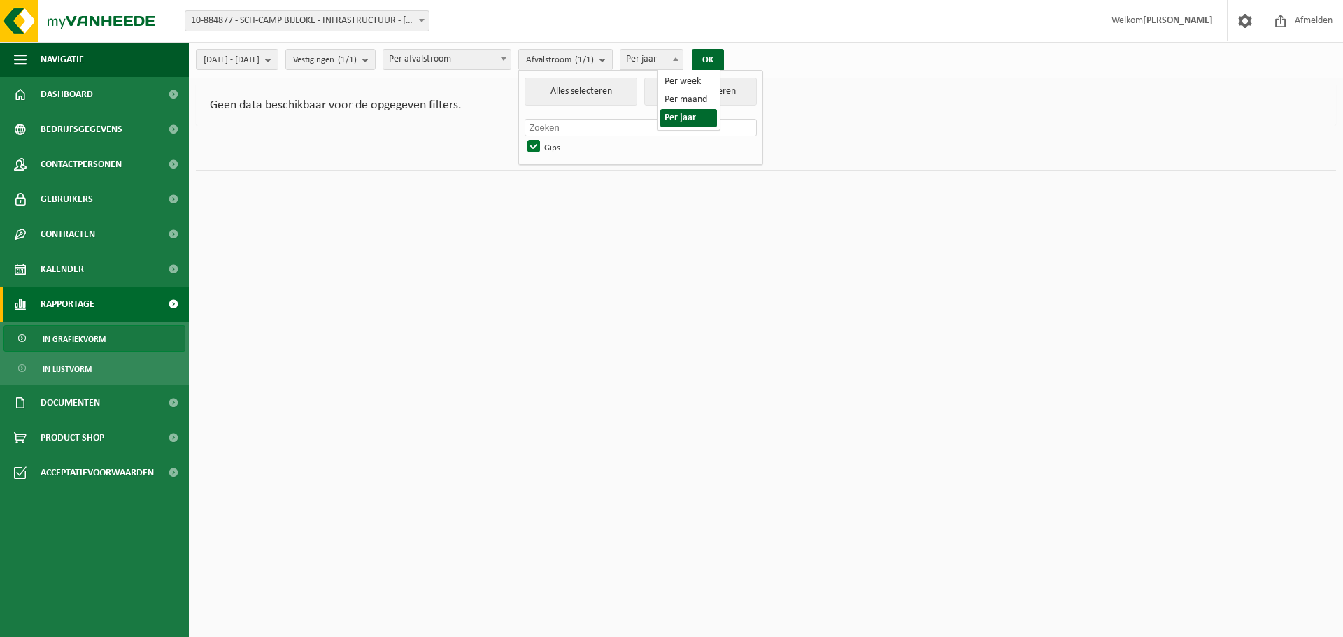
click at [683, 61] on span "Per jaar" at bounding box center [651, 60] width 62 height 20
click at [724, 62] on button "OK" at bounding box center [708, 60] width 32 height 22
click at [357, 62] on span "Vestigingen (1/1)" at bounding box center [325, 60] width 64 height 21
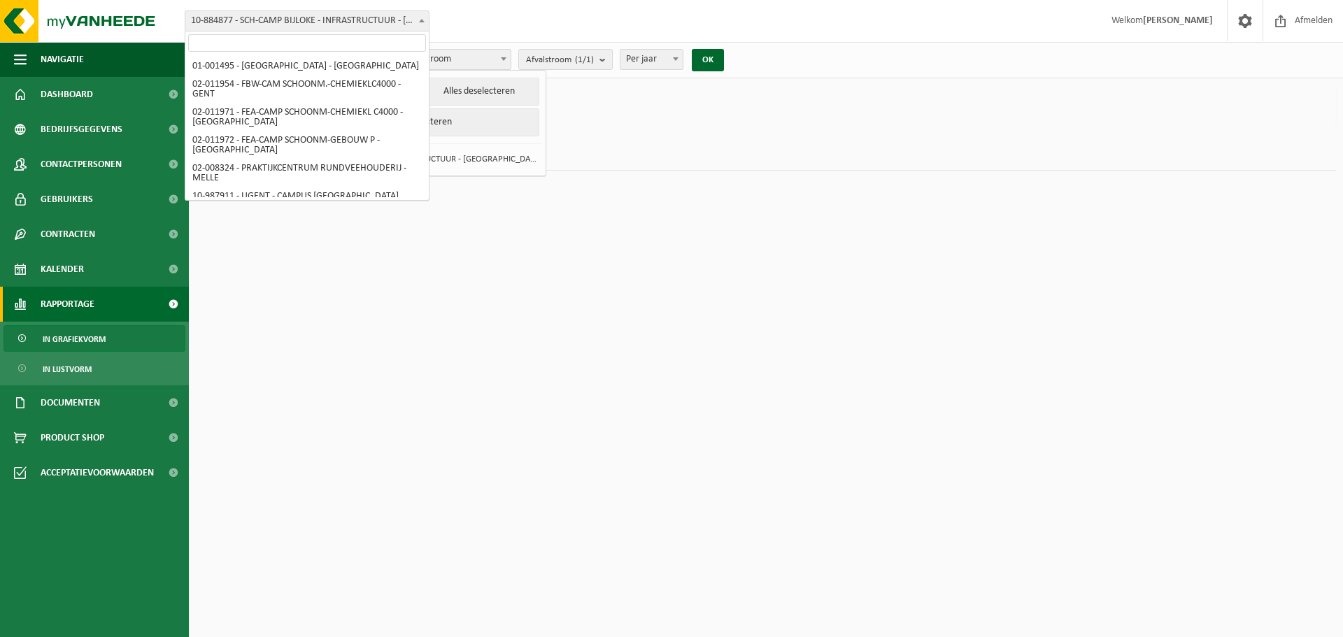
scroll to position [1529, 0]
click at [425, 22] on span at bounding box center [422, 20] width 14 height 18
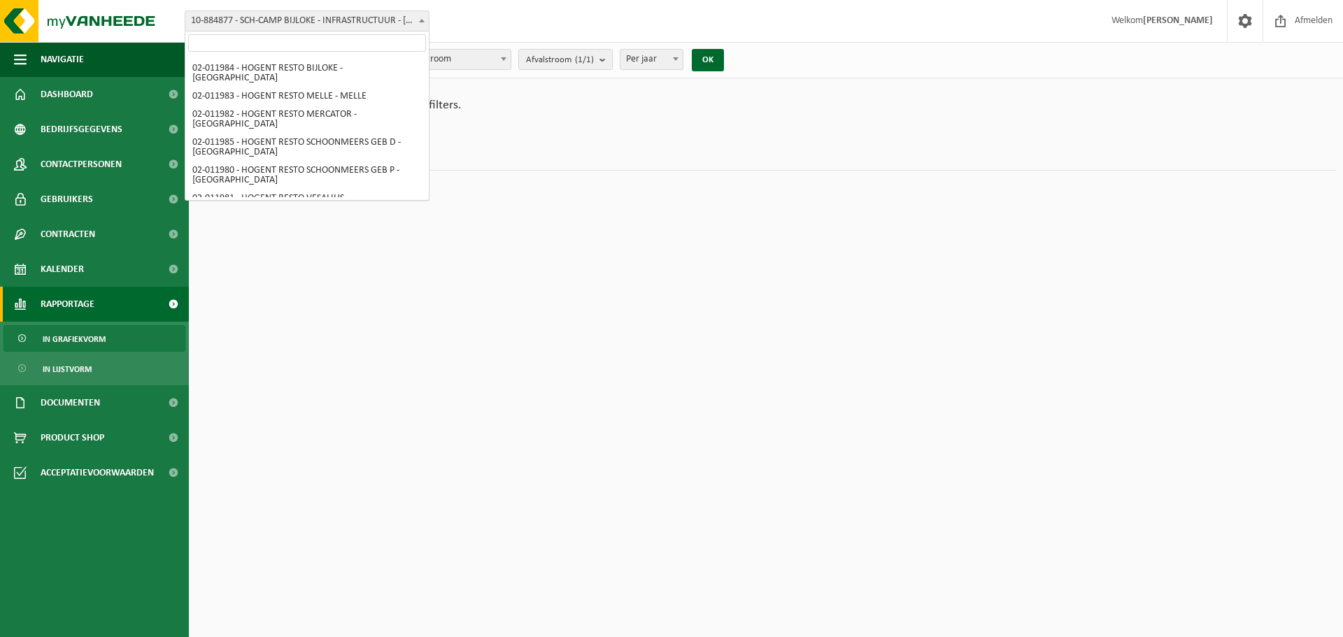
scroll to position [1319, 0]
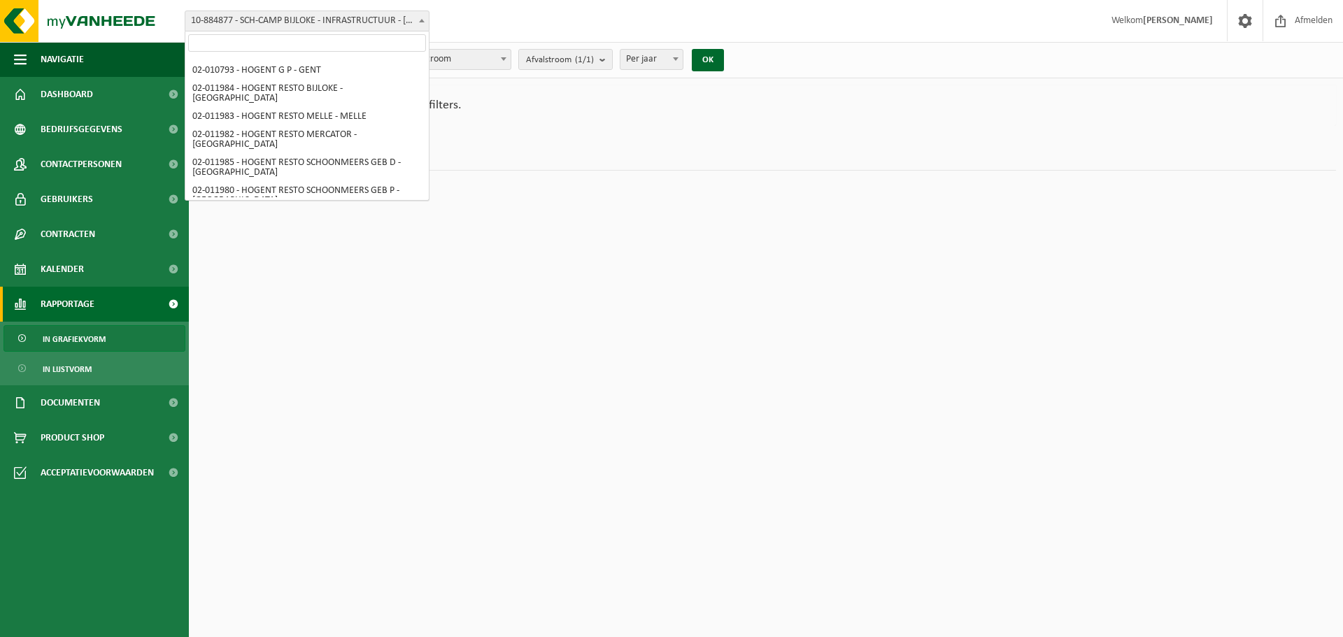
select select "133631"
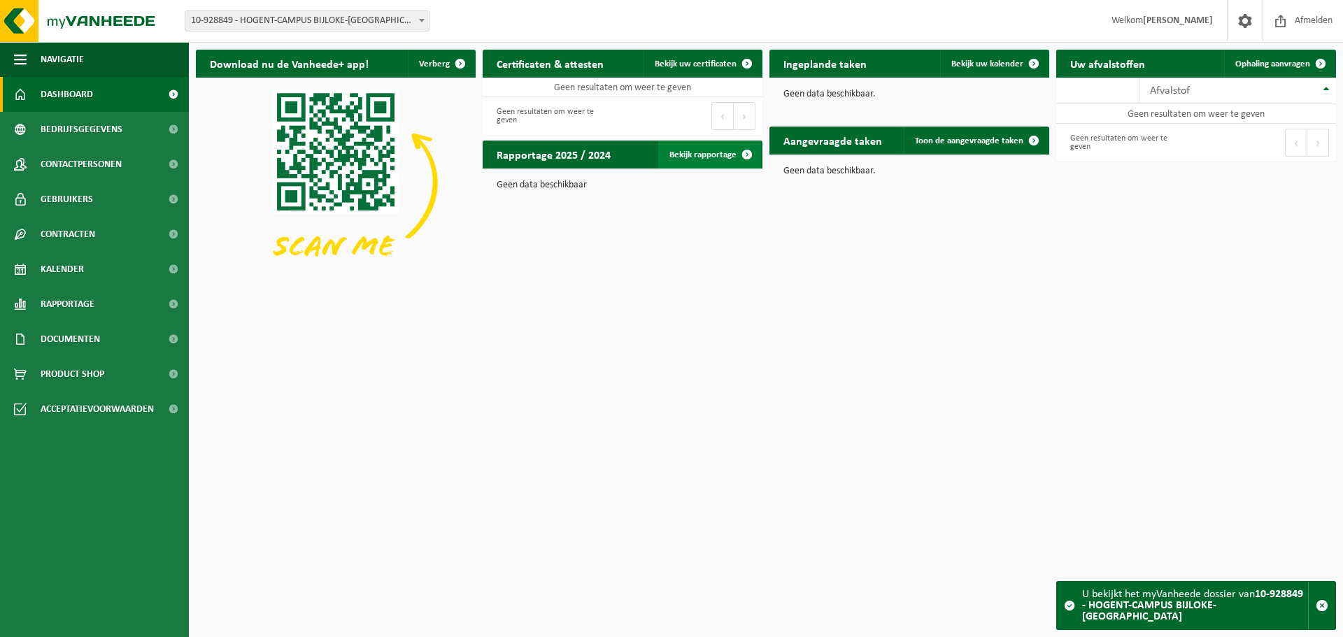
click at [701, 157] on link "Bekijk rapportage" at bounding box center [709, 155] width 103 height 28
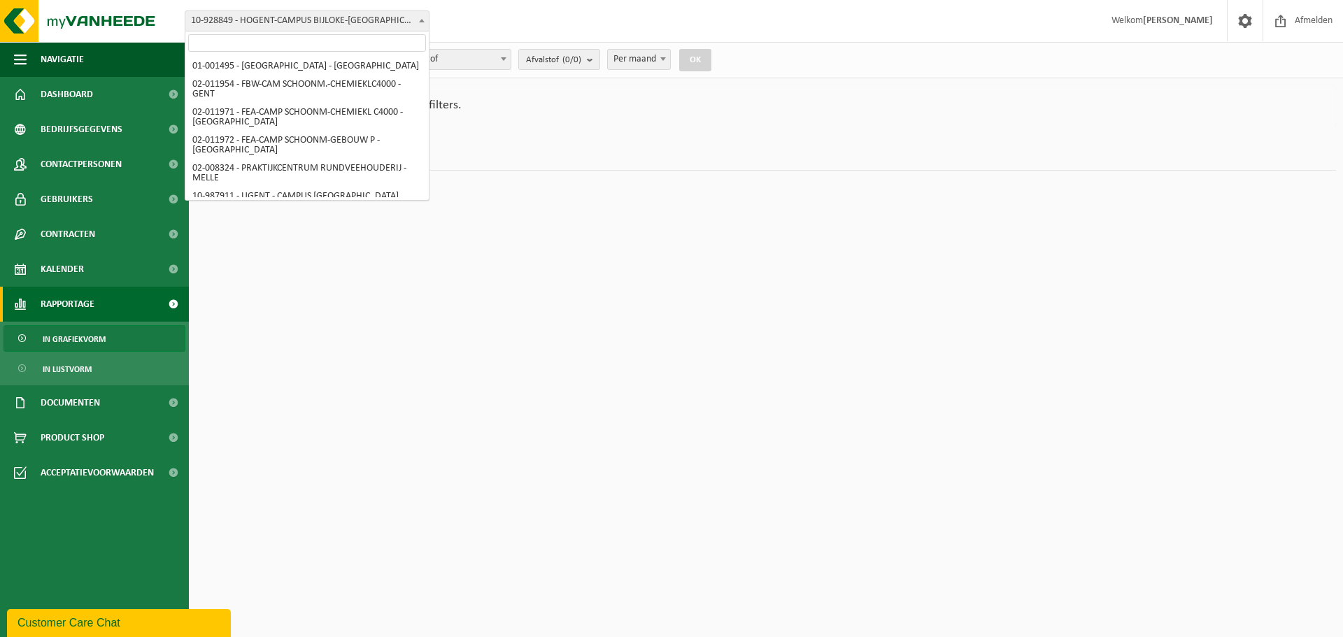
click at [341, 20] on span "10-928849 - HOGENT-CAMPUS BIJLOKE-[GEOGRAPHIC_DATA]" at bounding box center [306, 21] width 243 height 20
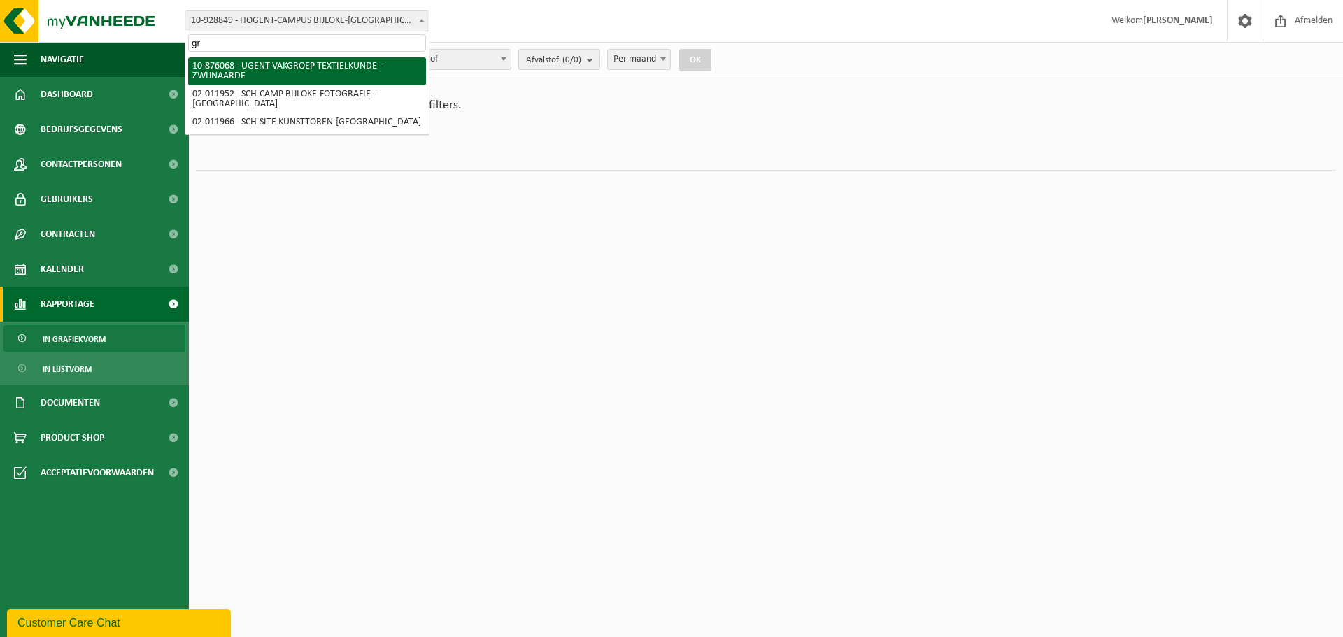
type input "g"
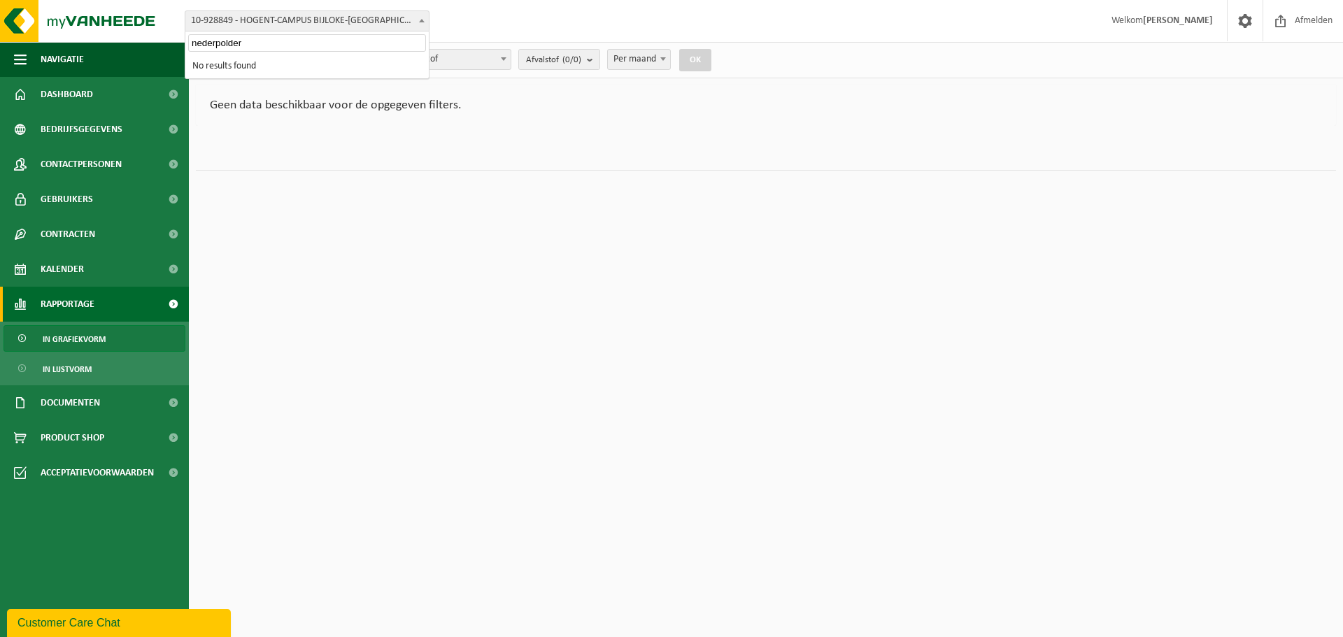
type input "nederpolder"
click at [362, 17] on span "10-928849 - HOGENT-CAMPUS BIJLOKE-[GEOGRAPHIC_DATA]" at bounding box center [306, 21] width 243 height 20
click at [421, 23] on span at bounding box center [422, 20] width 14 height 18
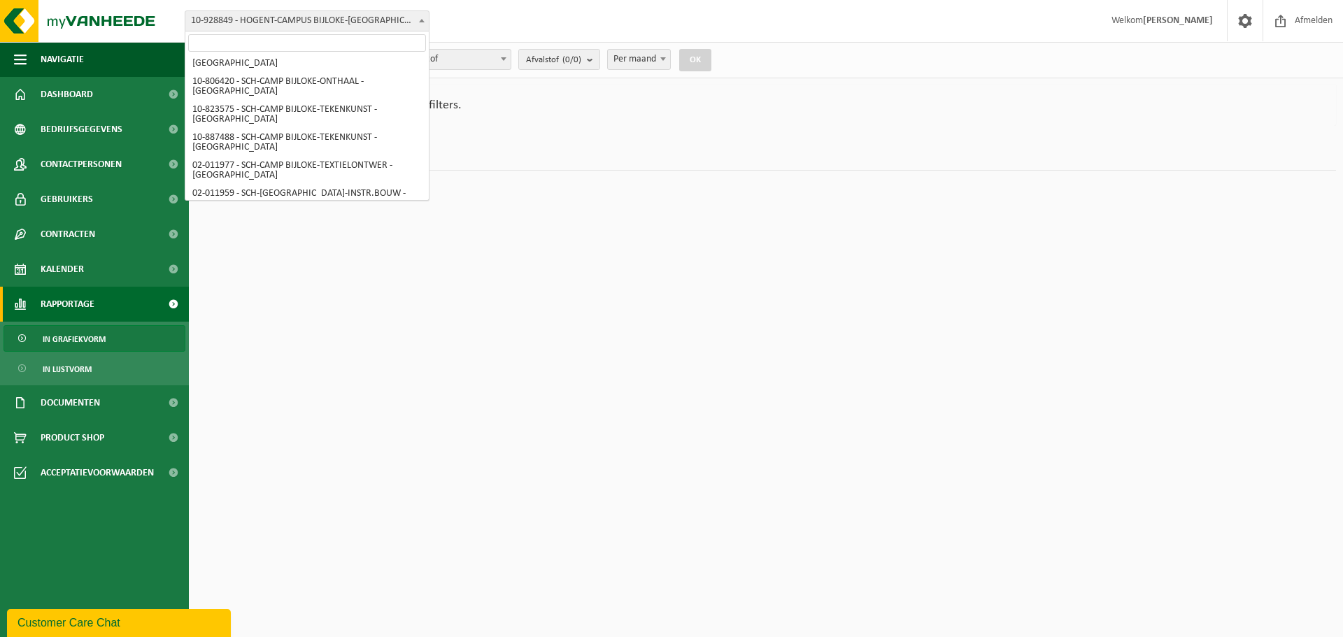
scroll to position [1834, 0]
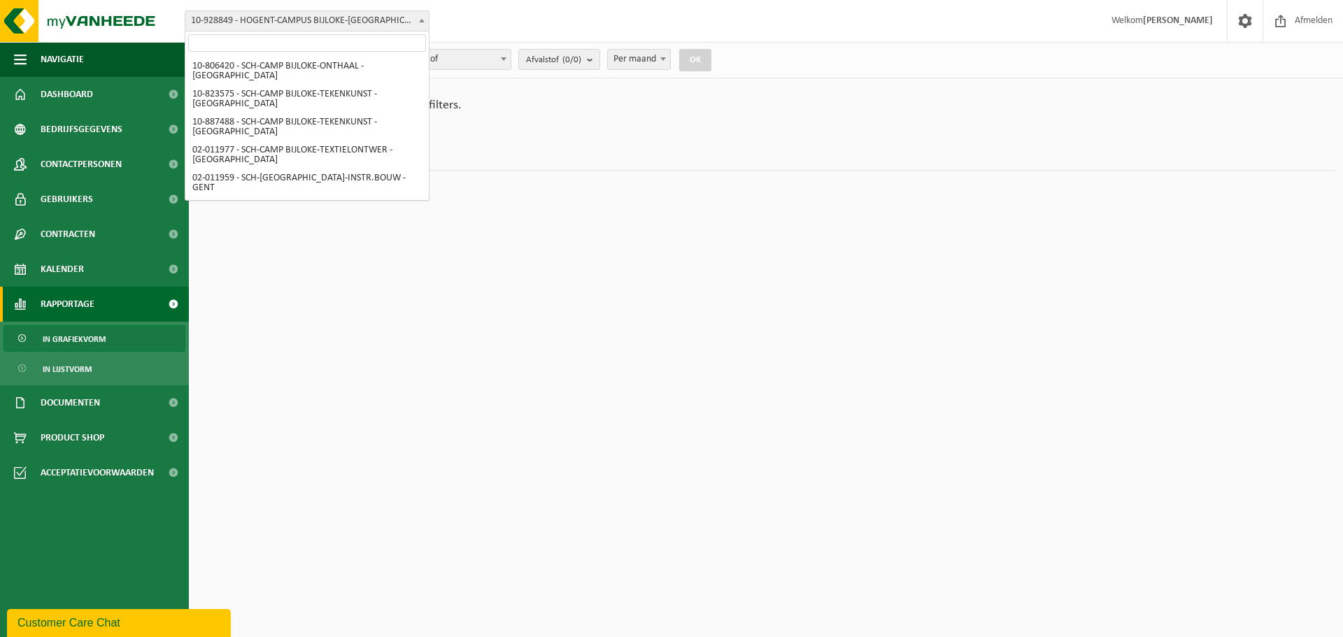
click at [497, 257] on html "Vestiging: 01-001495 - UNIVERSITEIT GENT - GENT 02-011954 - FBW-CAM SCHOONM.-CH…" at bounding box center [671, 318] width 1343 height 637
drag, startPoint x: 496, startPoint y: 255, endPoint x: 474, endPoint y: 243, distance: 25.3
click at [496, 255] on html "Vestiging: 01-001495 - UNIVERSITEIT GENT - GENT 02-011954 - FBW-CAM SCHOONM.-CH…" at bounding box center [671, 318] width 1343 height 637
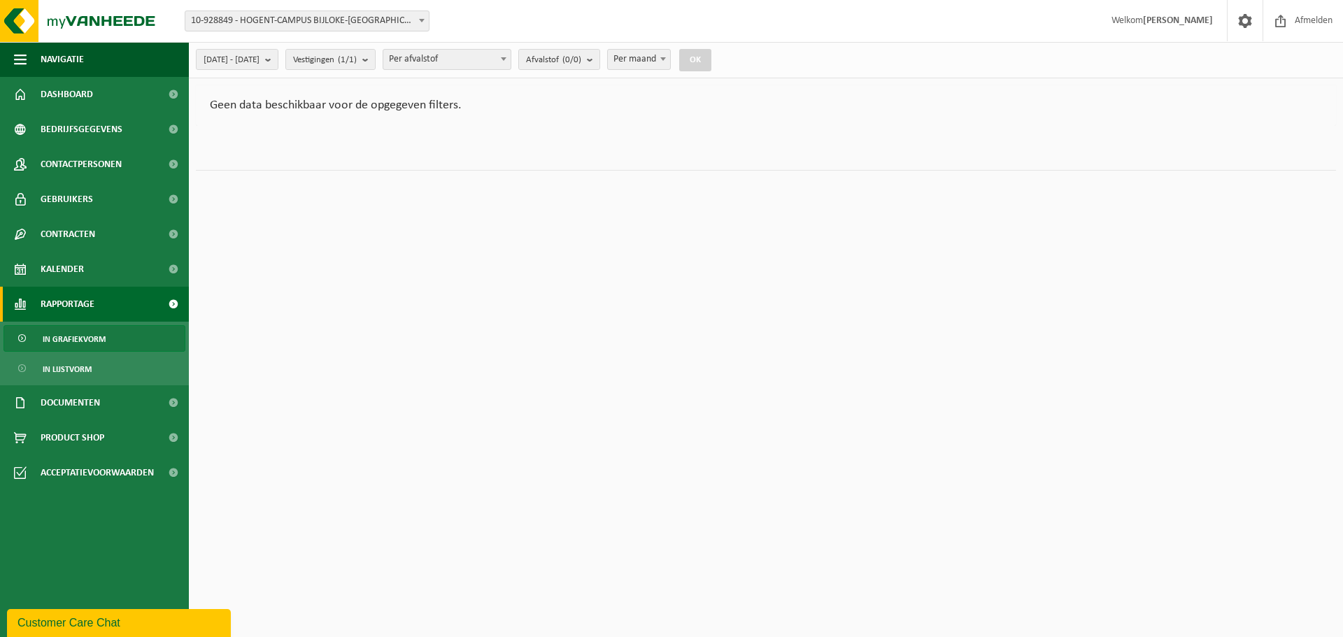
click at [421, 19] on b at bounding box center [422, 20] width 6 height 3
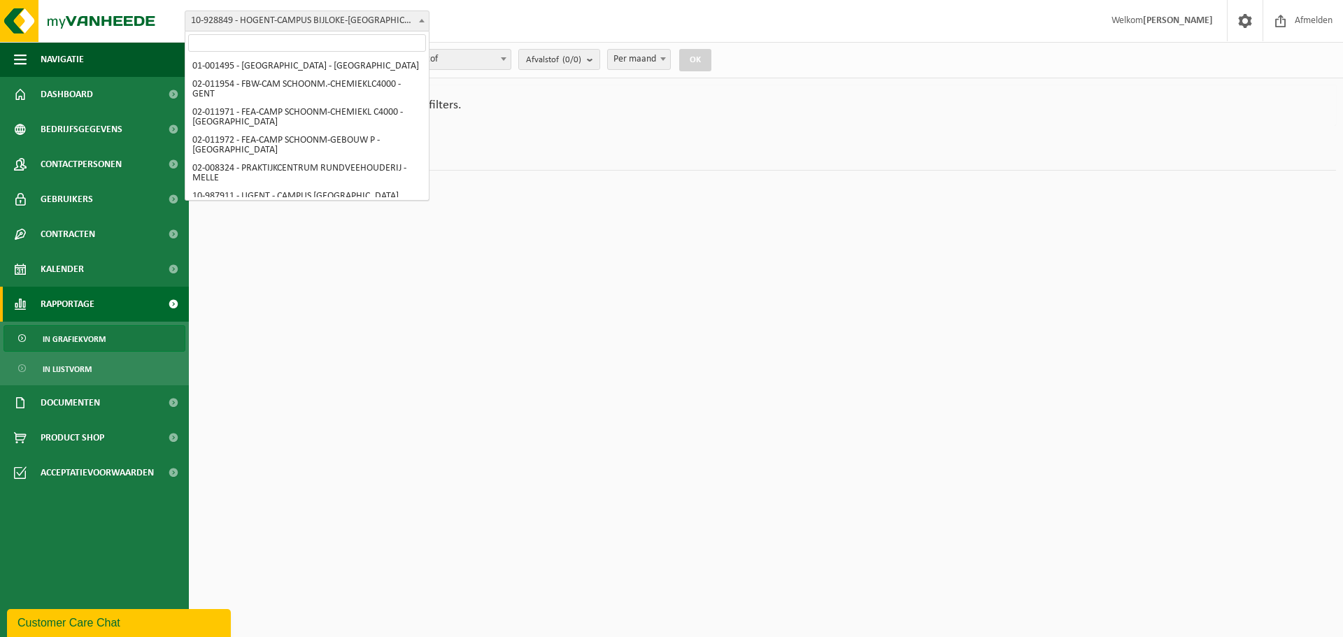
scroll to position [1307, 0]
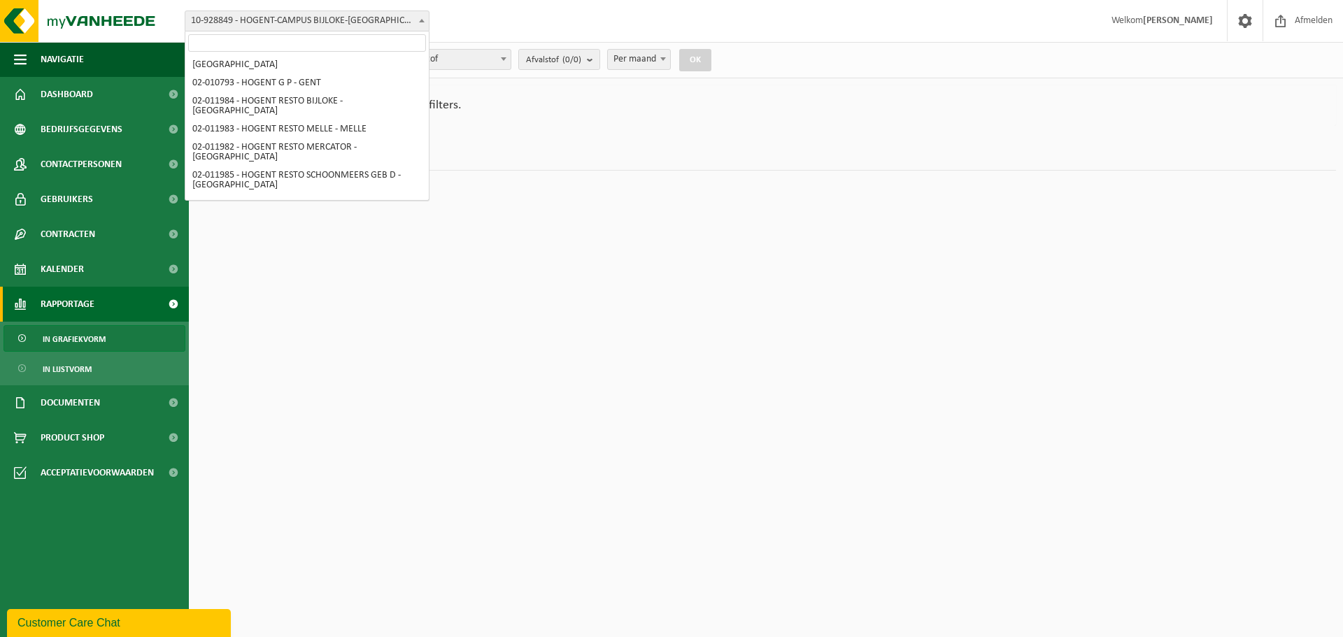
click at [422, 23] on span at bounding box center [422, 20] width 14 height 18
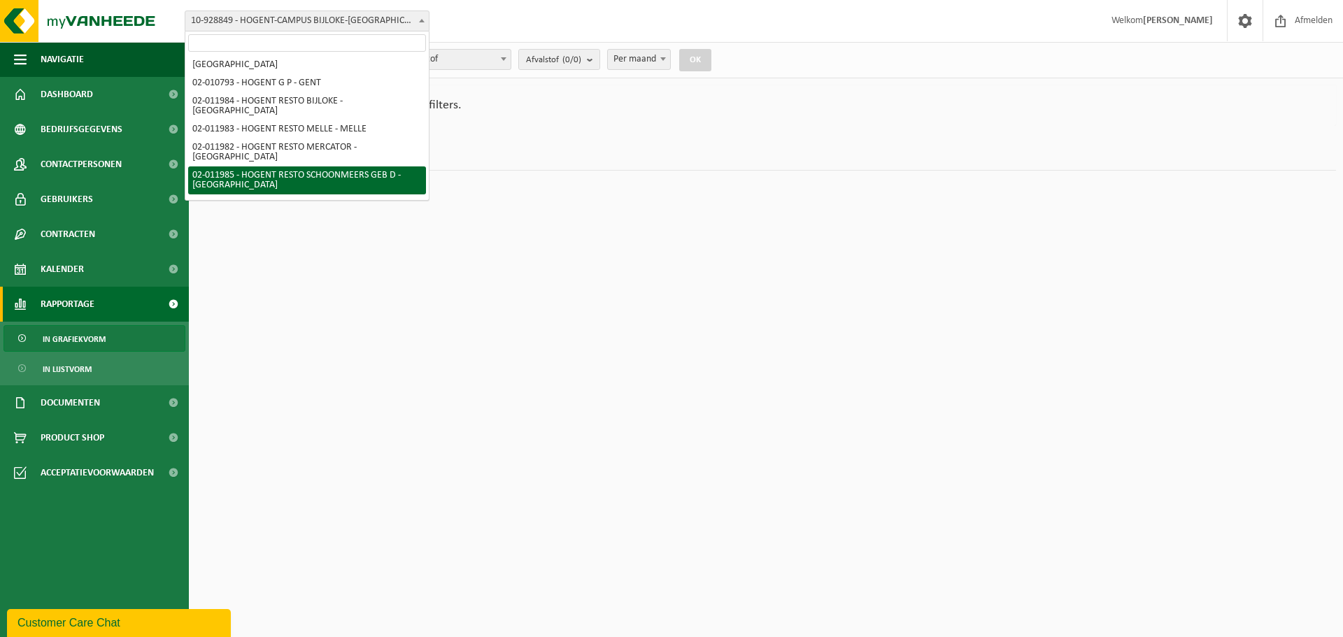
click at [304, 36] on input "search" at bounding box center [307, 42] width 238 height 17
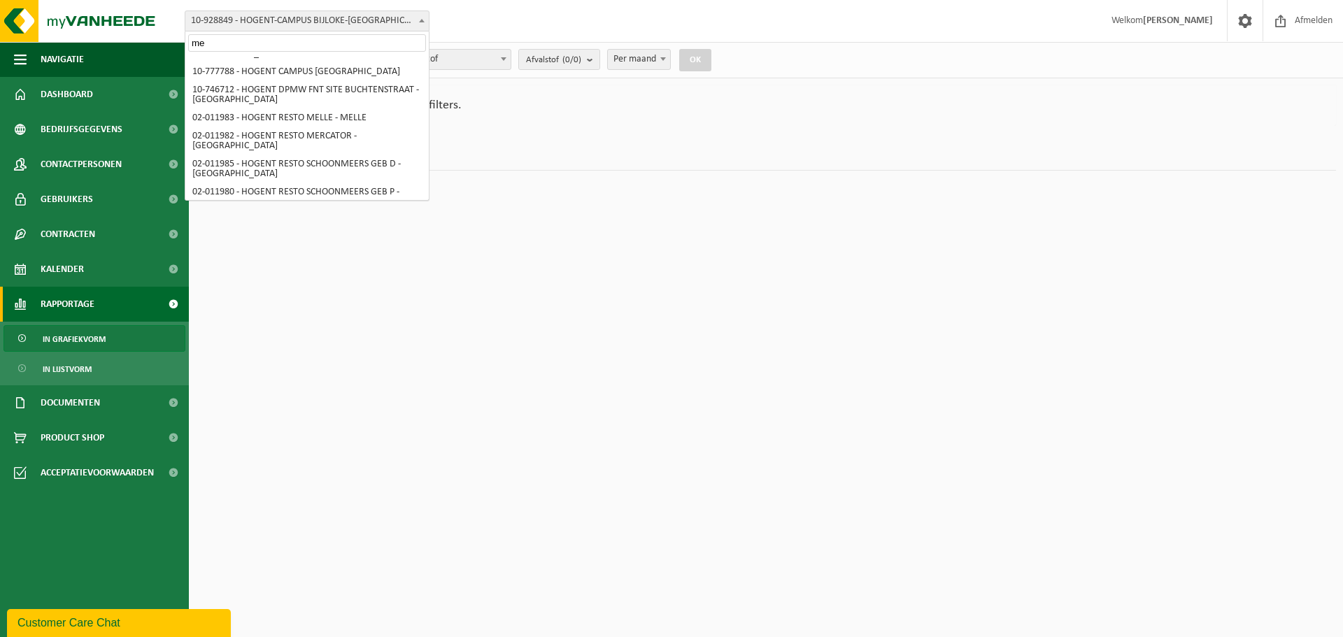
scroll to position [0, 0]
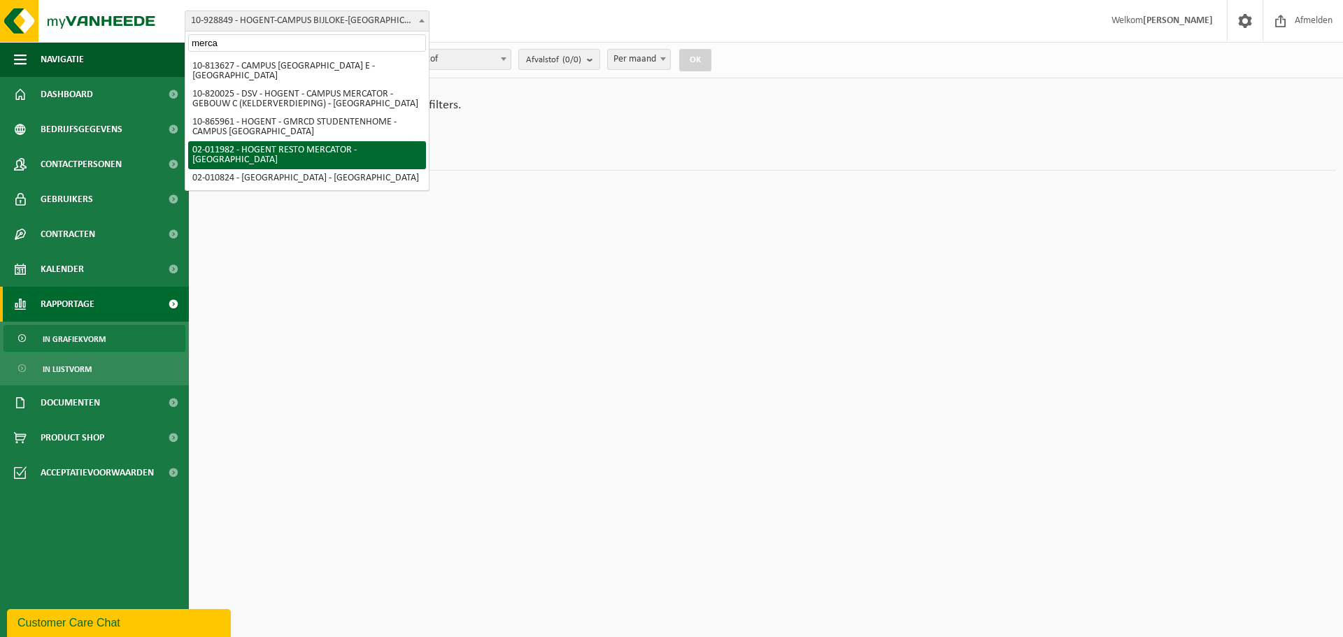
type input "merca"
select select "2369"
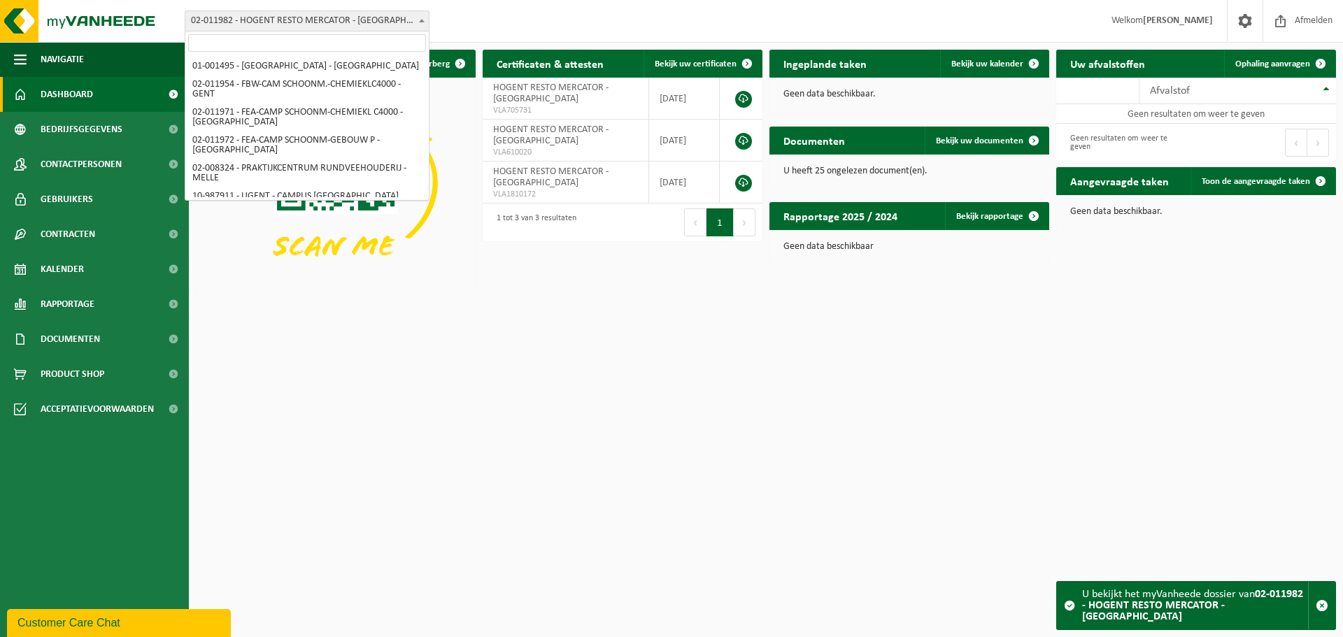
click at [423, 18] on span at bounding box center [422, 20] width 14 height 18
click at [385, 27] on span "02-011982 - HOGENT RESTO MERCATOR - [GEOGRAPHIC_DATA]" at bounding box center [306, 21] width 243 height 20
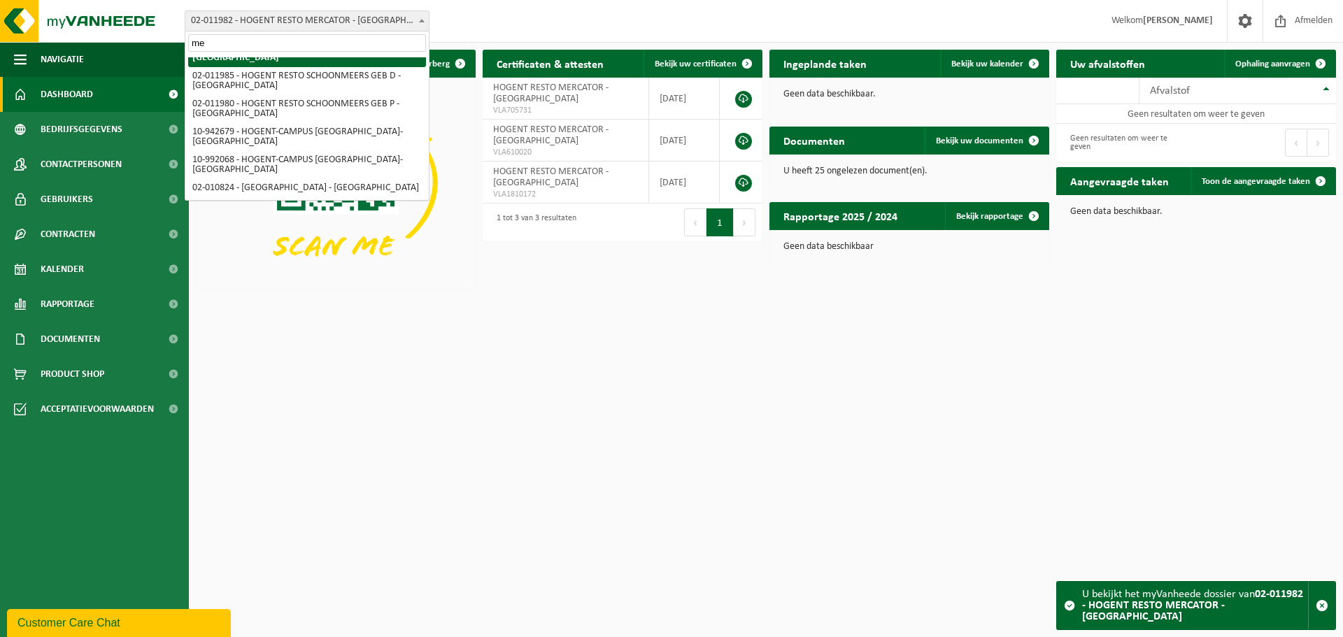
scroll to position [0, 0]
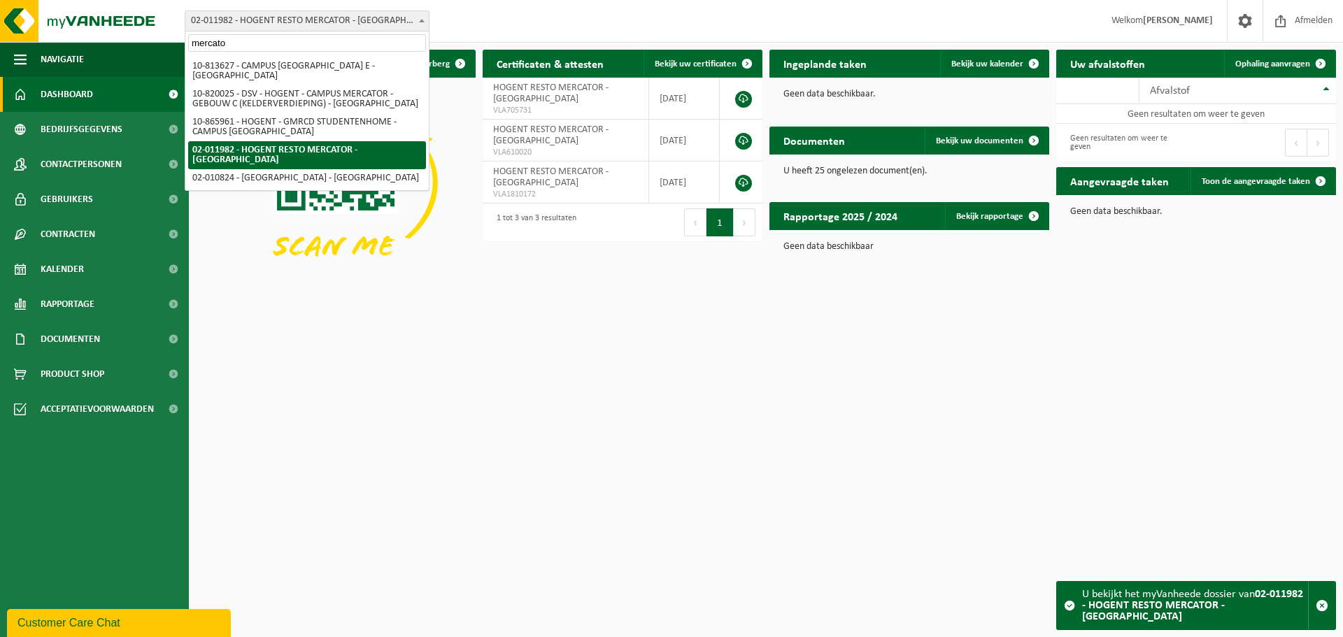
type input "mercator"
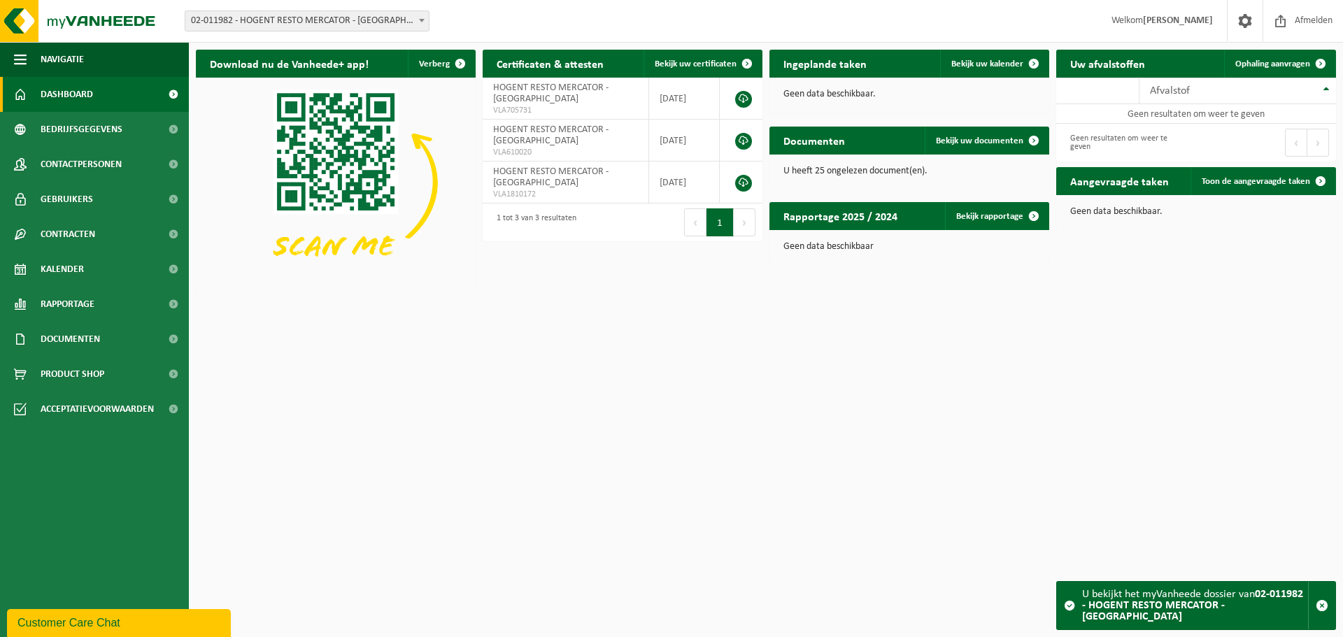
click at [428, 20] on span at bounding box center [422, 20] width 14 height 18
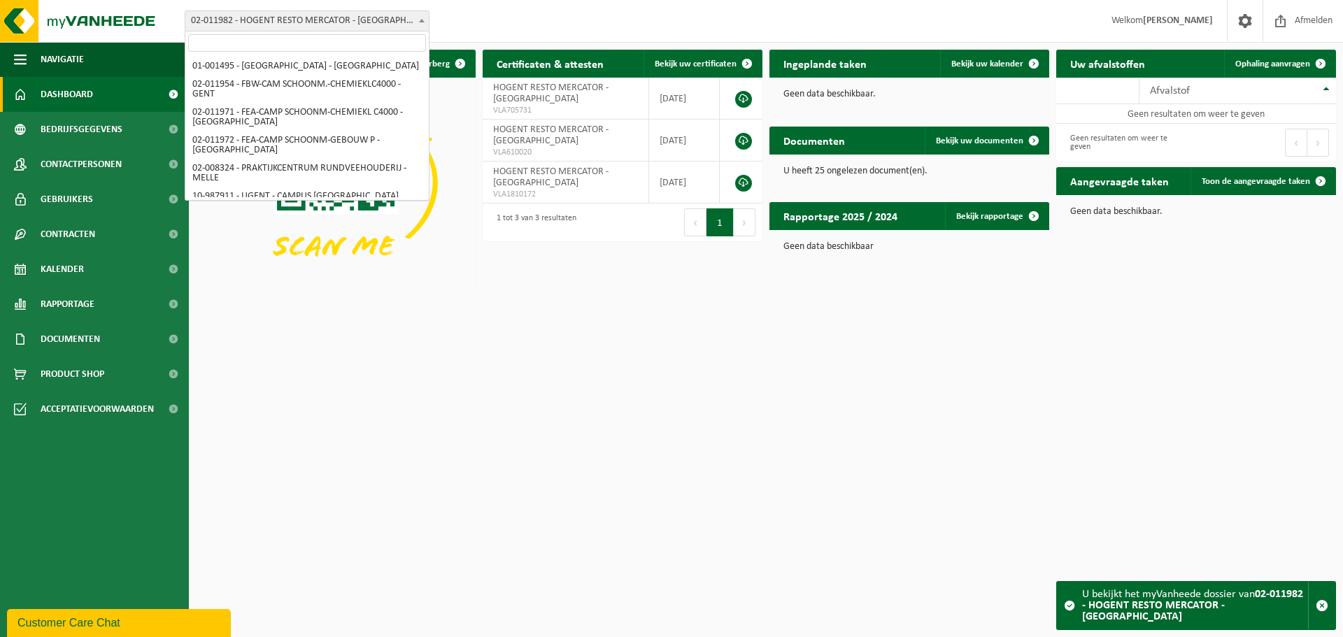
scroll to position [1234, 0]
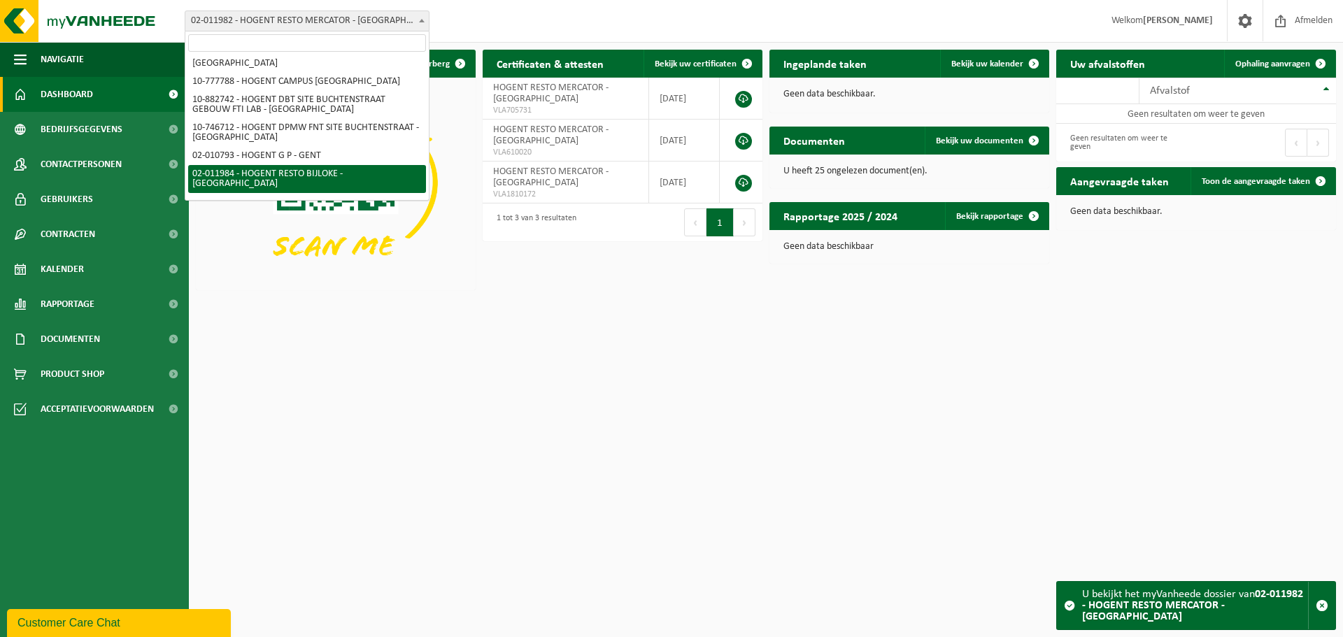
click at [279, 39] on input "search" at bounding box center [307, 42] width 238 height 17
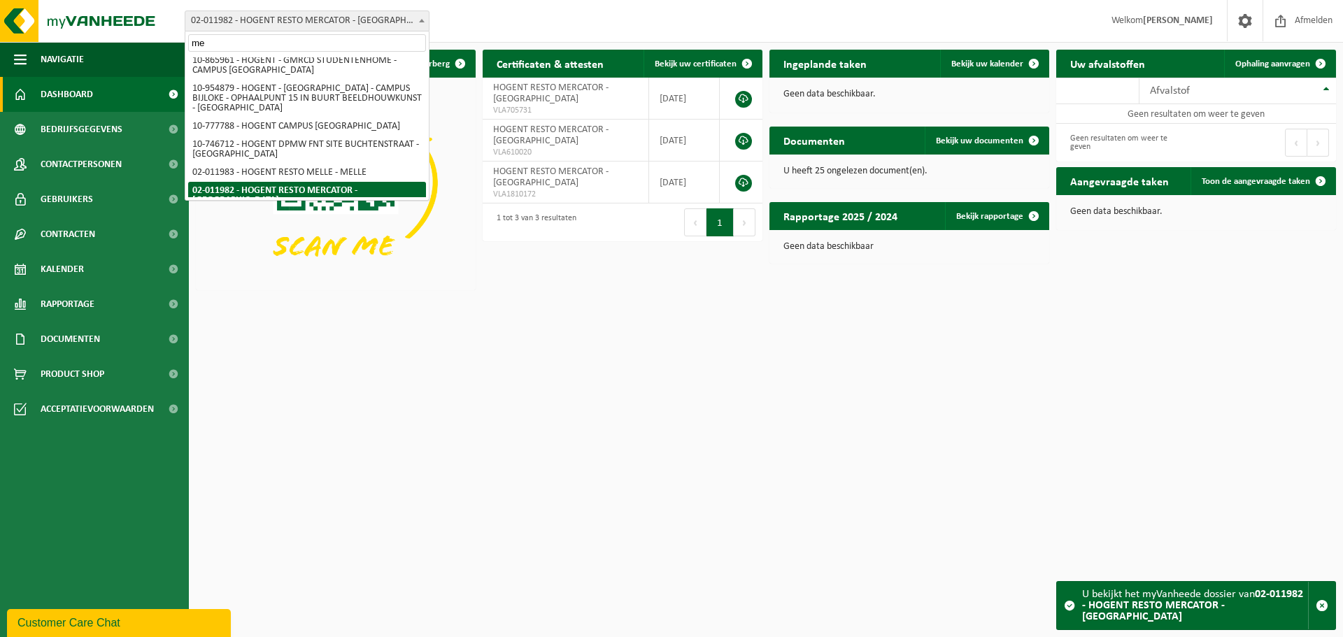
scroll to position [0, 0]
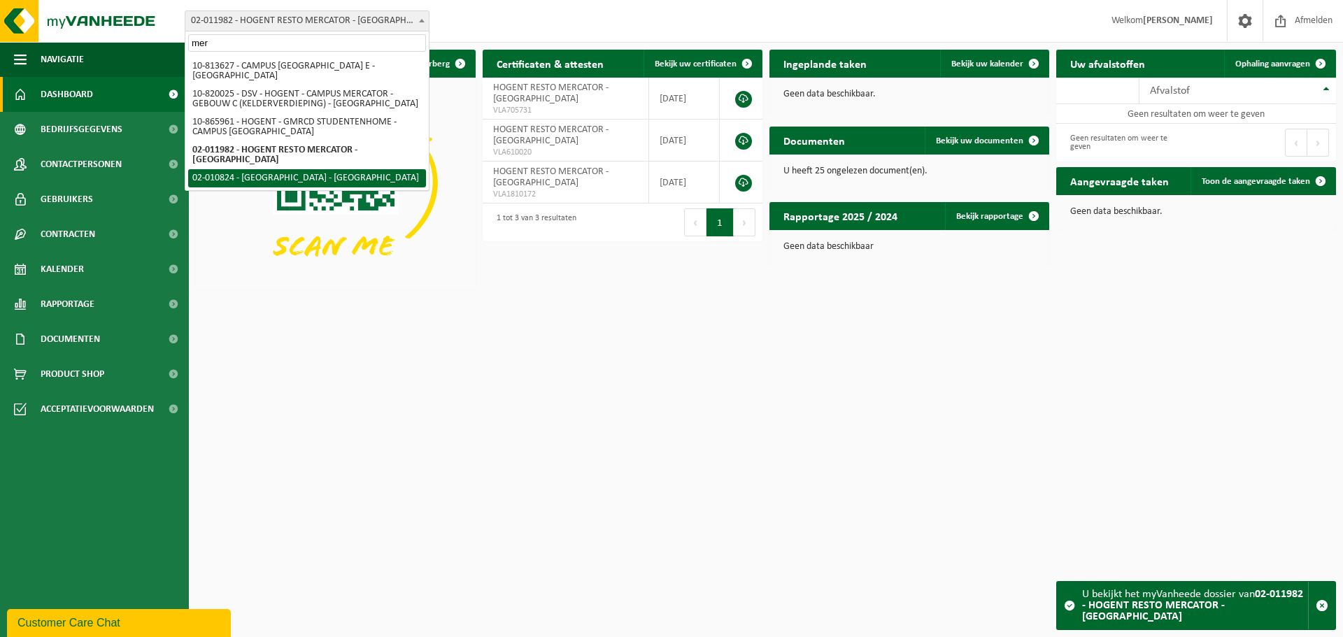
type input "mer"
select select "5276"
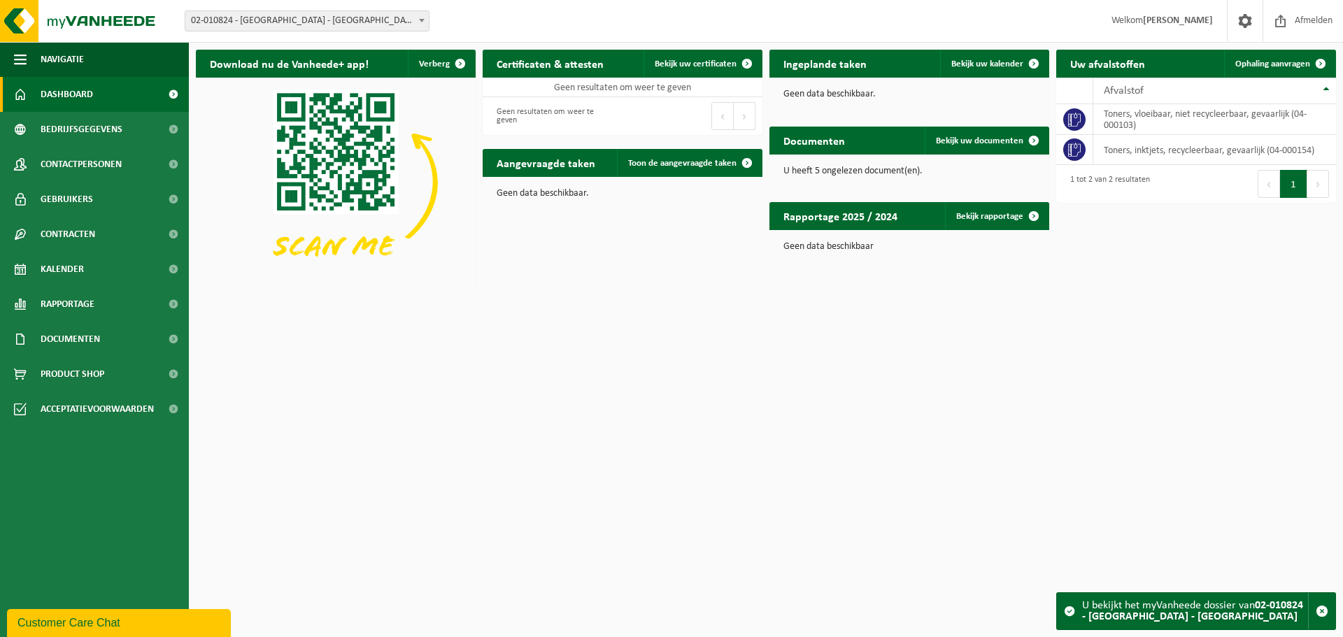
drag, startPoint x: 357, startPoint y: 15, endPoint x: 351, endPoint y: 26, distance: 12.5
click at [356, 15] on span "02-010824 - [GEOGRAPHIC_DATA] - [GEOGRAPHIC_DATA]" at bounding box center [306, 21] width 243 height 20
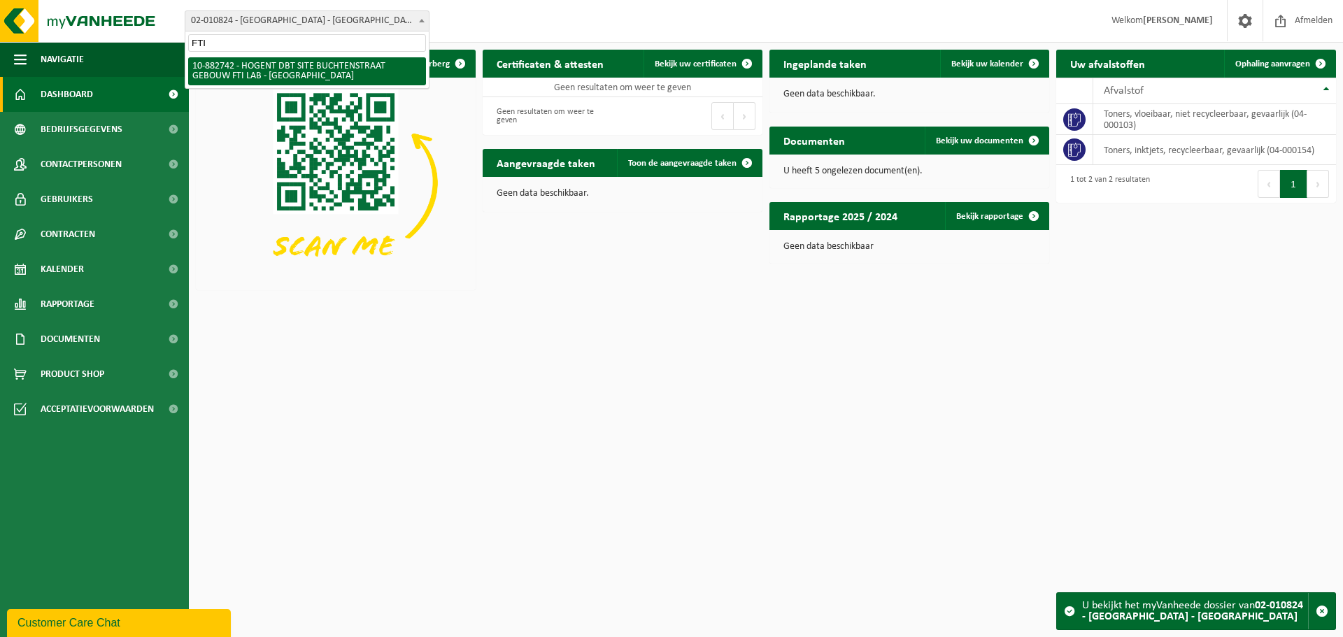
type input "FTI"
select select "111105"
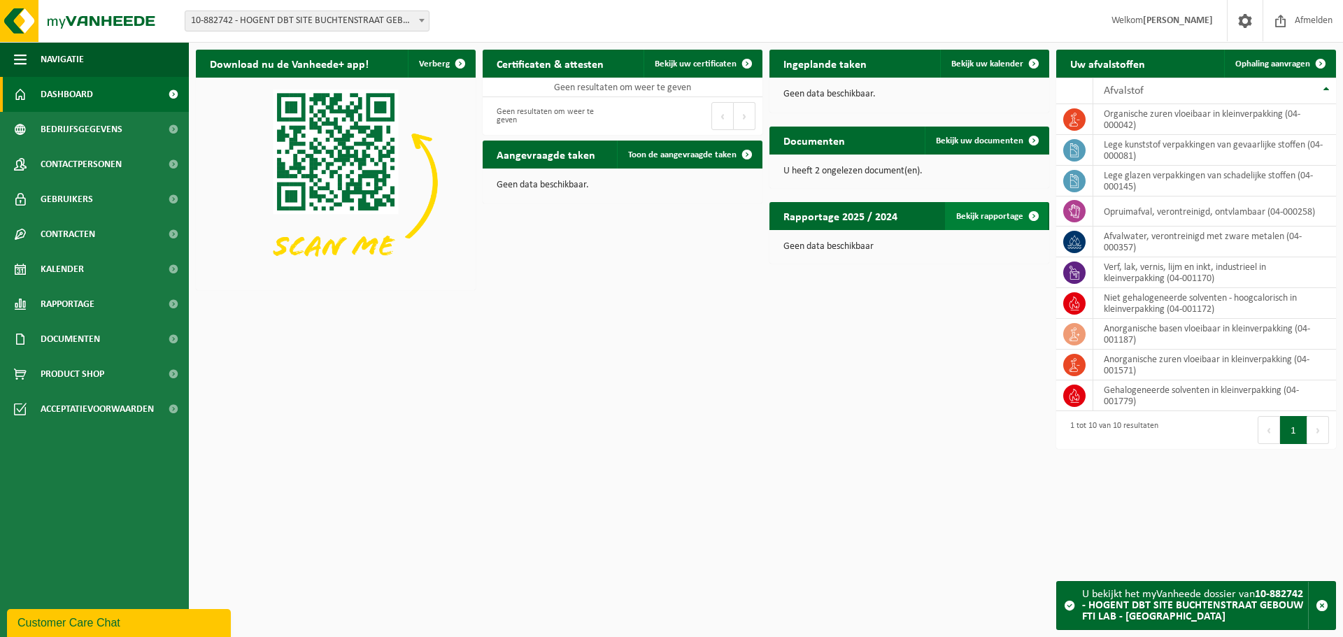
click at [974, 217] on link "Bekijk rapportage" at bounding box center [996, 216] width 103 height 28
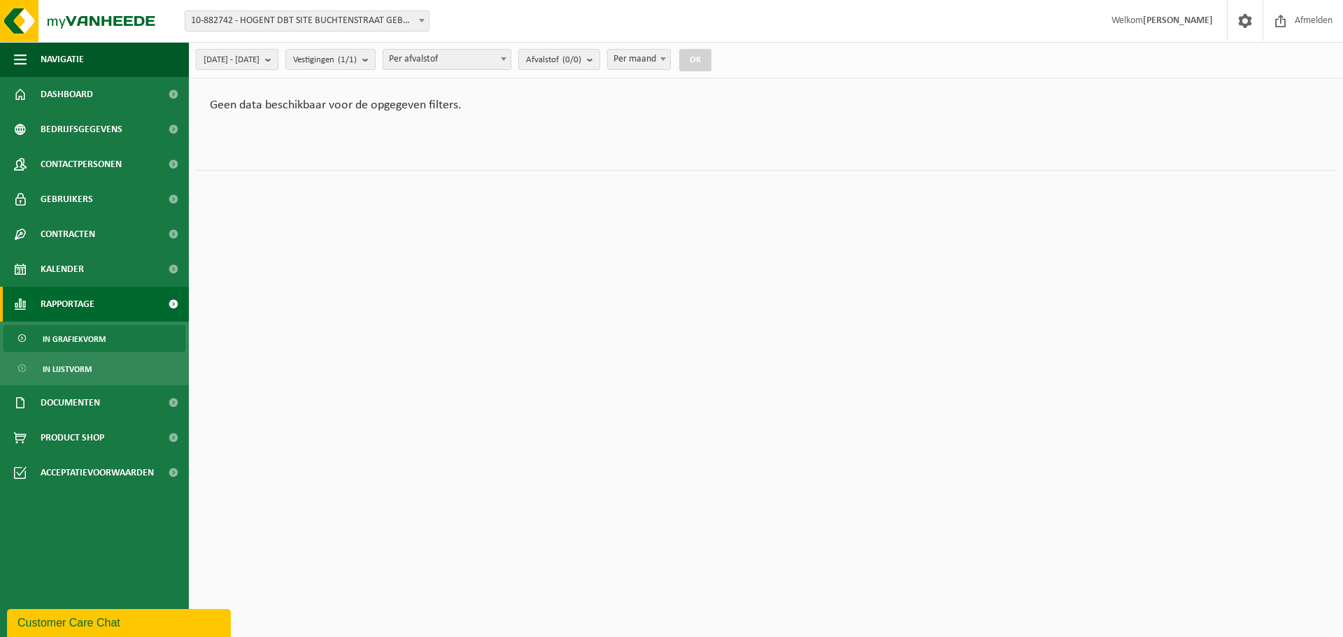
click at [260, 62] on span "[DATE] - [DATE]" at bounding box center [232, 60] width 56 height 21
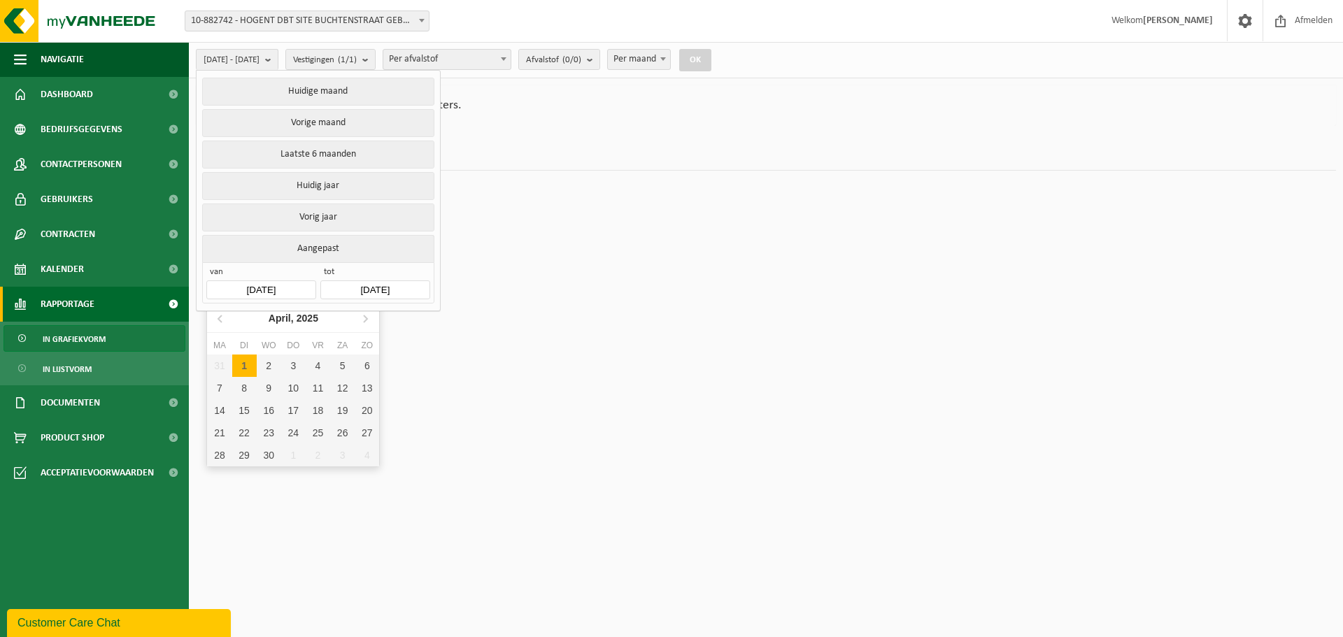
click at [255, 287] on input "[DATE]" at bounding box center [260, 290] width 109 height 19
click at [220, 318] on icon at bounding box center [219, 318] width 3 height 7
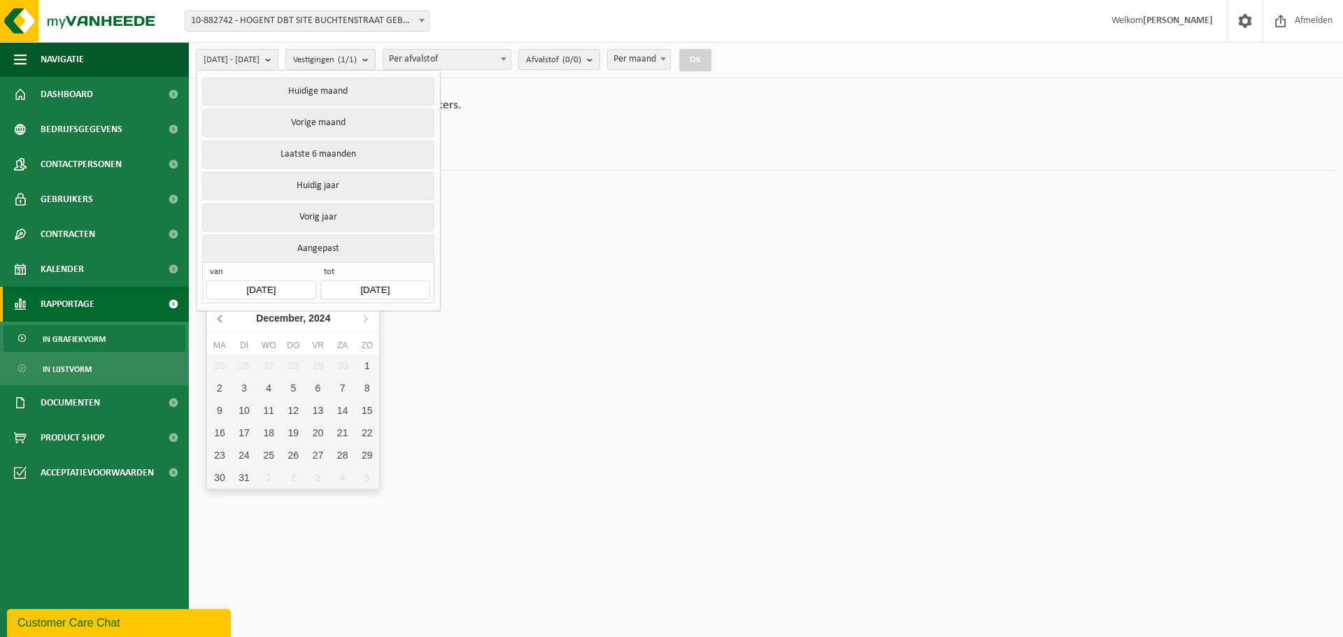
click at [220, 318] on icon at bounding box center [219, 318] width 3 height 7
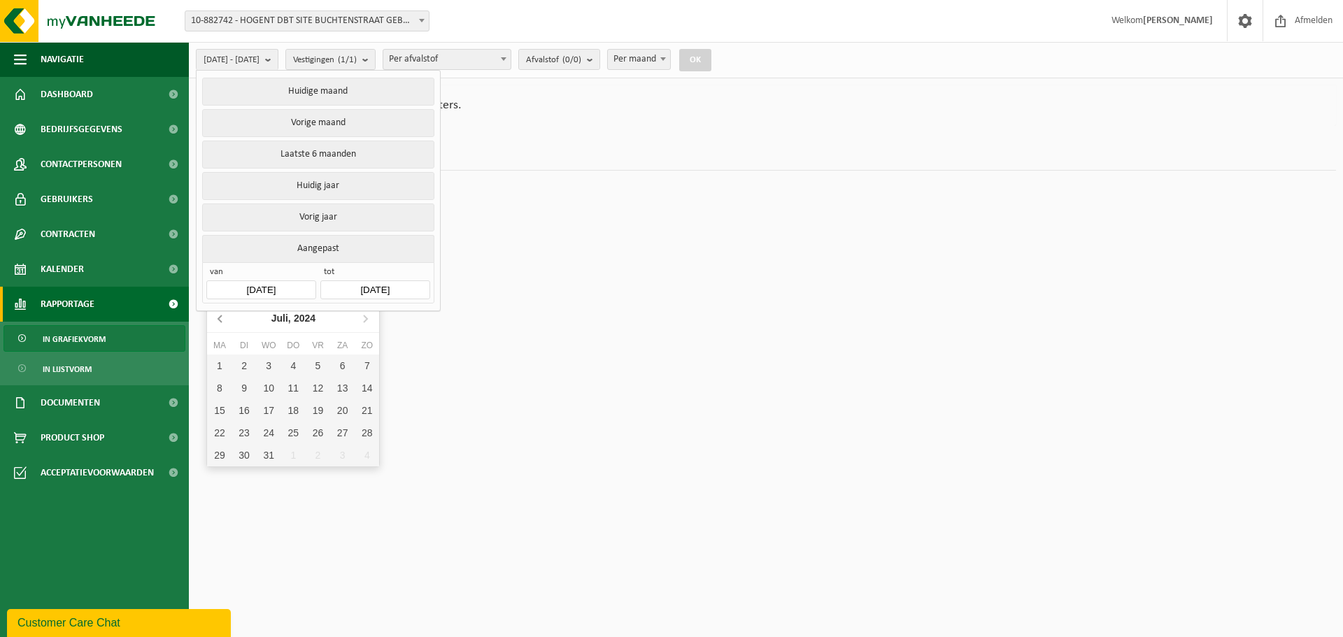
click at [220, 318] on icon at bounding box center [219, 318] width 3 height 7
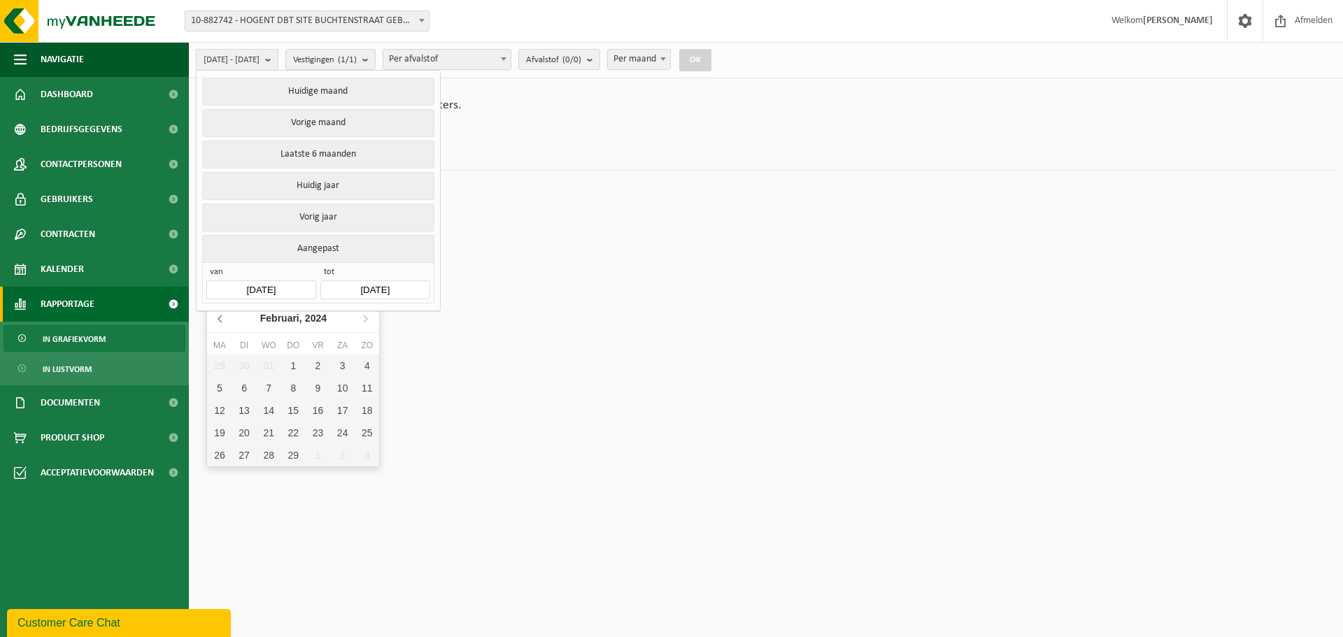
click at [220, 318] on icon at bounding box center [219, 318] width 3 height 7
click at [218, 362] on div "1" at bounding box center [219, 366] width 24 height 22
type input "[DATE]"
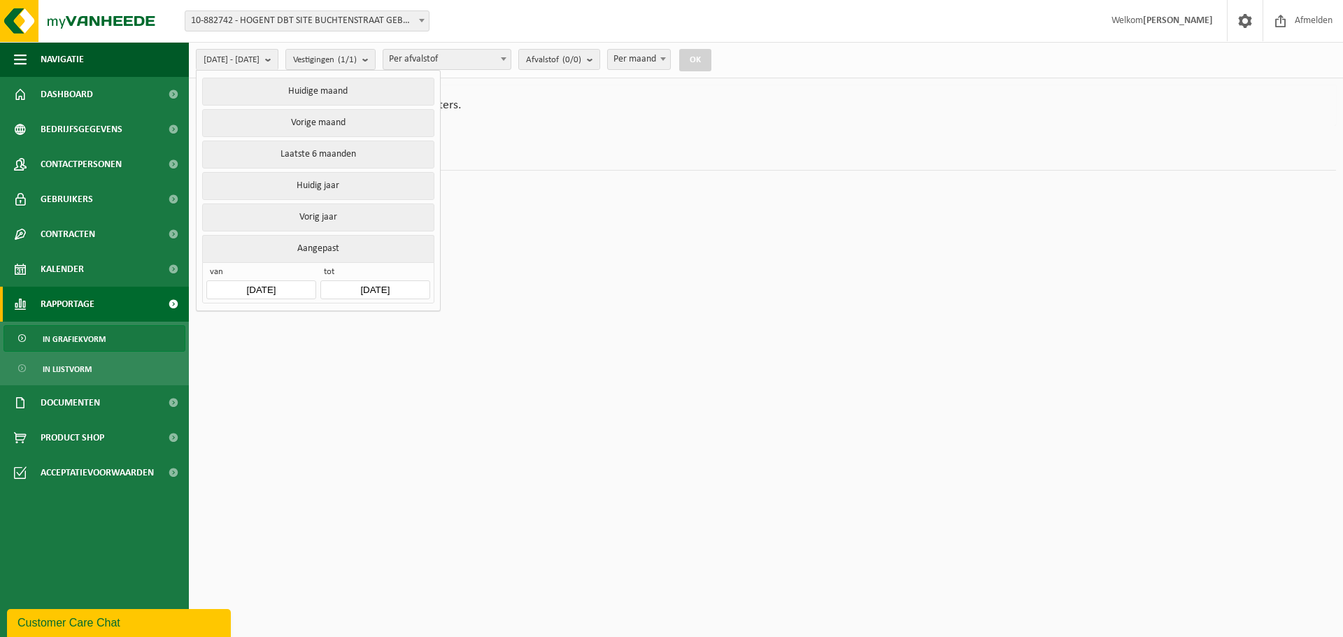
click at [366, 285] on input "[DATE]" at bounding box center [374, 290] width 109 height 19
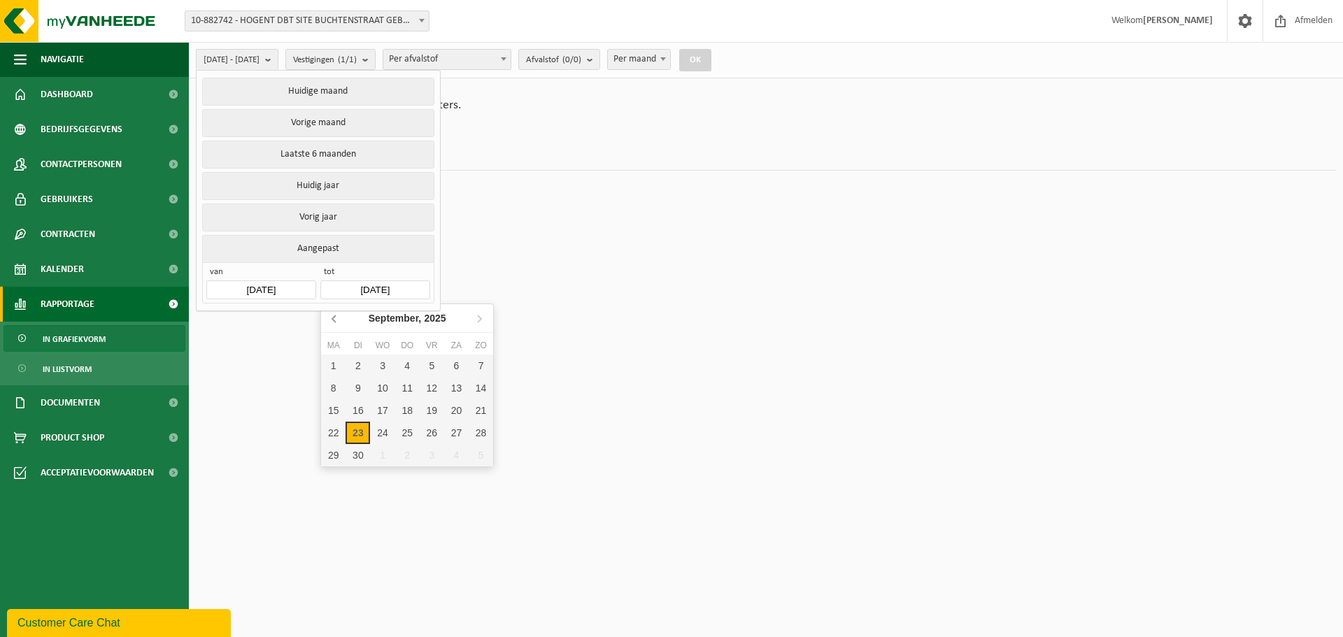
click at [332, 318] on icon at bounding box center [333, 318] width 3 height 7
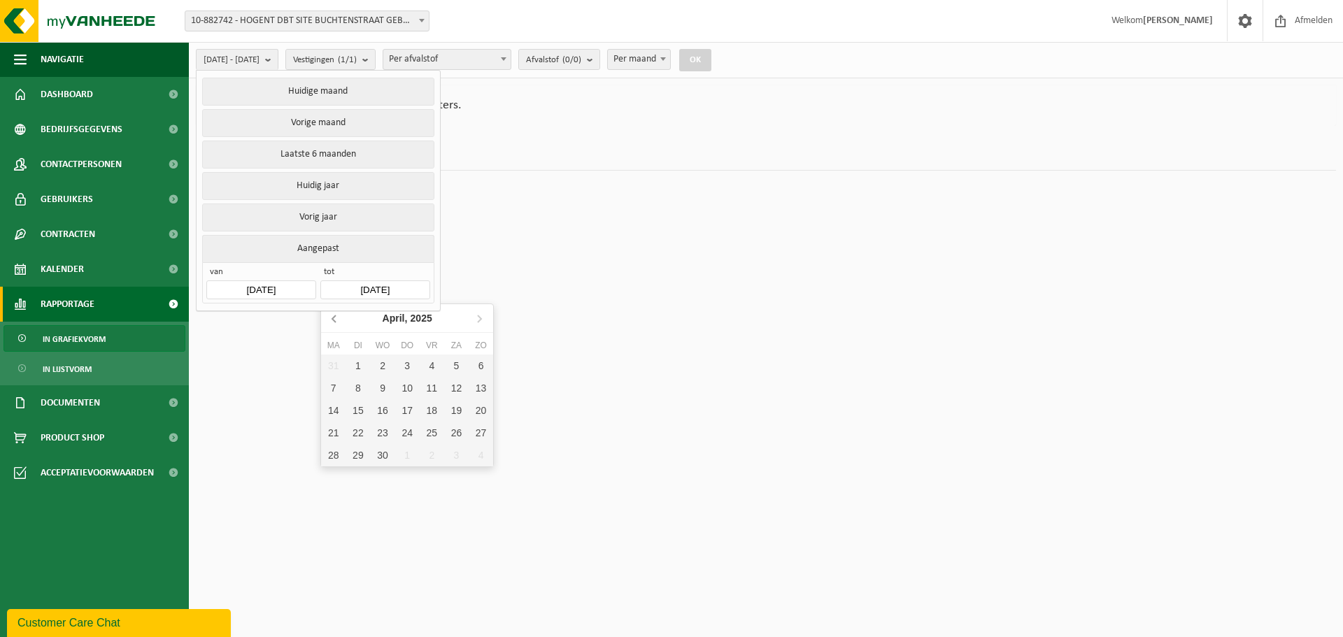
click at [332, 318] on icon at bounding box center [333, 318] width 3 height 7
click at [330, 318] on icon at bounding box center [335, 318] width 22 height 22
click at [355, 474] on div "31" at bounding box center [358, 478] width 24 height 22
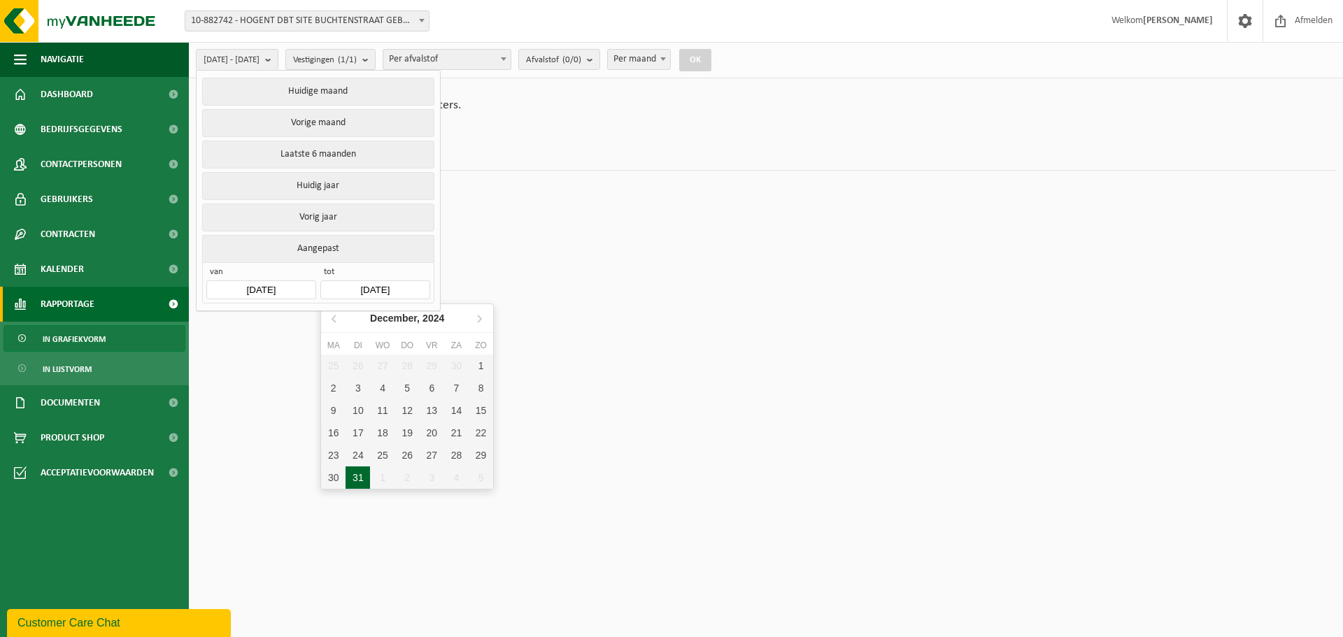
type input "[DATE]"
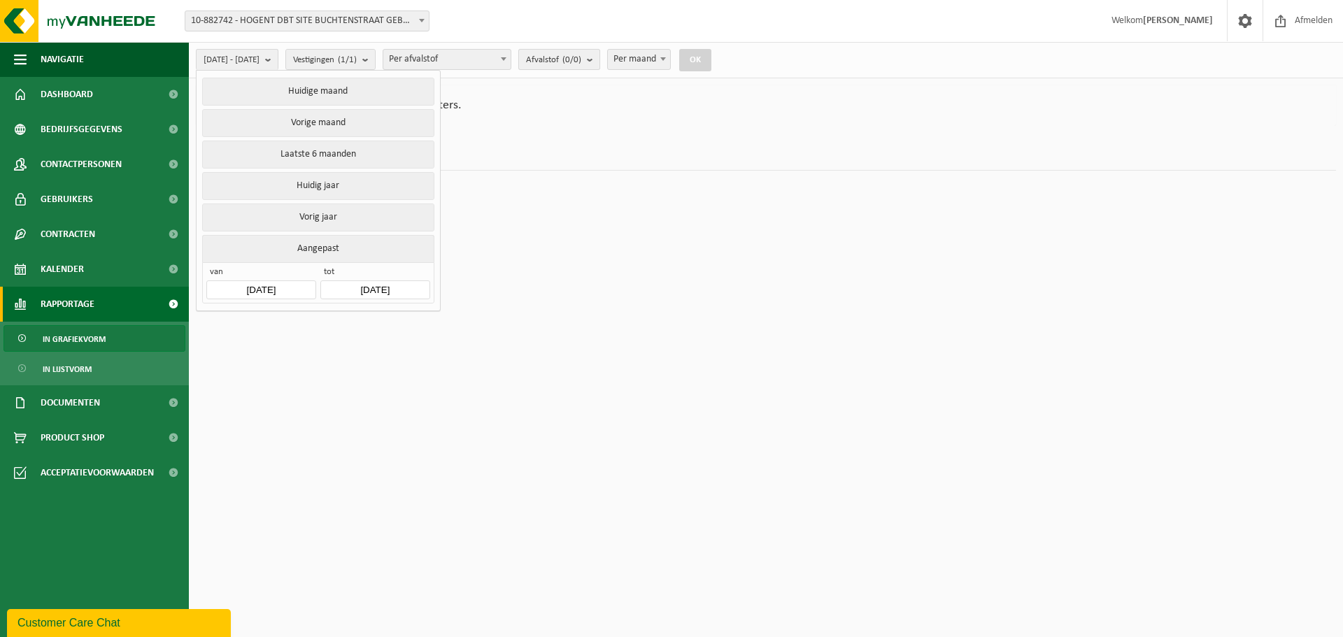
click at [581, 61] on count "(0/0)" at bounding box center [571, 59] width 19 height 9
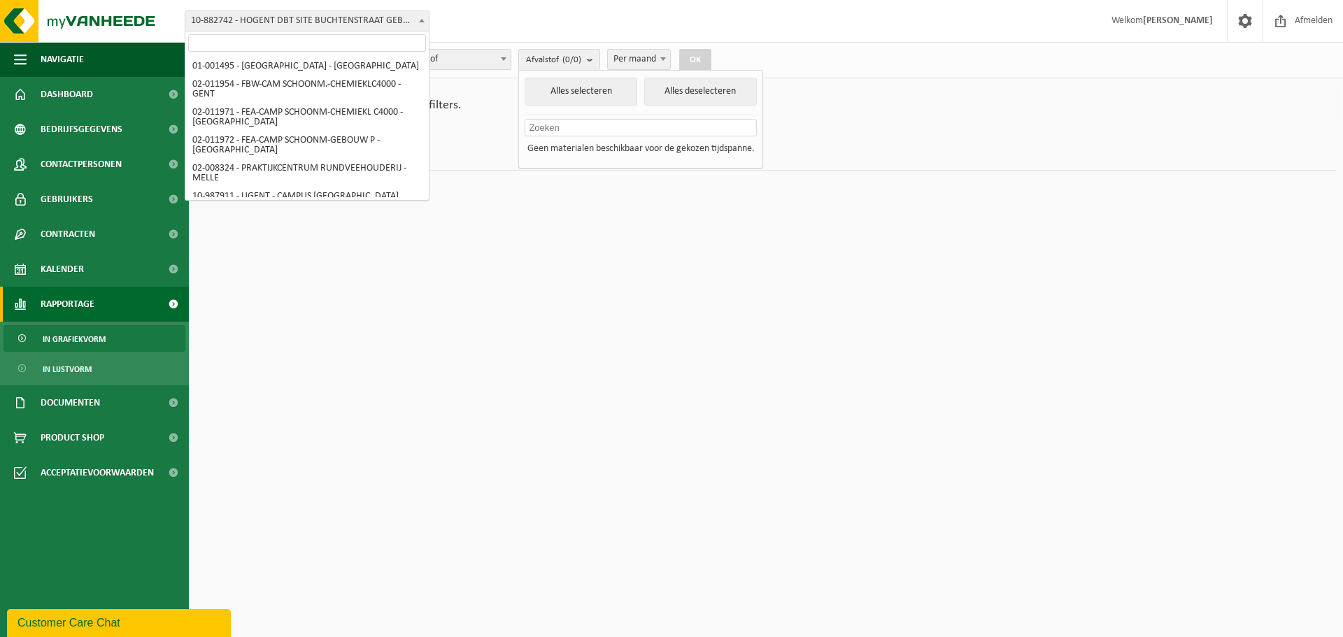
scroll to position [1104, 0]
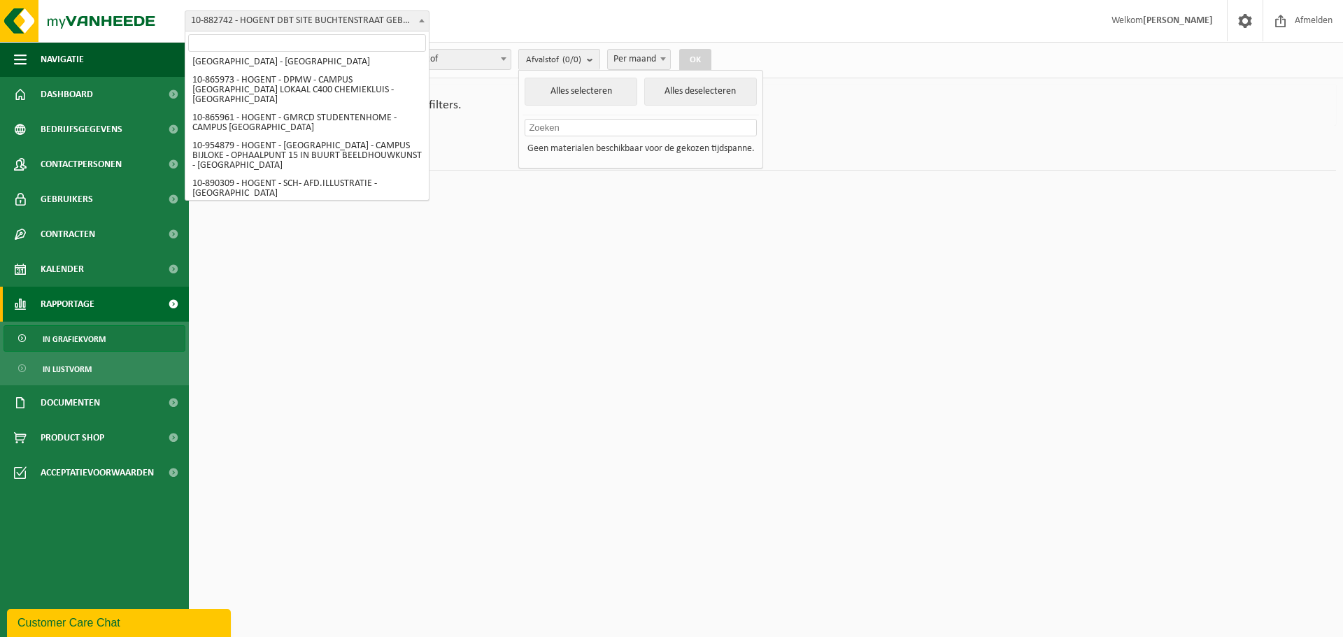
click at [425, 22] on span at bounding box center [422, 20] width 14 height 18
select select "5709"
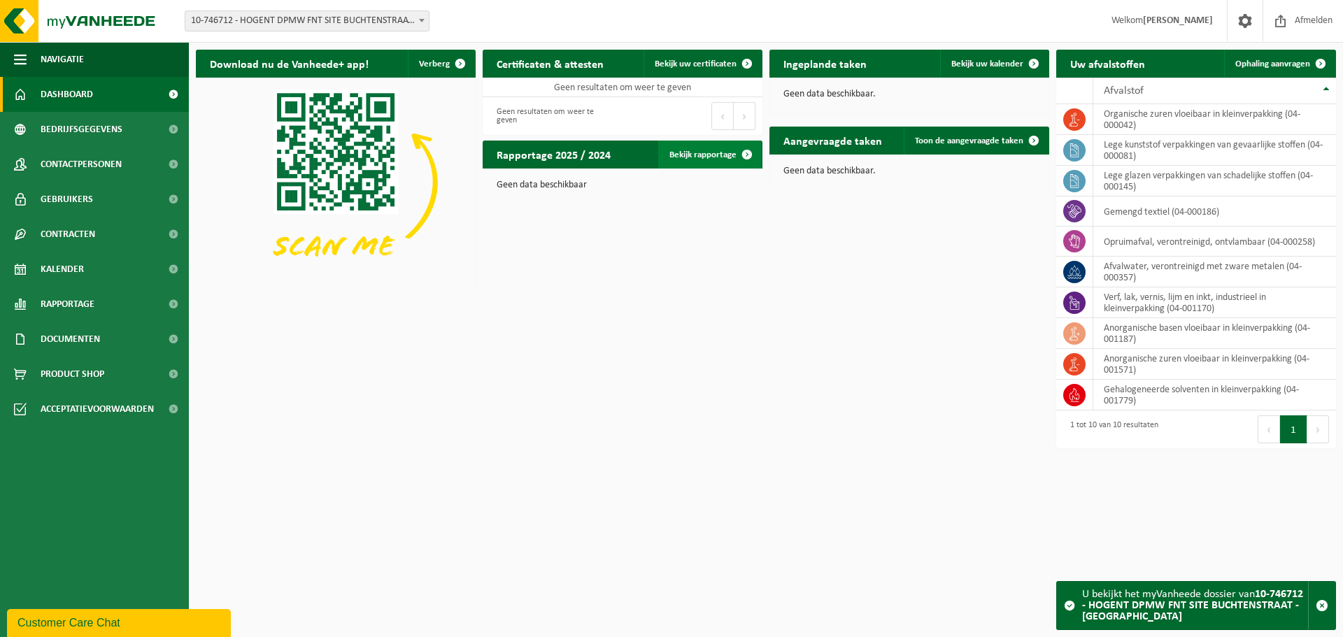
click at [707, 154] on link "Bekijk rapportage" at bounding box center [709, 155] width 103 height 28
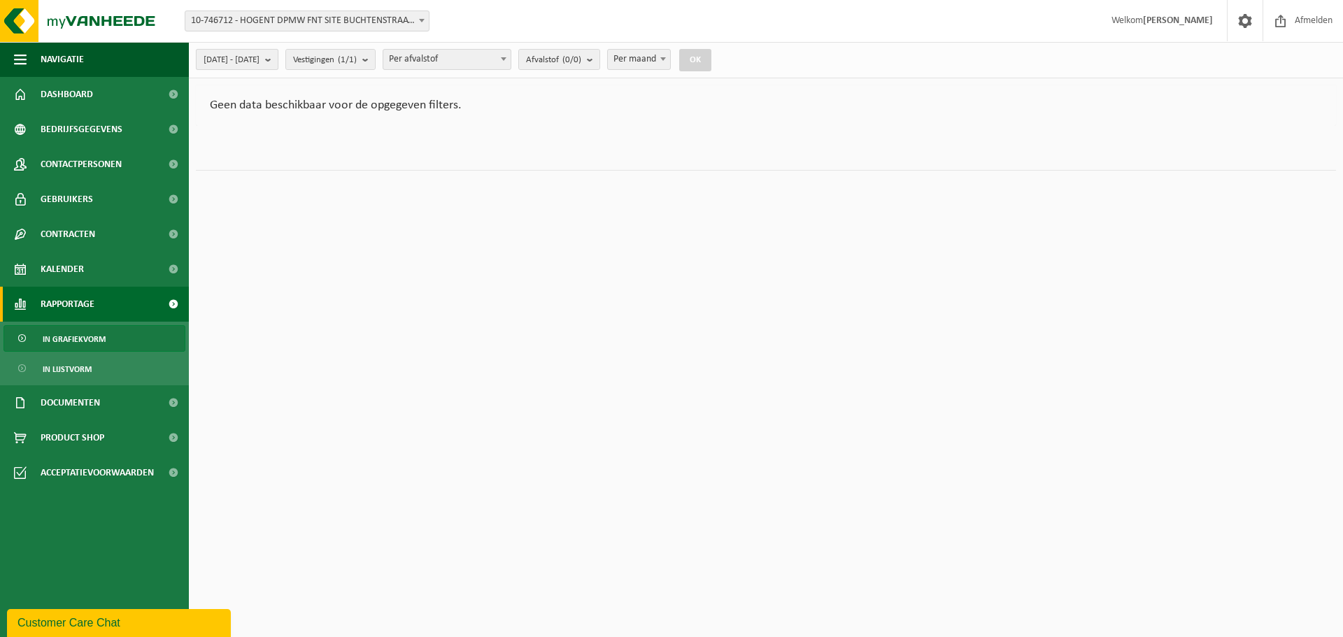
click at [278, 61] on b "submit" at bounding box center [271, 60] width 13 height 20
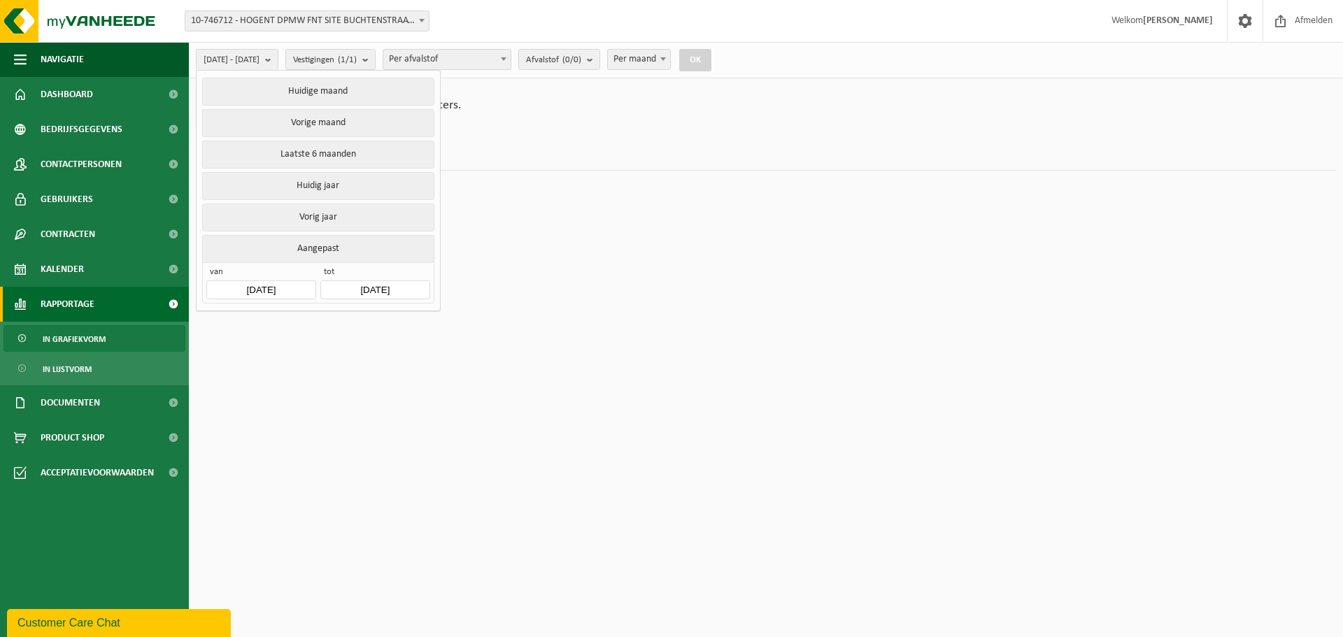
click at [261, 282] on input "[DATE]" at bounding box center [260, 290] width 109 height 19
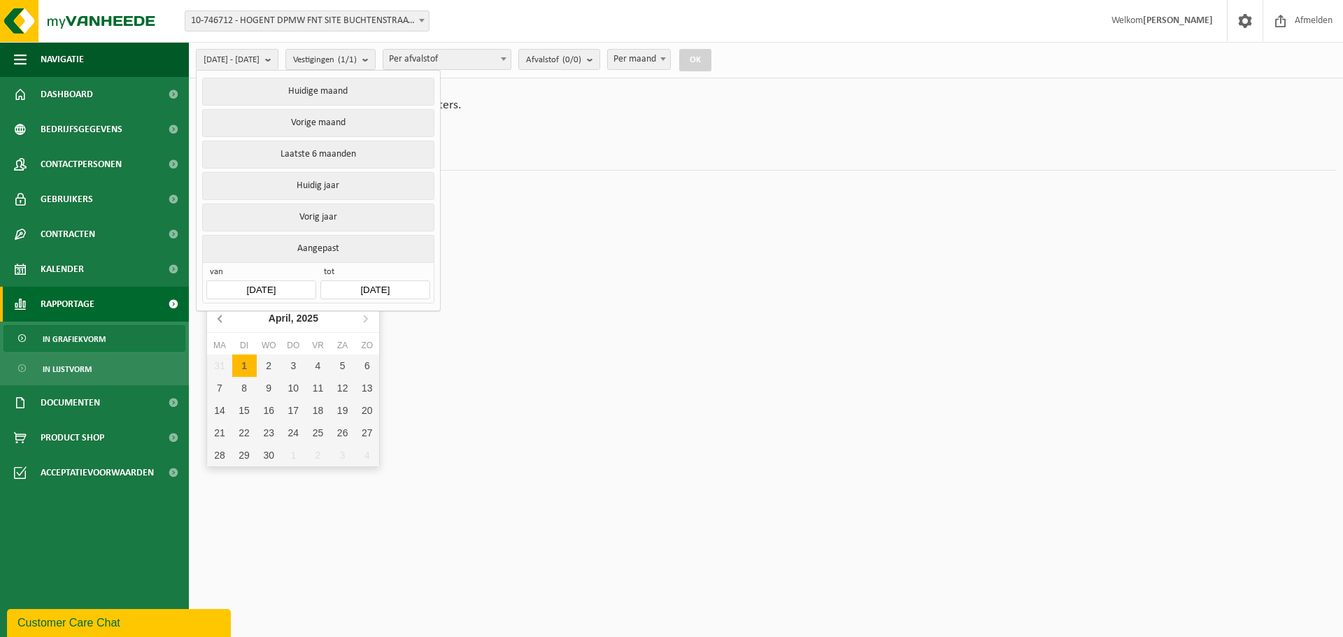
click at [218, 318] on icon at bounding box center [219, 318] width 3 height 7
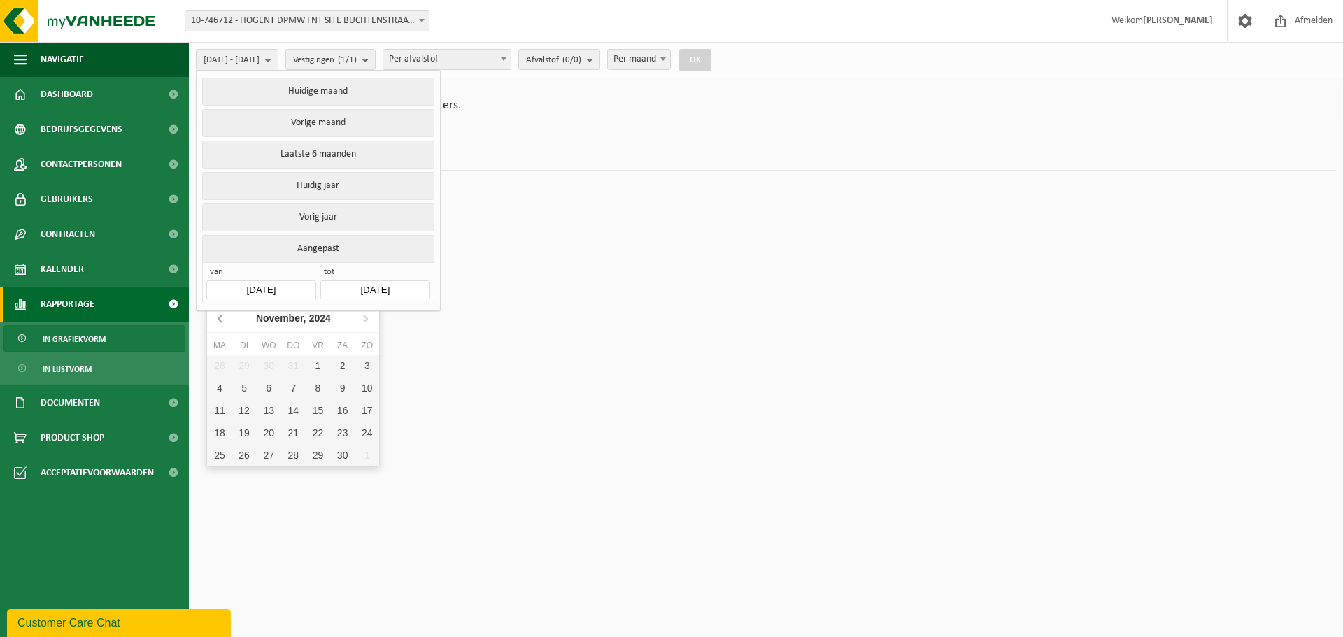
click at [218, 318] on icon at bounding box center [219, 318] width 3 height 7
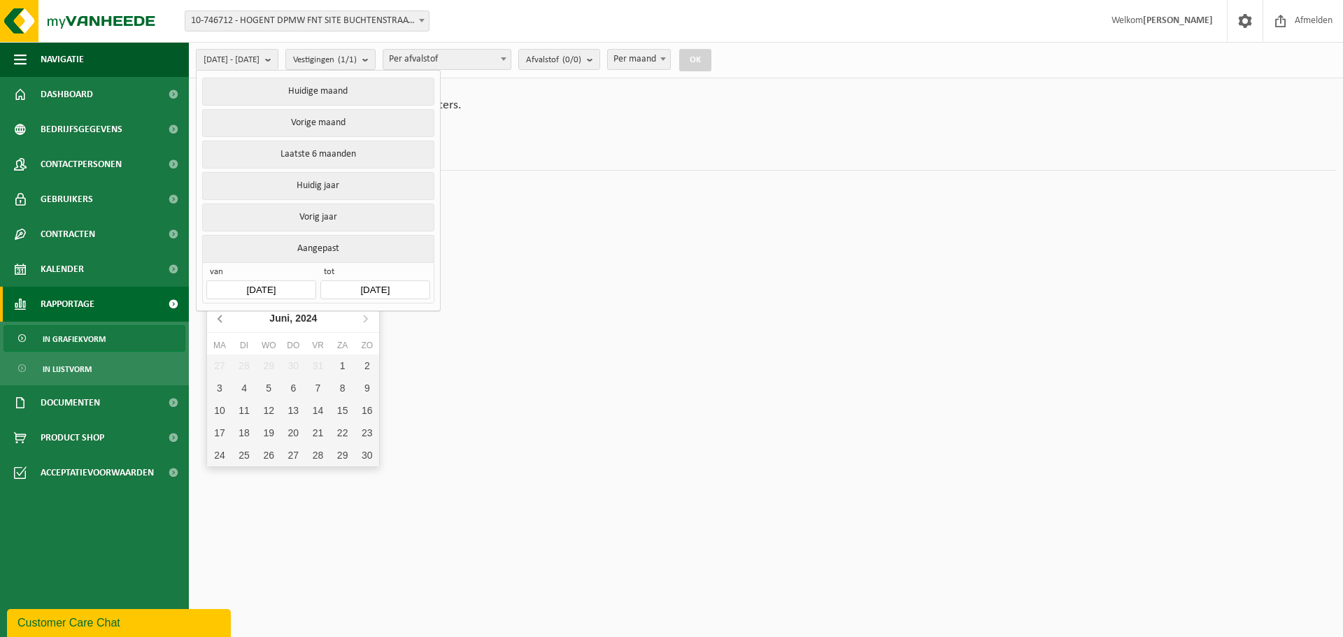
click at [218, 318] on icon at bounding box center [221, 318] width 22 height 22
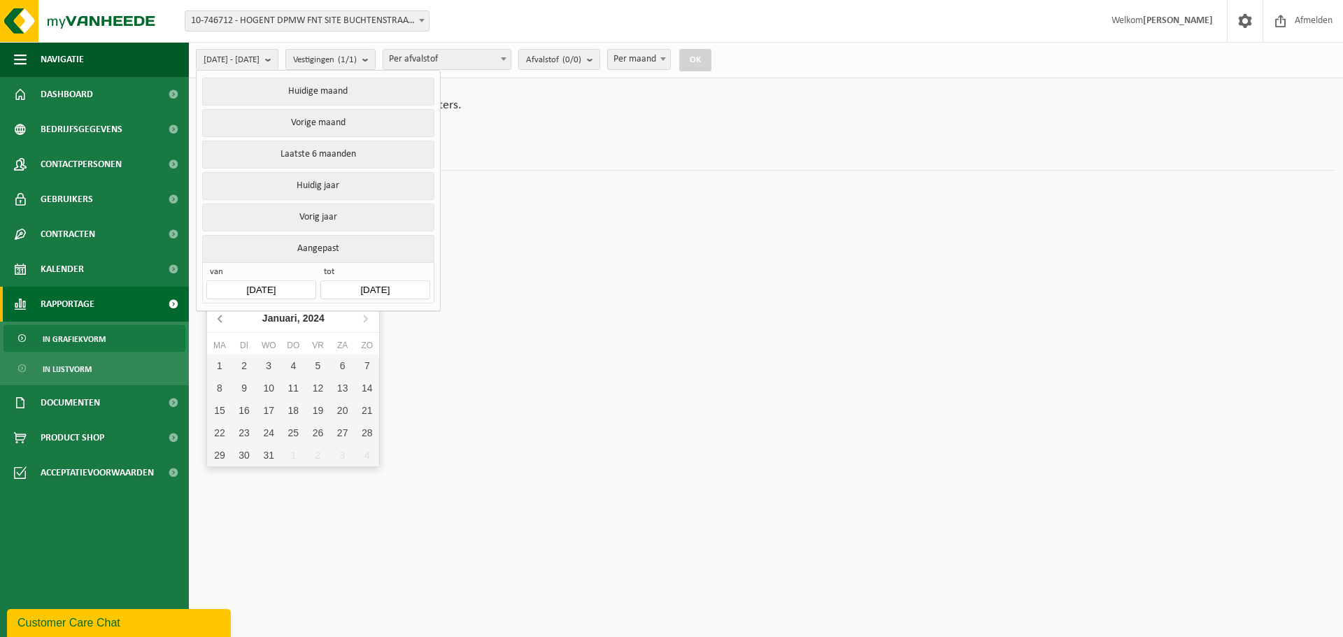
click at [218, 318] on icon at bounding box center [221, 318] width 22 height 22
click at [370, 320] on icon at bounding box center [365, 318] width 22 height 22
click at [225, 363] on div "1" at bounding box center [219, 366] width 24 height 22
type input "[DATE]"
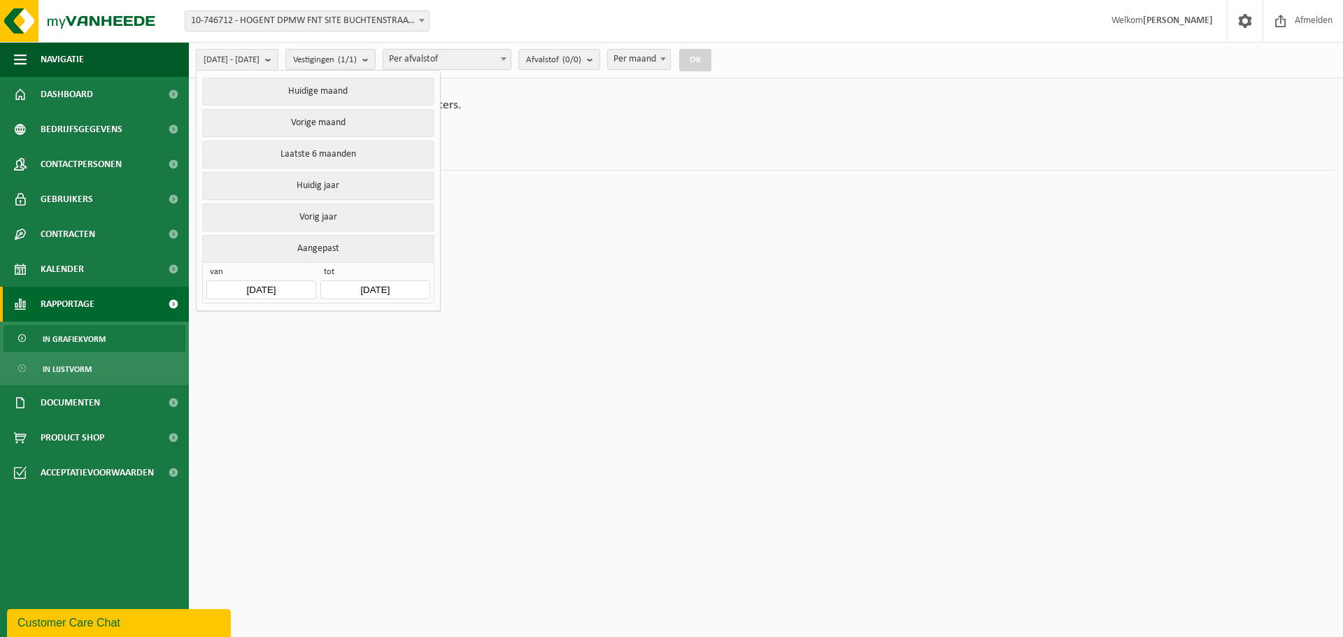
click at [348, 285] on input "[DATE]" at bounding box center [374, 290] width 109 height 19
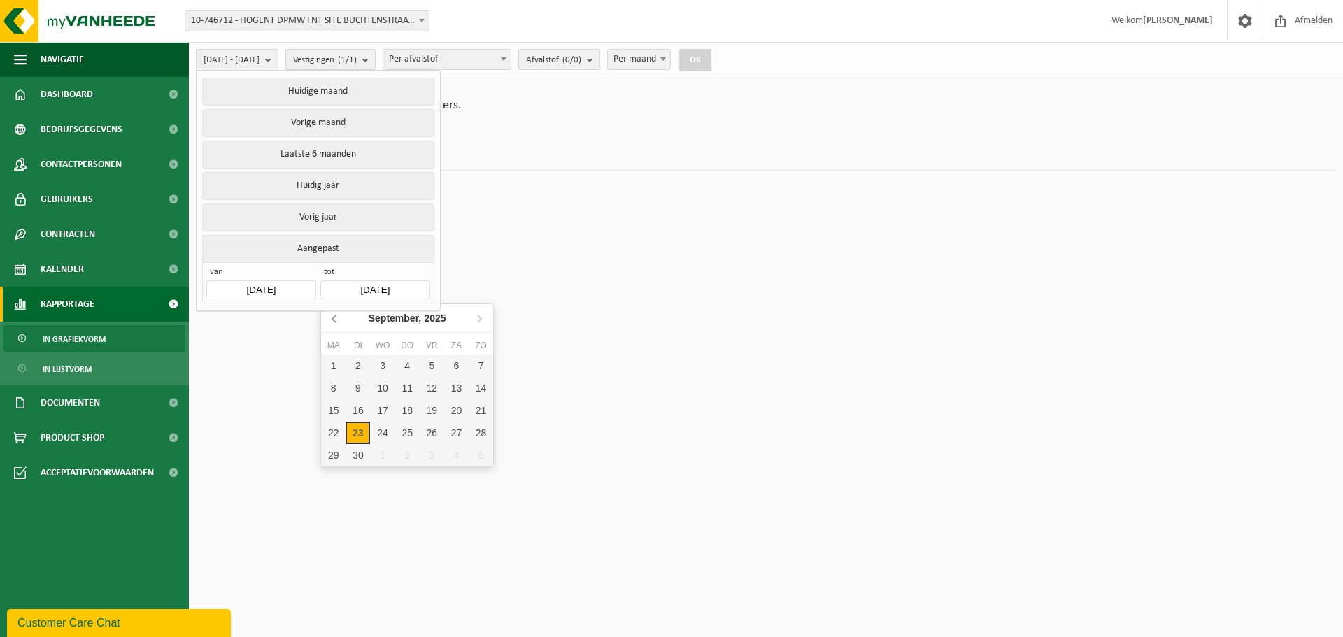
click at [332, 320] on icon at bounding box center [335, 318] width 22 height 22
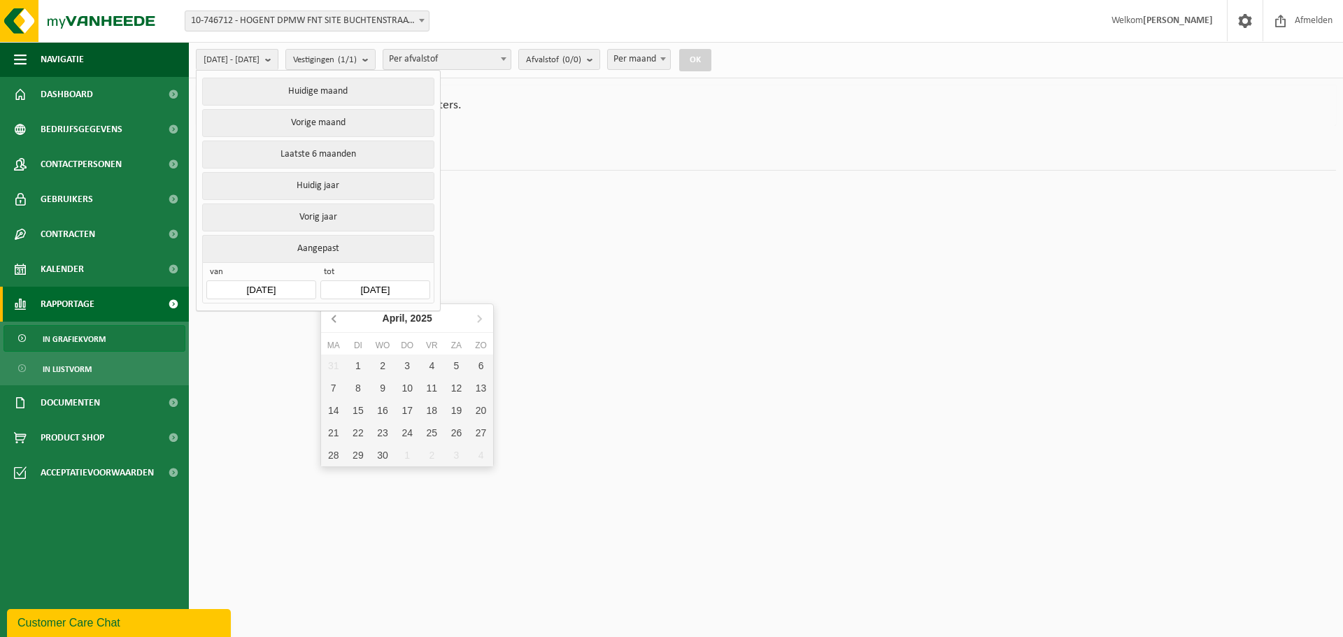
click at [332, 320] on icon at bounding box center [335, 318] width 22 height 22
click at [362, 472] on div "31" at bounding box center [358, 478] width 24 height 22
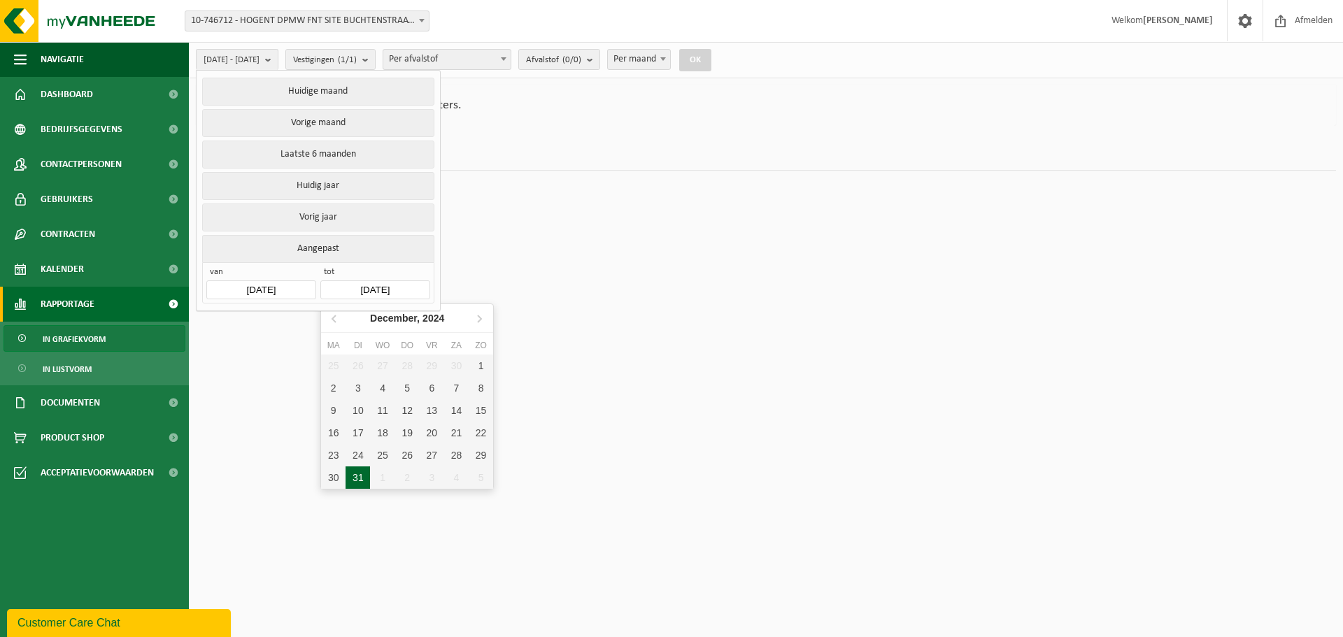
type input "[DATE]"
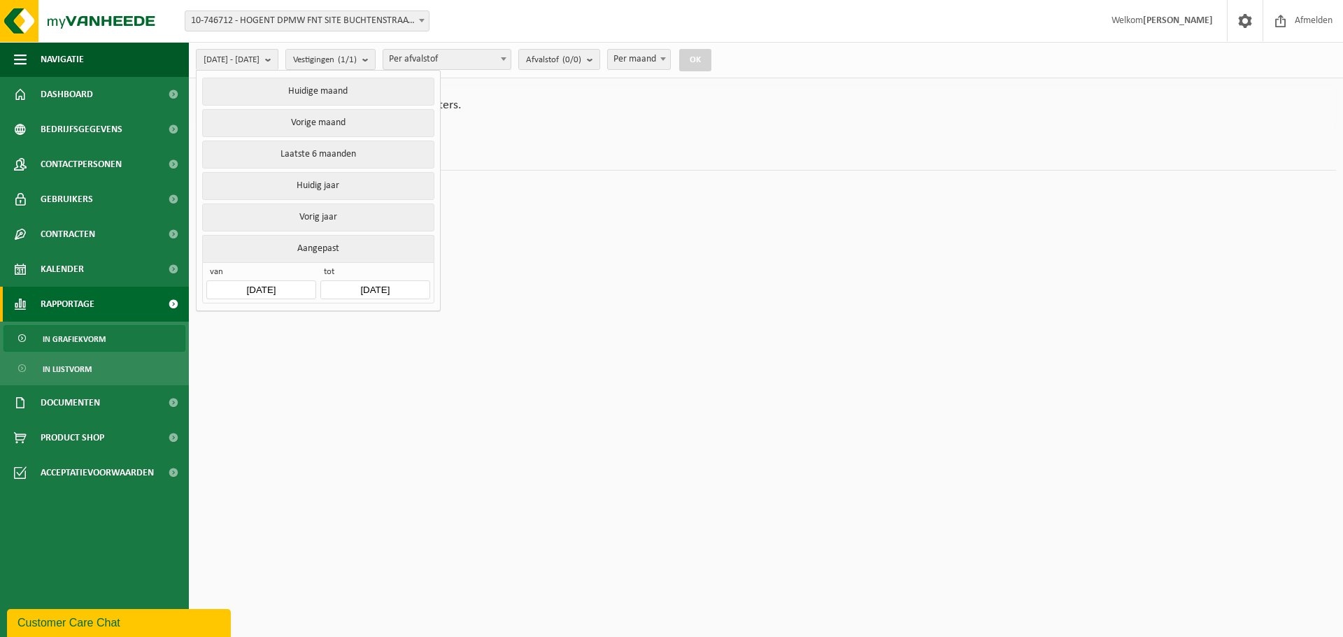
click at [711, 65] on button "OK" at bounding box center [695, 60] width 32 height 22
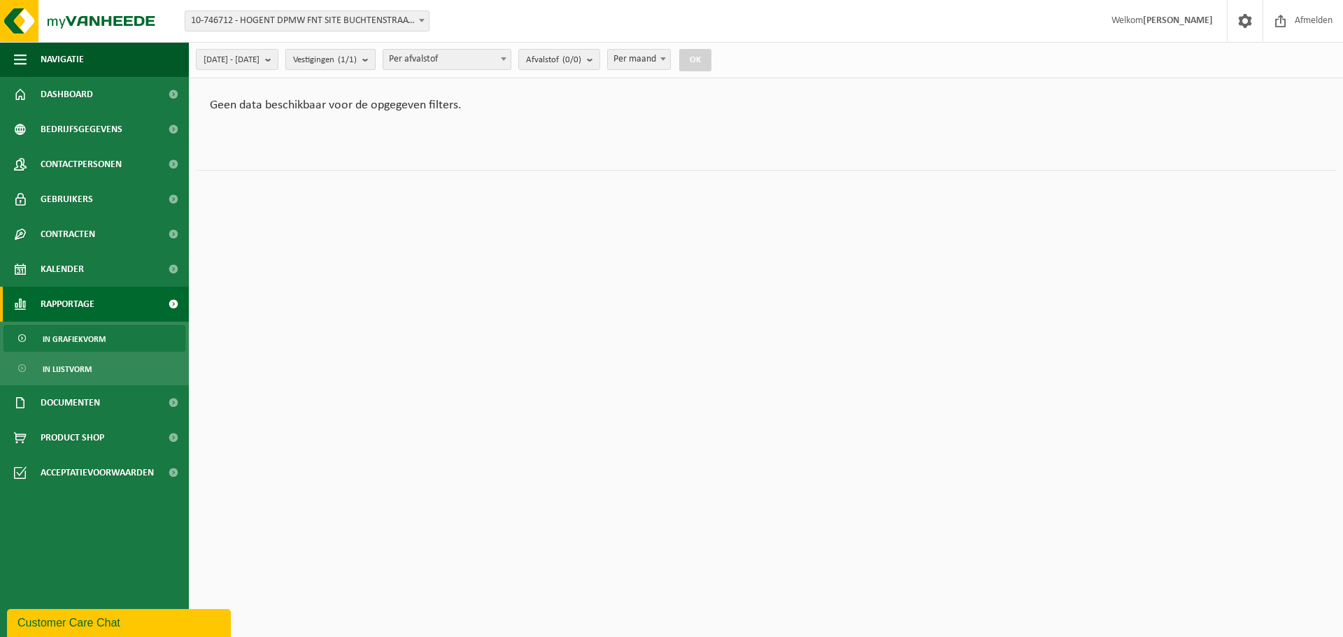
click at [357, 64] on count "(1/1)" at bounding box center [347, 59] width 19 height 9
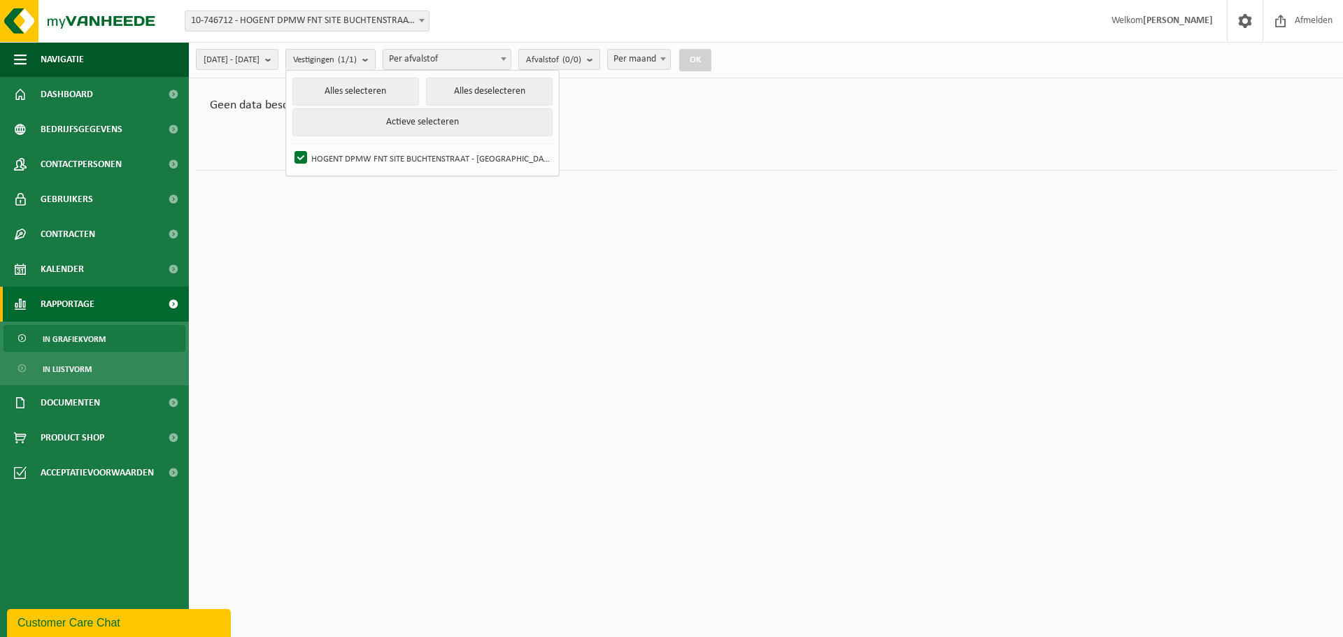
click at [581, 62] on count "(0/0)" at bounding box center [571, 59] width 19 height 9
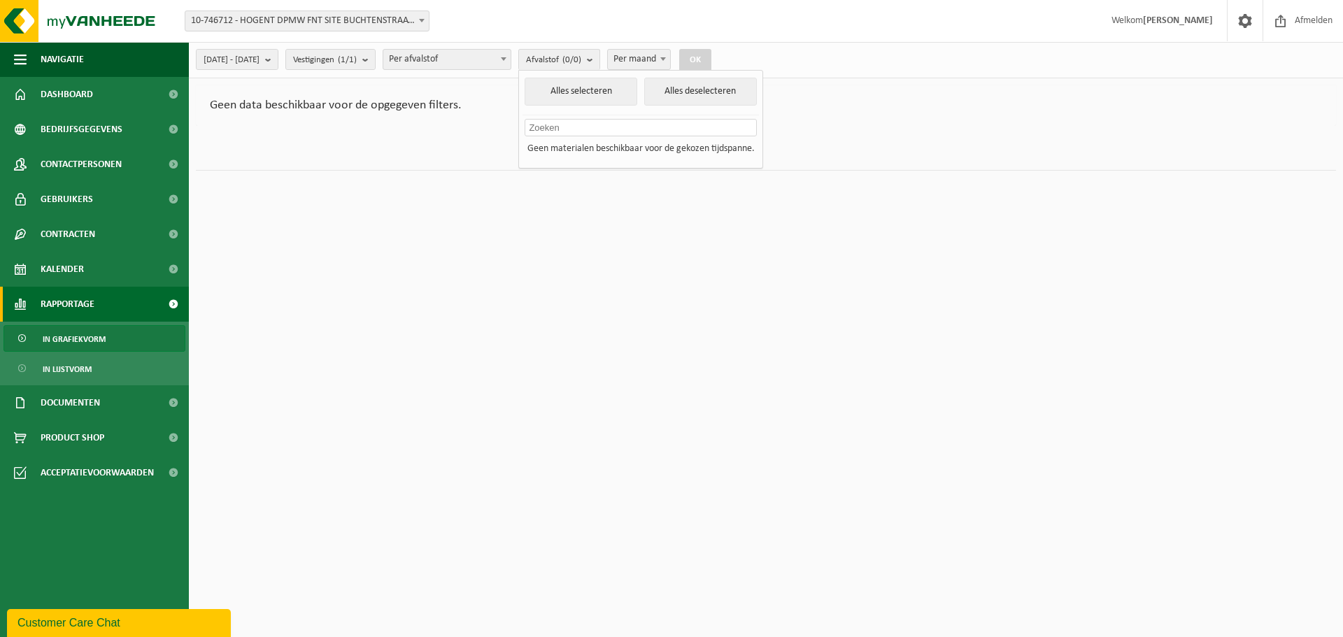
click at [511, 59] on span "Per afvalstof" at bounding box center [446, 60] width 127 height 20
click at [506, 60] on b at bounding box center [504, 58] width 6 height 3
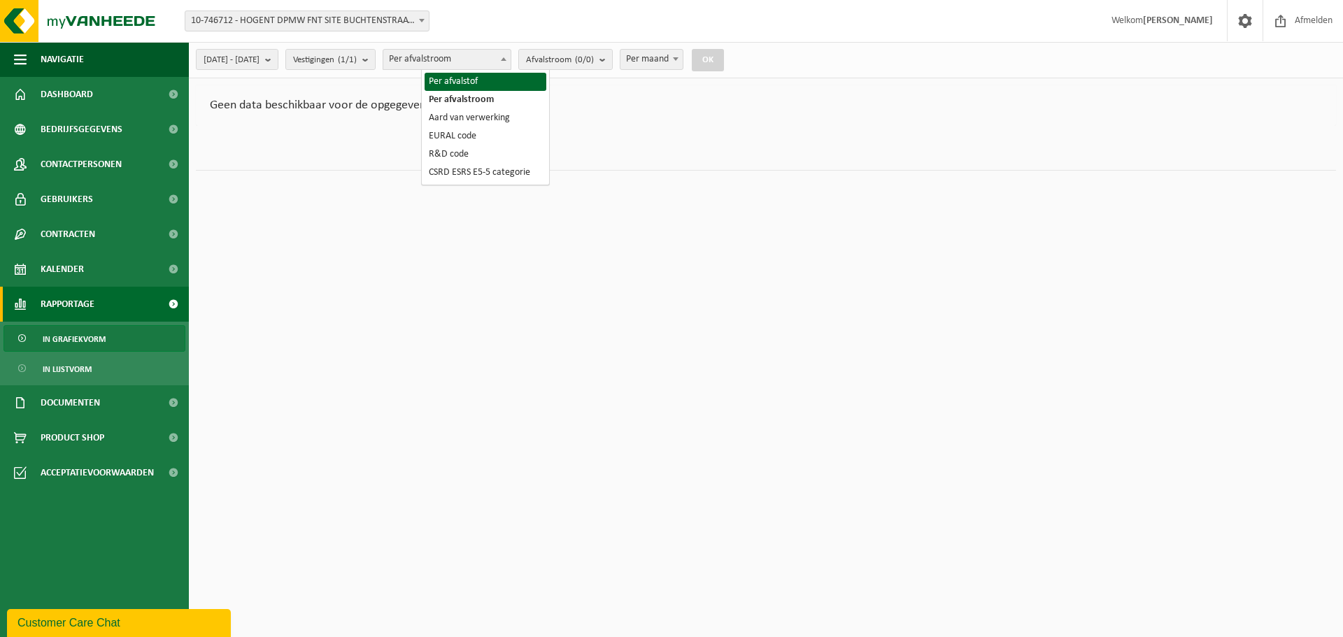
select select "1"
